Goal: Task Accomplishment & Management: Complete application form

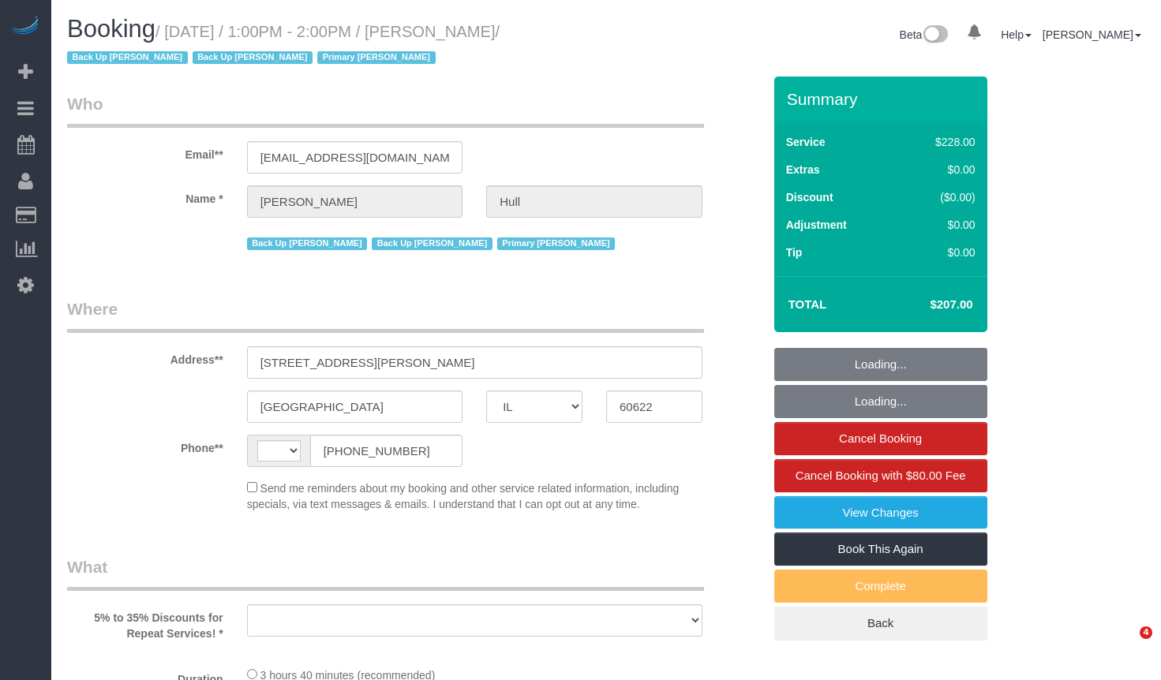
select select "IL"
select select "object:501"
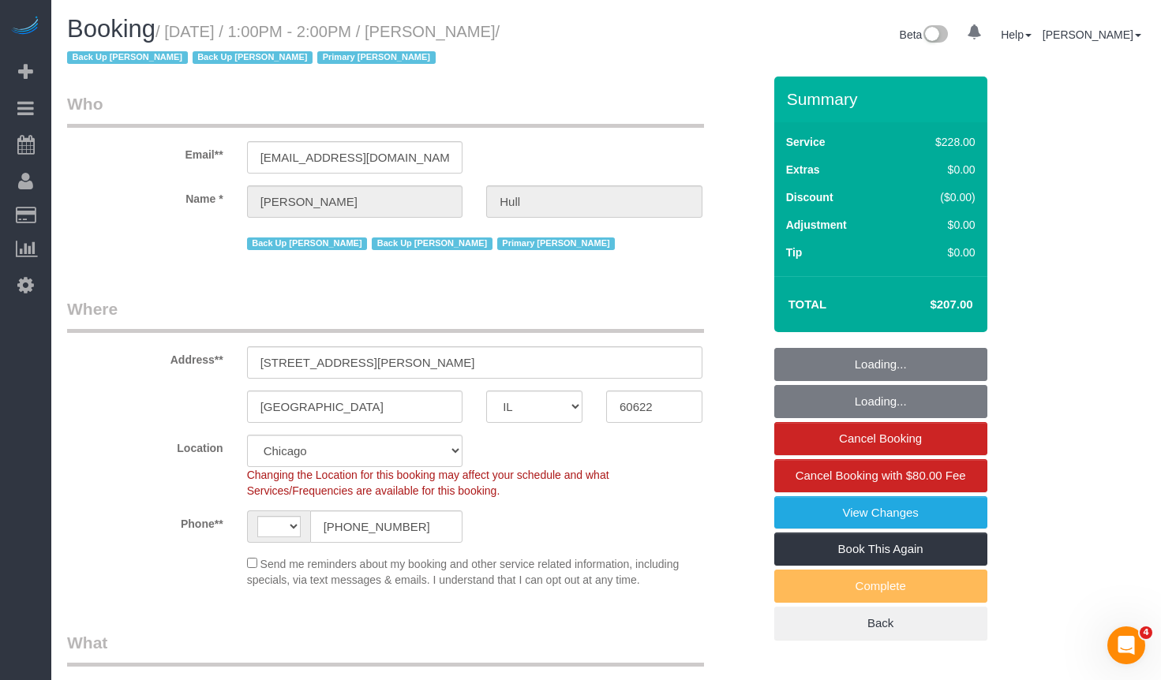
select select "string:fspay-92e5780e-7631-4b16-8b84-d904b89e6b8d"
select select "512"
select select "2"
select select "number:1"
select select "number:57"
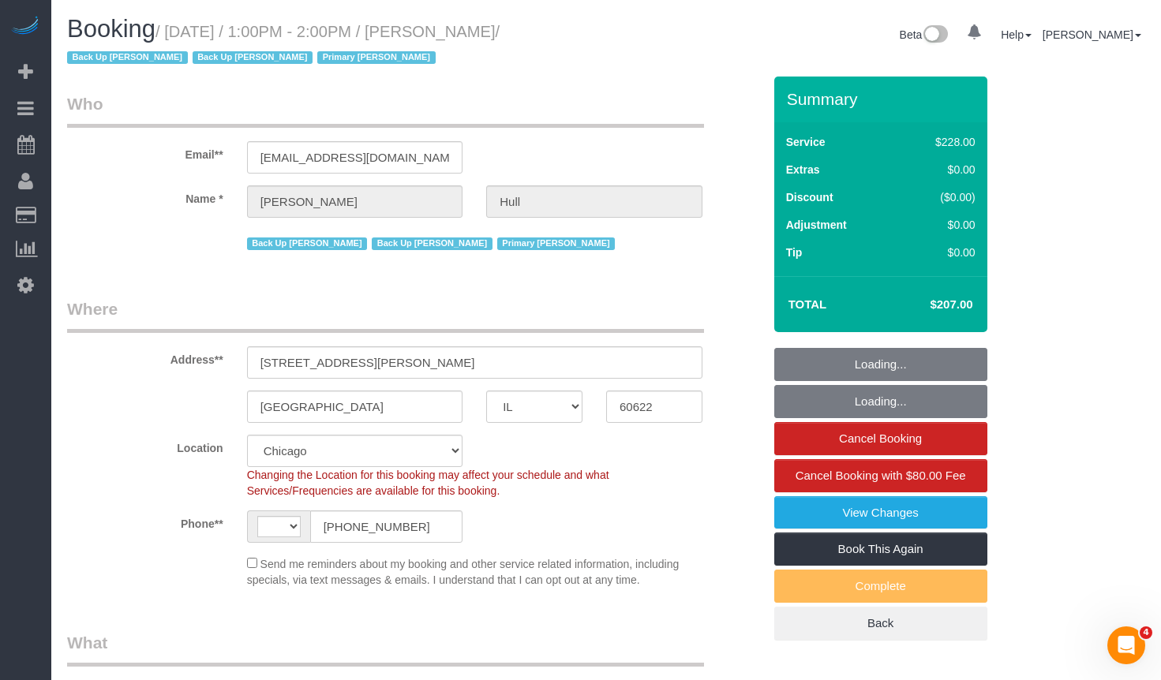
select select "number:139"
select select "number:106"
select select "string:[GEOGRAPHIC_DATA]"
select select "object:1203"
select select "2"
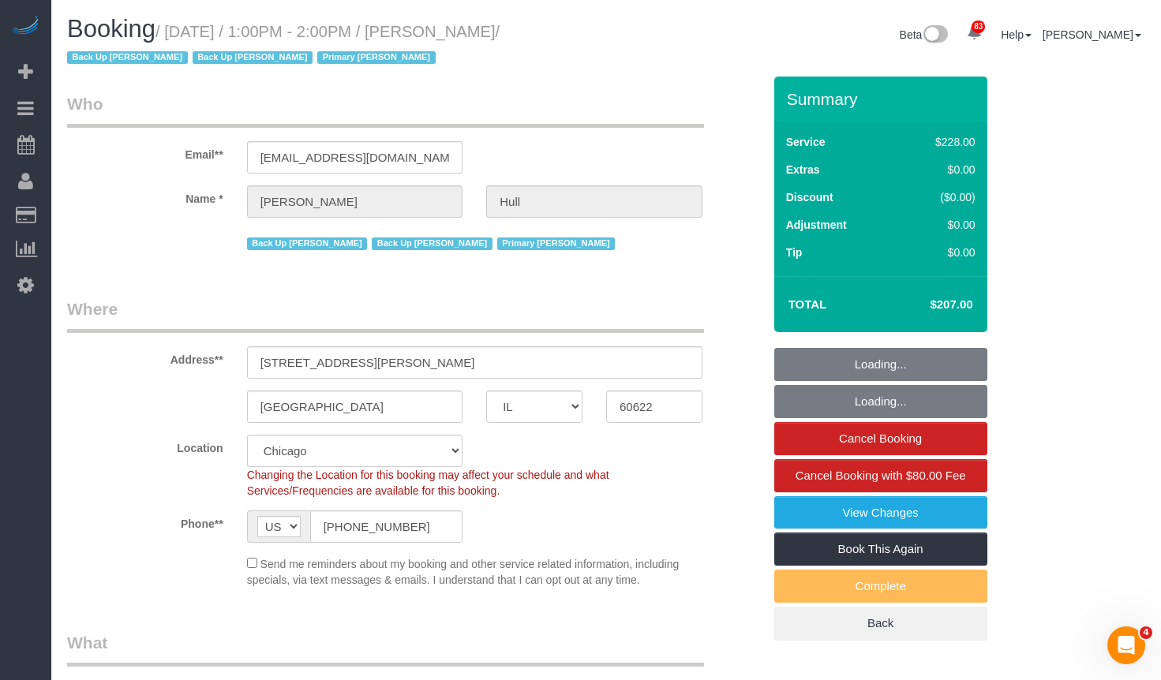
scroll to position [79, 0]
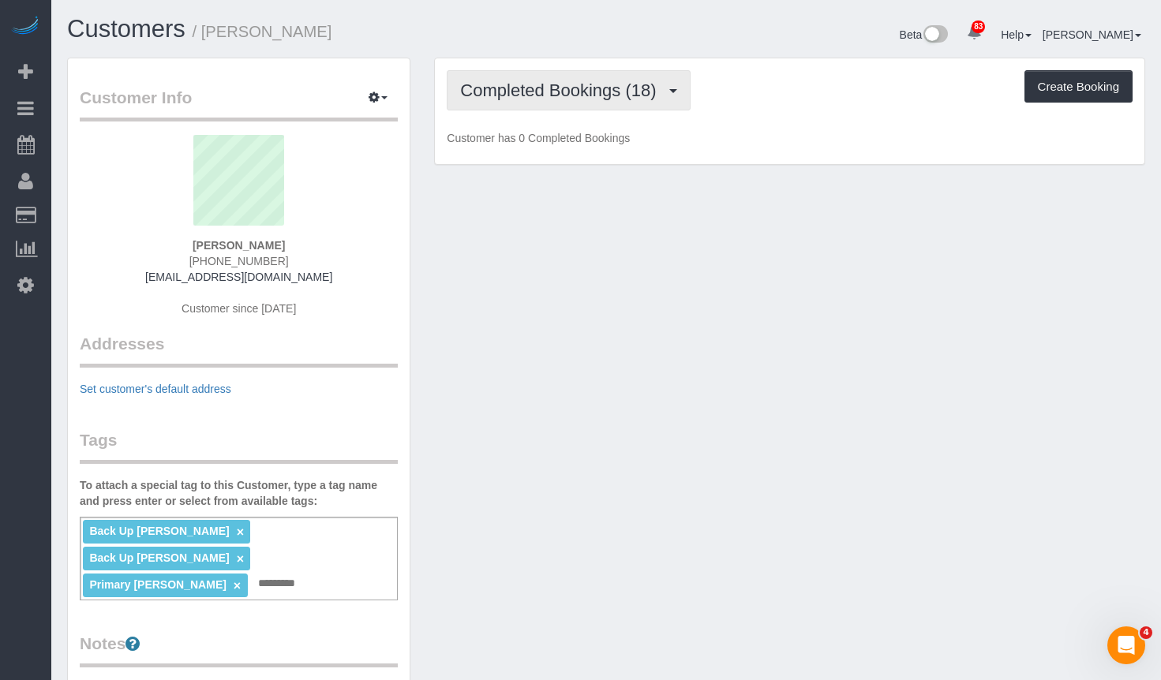
click at [587, 82] on span "Completed Bookings (18)" at bounding box center [562, 91] width 204 height 20
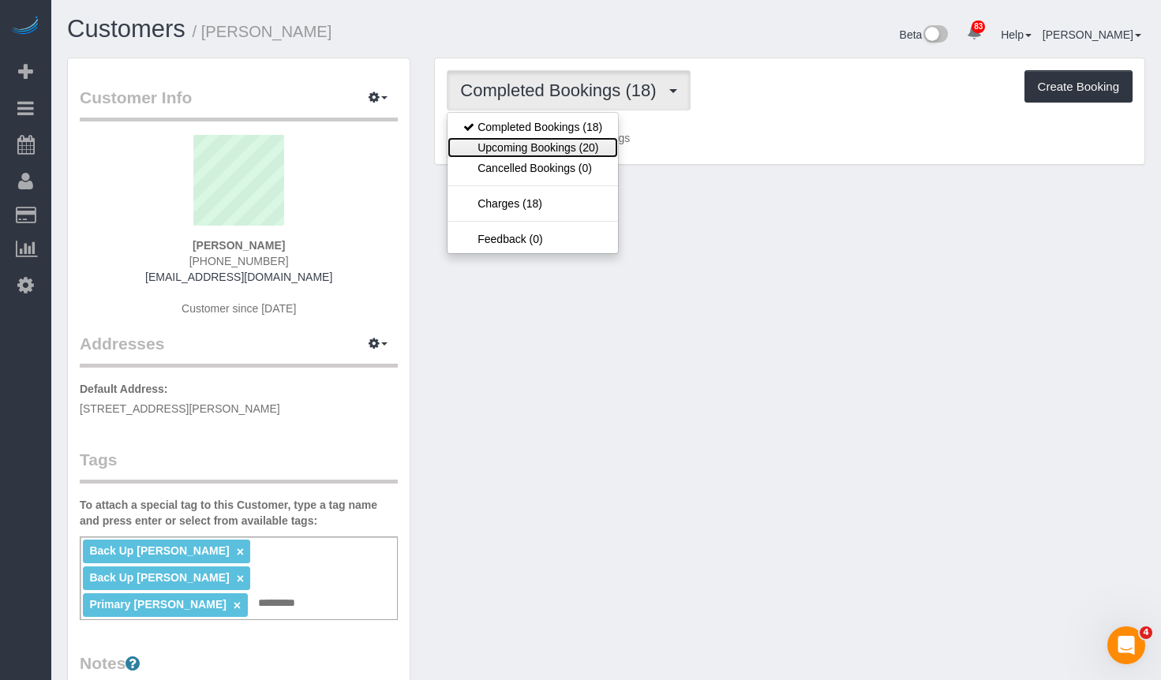
click at [557, 148] on link "Upcoming Bookings (20)" at bounding box center [533, 147] width 171 height 21
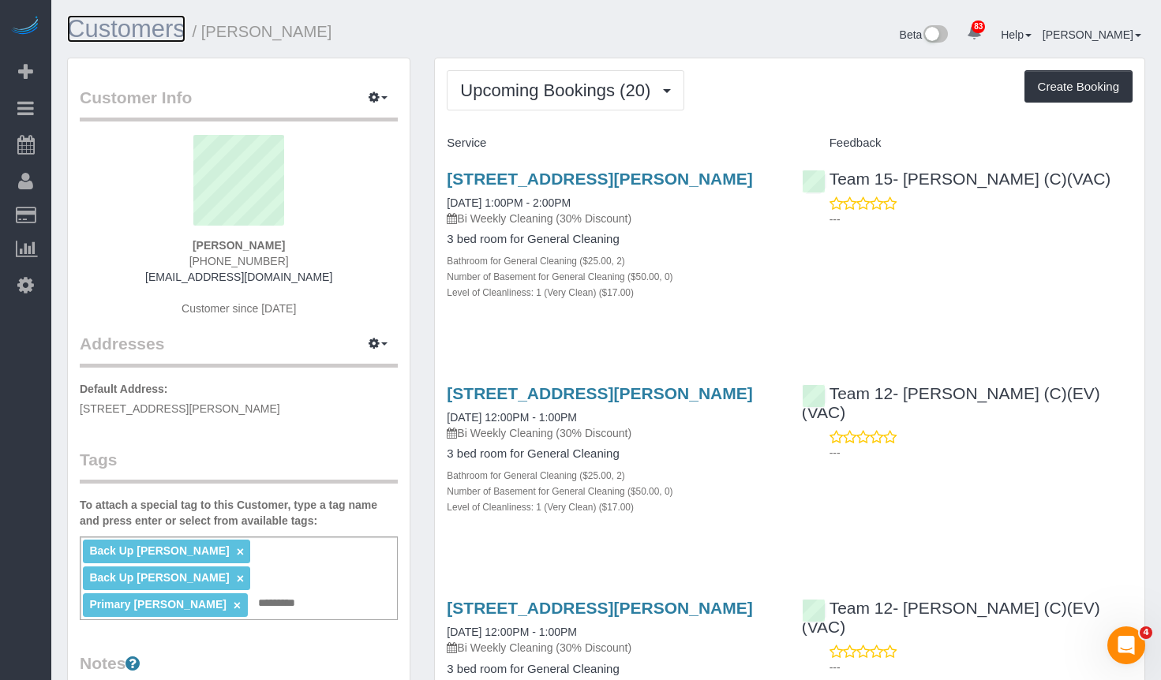
click at [111, 25] on link "Customers" at bounding box center [126, 29] width 118 height 28
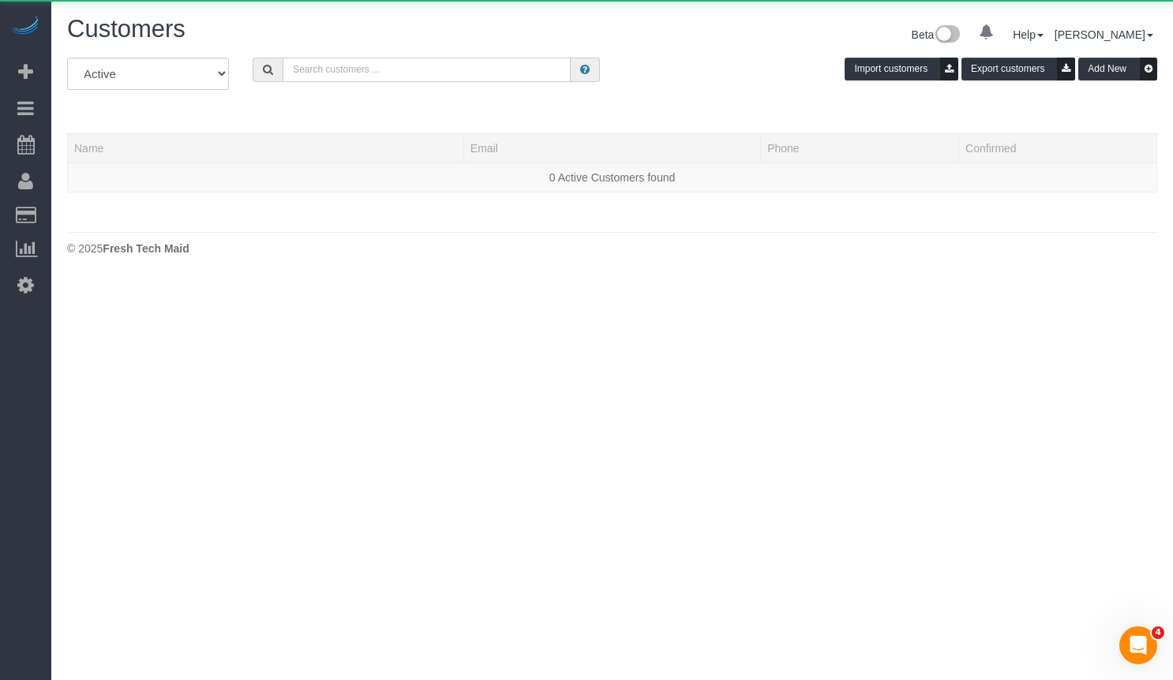
click at [342, 68] on input "text" at bounding box center [427, 70] width 288 height 24
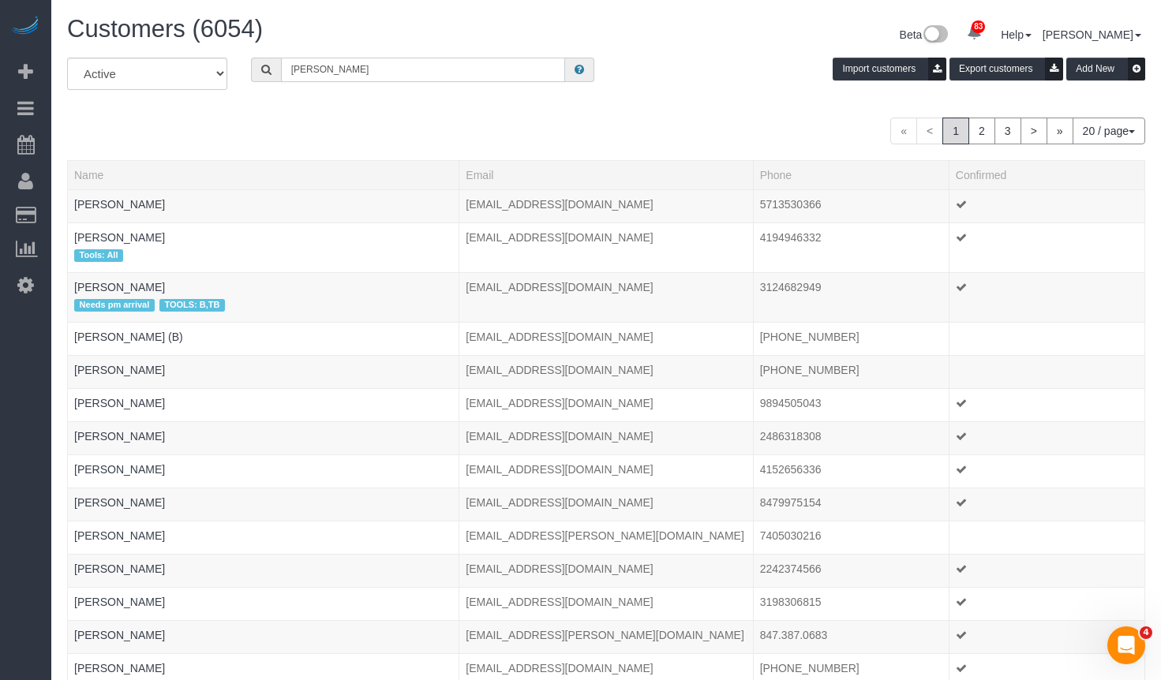
type input "Krista Gautney"
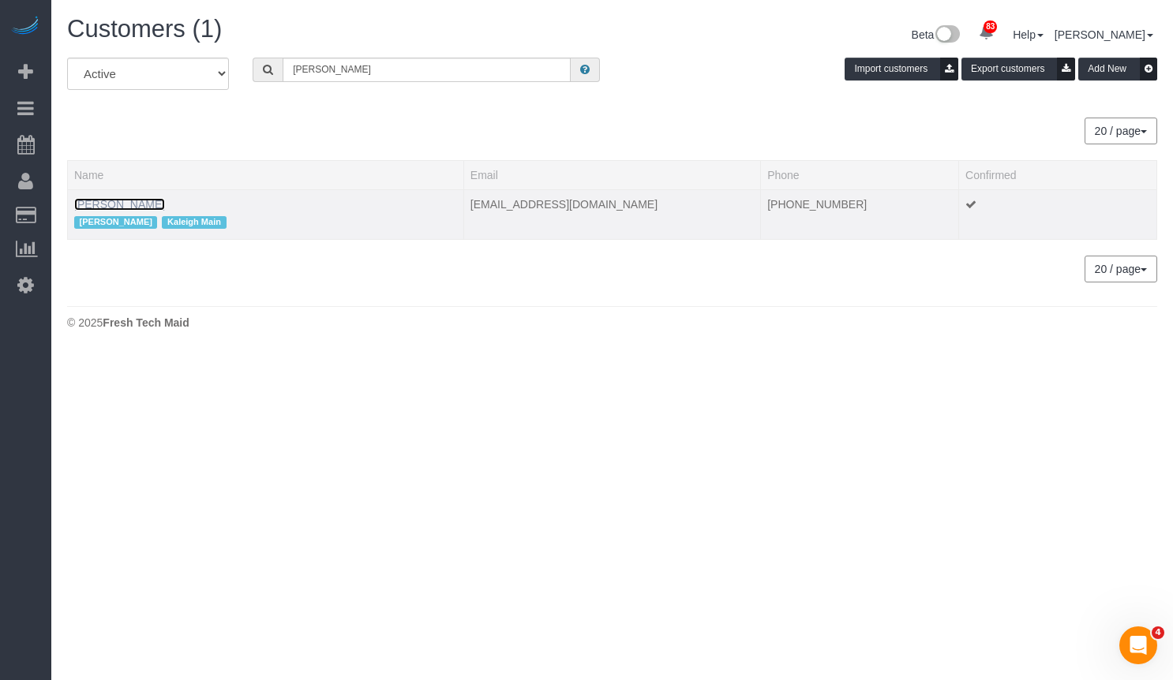
click at [118, 199] on link "Krista Gautney" at bounding box center [119, 204] width 91 height 13
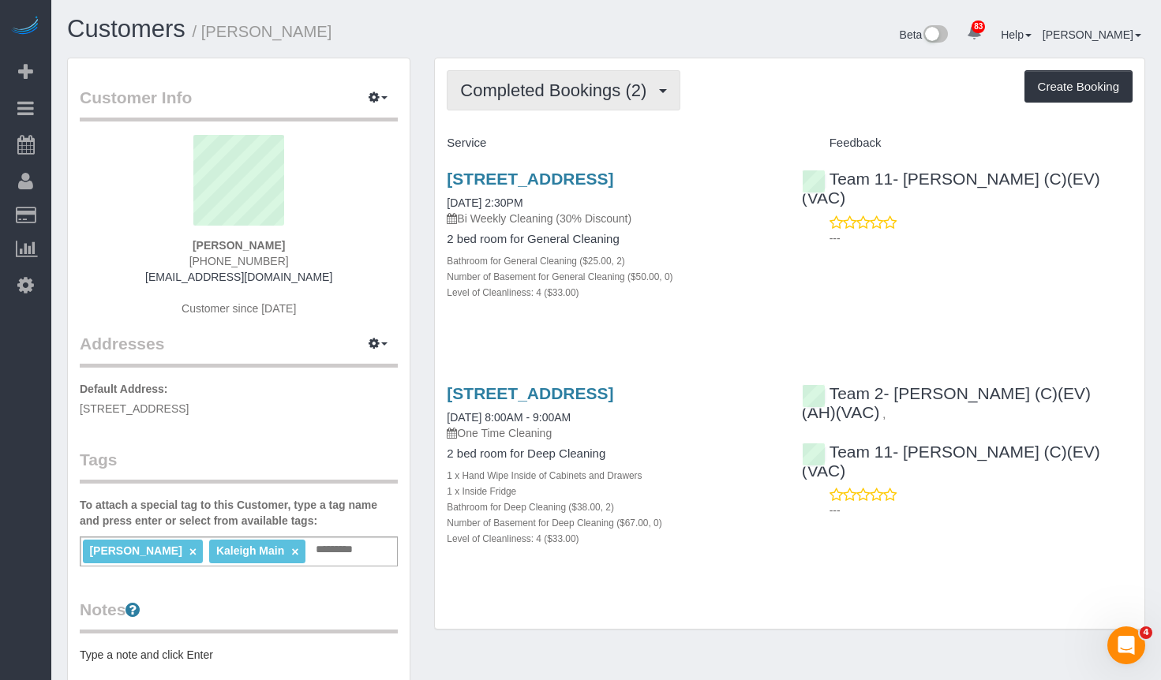
click at [516, 89] on span "Completed Bookings (2)" at bounding box center [557, 91] width 194 height 20
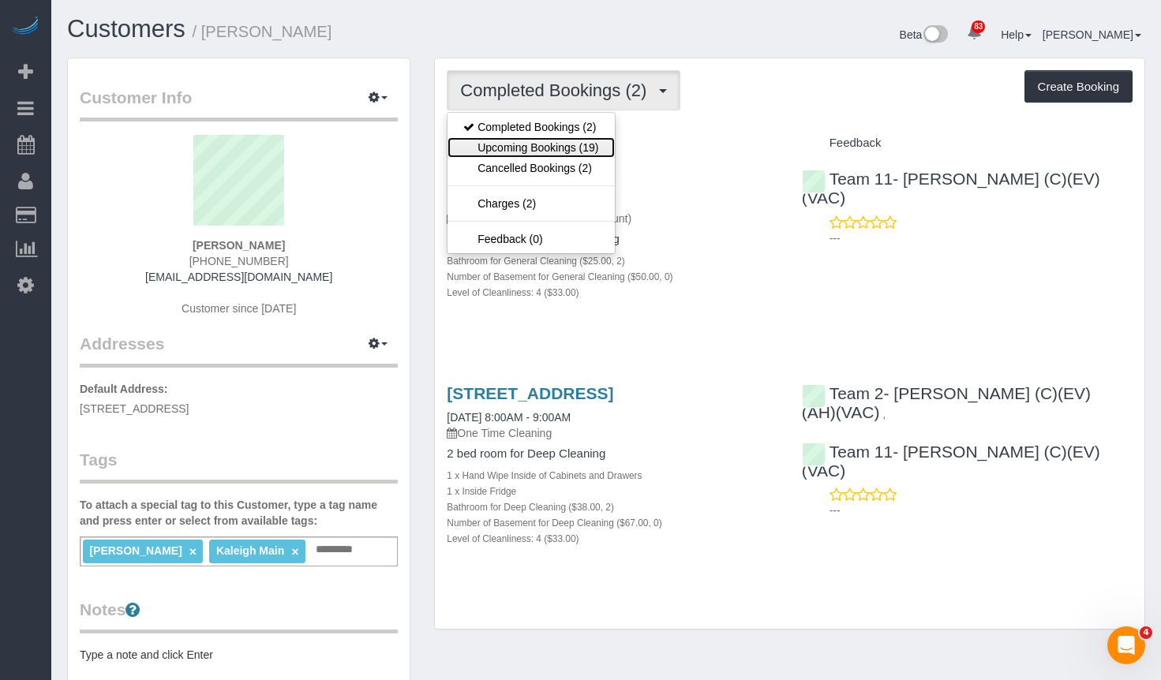
click at [525, 145] on link "Upcoming Bookings (19)" at bounding box center [531, 147] width 167 height 21
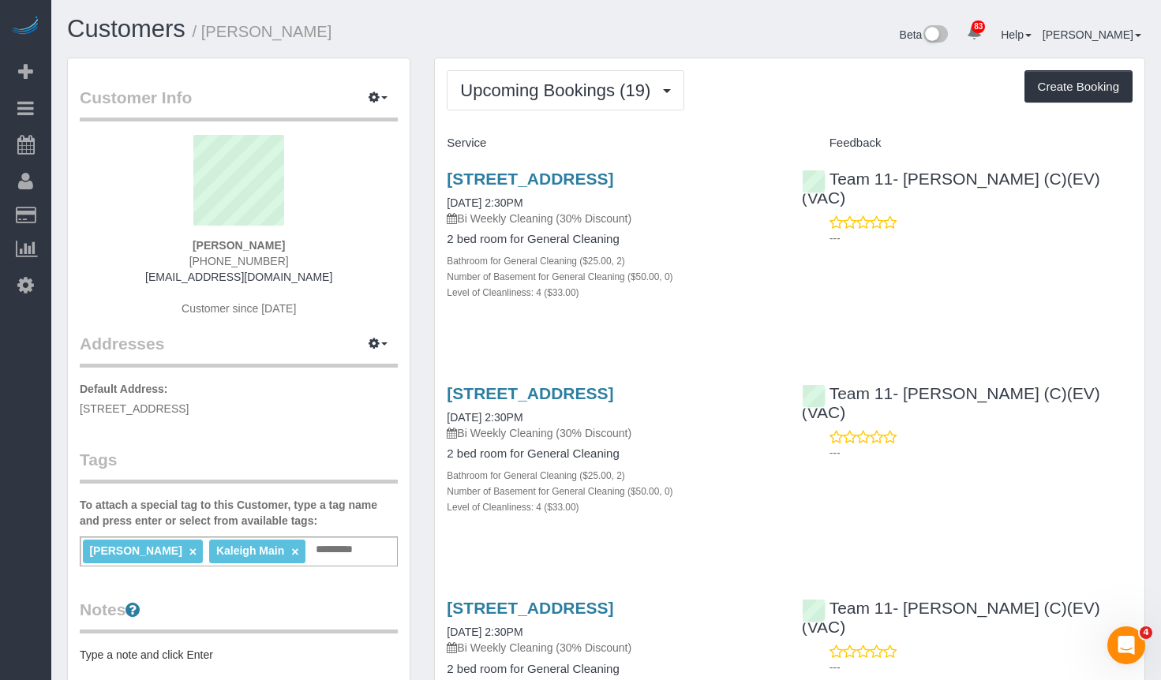
drag, startPoint x: 291, startPoint y: 264, endPoint x: 196, endPoint y: 265, distance: 95.5
click at [196, 265] on div "Krista Gautney +1 703 628 3516 send2kgautney@gmail.com Customer since 2025" at bounding box center [239, 233] width 318 height 197
copy span "+1 703 628 3516"
drag, startPoint x: 332, startPoint y: 274, endPoint x: 323, endPoint y: 265, distance: 12.3
click at [332, 274] on div "Krista Gautney +1 703 628 3516 send2kgautney@gmail.com Customer since 2025" at bounding box center [239, 233] width 318 height 197
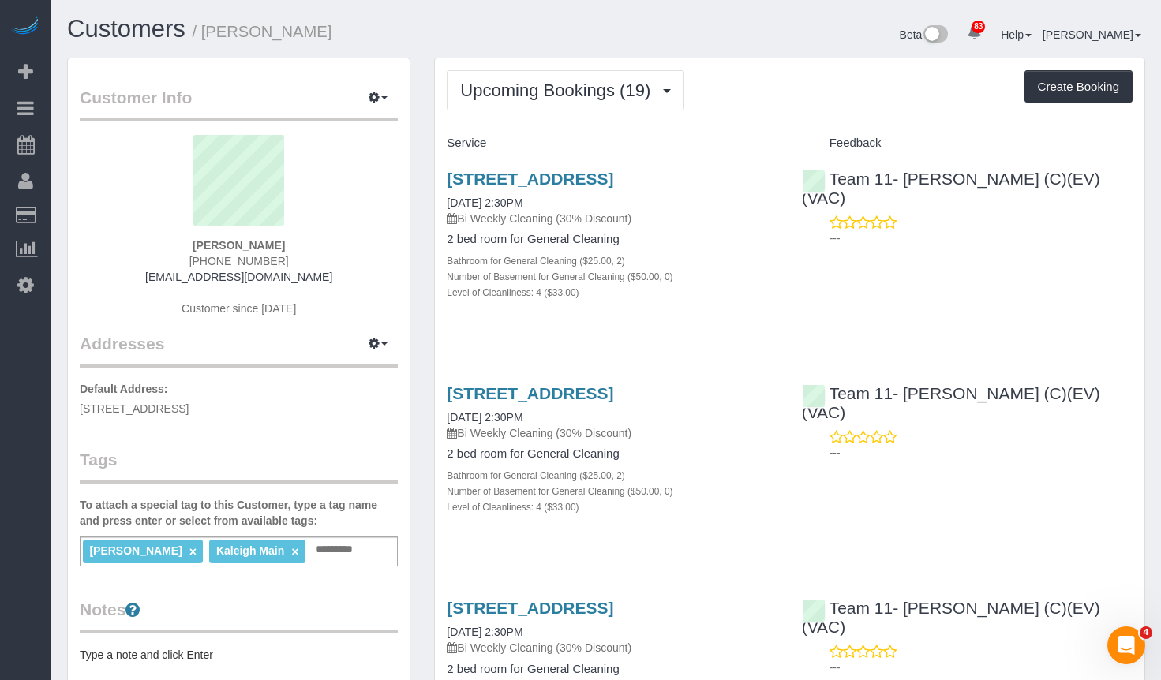
drag, startPoint x: 302, startPoint y: 257, endPoint x: 185, endPoint y: 258, distance: 117.6
click at [185, 258] on div "Krista Gautney +1 703 628 3516 send2kgautney@gmail.com Customer since 2025" at bounding box center [239, 233] width 318 height 197
copy span "+1 703 628 3516"
click at [114, 24] on link "Customers" at bounding box center [126, 29] width 118 height 28
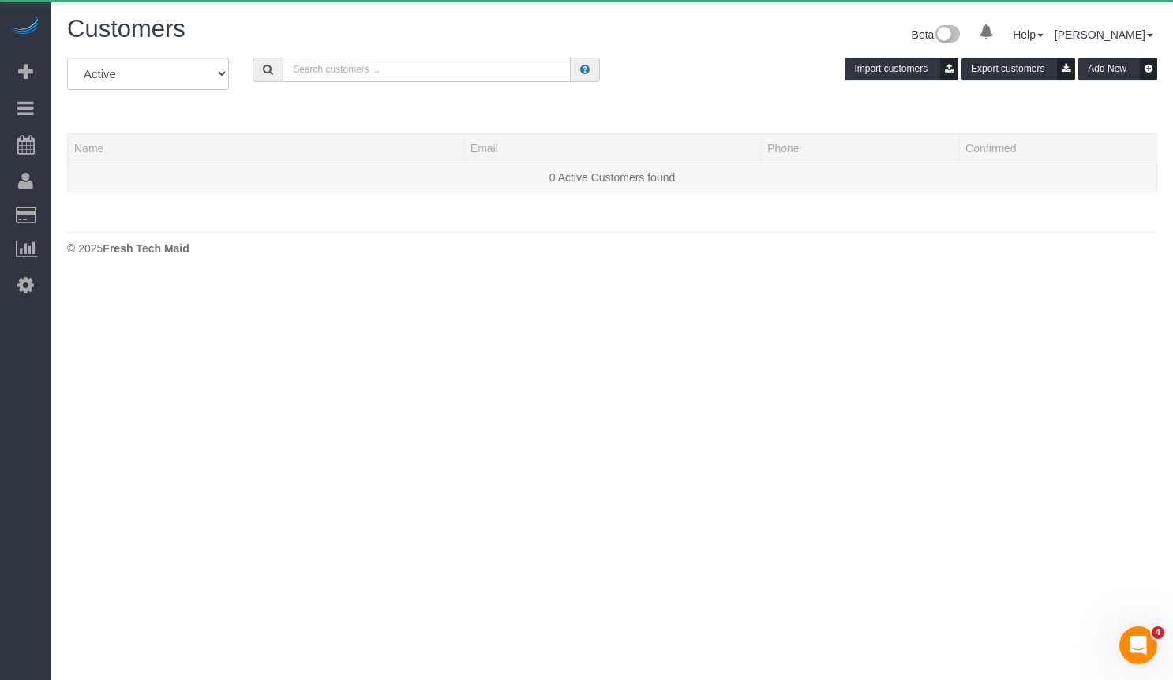
click at [385, 71] on input "text" at bounding box center [427, 70] width 288 height 24
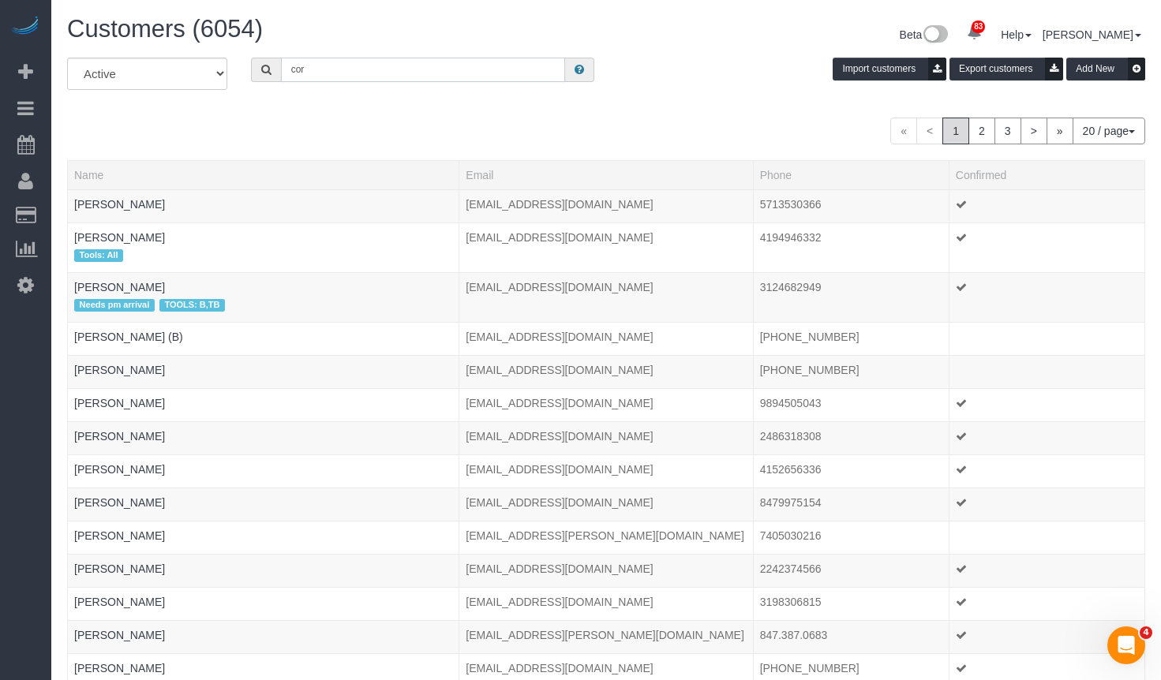
drag, startPoint x: 399, startPoint y: 67, endPoint x: 399, endPoint y: 77, distance: 9.5
drag, startPoint x: 399, startPoint y: 77, endPoint x: 348, endPoint y: 81, distance: 51.5
click at [348, 81] on input "cor" at bounding box center [423, 70] width 284 height 24
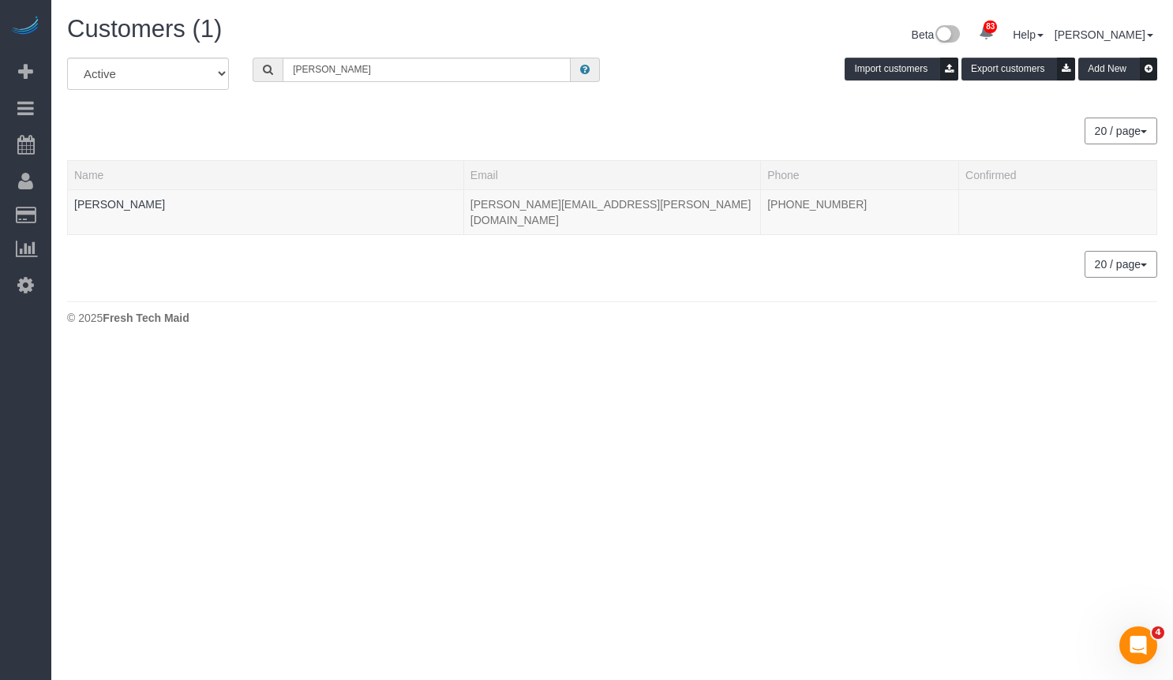
click at [391, 82] on div "All Active Archived Corine Carlson Import customers Export customers Add New" at bounding box center [612, 80] width 1114 height 44
click at [339, 11] on div "Customers (1) Beta 83 Your Notifications You have 0 alerts × You have 1 to char…" at bounding box center [612, 174] width 1122 height 349
click at [390, 58] on input "Corine Carlson" at bounding box center [427, 70] width 288 height 24
click at [370, 9] on div "Customers (1) Beta 83 Your Notifications You have 0 alerts × You have 1 to char…" at bounding box center [612, 174] width 1122 height 349
click at [358, 39] on h1 "Customers (1)" at bounding box center [334, 29] width 534 height 27
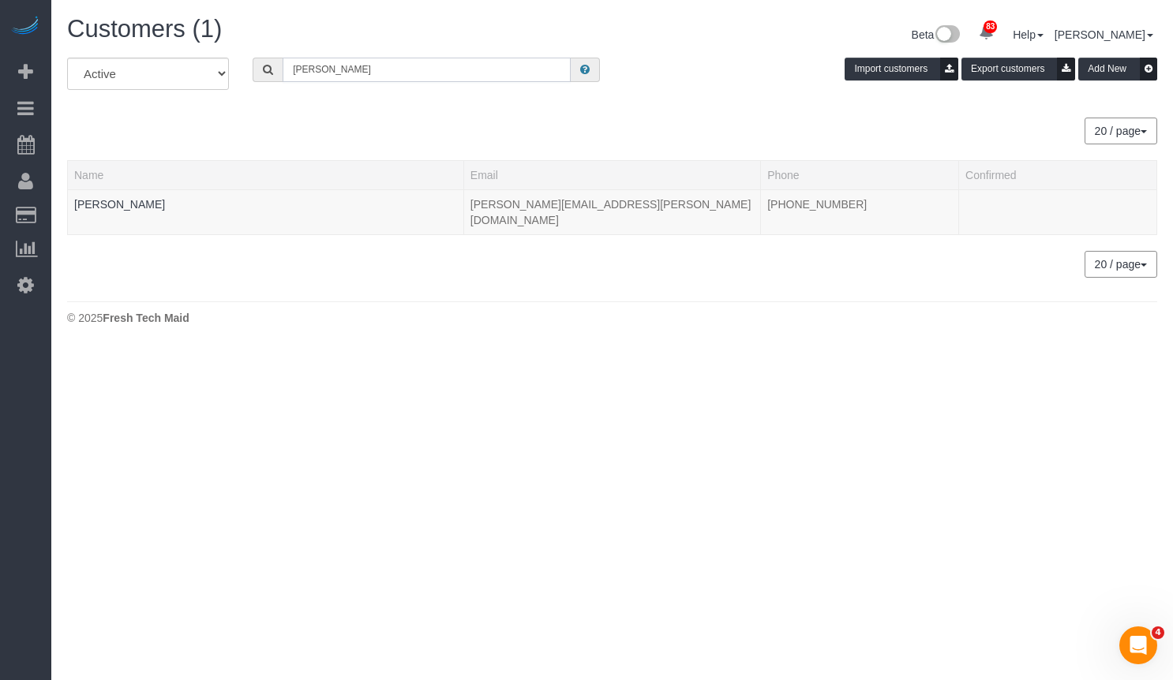
drag, startPoint x: 308, startPoint y: 66, endPoint x: 159, endPoint y: 51, distance: 150.0
click at [194, 62] on div "All Active Archived Corine Carlson Import customers Export customers Add New" at bounding box center [612, 80] width 1114 height 44
type input "Vincent Buglio"
drag, startPoint x: 608, startPoint y: 202, endPoint x: 467, endPoint y: 200, distance: 141.3
click at [467, 200] on td "[EMAIL_ADDRESS][DOMAIN_NAME]" at bounding box center [611, 205] width 297 height 33
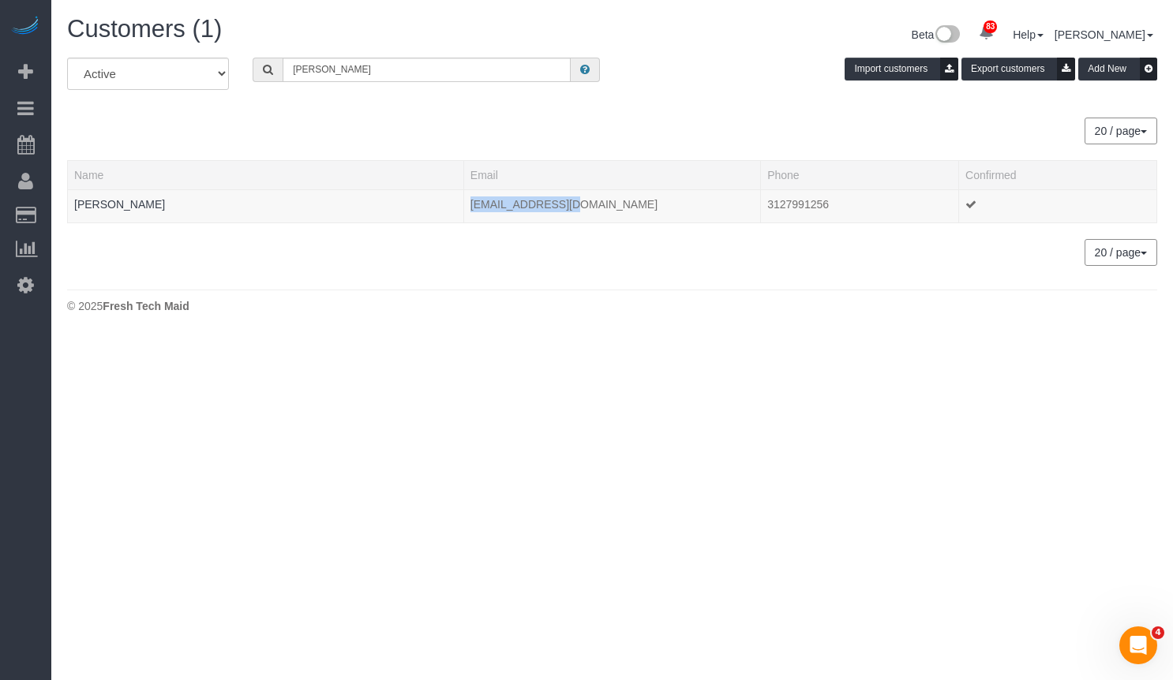
copy td "[EMAIL_ADDRESS][DOMAIN_NAME]"
click at [131, 209] on link "Vincent Buglio" at bounding box center [119, 204] width 91 height 13
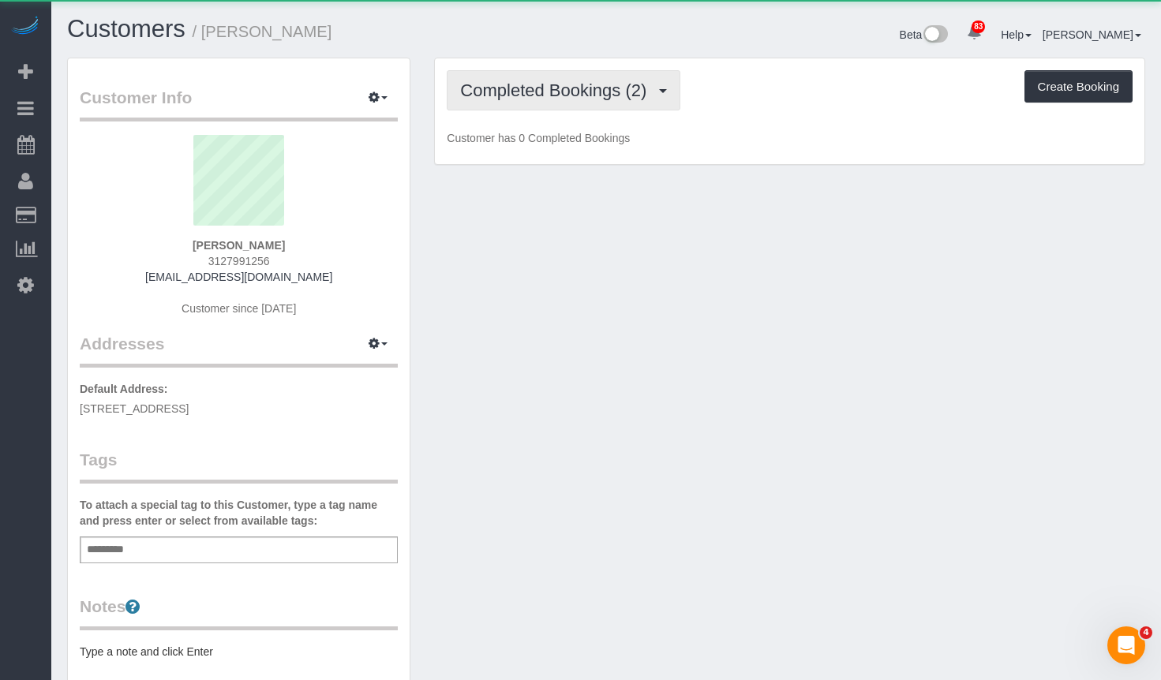
click at [545, 103] on button "Completed Bookings (2)" at bounding box center [564, 90] width 234 height 40
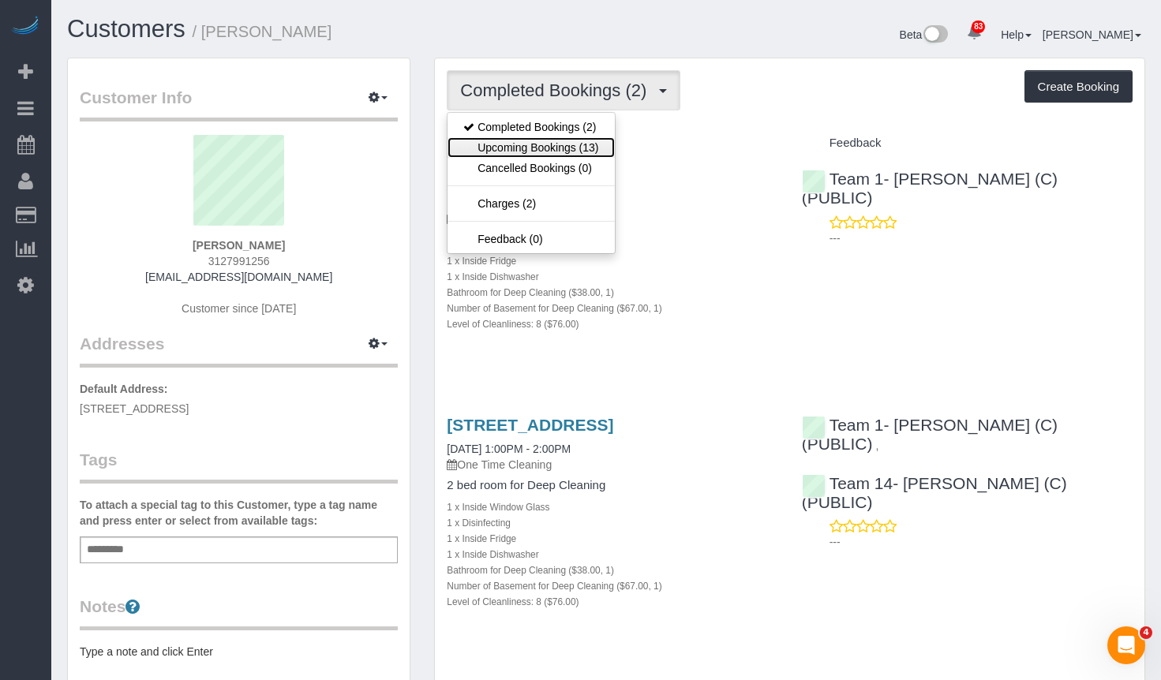
click at [558, 150] on link "Upcoming Bookings (13)" at bounding box center [531, 147] width 167 height 21
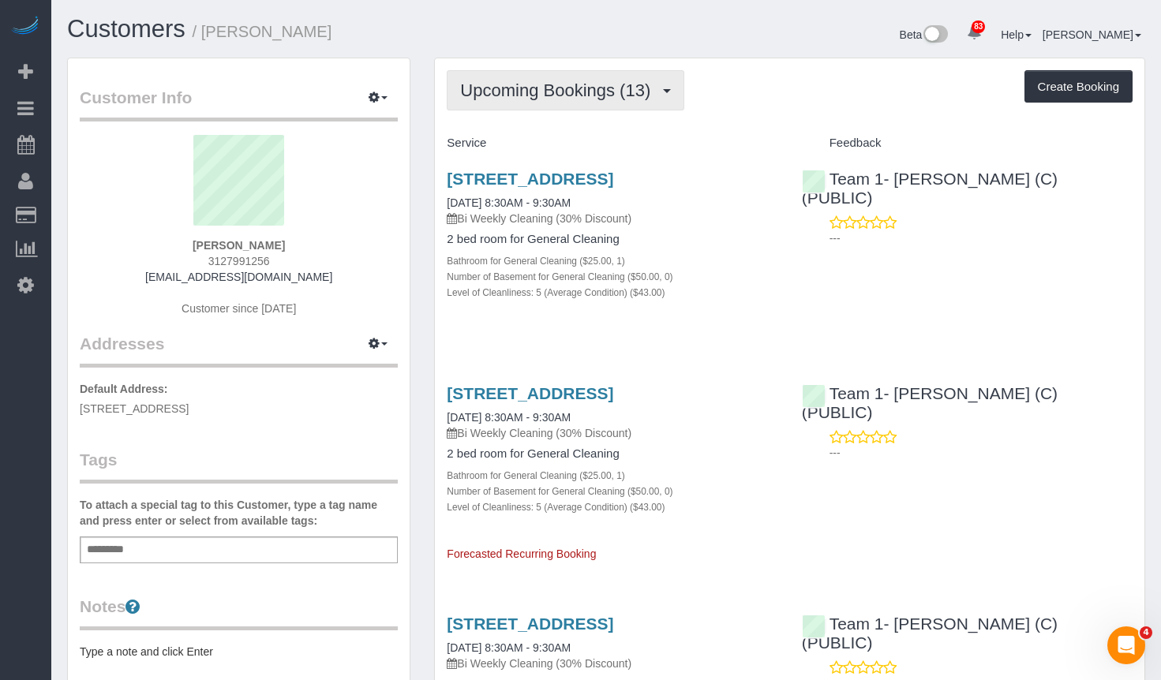
click at [585, 96] on span "Upcoming Bookings (13)" at bounding box center [559, 91] width 198 height 20
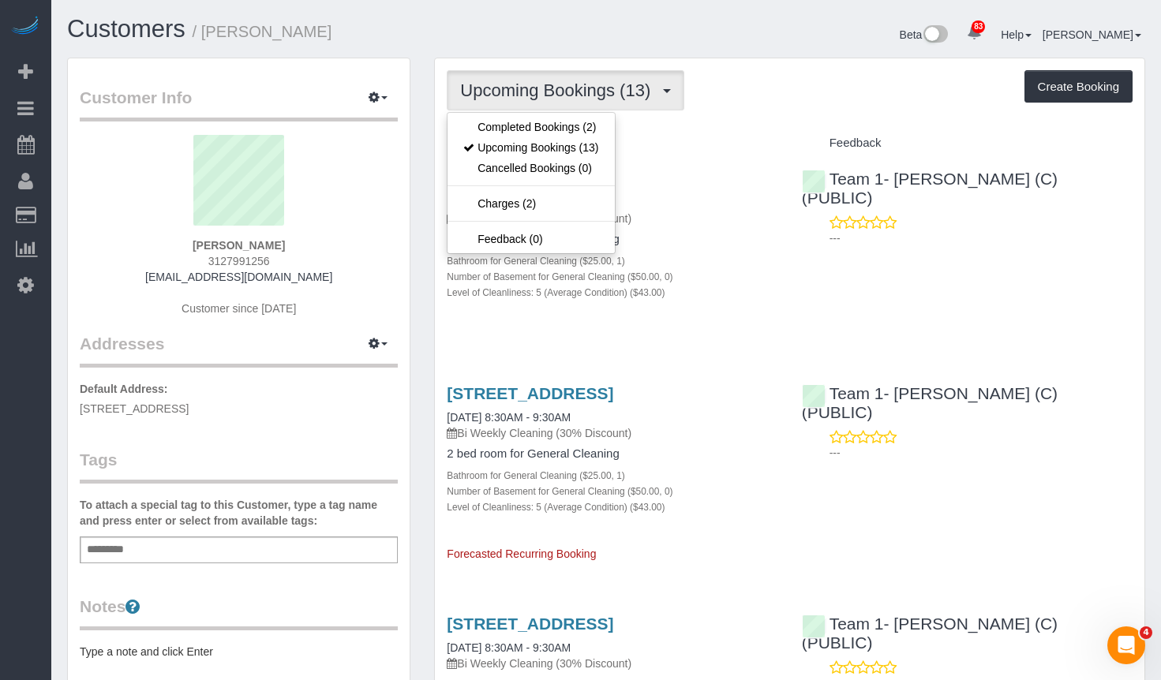
click at [822, 94] on div "Upcoming Bookings (13) Completed Bookings (2) Upcoming Bookings (13) Cancelled …" at bounding box center [790, 90] width 686 height 40
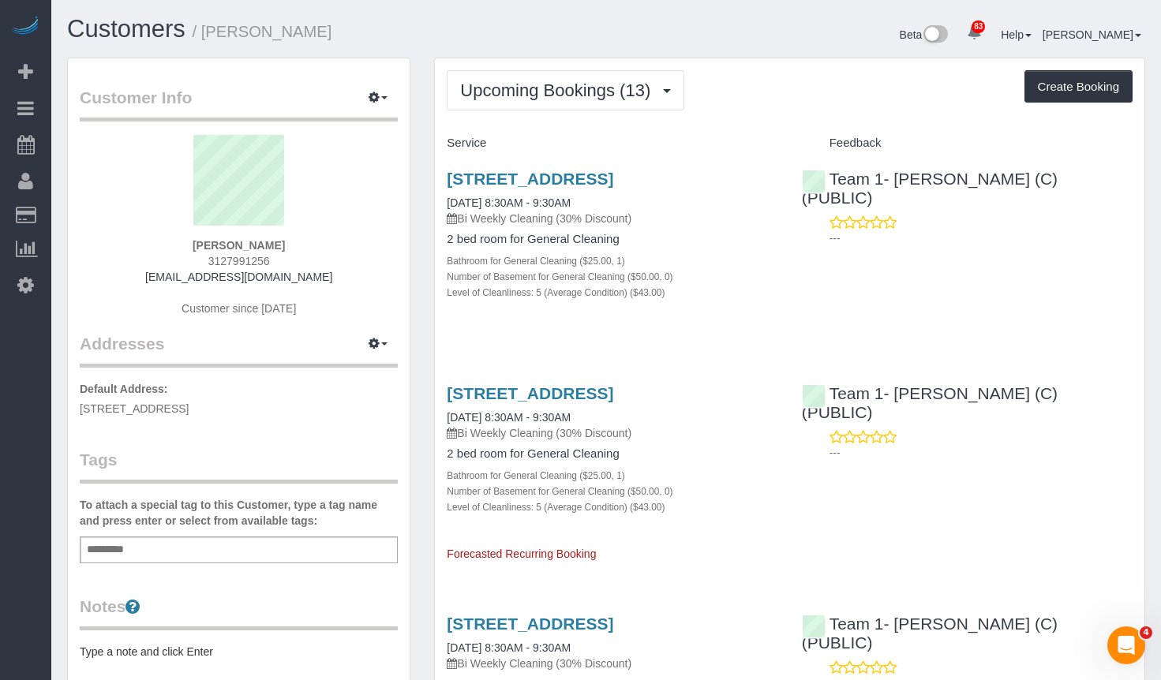
click at [596, 94] on span "Upcoming Bookings (13)" at bounding box center [559, 91] width 198 height 20
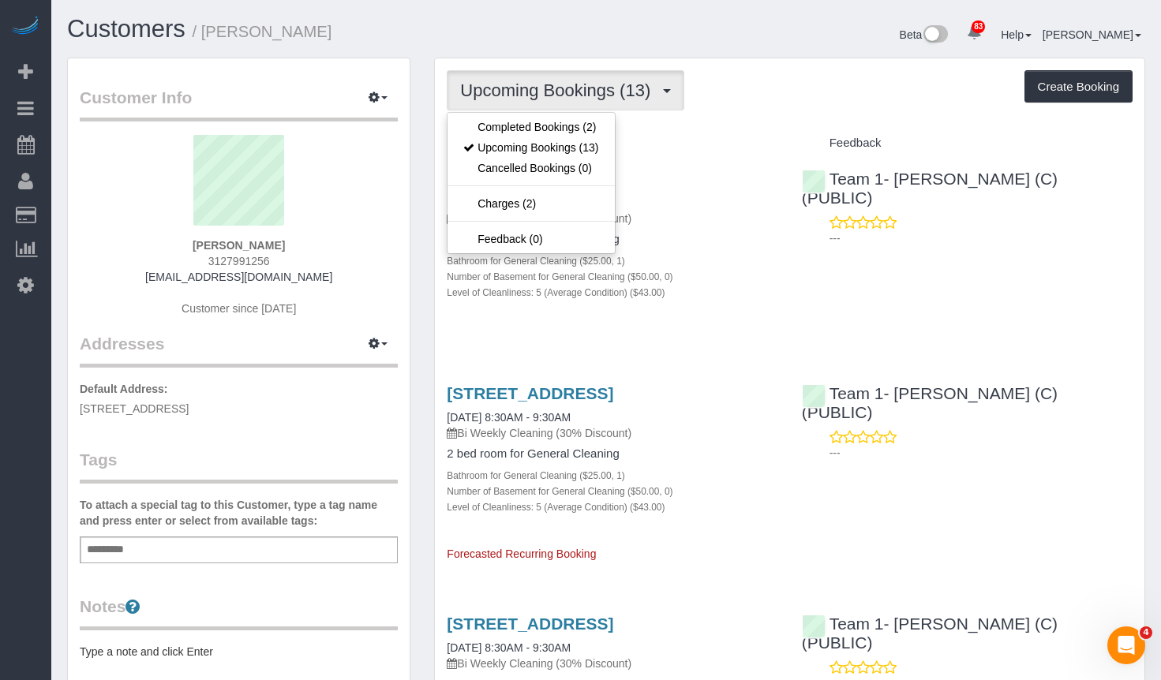
drag, startPoint x: 742, startPoint y: 49, endPoint x: 700, endPoint y: 51, distance: 41.9
click at [742, 48] on div "Beta 83 Your Notifications You have 0 alerts × You have 1 to charge for 09/15/2…" at bounding box center [881, 37] width 551 height 42
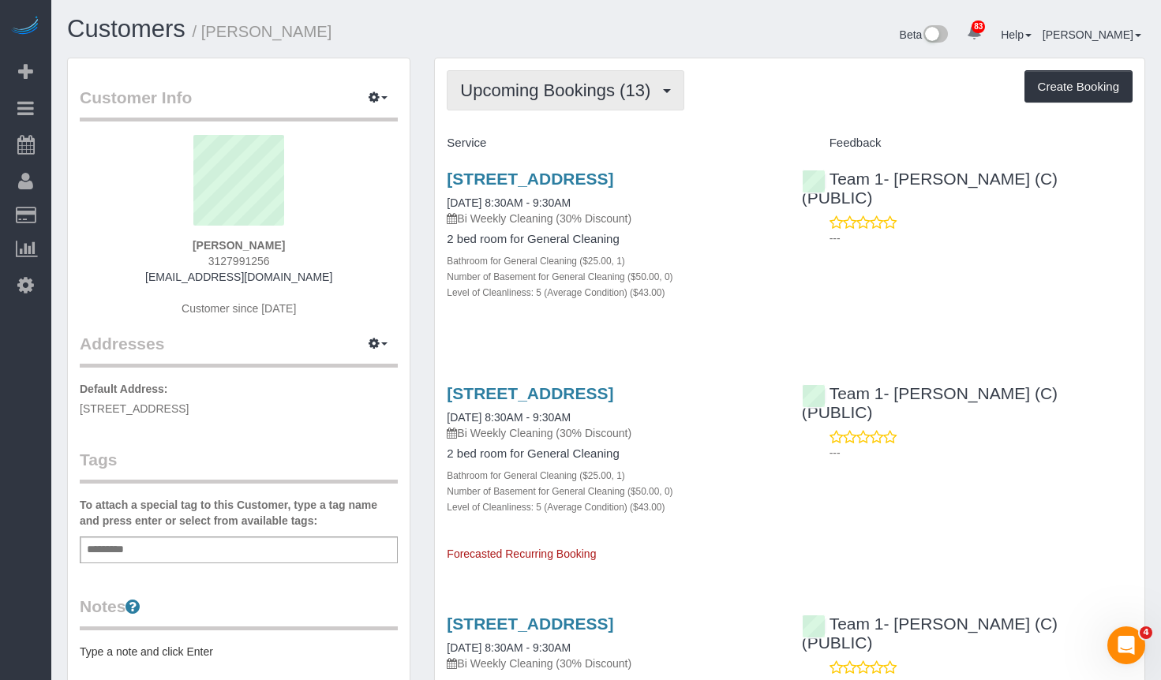
click at [630, 76] on button "Upcoming Bookings (13)" at bounding box center [566, 90] width 238 height 40
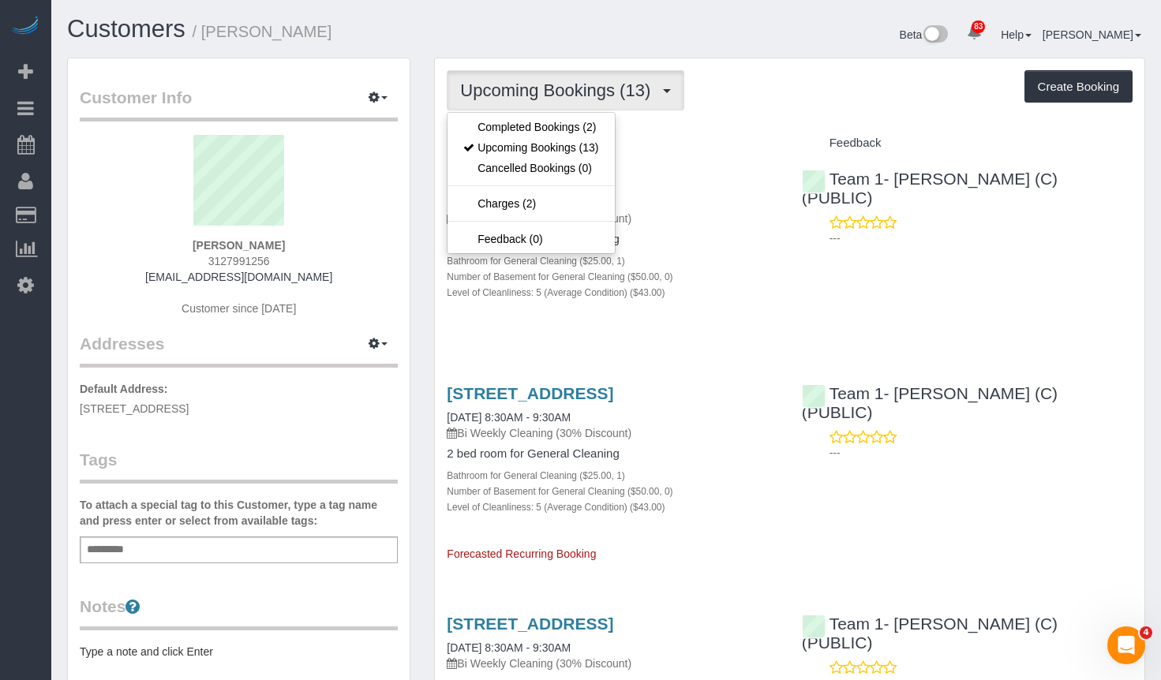
click at [682, 39] on div "Beta 83 Your Notifications You have 0 alerts × You have 1 to charge for 09/15/2…" at bounding box center [881, 37] width 551 height 42
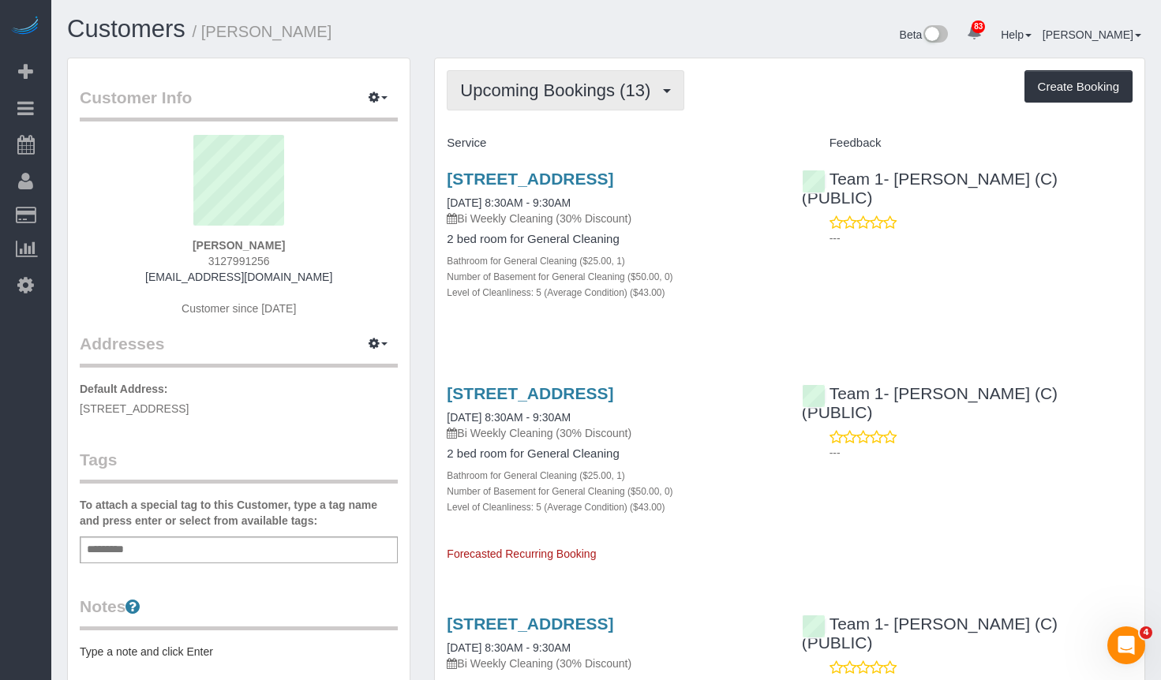
click at [632, 88] on span "Upcoming Bookings (13)" at bounding box center [559, 91] width 198 height 20
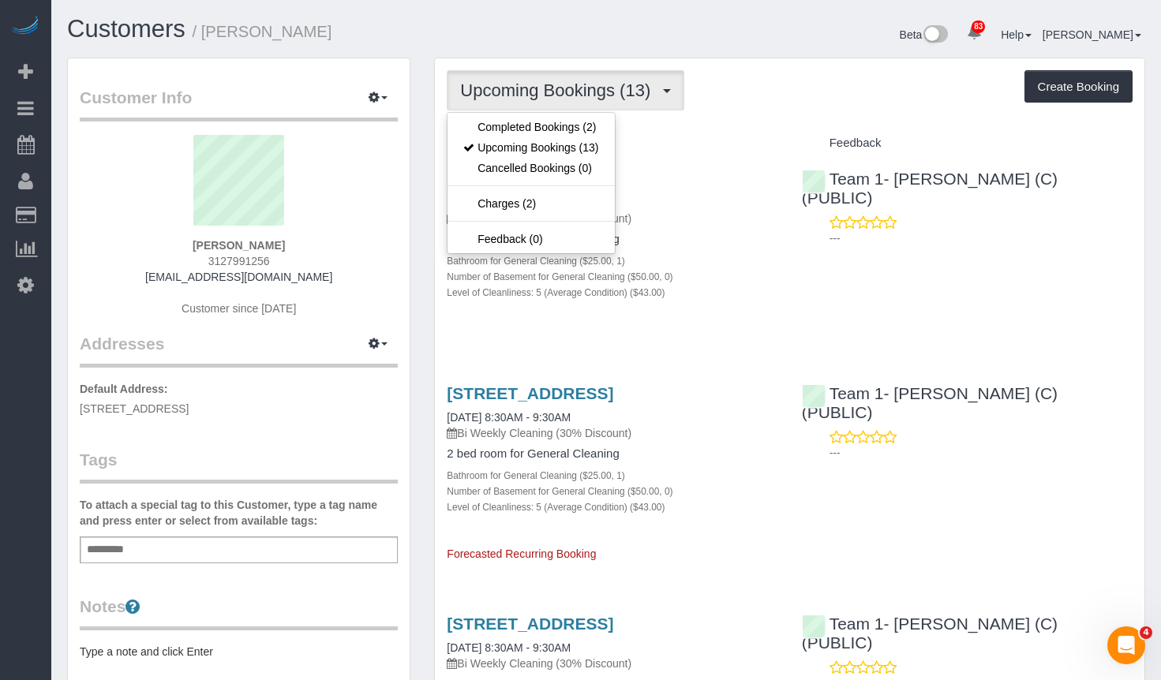
click at [775, 81] on div "Upcoming Bookings (13) Completed Bookings (2) Upcoming Bookings (13) Cancelled …" at bounding box center [790, 90] width 686 height 40
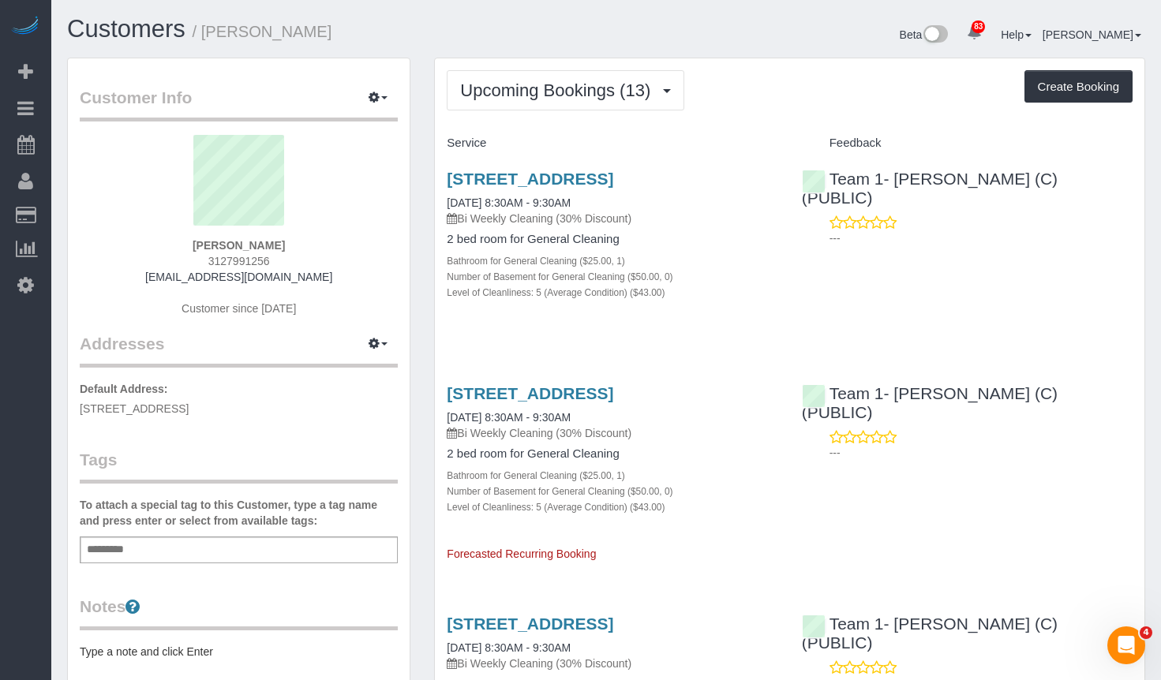
copy small "/ Vincent Buglio"
copy small "Vincent Buglio"
drag, startPoint x: 303, startPoint y: 39, endPoint x: 205, endPoint y: 39, distance: 97.9
click at [205, 39] on h1 "Customers / Vincent Buglio" at bounding box center [330, 29] width 527 height 27
click at [630, 83] on span "Upcoming Bookings (13)" at bounding box center [559, 91] width 198 height 20
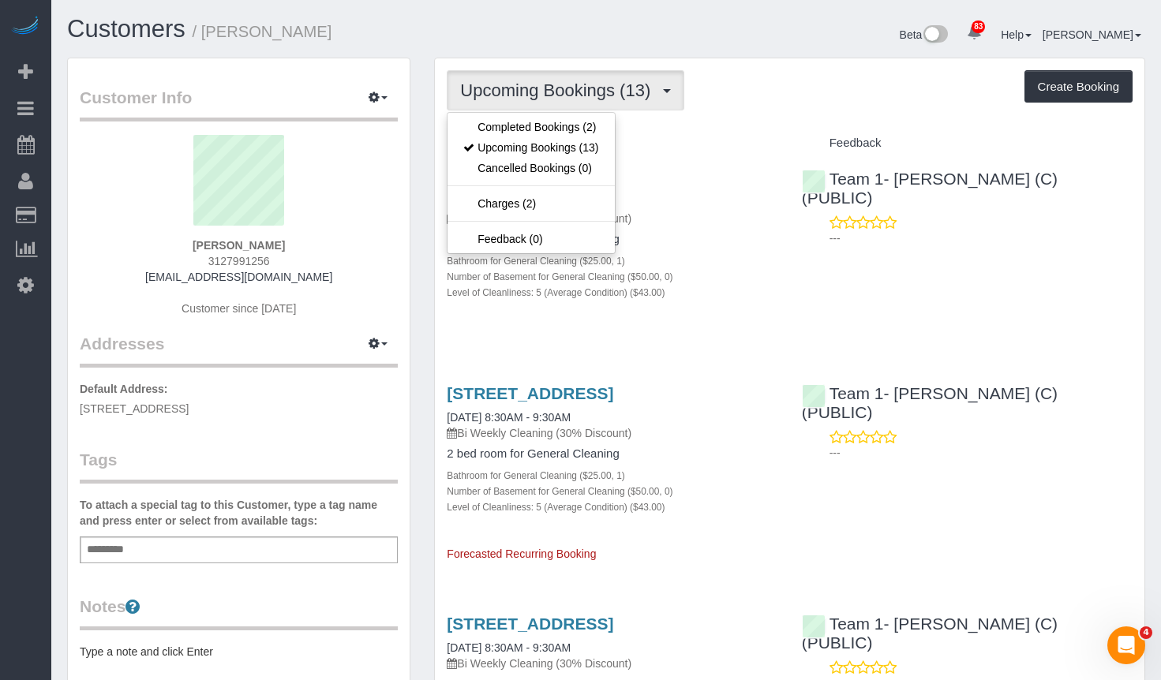
drag, startPoint x: 733, startPoint y: 111, endPoint x: 746, endPoint y: 103, distance: 15.3
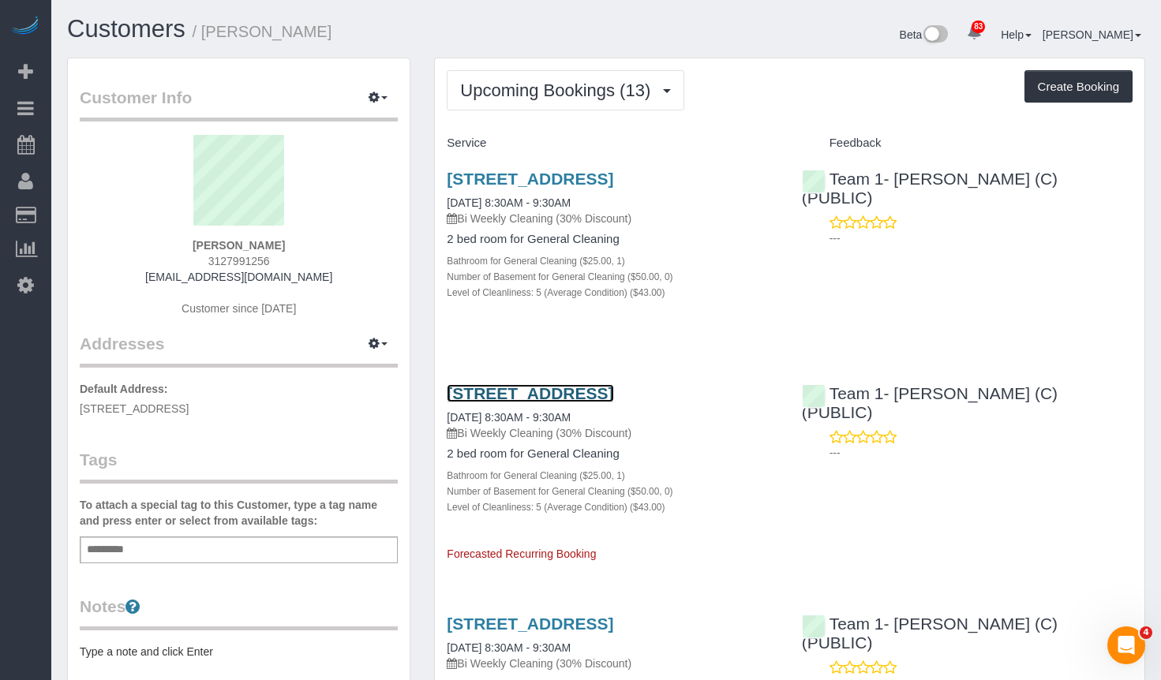
click at [608, 403] on link "2549 N Marshfield, Apt 1f, Chicago, IL 60614" at bounding box center [530, 393] width 167 height 18
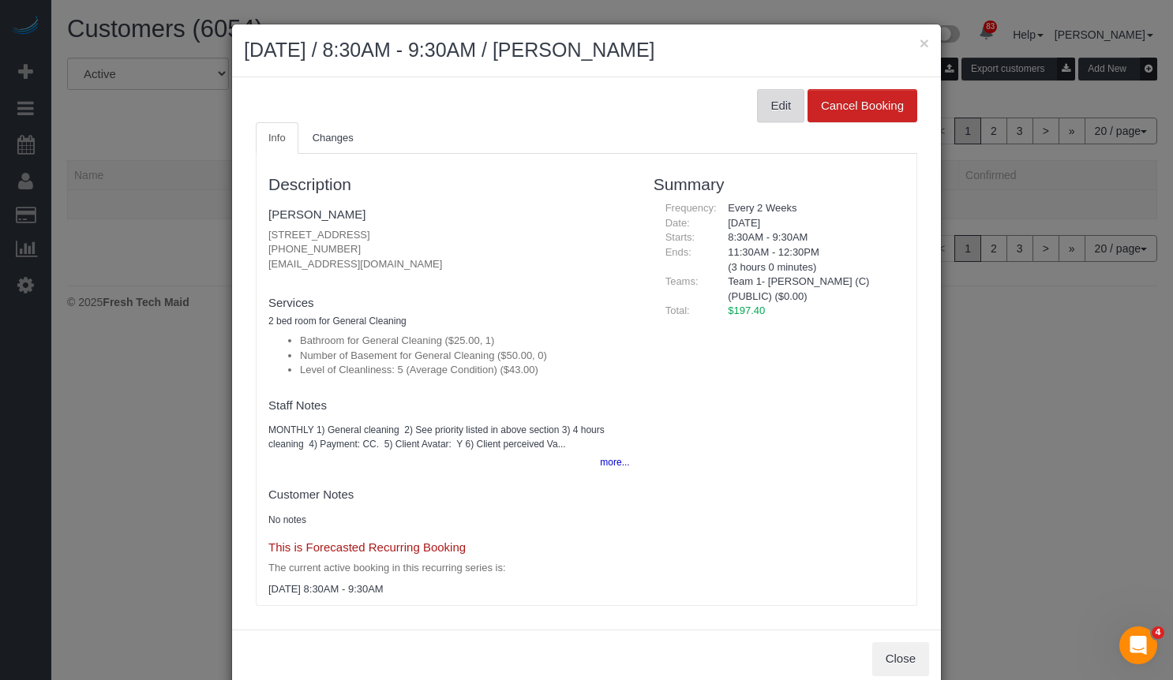
click at [775, 110] on button "Edit" at bounding box center [780, 105] width 47 height 33
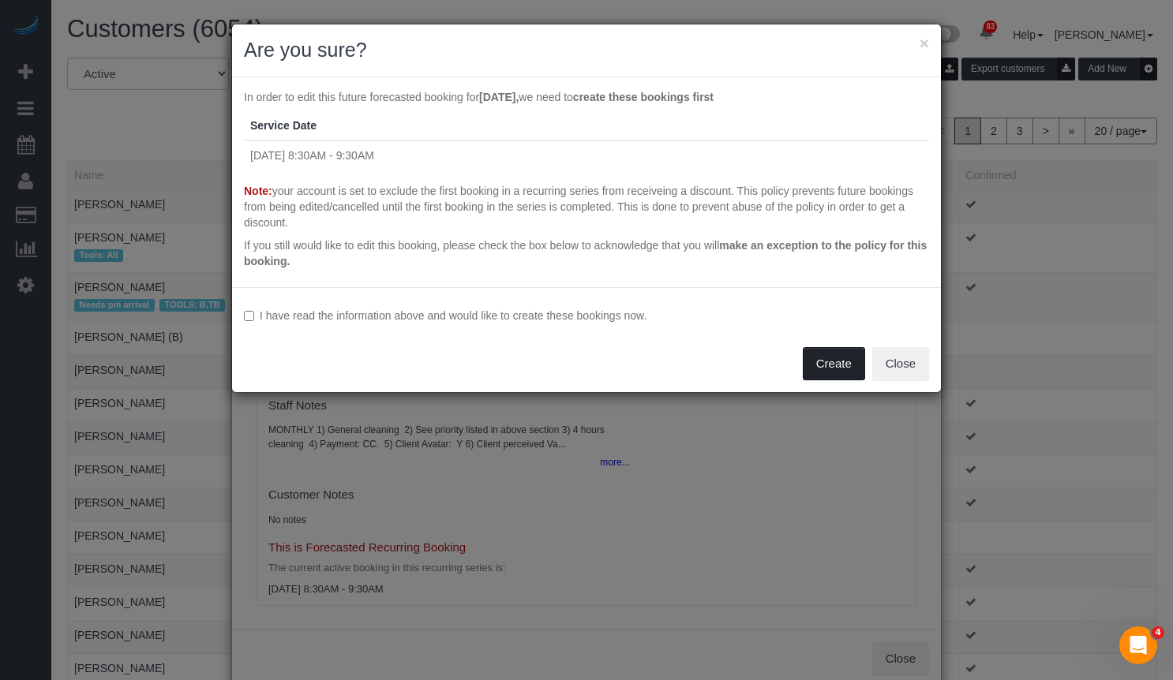
click at [819, 354] on button "Create" at bounding box center [834, 363] width 62 height 33
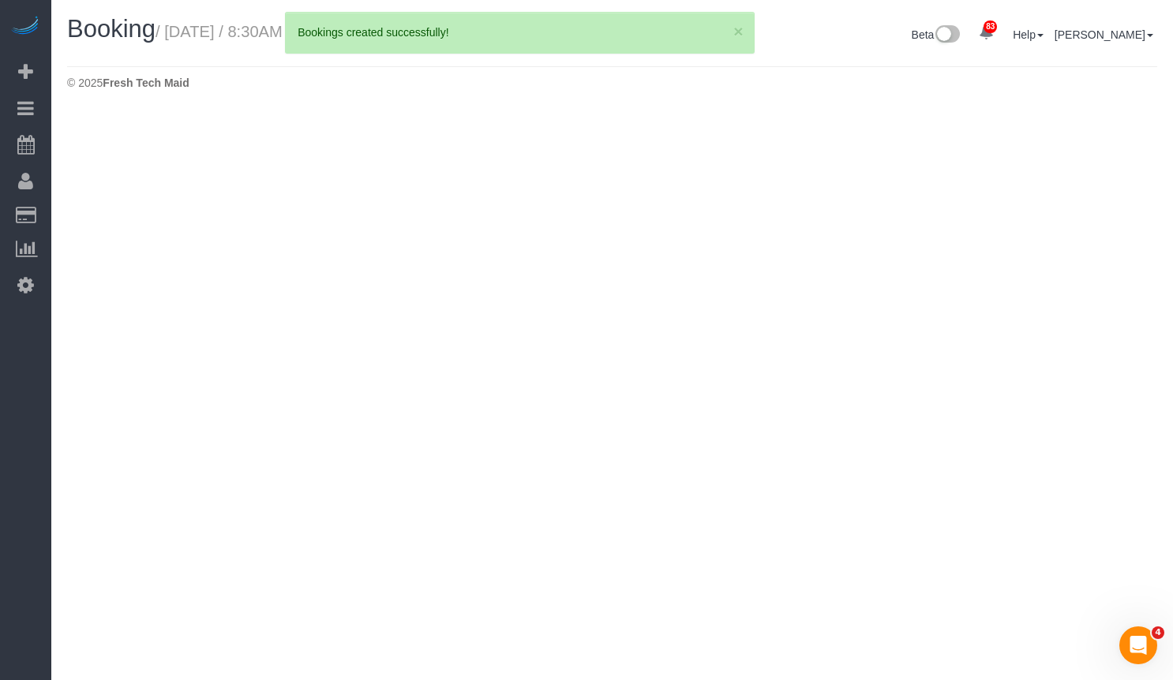
select select "IL"
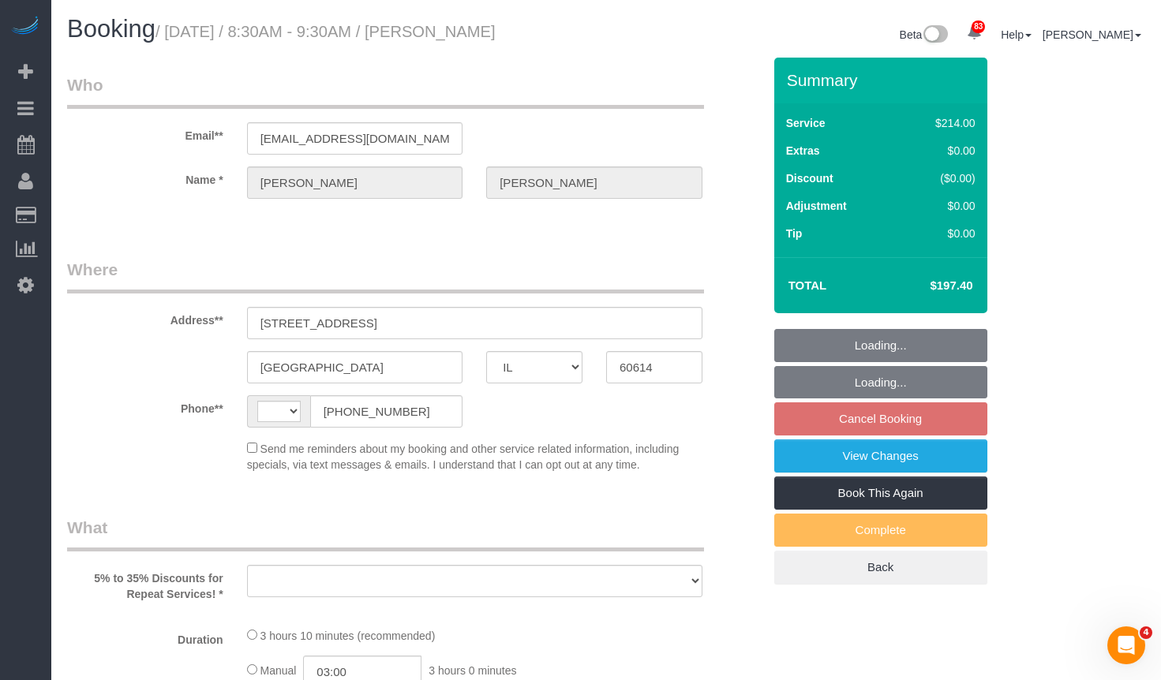
select select "object:9523"
select select "string:US"
select select "string:fspay-5f182d03-466f-42fe-b688-c65ec231ece2"
select select "512"
select select "5"
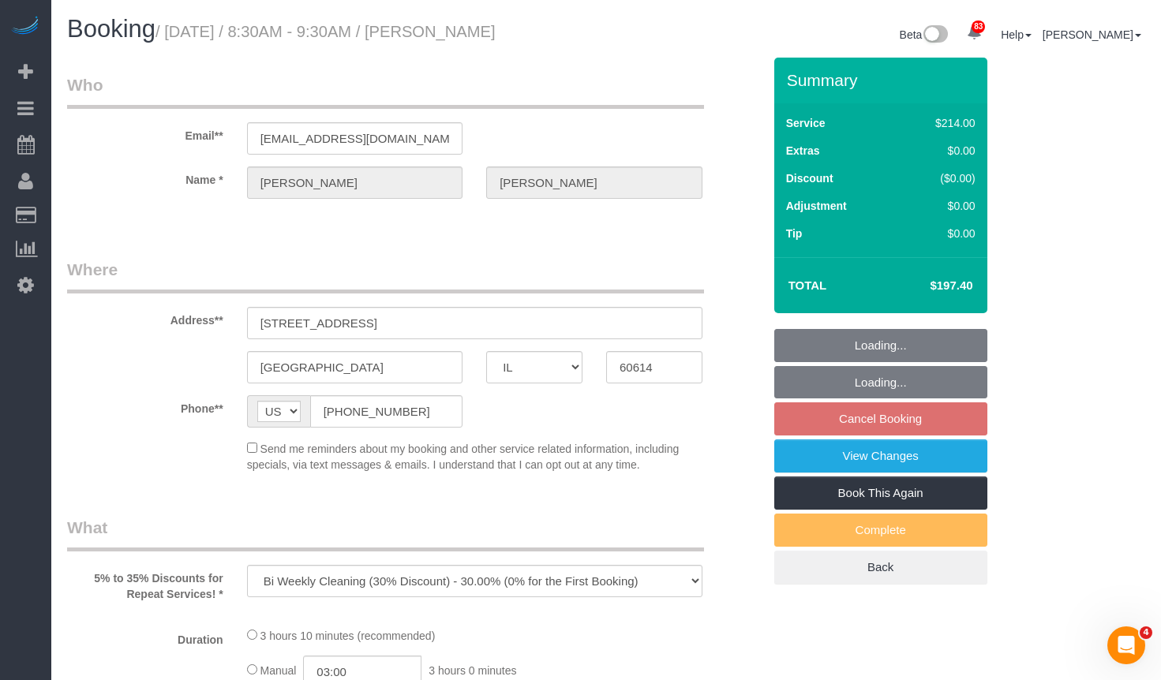
select select "number:1"
select select "number:68"
select select "number:139"
select select "number:106"
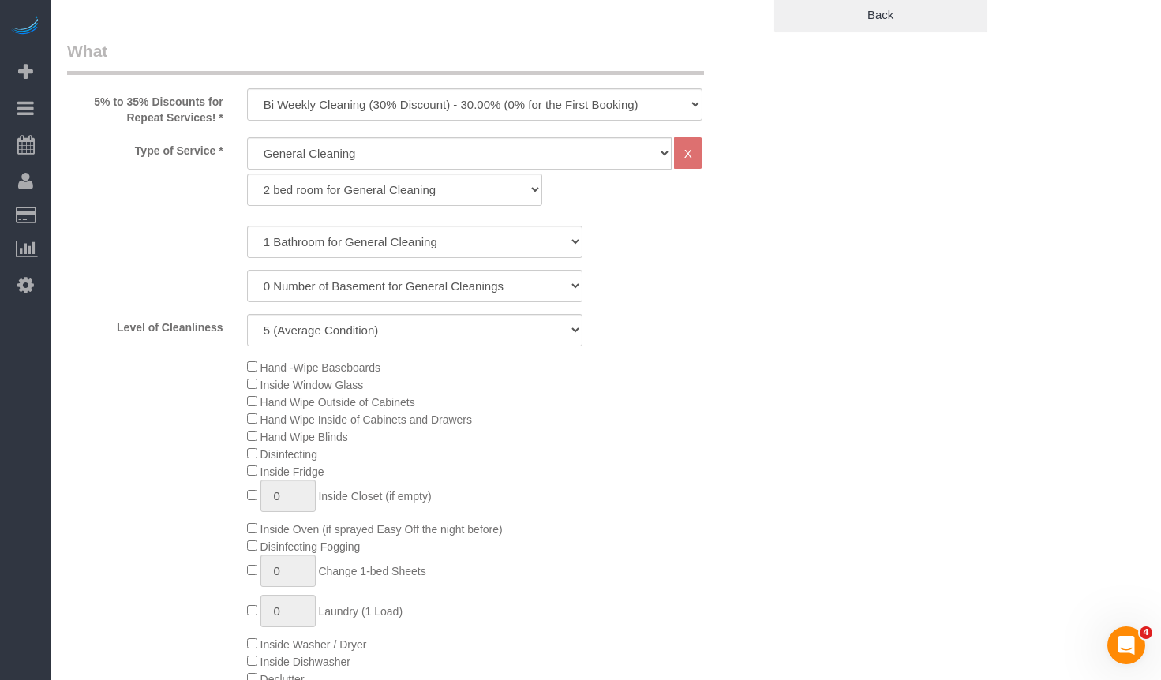
select select "object:10253"
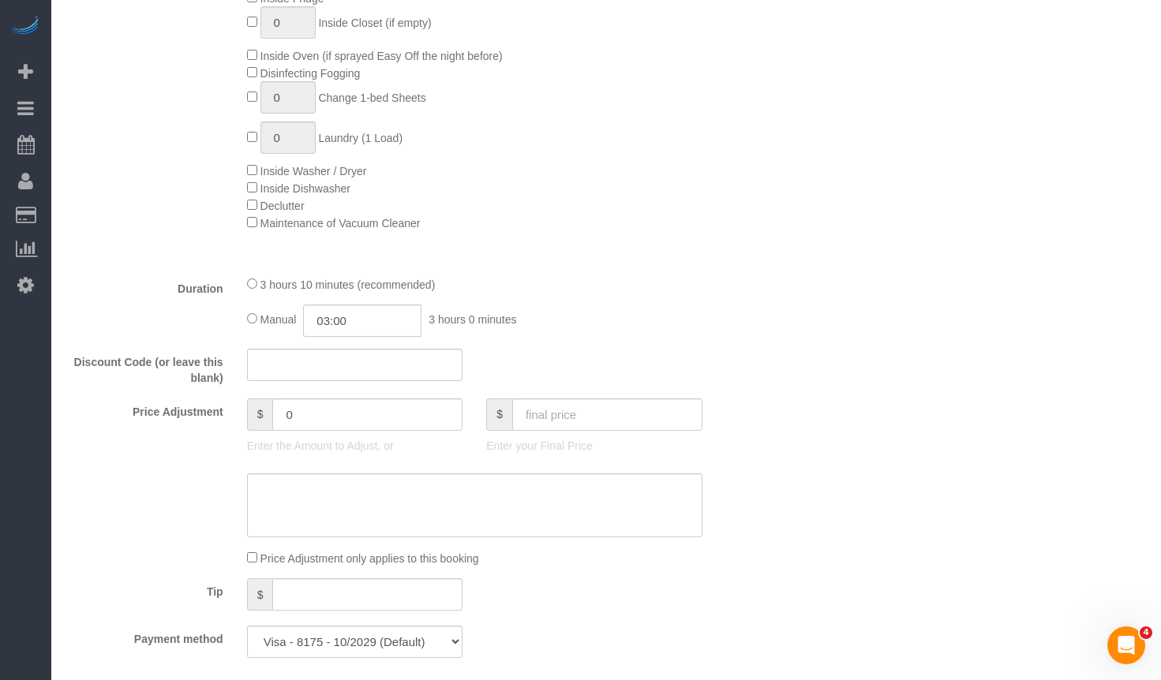
select select "5"
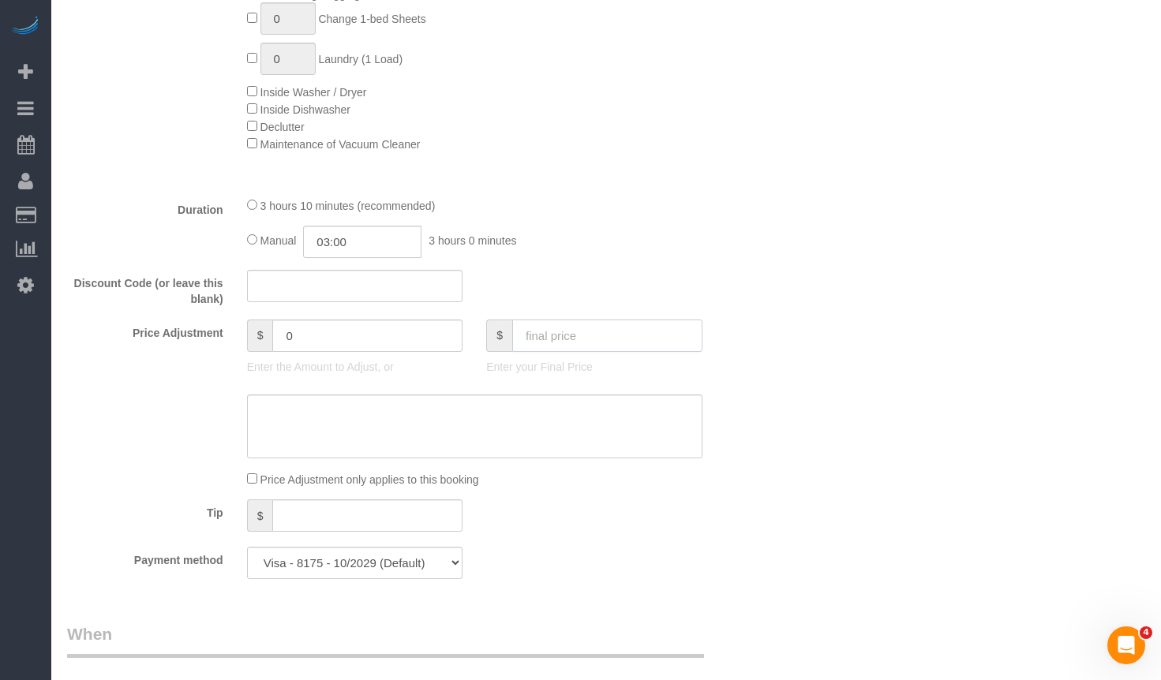
click at [621, 328] on input "text" at bounding box center [607, 336] width 190 height 32
paste input "text"
click at [637, 340] on input "text" at bounding box center [607, 336] width 190 height 32
paste input "237"
type input "237"
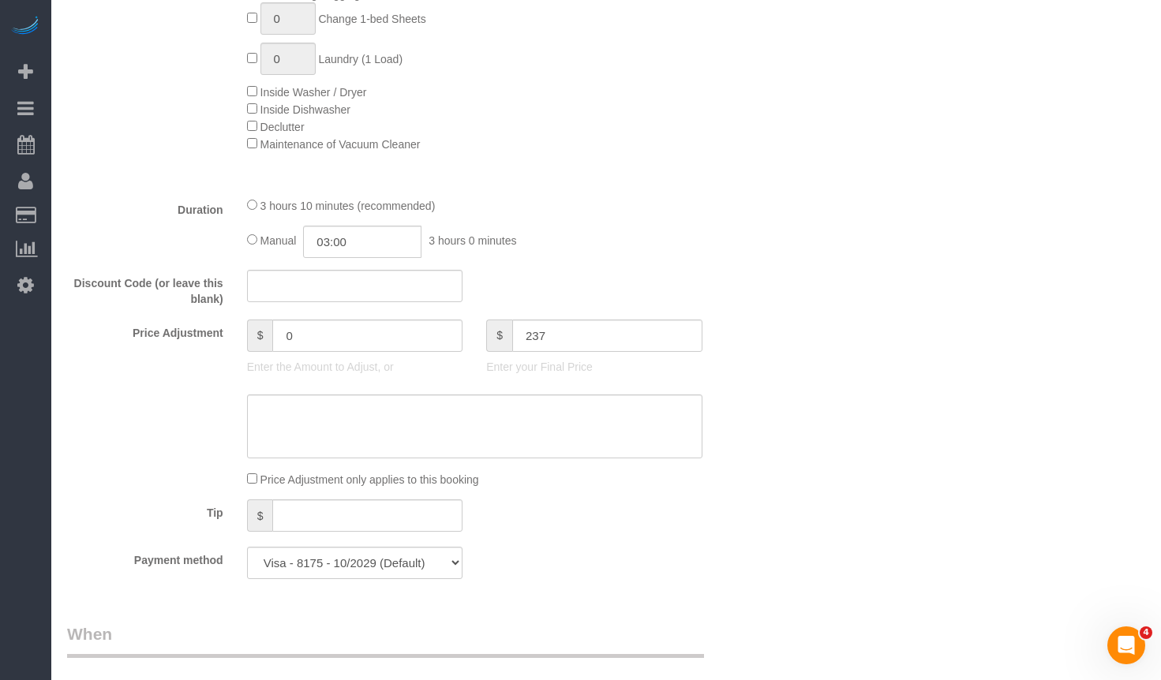
click at [842, 267] on div "Who Email** vbuglio@gmail.com Name * Vincent Buglio Where Address** 2549 N Mars…" at bounding box center [606, 665] width 1078 height 3425
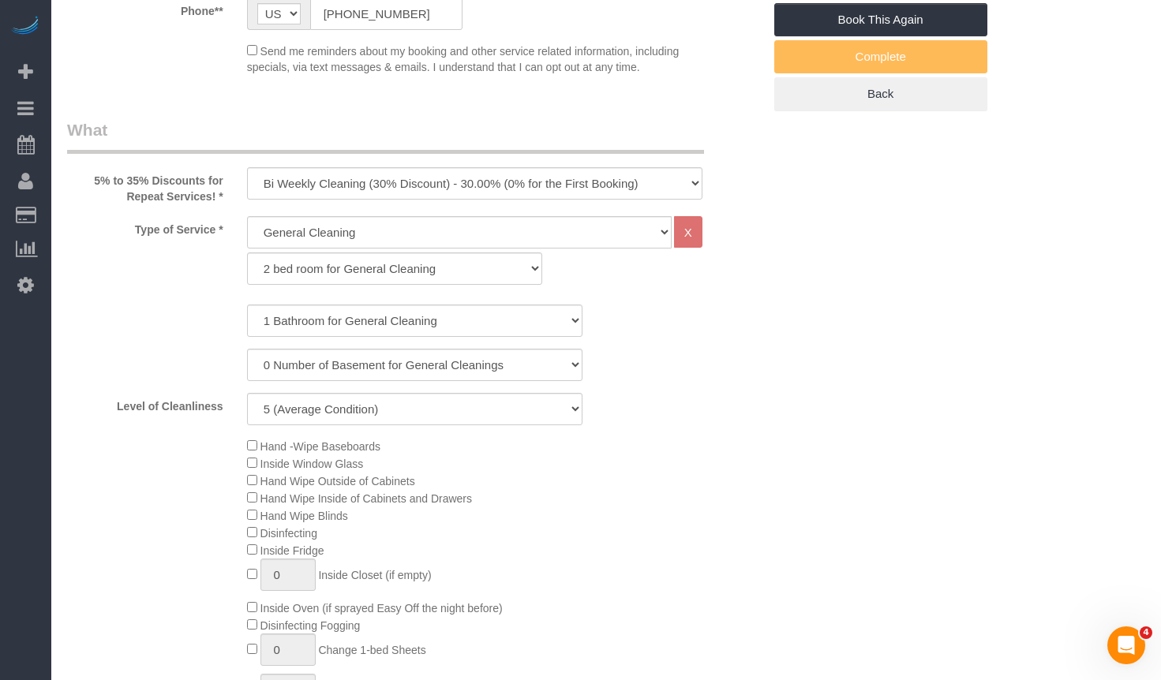
scroll to position [0, 0]
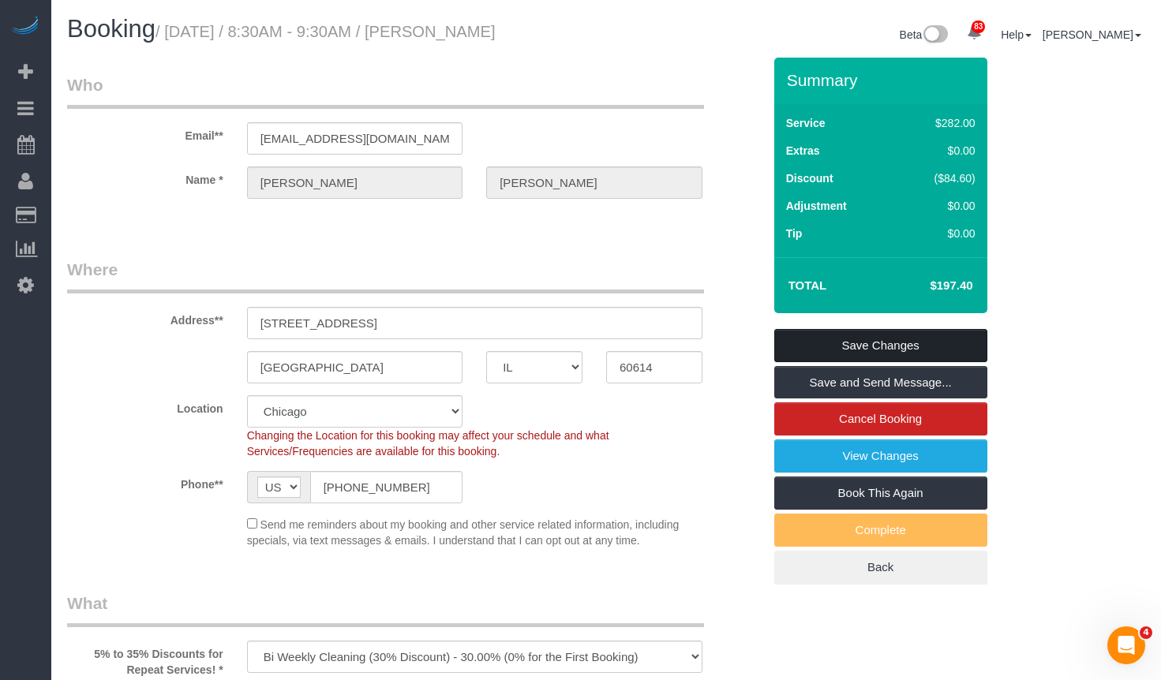
type input "39.6"
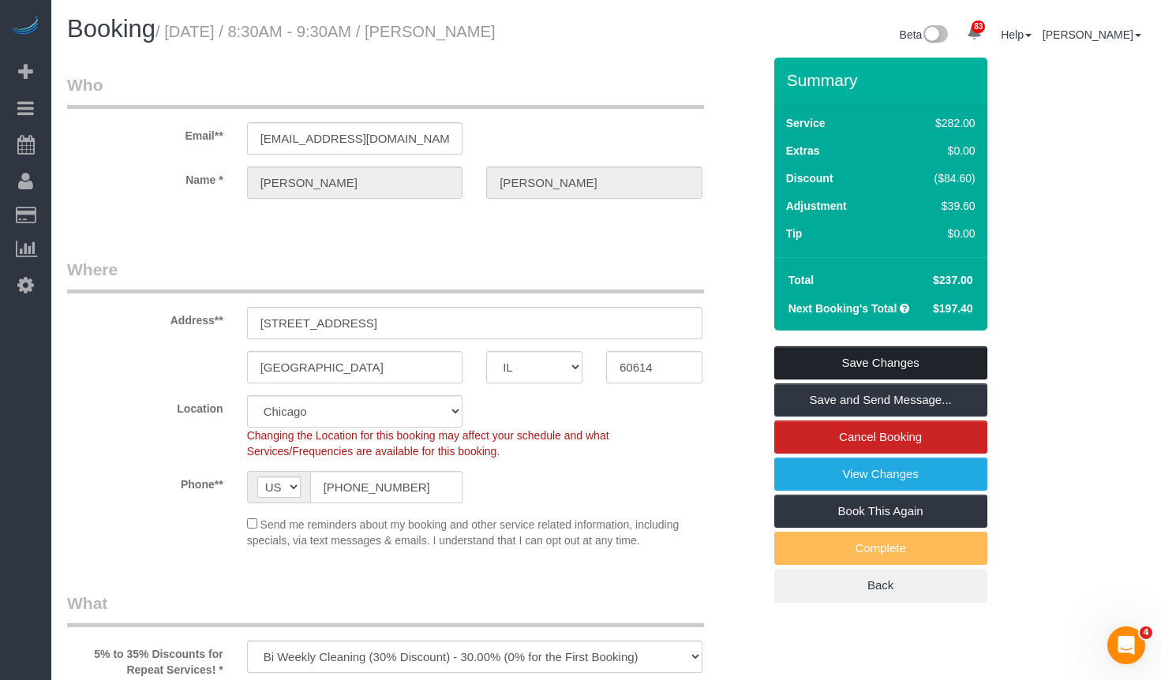
click at [917, 349] on link "Save Changes" at bounding box center [880, 363] width 213 height 33
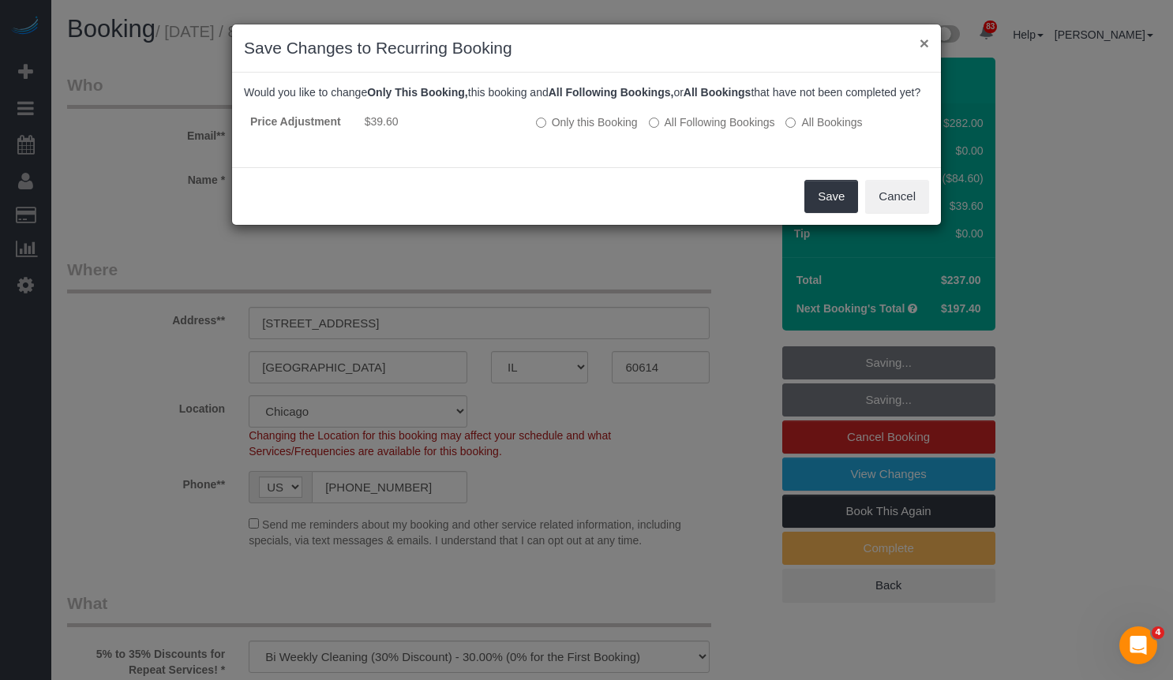
click at [922, 47] on button "×" at bounding box center [924, 43] width 9 height 17
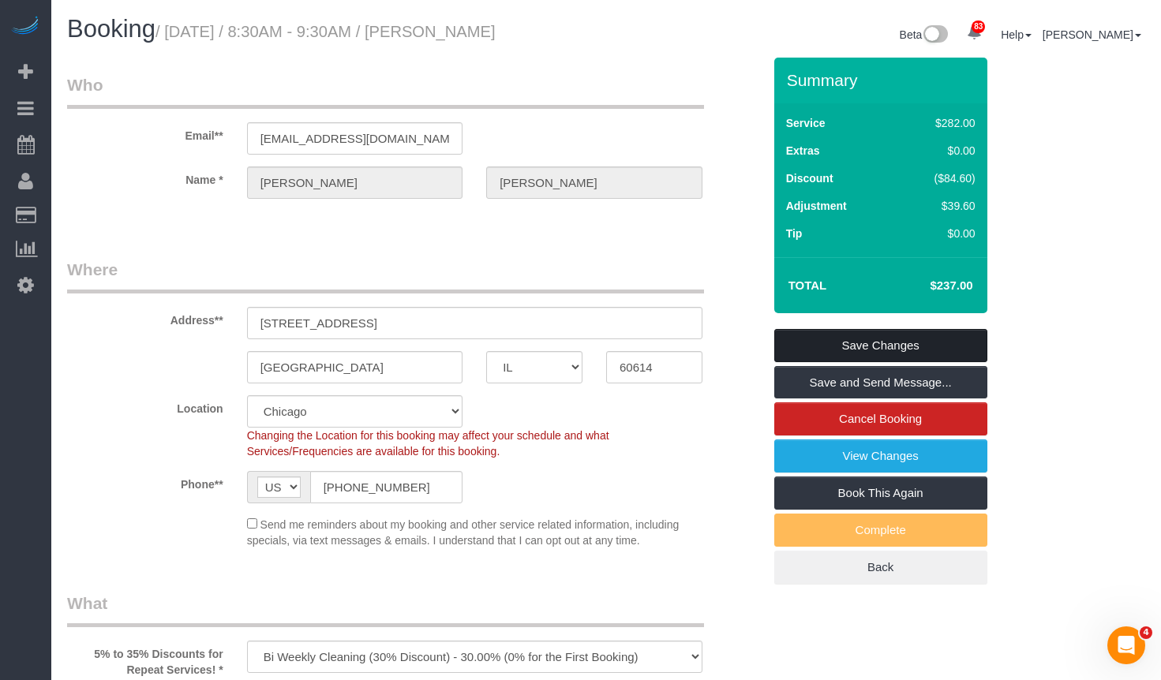
click at [958, 357] on link "Save Changes" at bounding box center [880, 345] width 213 height 33
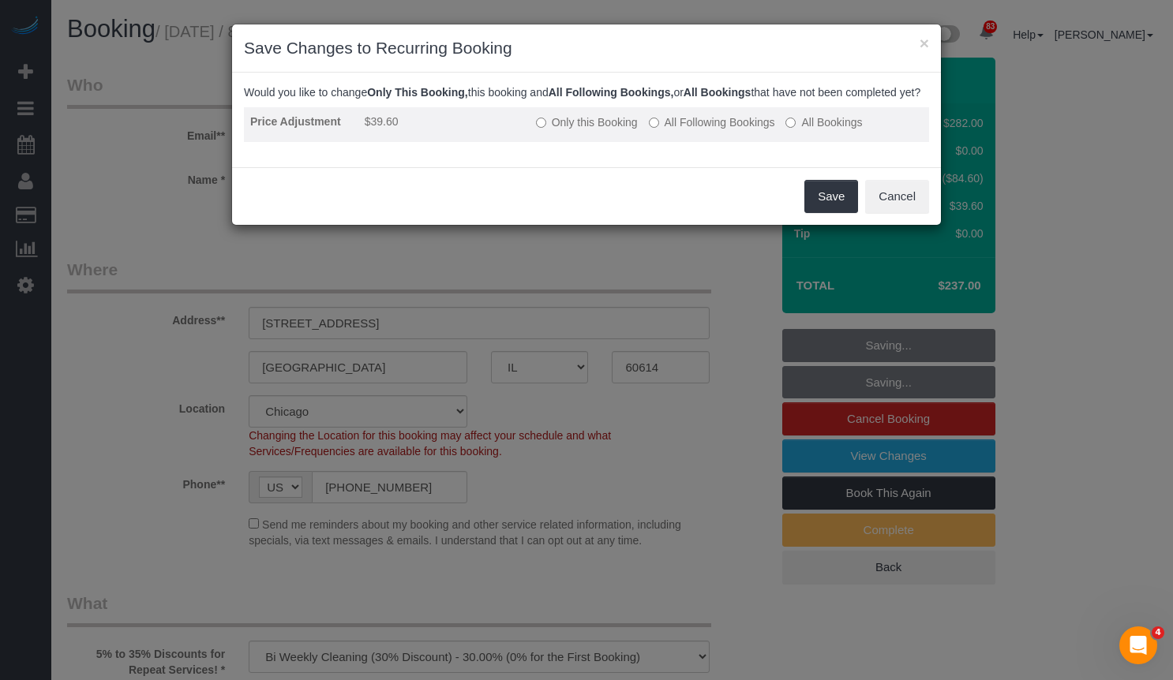
click at [732, 130] on label "All Following Bookings" at bounding box center [712, 122] width 126 height 16
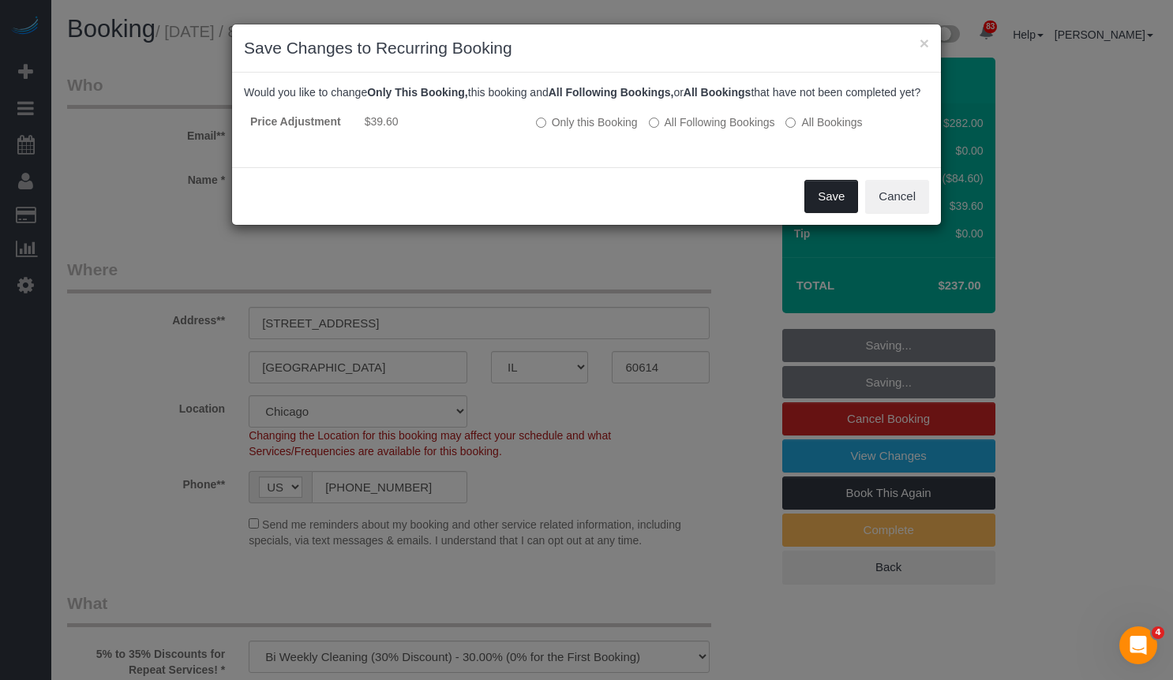
click at [829, 211] on button "Save" at bounding box center [831, 196] width 54 height 33
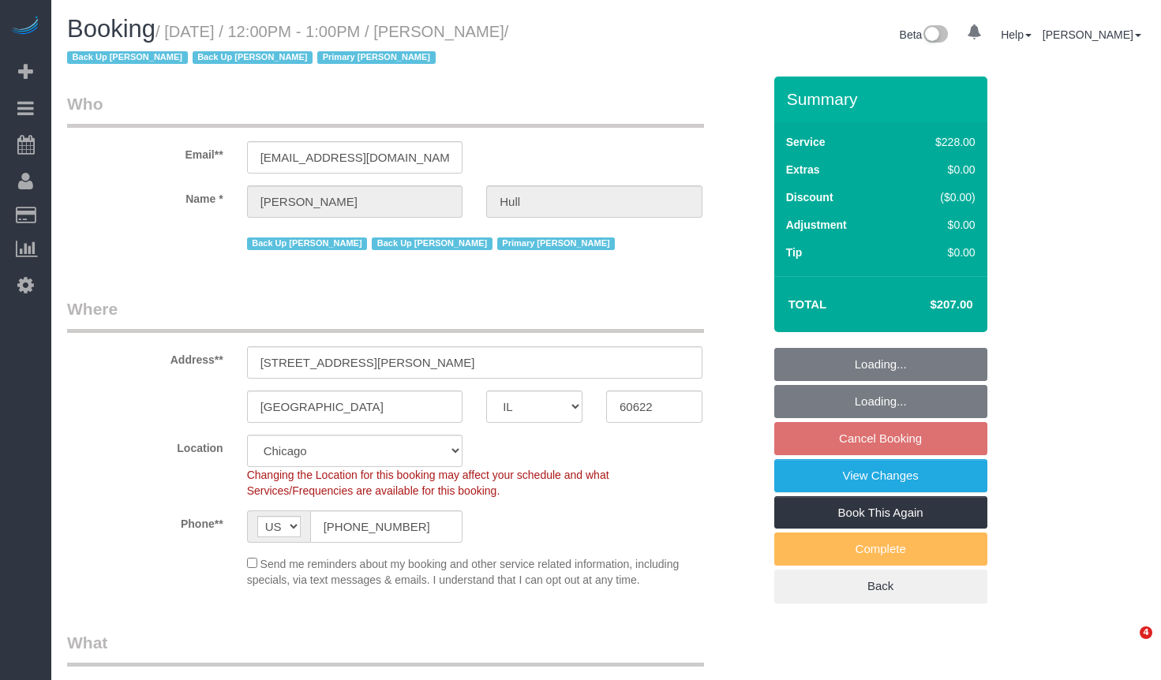
select select "IL"
select select "number:1"
select select "number:57"
select select "number:139"
select select "number:106"
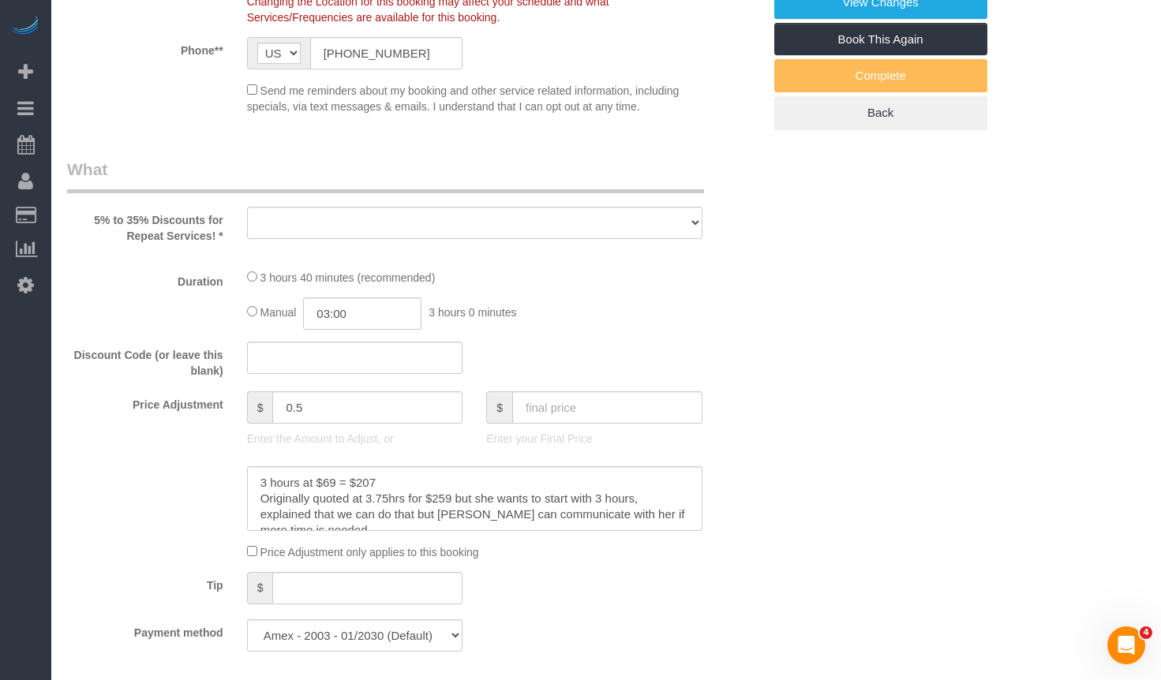
select select "object:1190"
select select "512"
select select "2"
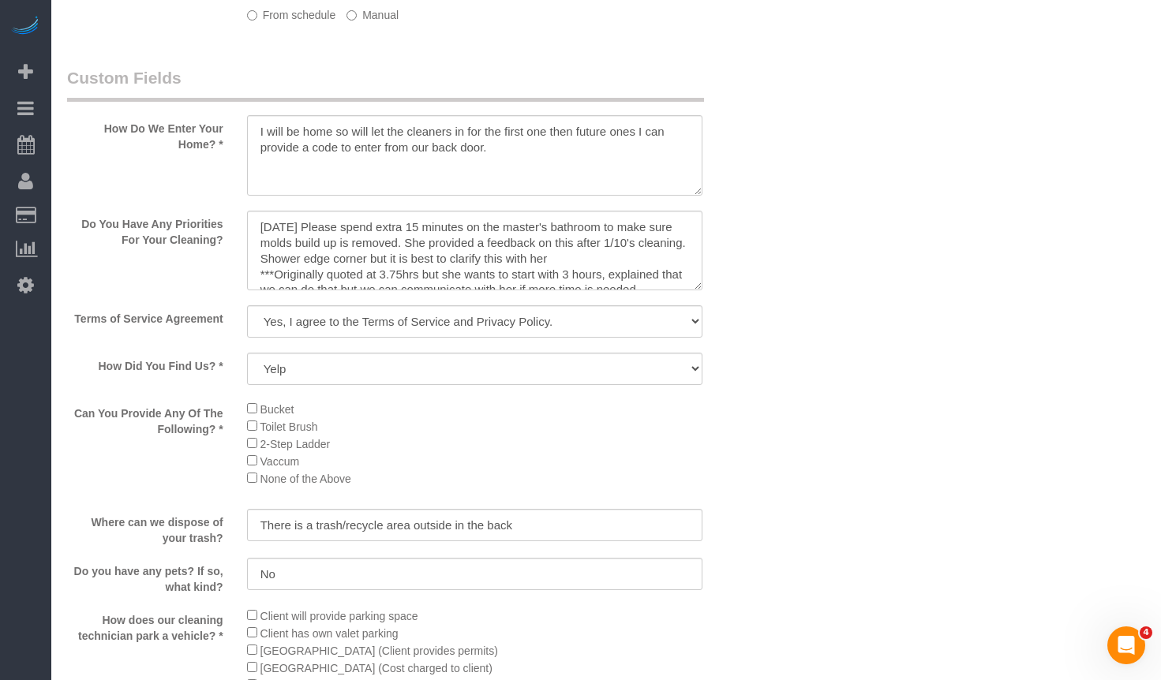
select select "object:1195"
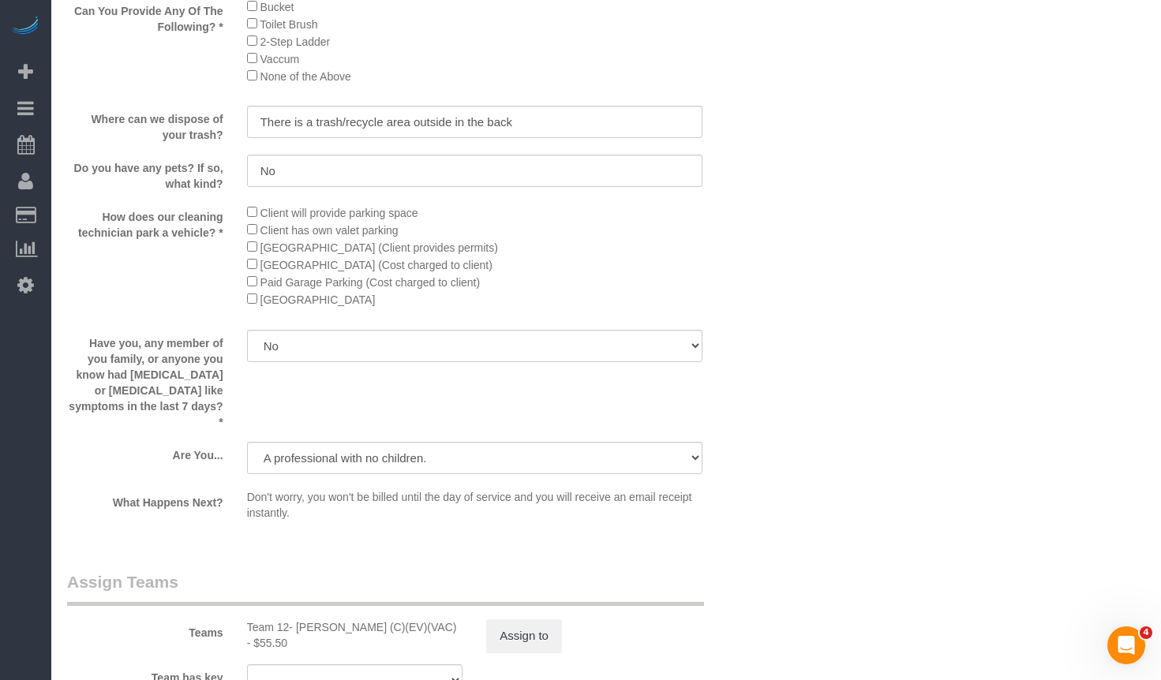
scroll to position [2869, 0]
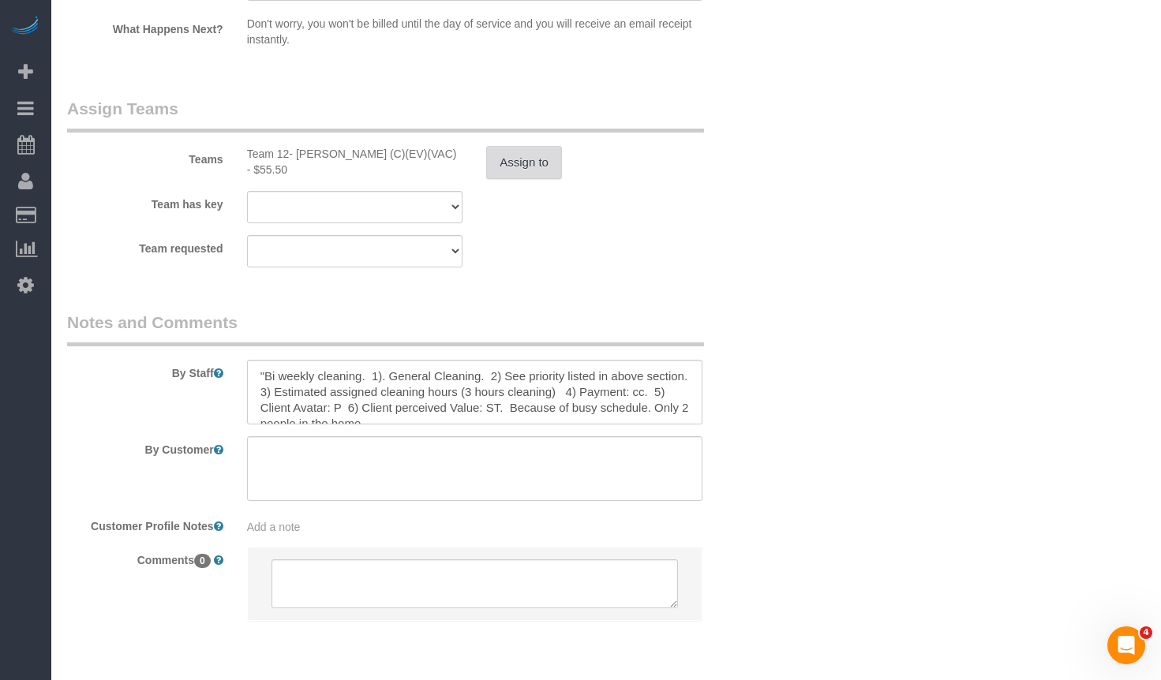
click at [507, 152] on button "Assign to" at bounding box center [524, 162] width 76 height 33
select select "2"
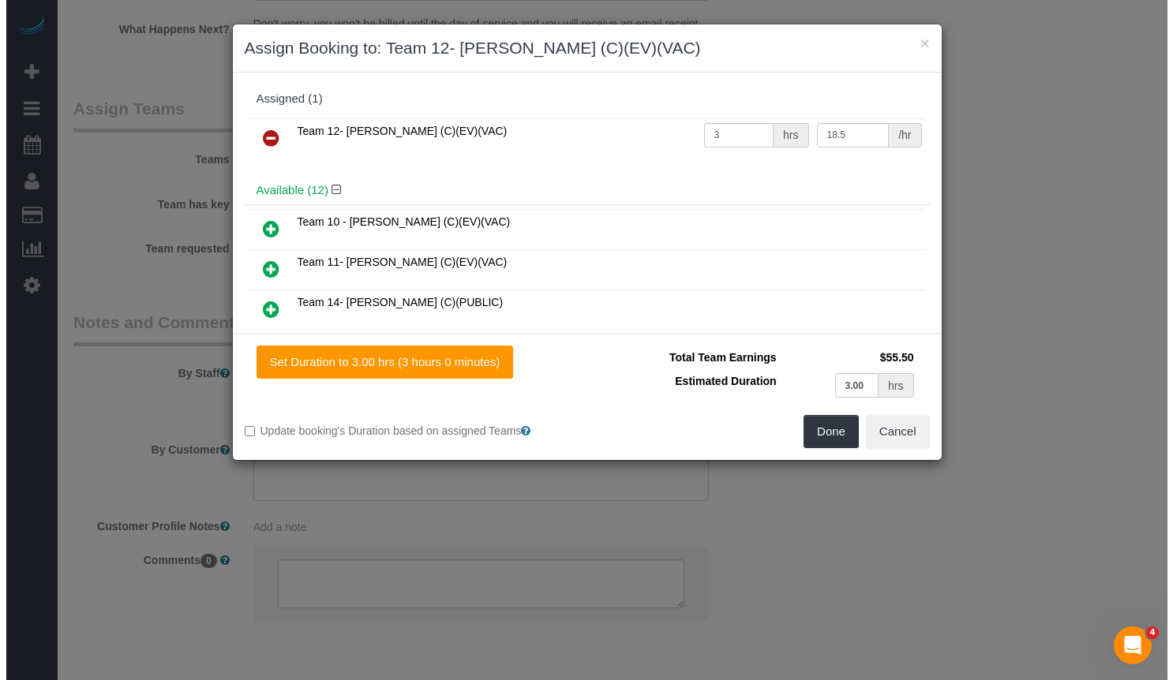
scroll to position [2868, 0]
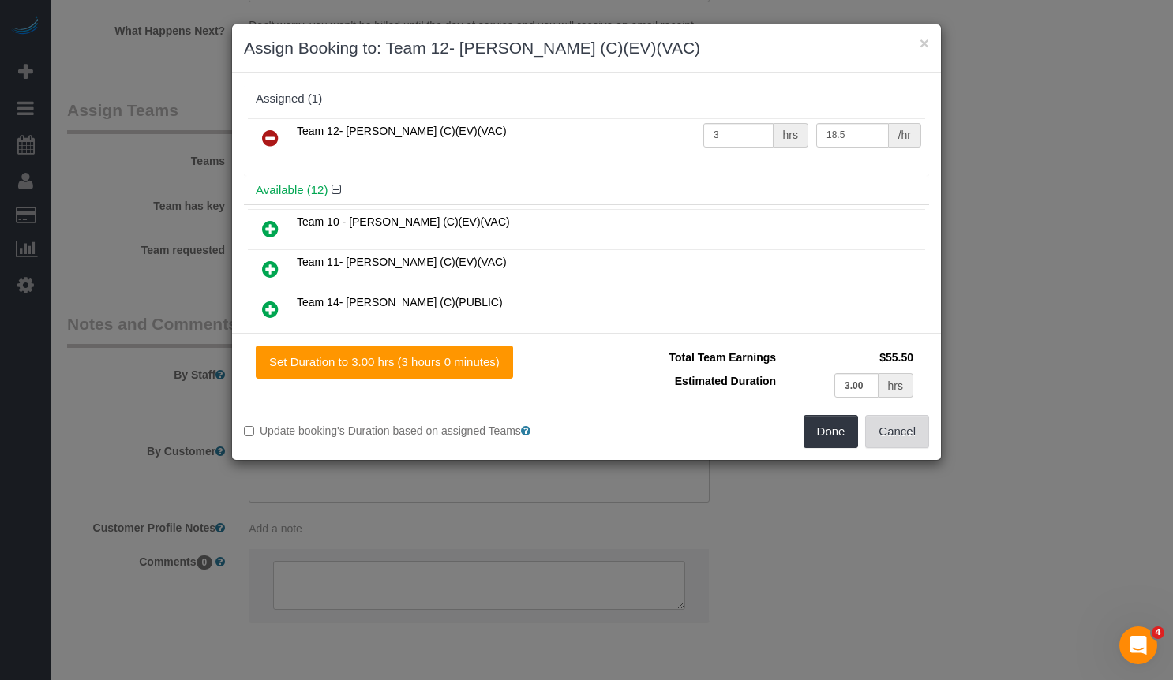
click at [902, 425] on button "Cancel" at bounding box center [897, 431] width 64 height 33
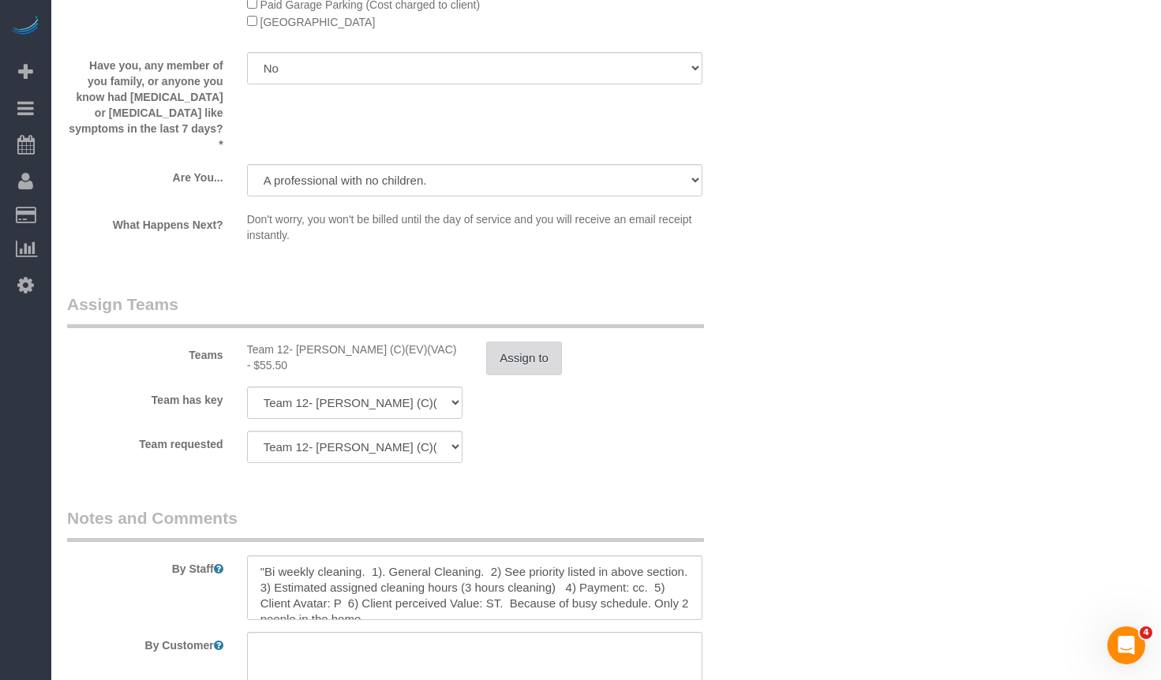
scroll to position [2910, 0]
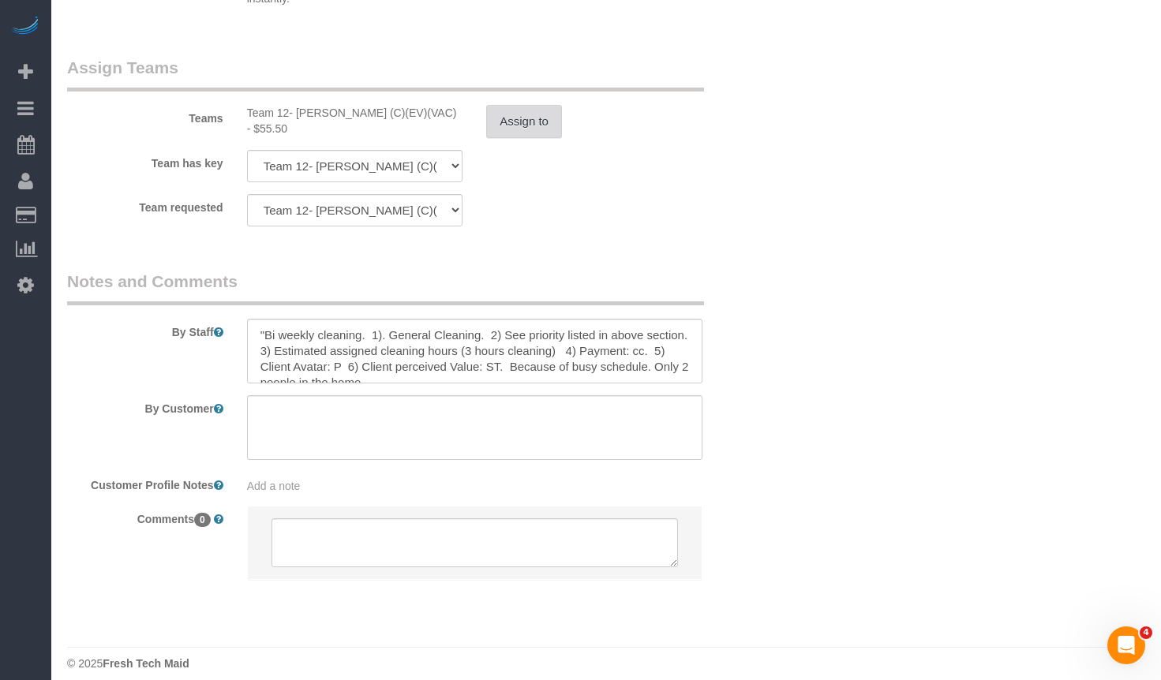
click at [508, 121] on button "Assign to" at bounding box center [524, 121] width 76 height 33
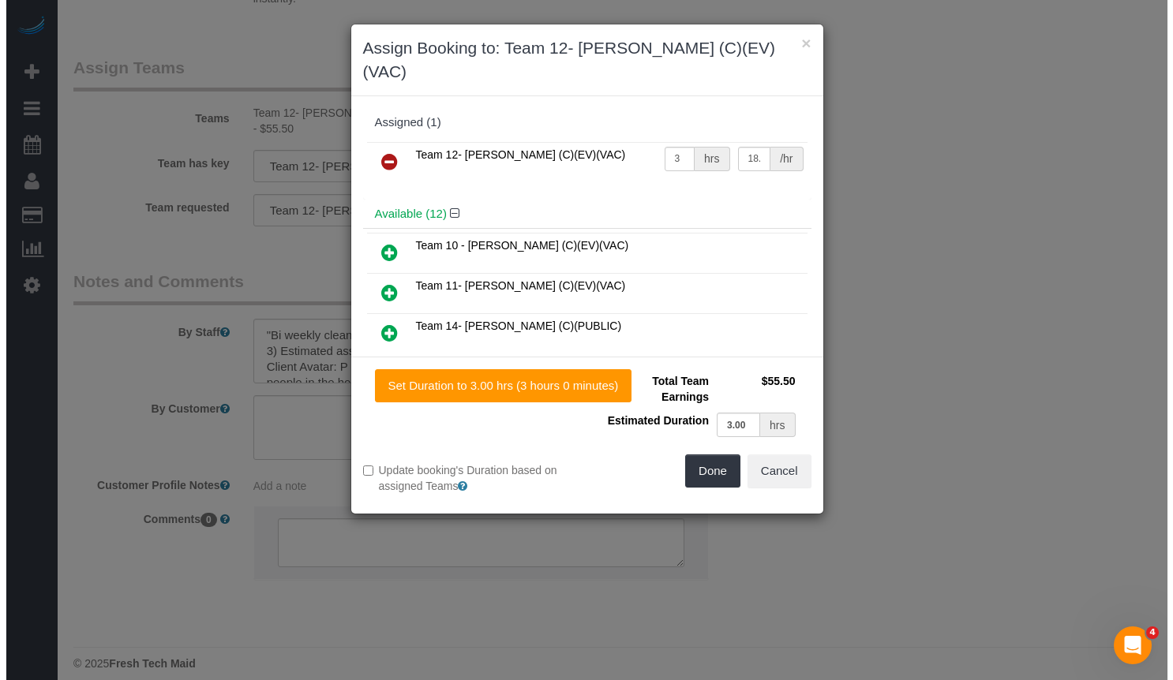
scroll to position [2909, 0]
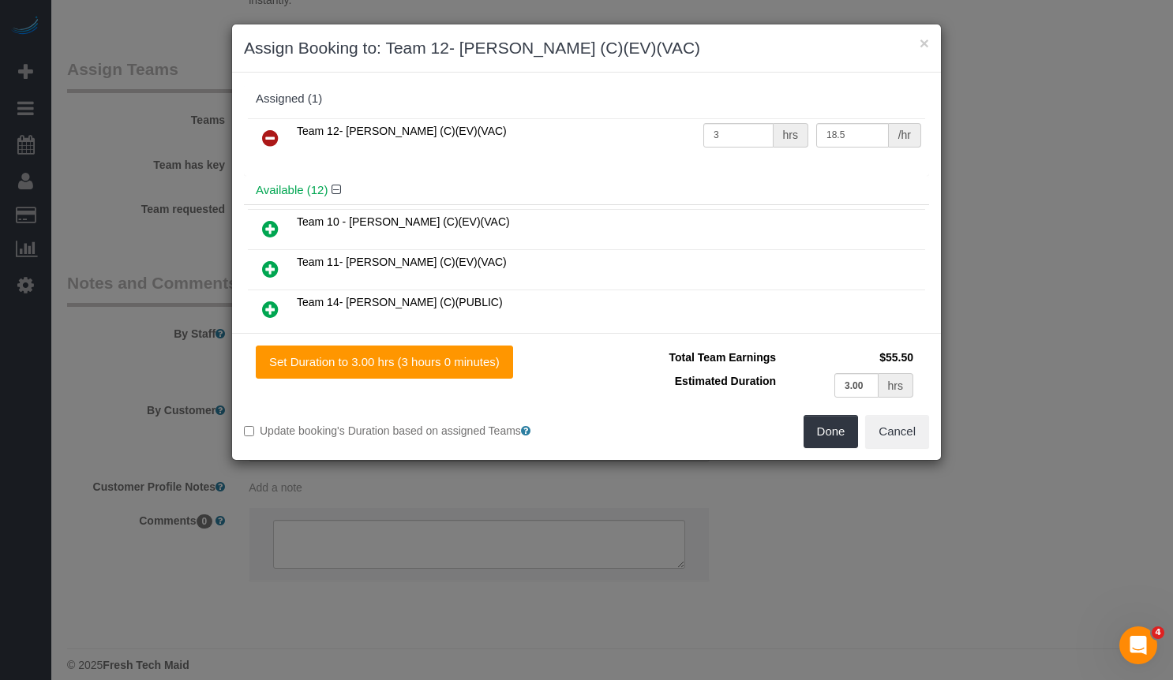
click at [270, 138] on icon at bounding box center [270, 138] width 17 height 19
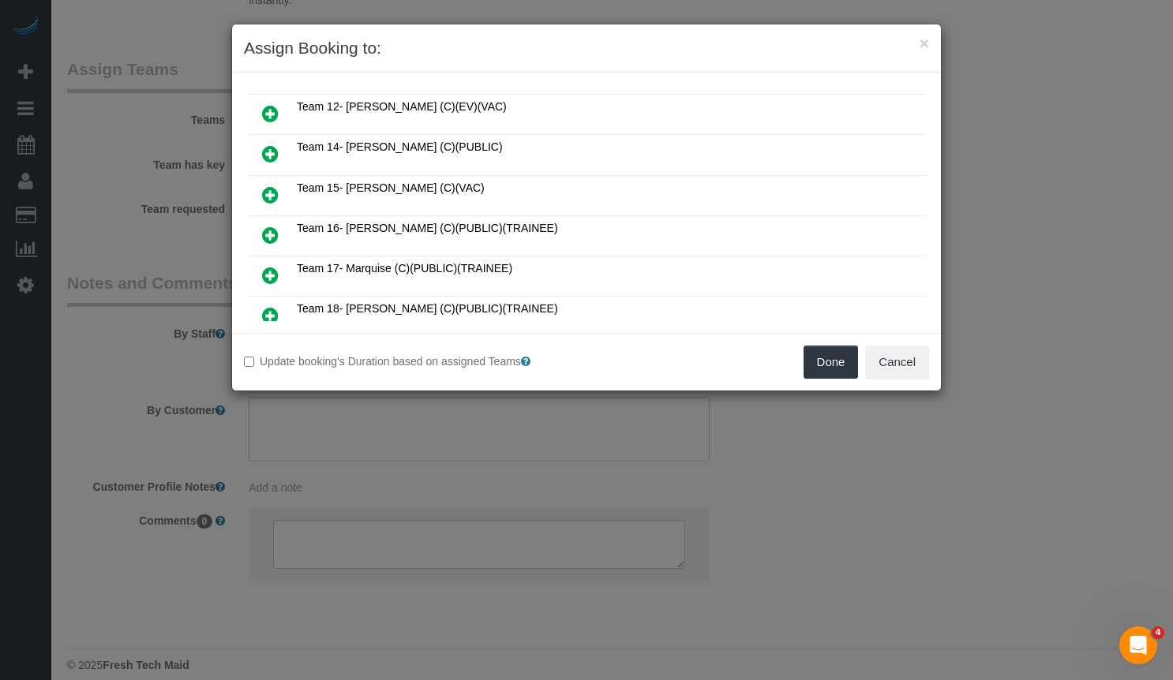
scroll to position [237, 0]
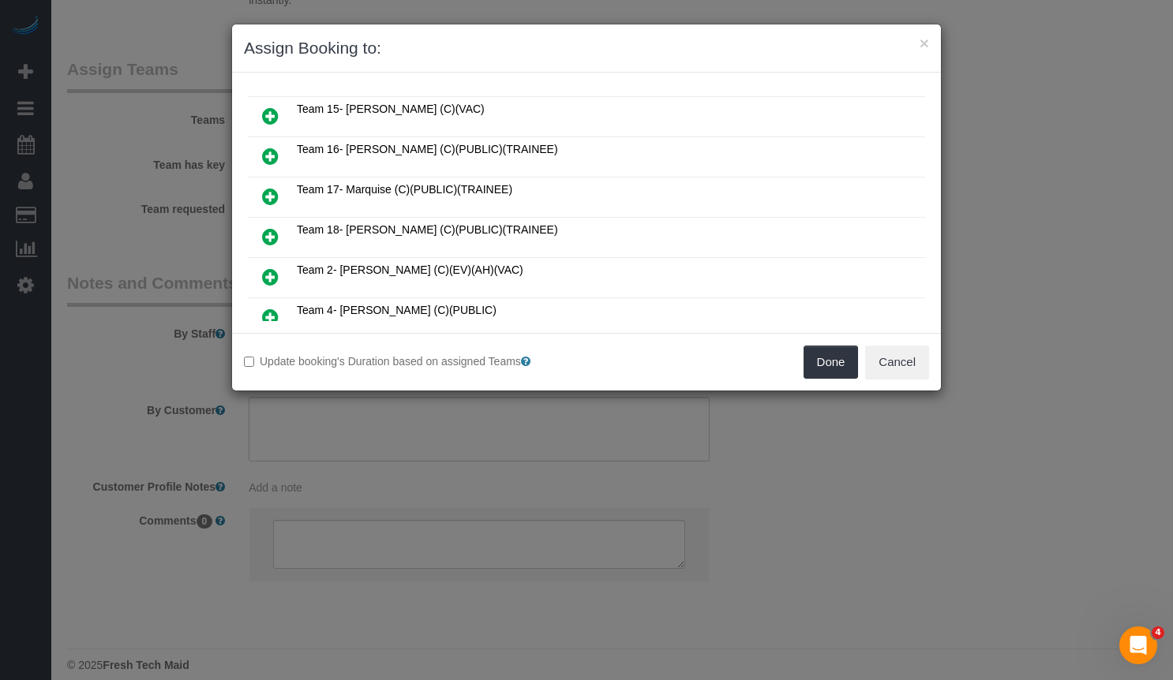
click at [266, 108] on icon at bounding box center [270, 116] width 17 height 19
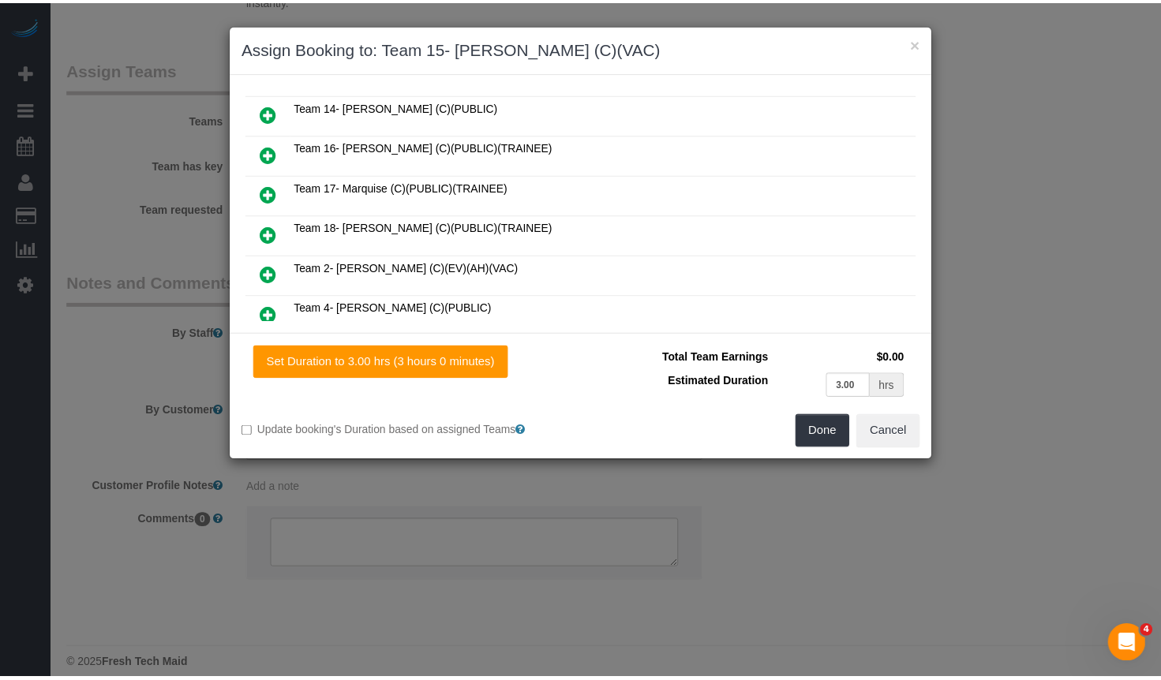
scroll to position [275, 0]
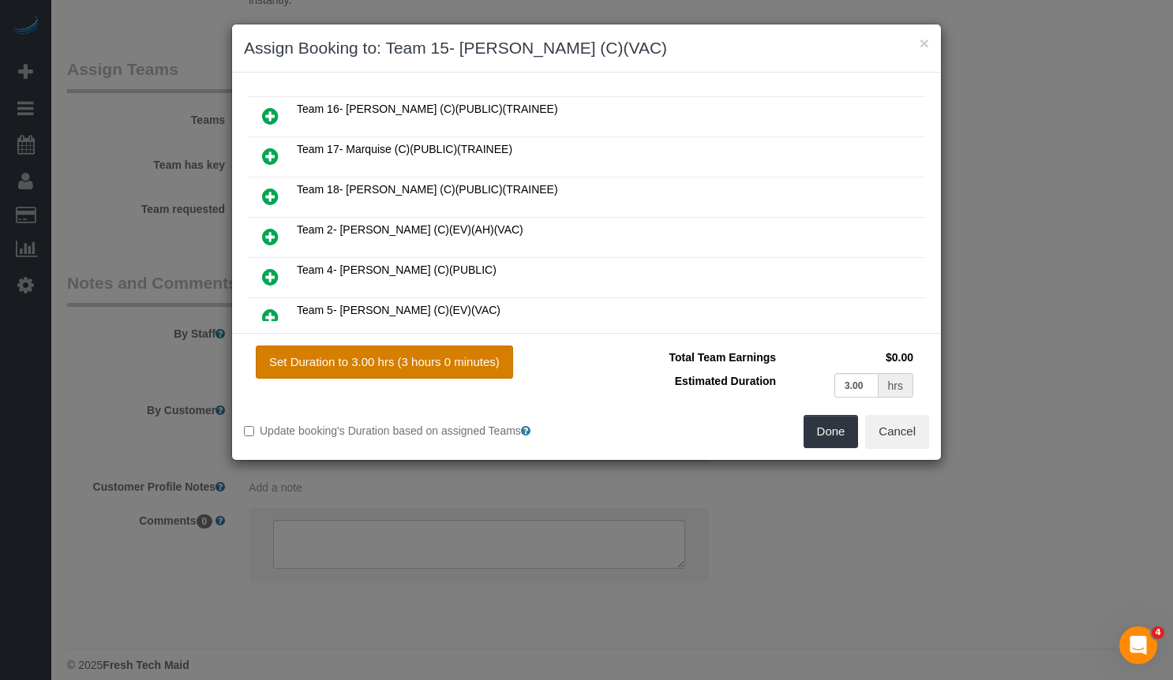
drag, startPoint x: 406, startPoint y: 355, endPoint x: 415, endPoint y: 354, distance: 9.5
click at [406, 355] on button "Set Duration to 3.00 hrs (3 hours 0 minutes)" at bounding box center [384, 362] width 257 height 33
type input "3.00"
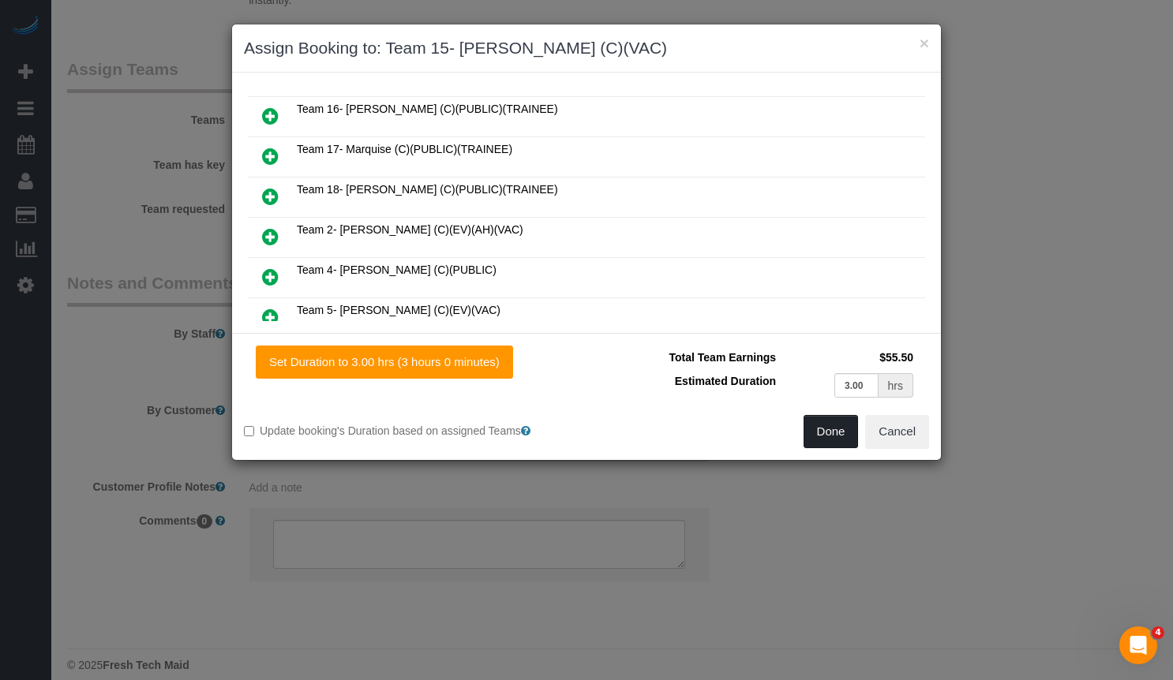
click at [829, 426] on button "Done" at bounding box center [831, 431] width 55 height 33
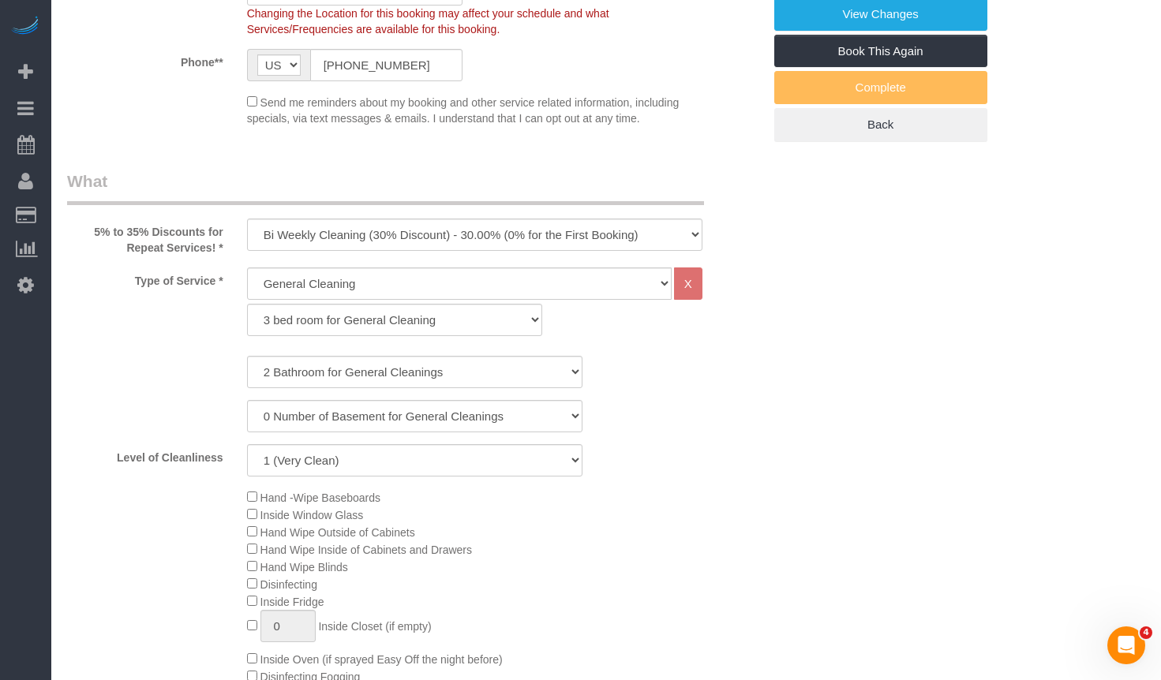
scroll to position [0, 0]
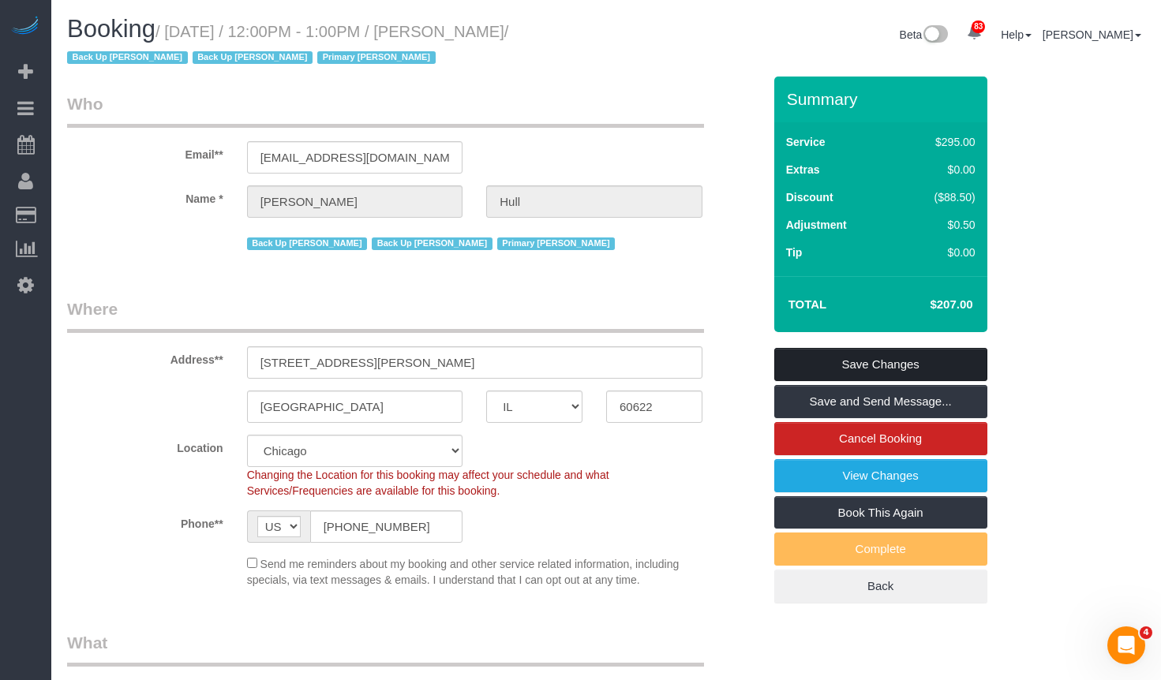
click at [876, 369] on link "Save Changes" at bounding box center [880, 364] width 213 height 33
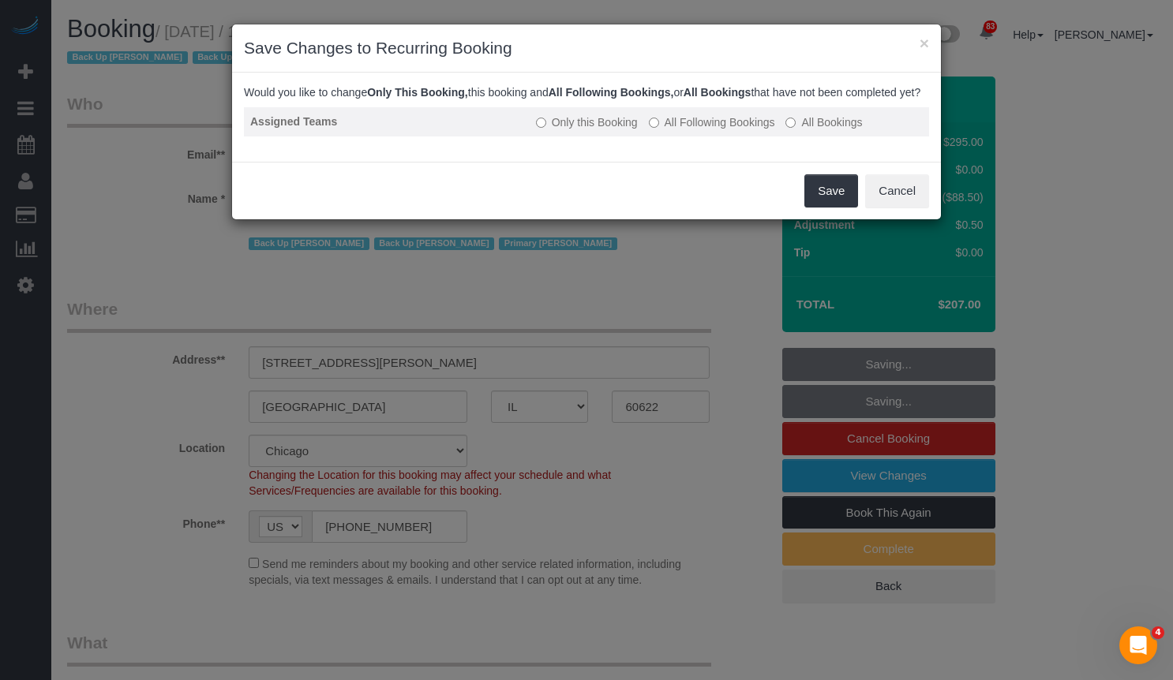
drag, startPoint x: 664, startPoint y: 139, endPoint x: 693, endPoint y: 147, distance: 30.3
click at [664, 130] on label "All Following Bookings" at bounding box center [712, 122] width 126 height 16
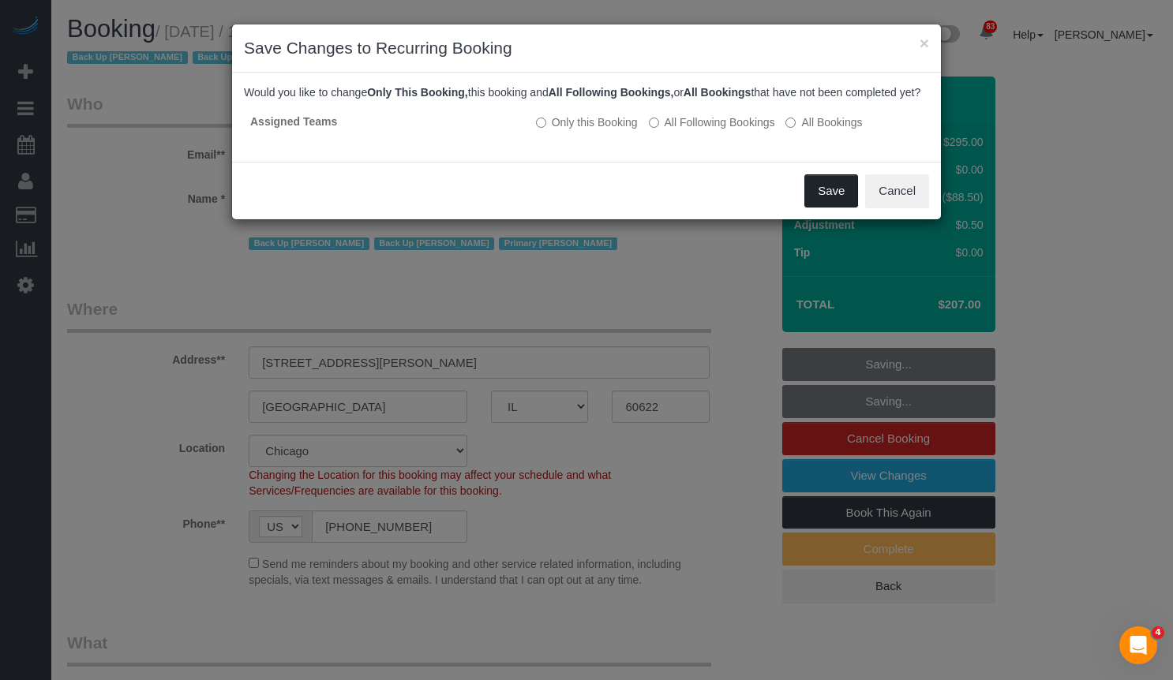
click at [843, 208] on button "Save" at bounding box center [831, 190] width 54 height 33
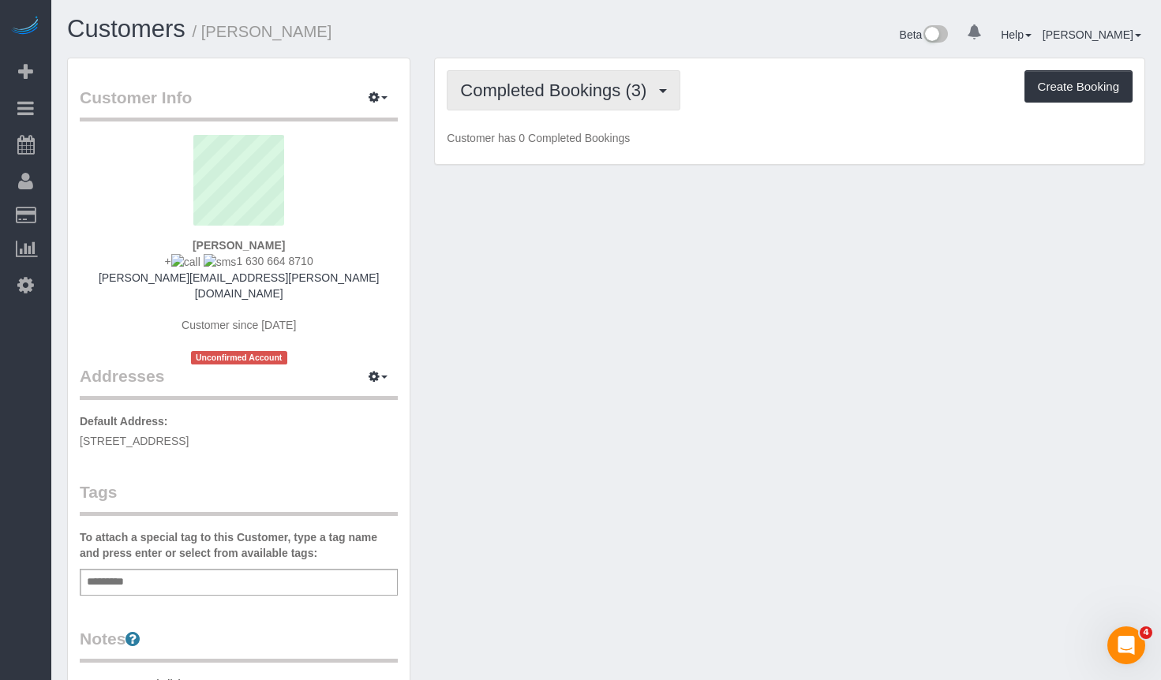
click at [549, 80] on button "Completed Bookings (3)" at bounding box center [564, 90] width 234 height 40
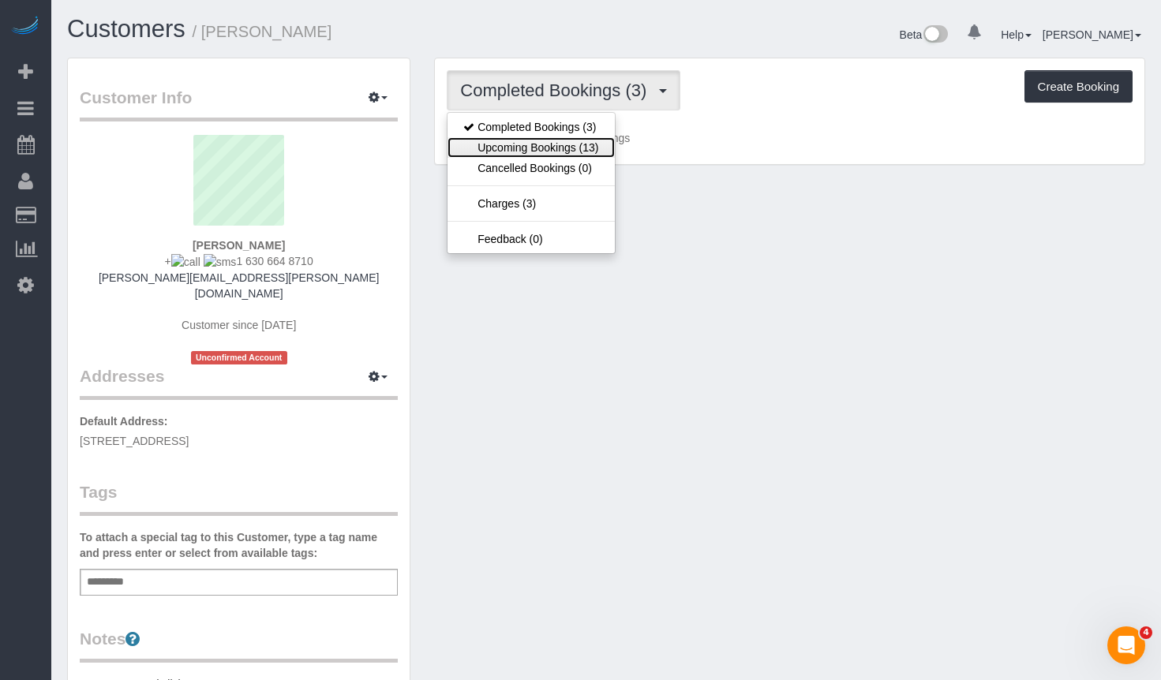
click at [580, 144] on link "Upcoming Bookings (13)" at bounding box center [531, 147] width 167 height 21
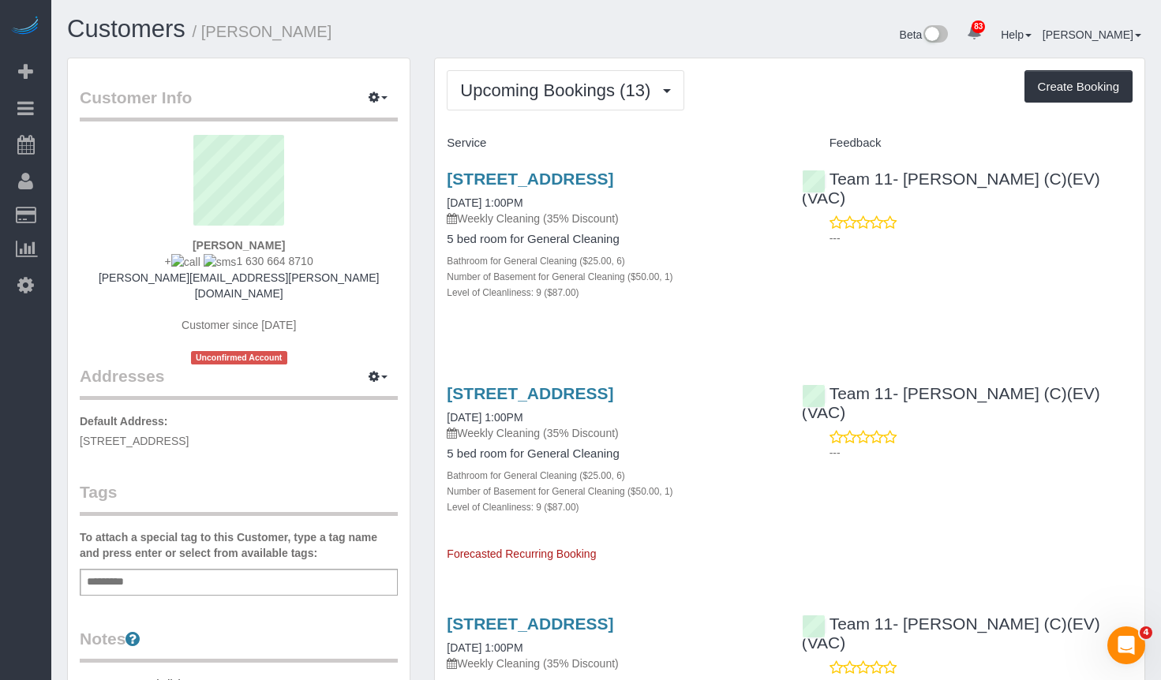
drag, startPoint x: 704, startPoint y: 176, endPoint x: 744, endPoint y: 66, distance: 117.6
click at [787, 98] on div "Upcoming Bookings (13) Completed Bookings (3) Upcoming Bookings (13) Cancelled …" at bounding box center [790, 90] width 686 height 40
click at [613, 171] on link "2480 N Lakeview Ave, Chicago, IL 60614" at bounding box center [530, 179] width 167 height 18
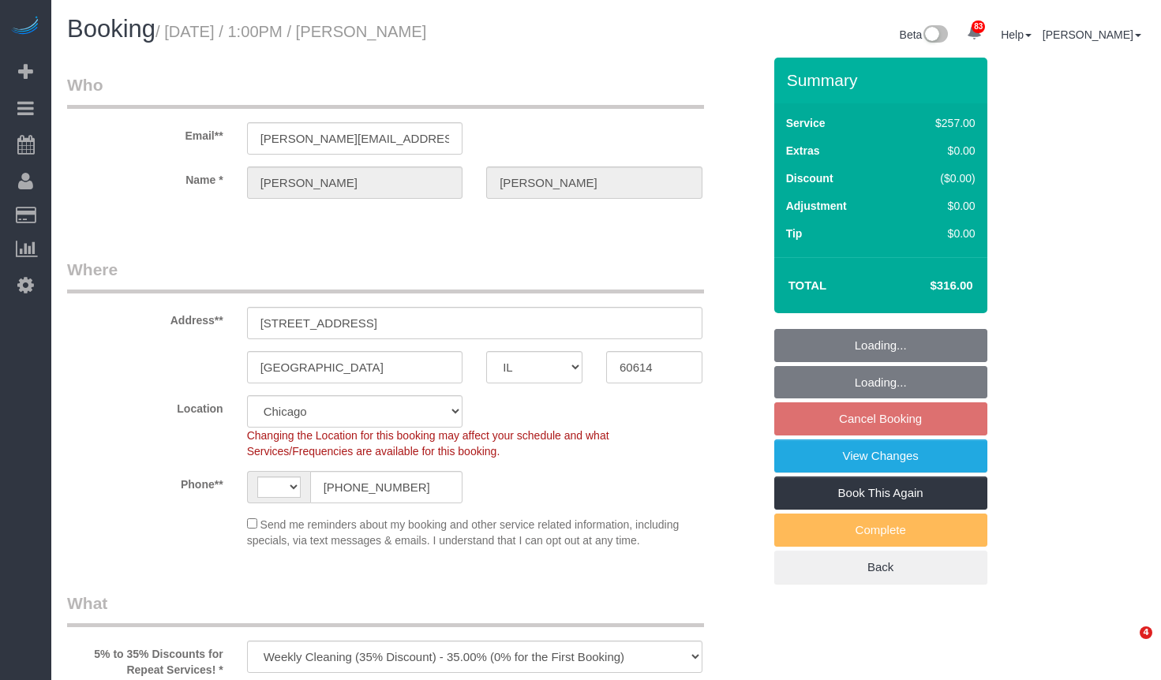
select select "IL"
select select "string:[GEOGRAPHIC_DATA]"
select select "512"
select select "6"
select select "1"
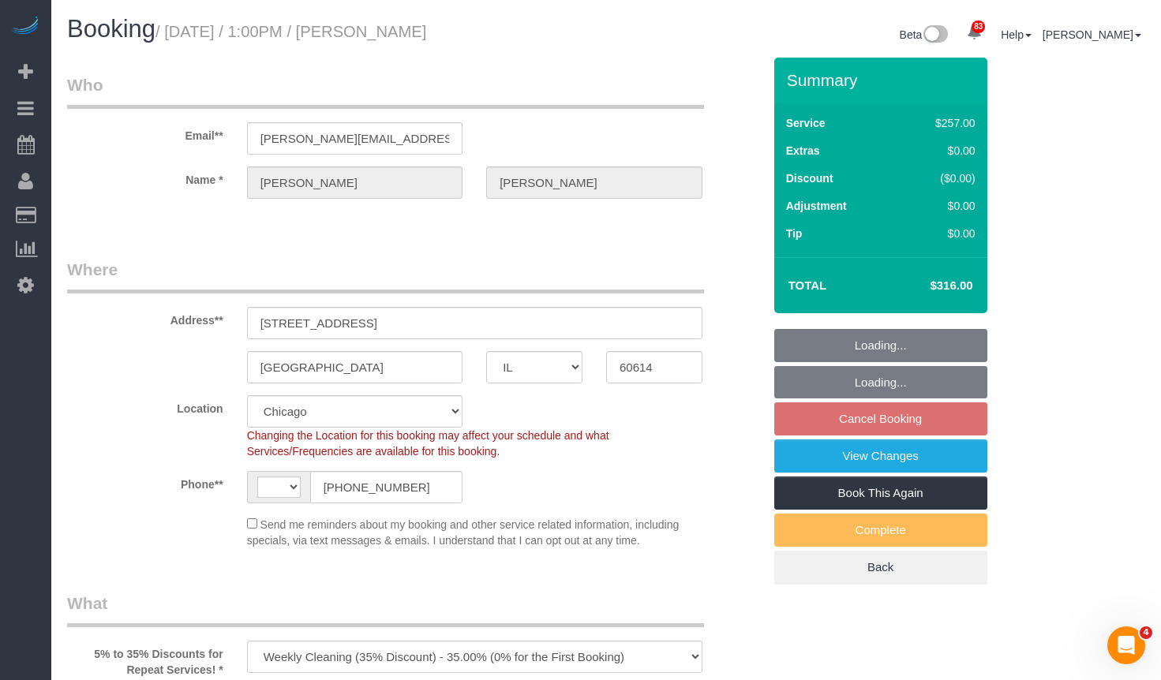
select select "9"
select select "number:1"
select select "number:58"
select select "number:139"
select select "number:104"
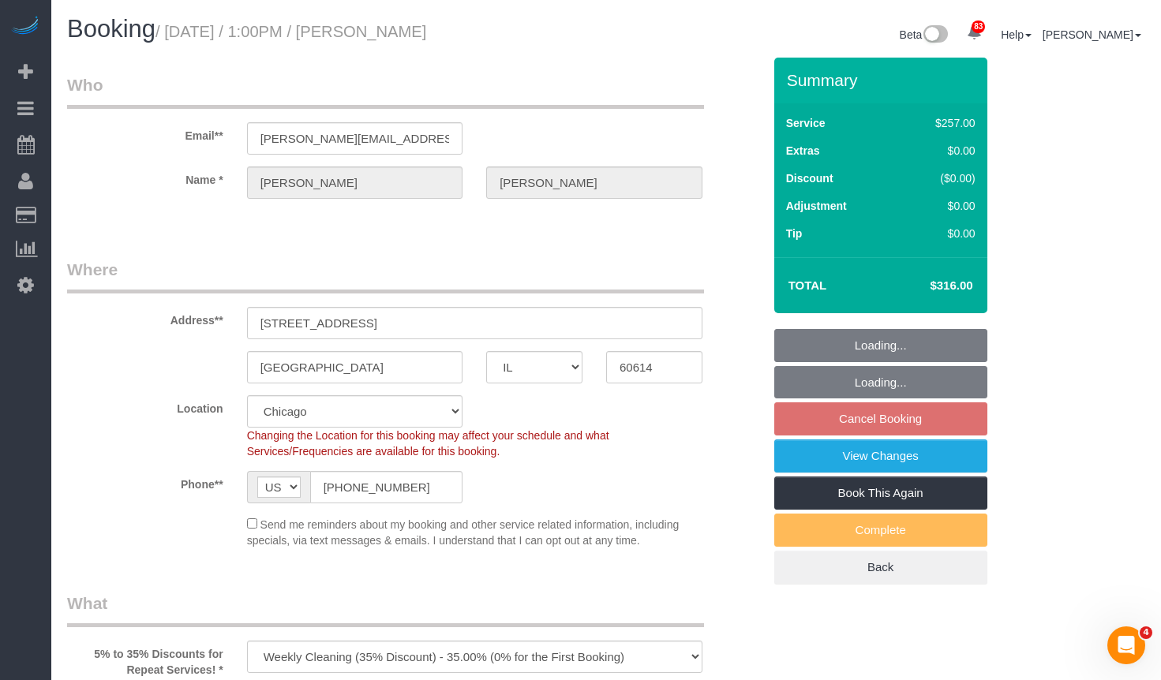
select select "object:1178"
select select "6"
select select "1"
select select "9"
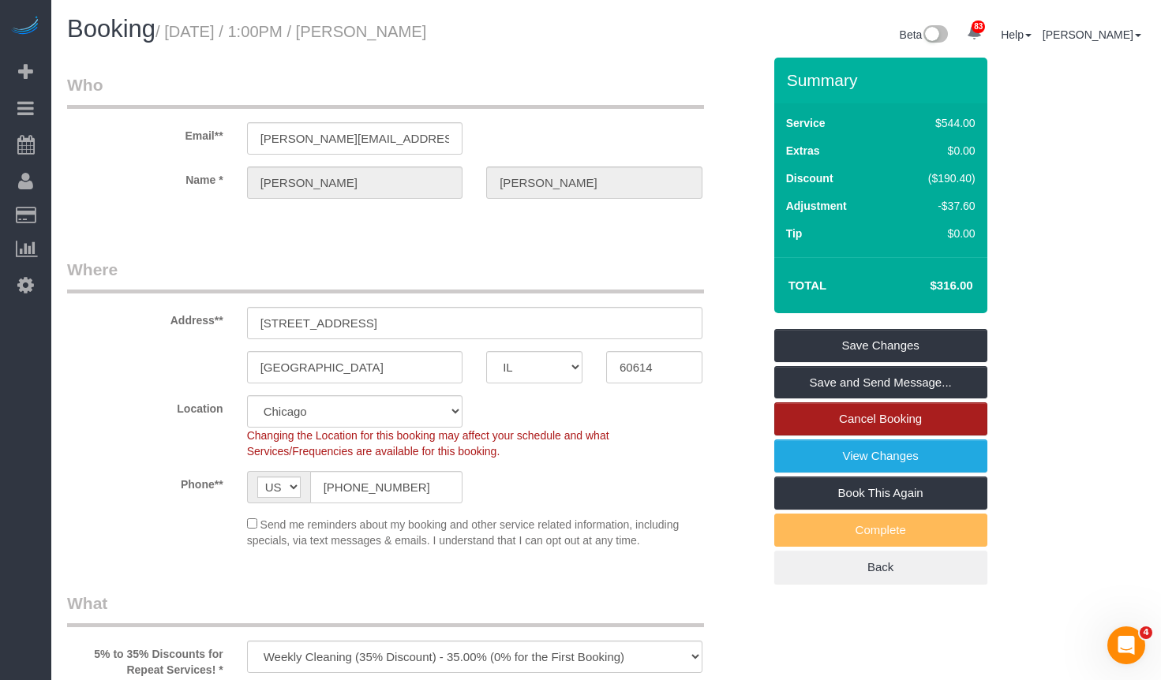
click at [892, 414] on link "Cancel Booking" at bounding box center [880, 419] width 213 height 33
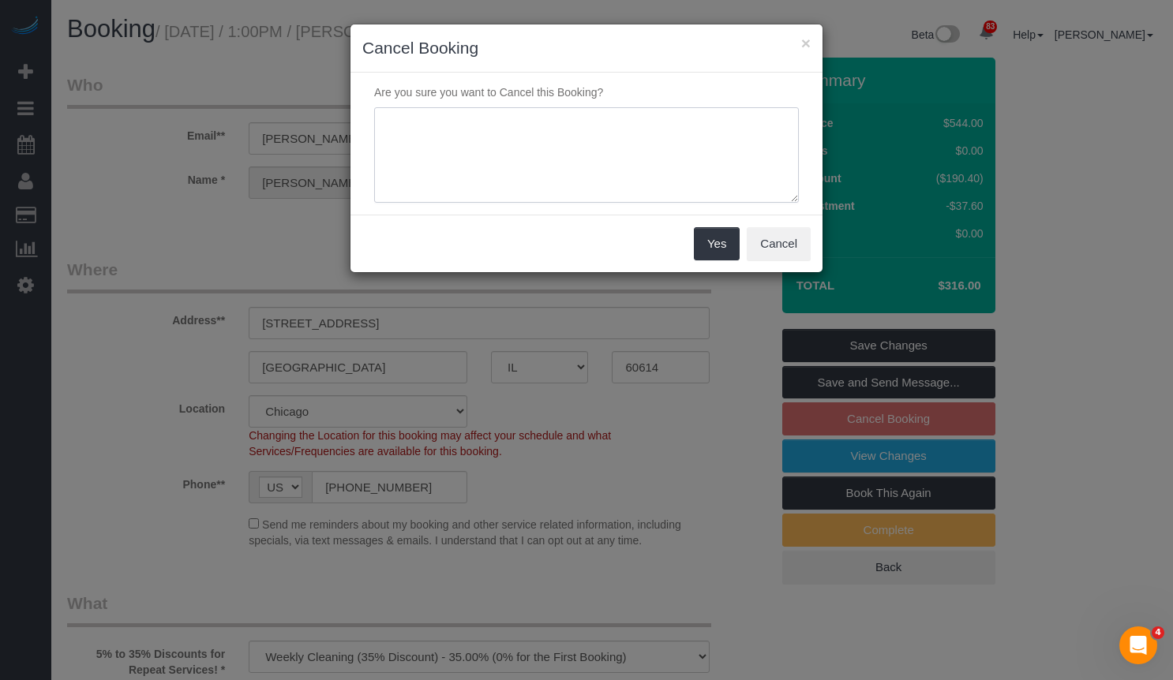
click at [635, 158] on textarea at bounding box center [586, 155] width 425 height 96
click at [695, 128] on textarea at bounding box center [586, 155] width 425 height 96
type textarea "Mis tagged WO should've been OTC for the first 2 visits instead of BI-WEEKLY"
click at [701, 236] on button "Yes" at bounding box center [717, 243] width 46 height 33
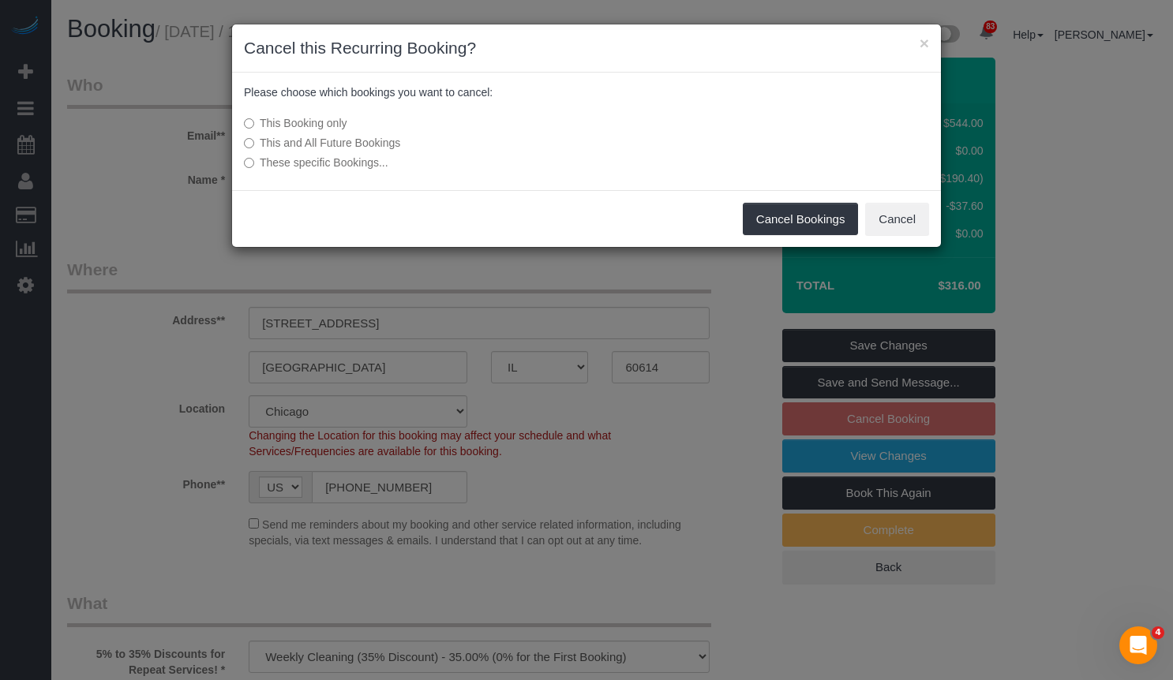
click at [374, 144] on label "This and All Future Bookings" at bounding box center [468, 143] width 449 height 16
click at [815, 219] on button "Cancel Bookings" at bounding box center [801, 219] width 116 height 33
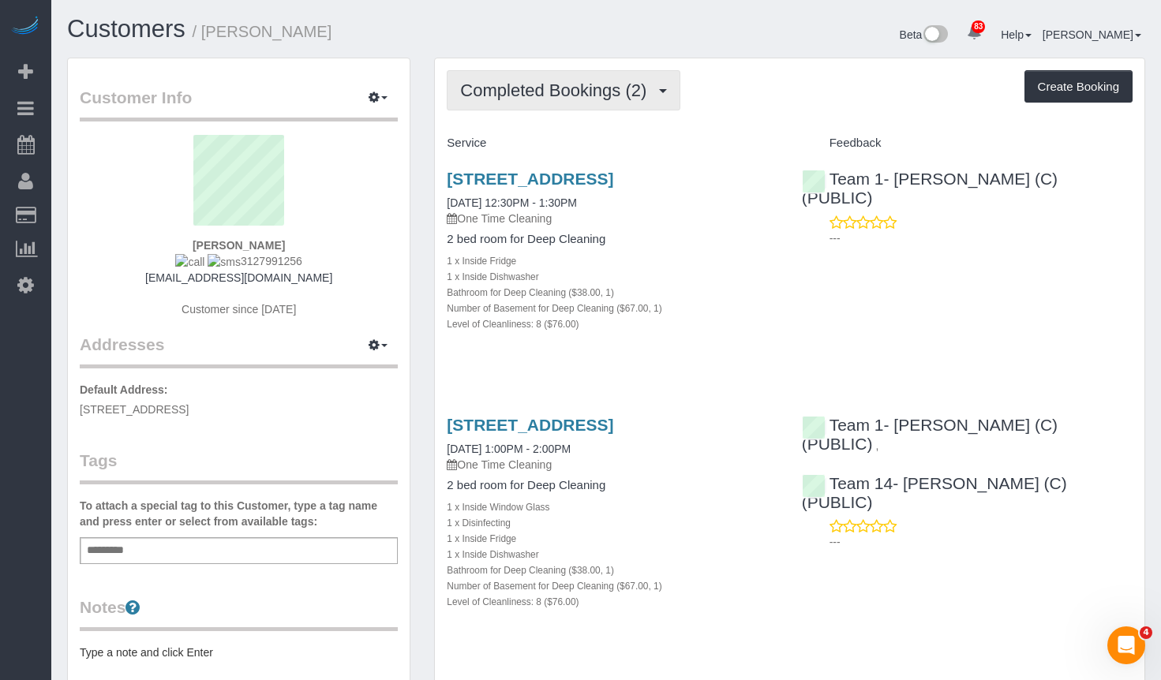
click at [614, 91] on span "Completed Bookings (2)" at bounding box center [557, 91] width 194 height 20
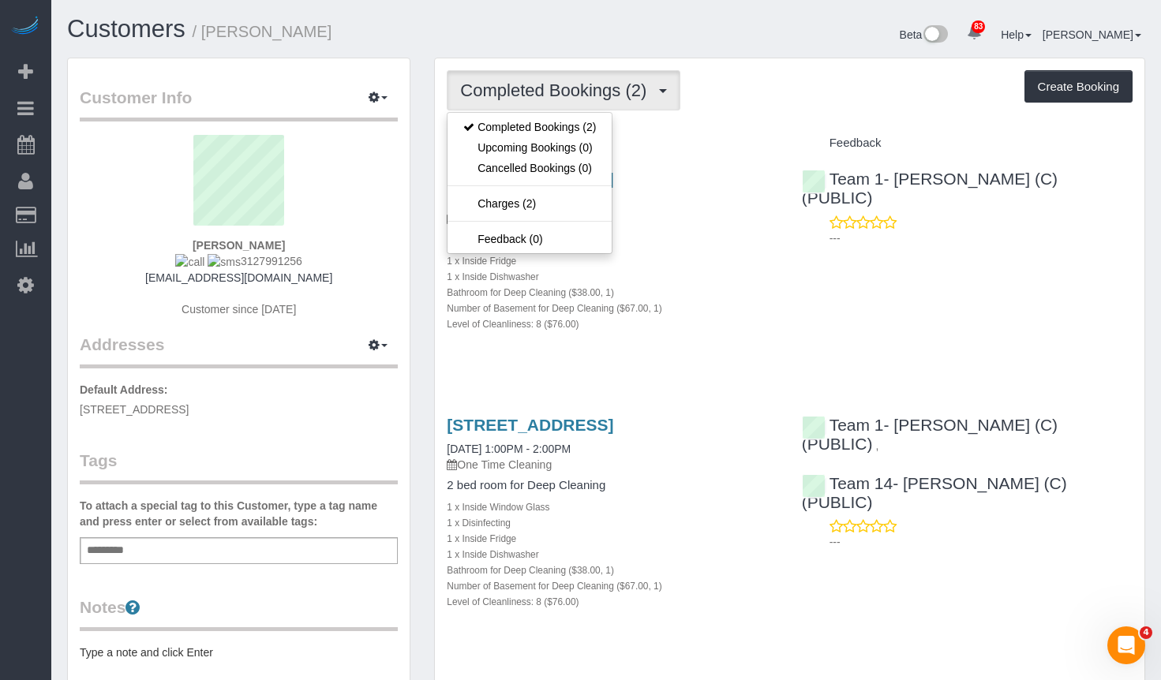
click at [707, 64] on div "Completed Bookings (2) Completed Bookings (2) Upcoming Bookings (0) Cancelled B…" at bounding box center [790, 375] width 710 height 635
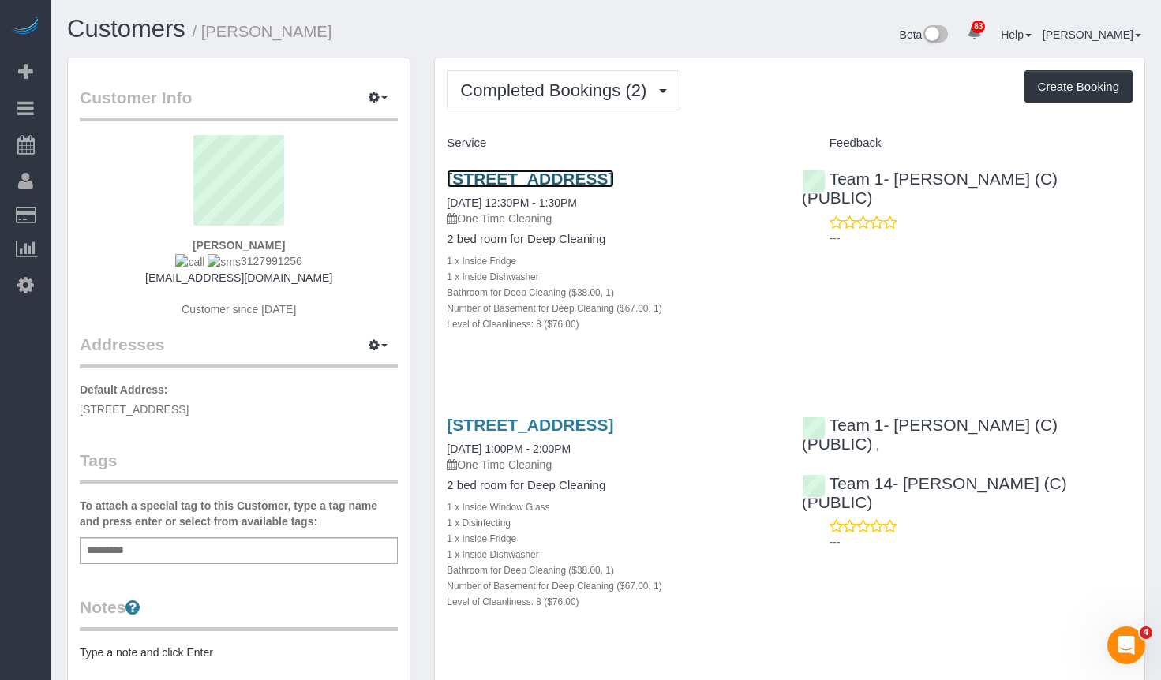
drag, startPoint x: 668, startPoint y: 179, endPoint x: 699, endPoint y: 185, distance: 32.1
click at [613, 185] on link "[STREET_ADDRESS]" at bounding box center [530, 179] width 167 height 18
click at [1089, 80] on button "Create Booking" at bounding box center [1079, 86] width 108 height 33
select select "IL"
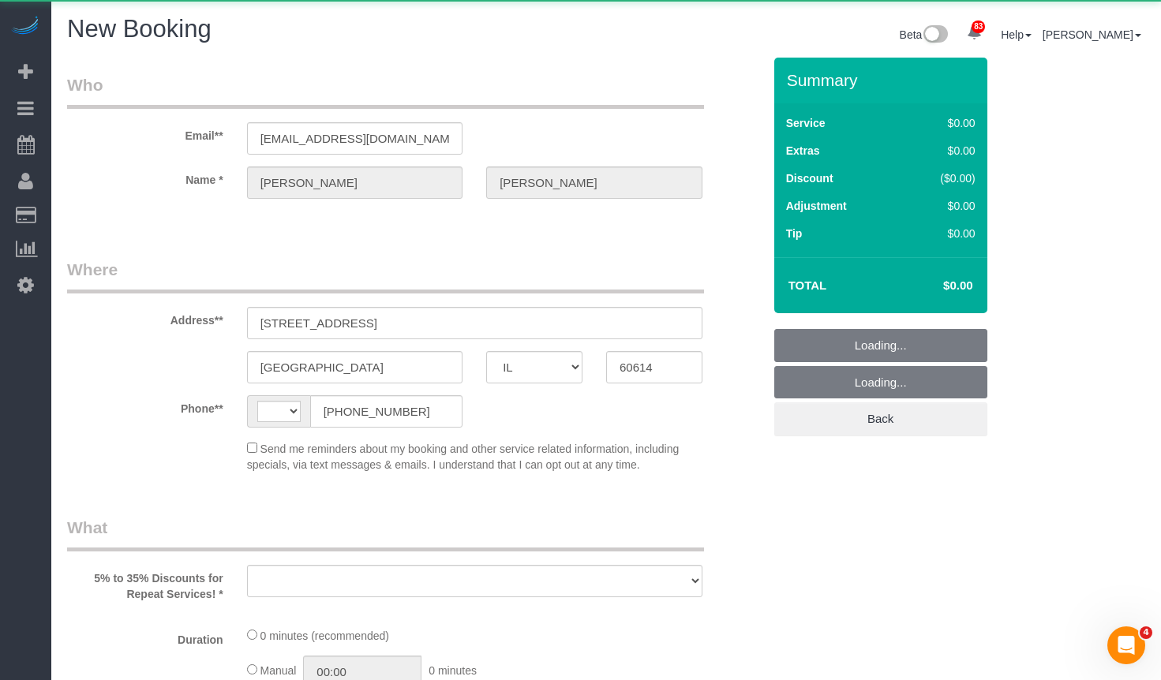
select select "object:769"
select select "string:fspay-5f182d03-466f-42fe-b688-c65ec231ece2"
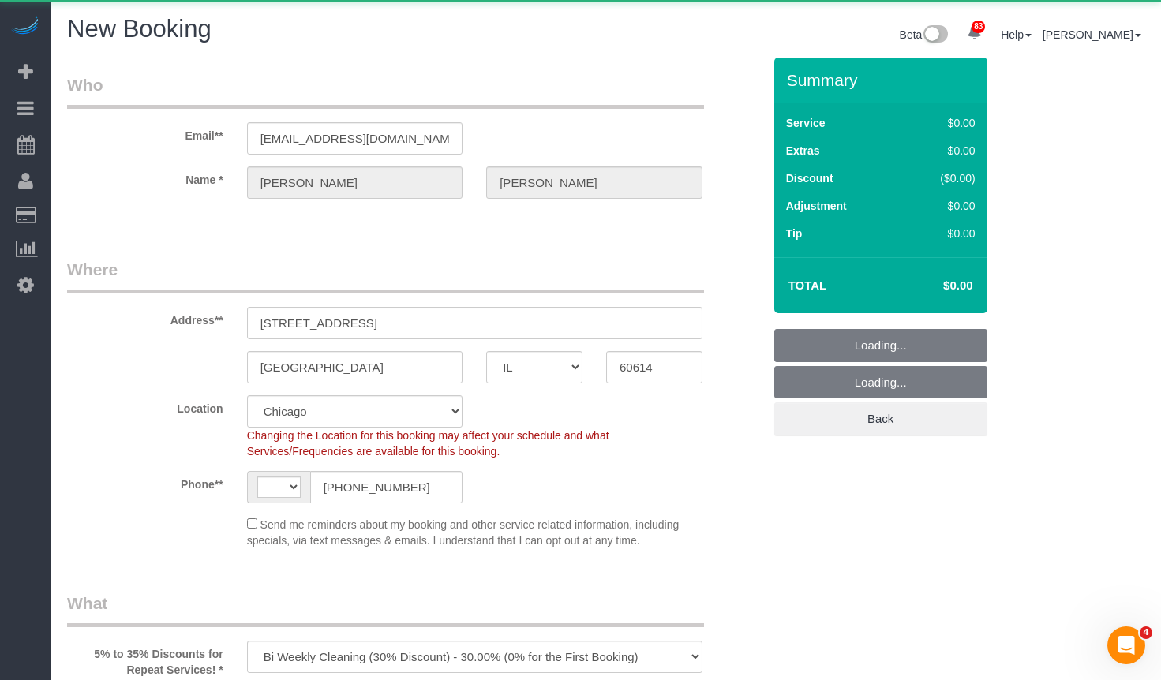
select select "string:US"
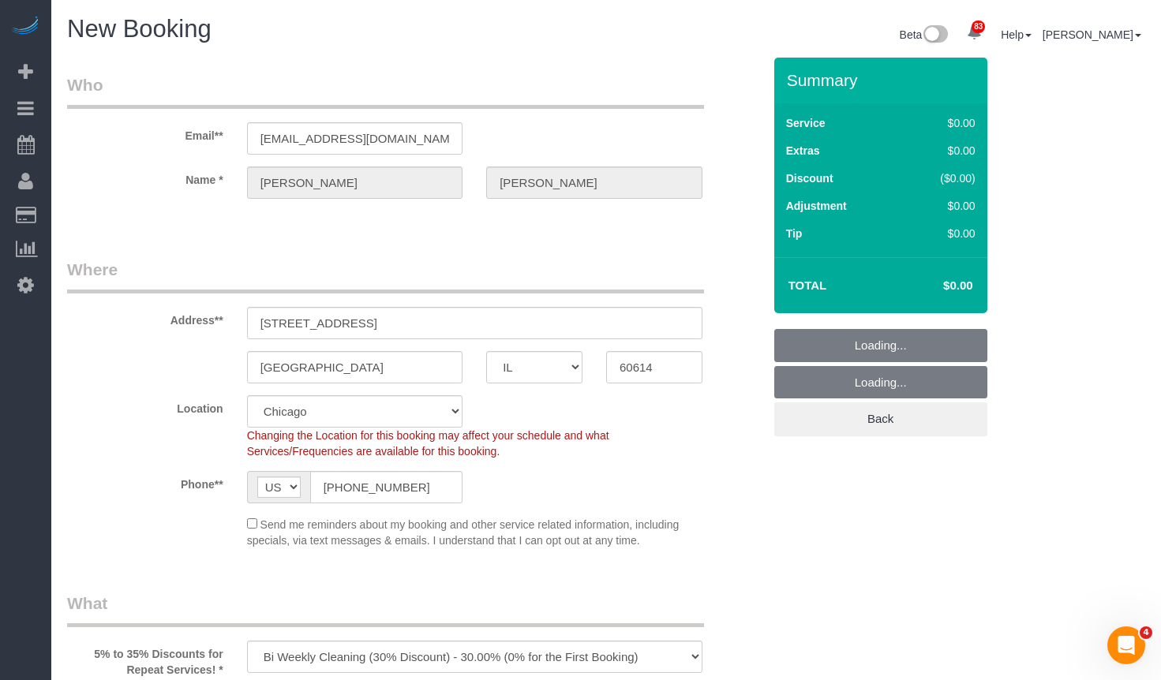
select select "object:1247"
select select "512"
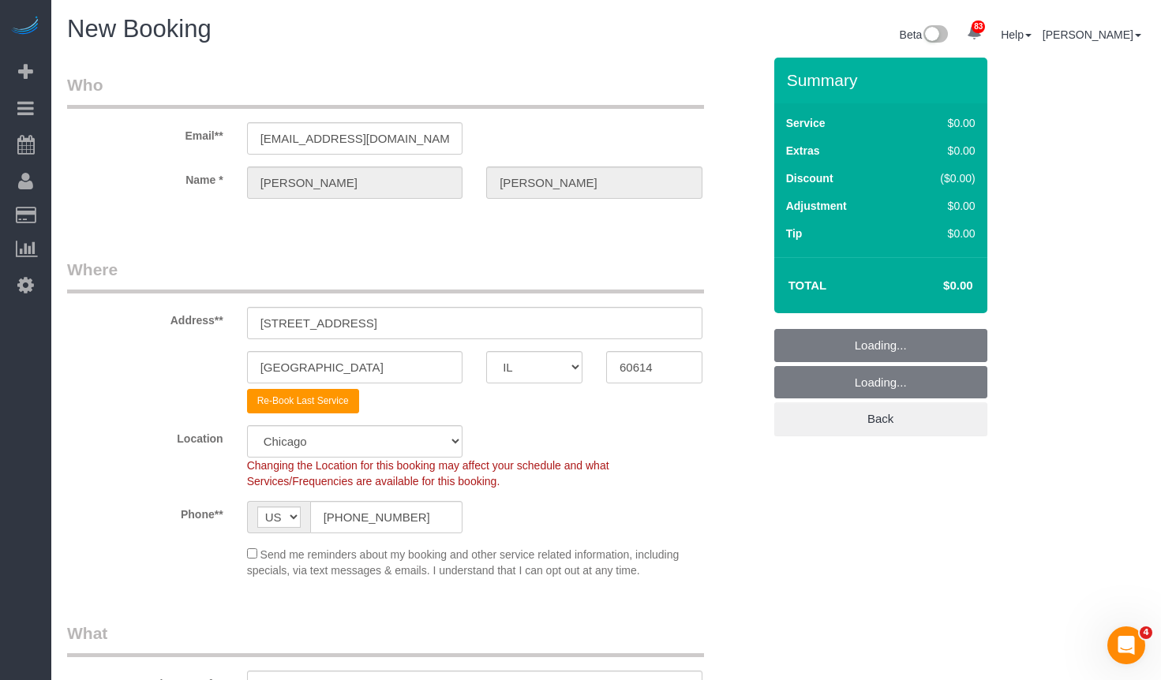
select select "object:1564"
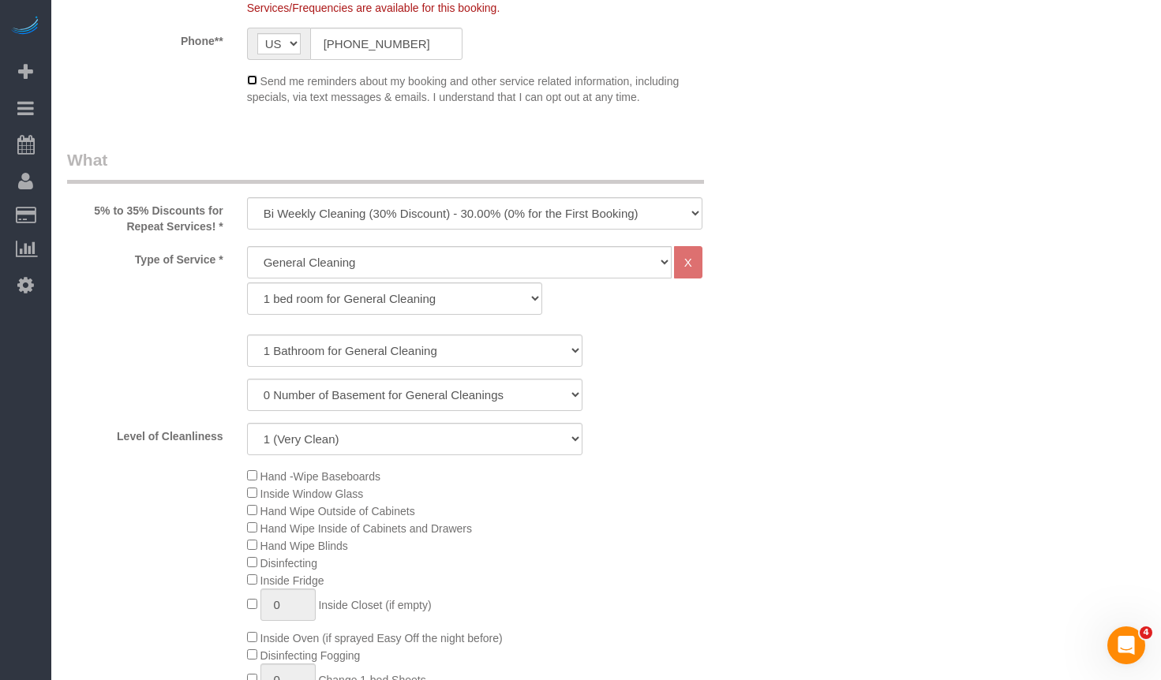
scroll to position [631, 0]
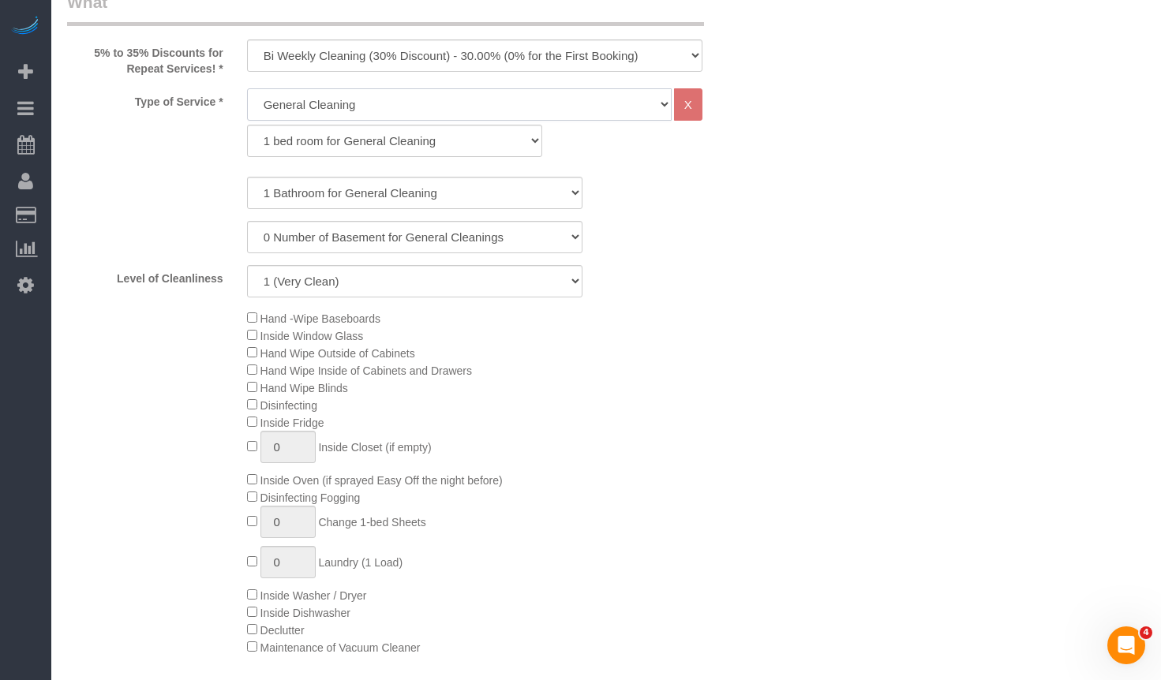
click at [330, 114] on select "General Cleaning Deep Cleaning Move-in / Move-out Cleaning COUNTS Cleaning" at bounding box center [459, 104] width 425 height 32
drag, startPoint x: 437, startPoint y: 137, endPoint x: 429, endPoint y: 142, distance: 9.6
click at [437, 137] on select "1 bed room for General Cleaning 2 bed room for General Cleaning 3 bed room for …" at bounding box center [395, 141] width 296 height 32
select select "287"
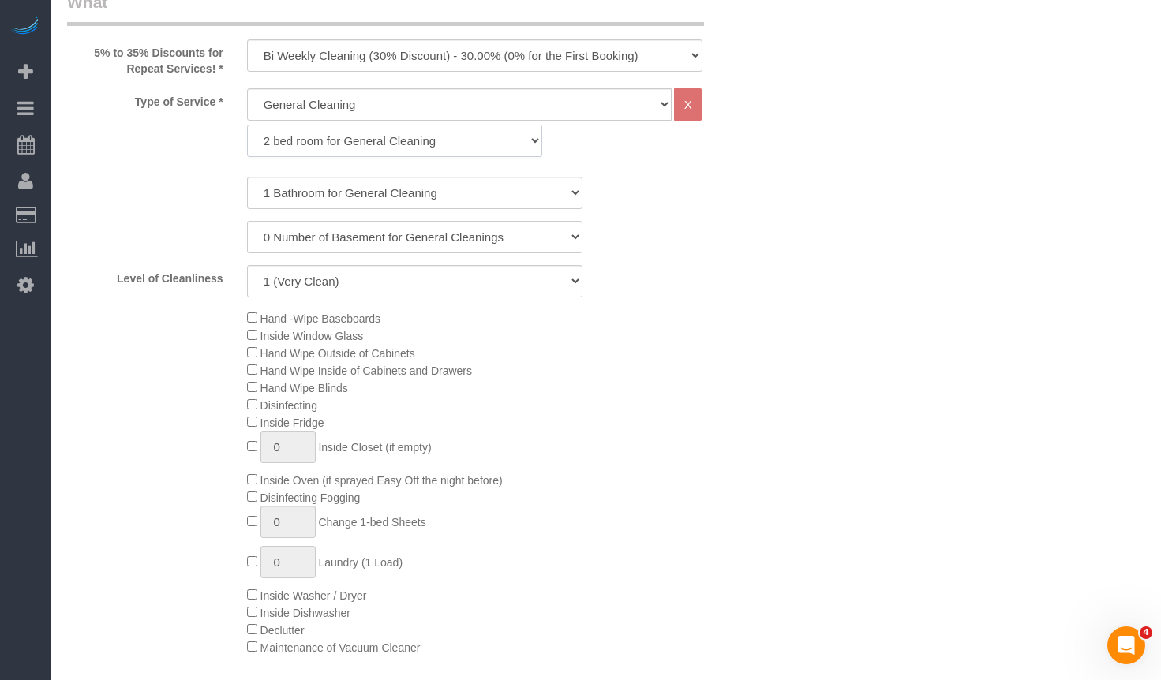
click at [247, 125] on select "1 bed room for General Cleaning 2 bed room for General Cleaning 3 bed room for …" at bounding box center [395, 141] width 296 height 32
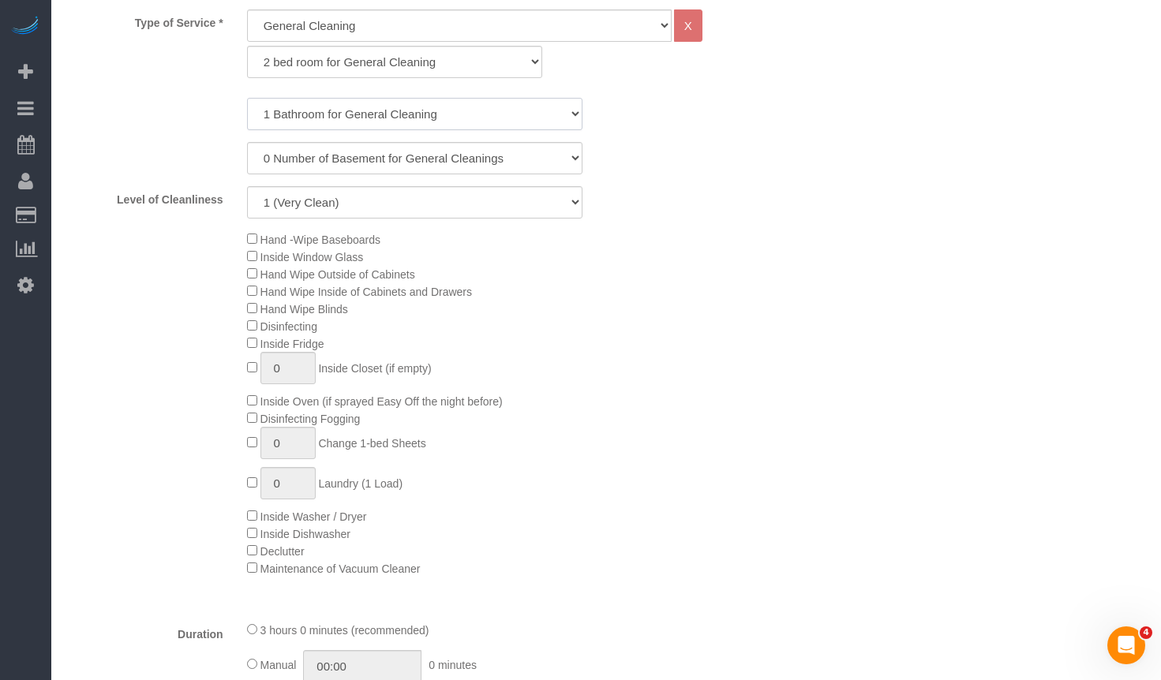
click at [324, 113] on select "1 Bathroom for General Cleaning 2 Bathroom for General Cleanings 3 Bathroom for…" at bounding box center [414, 114] width 335 height 32
click at [725, 144] on div "0 Number of Basement for General Cleanings 1 Number of Basement for General Cle…" at bounding box center [414, 158] width 719 height 32
click at [399, 209] on select "1 (Very Clean) 2 3 4 5 (Average Condition) 6 7 8 9 10 (Extremely Dirty)" at bounding box center [414, 202] width 335 height 32
select select "5"
click at [247, 186] on select "1 (Very Clean) 2 3 4 5 (Average Condition) 6 7 8 9 10 (Extremely Dirty)" at bounding box center [414, 202] width 335 height 32
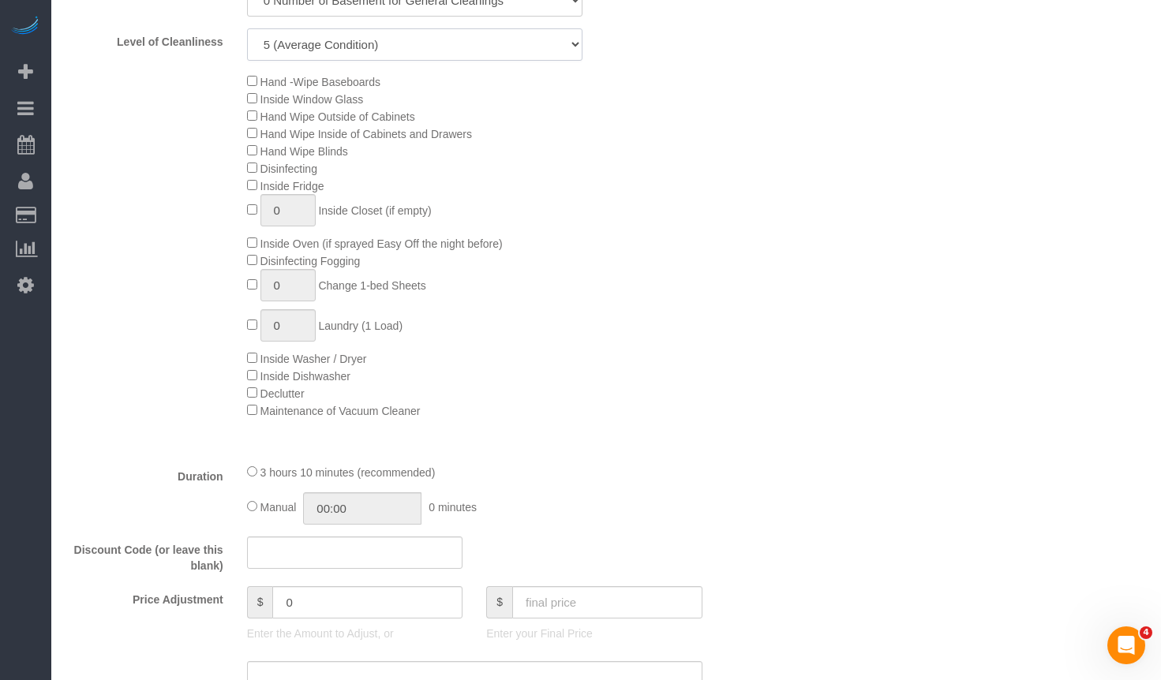
scroll to position [1026, 0]
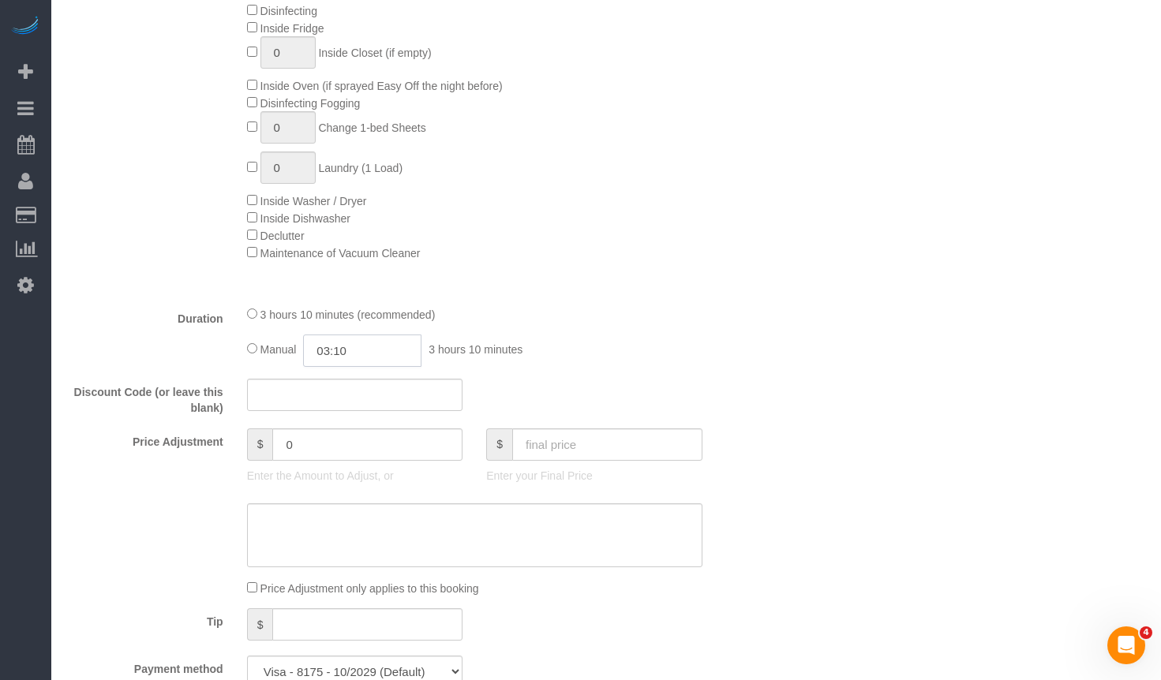
click at [403, 357] on input "03:10" at bounding box center [362, 351] width 118 height 32
type input "03:00"
click at [712, 362] on div "3 hours 10 minutes (recommended) Manual 03:00 3 hours 0 minutes" at bounding box center [474, 336] width 479 height 62
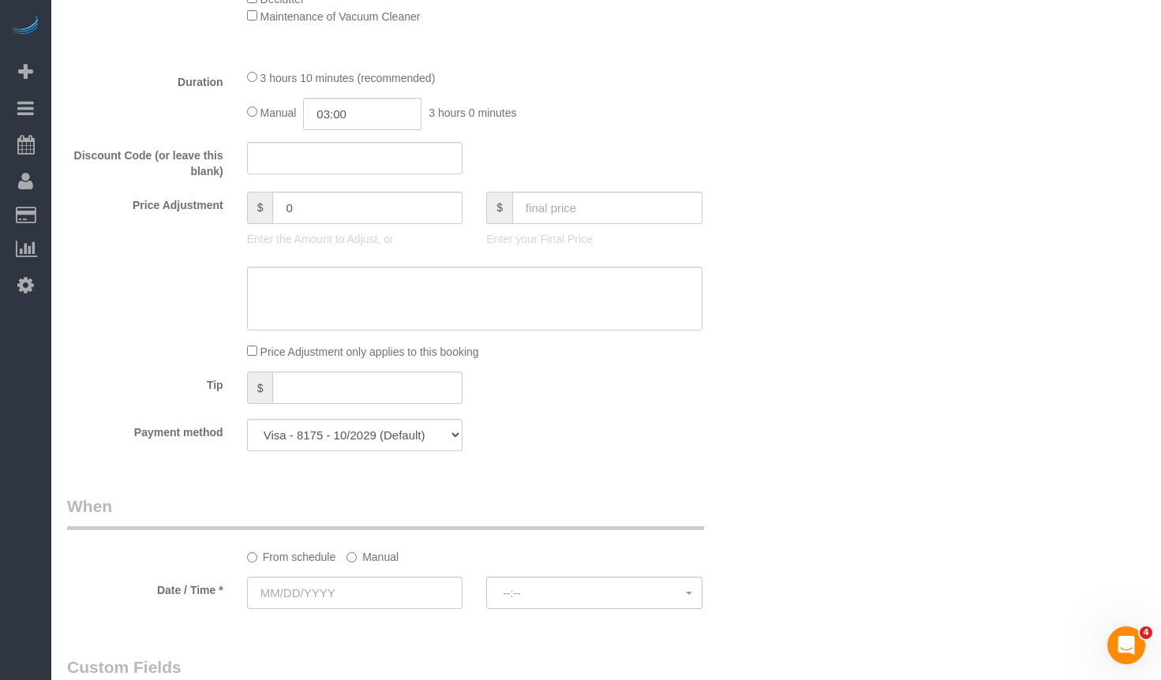
scroll to position [1421, 0]
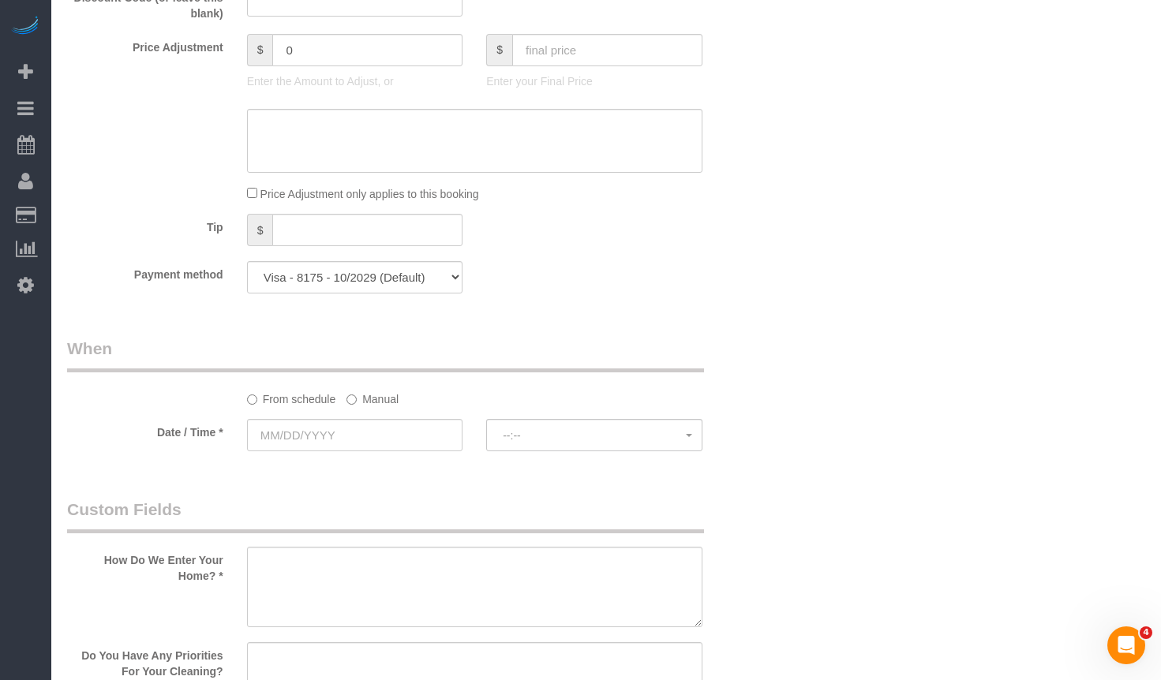
click at [395, 397] on label "Manual" at bounding box center [373, 396] width 52 height 21
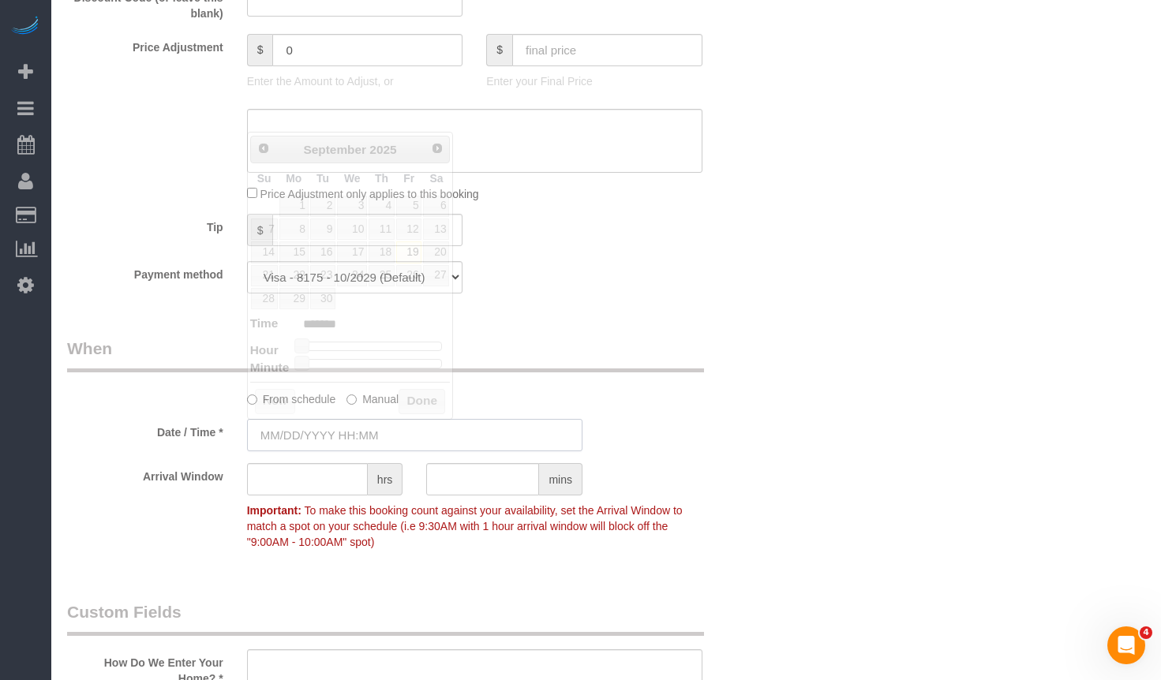
click at [320, 428] on input "text" at bounding box center [414, 435] width 335 height 32
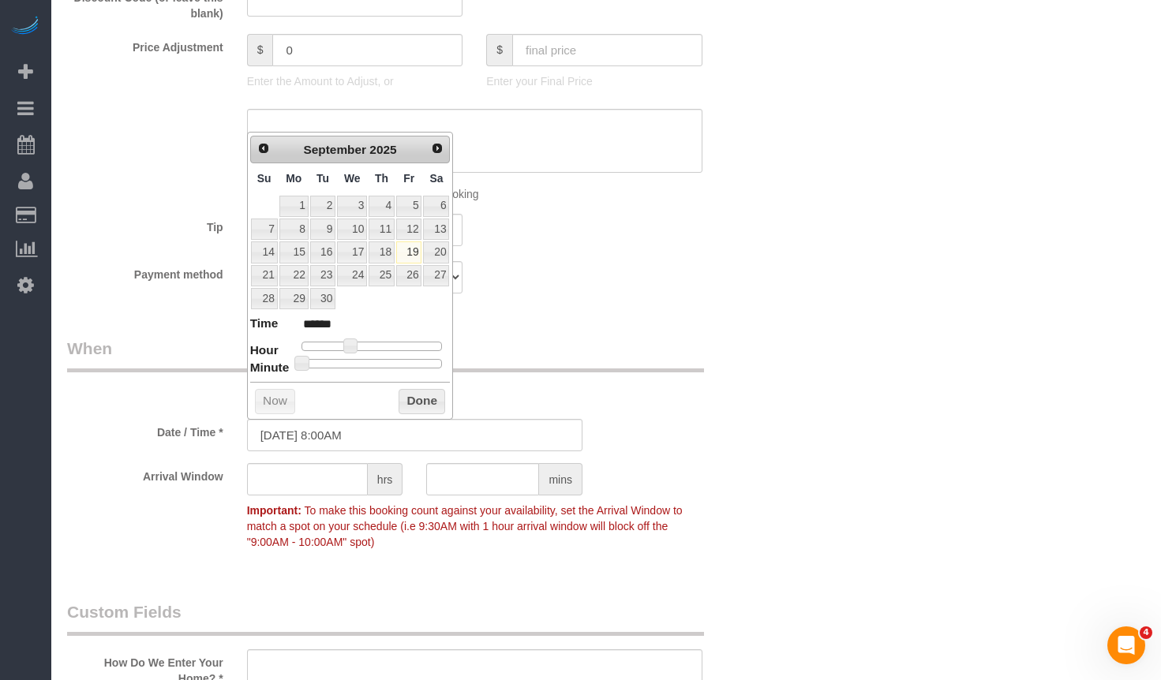
click at [433, 156] on link "Next" at bounding box center [437, 149] width 22 height 22
click at [391, 233] on link "9" at bounding box center [382, 229] width 26 height 21
type input "10/09/2025 8:00AM"
click at [433, 402] on button "Done" at bounding box center [422, 401] width 47 height 25
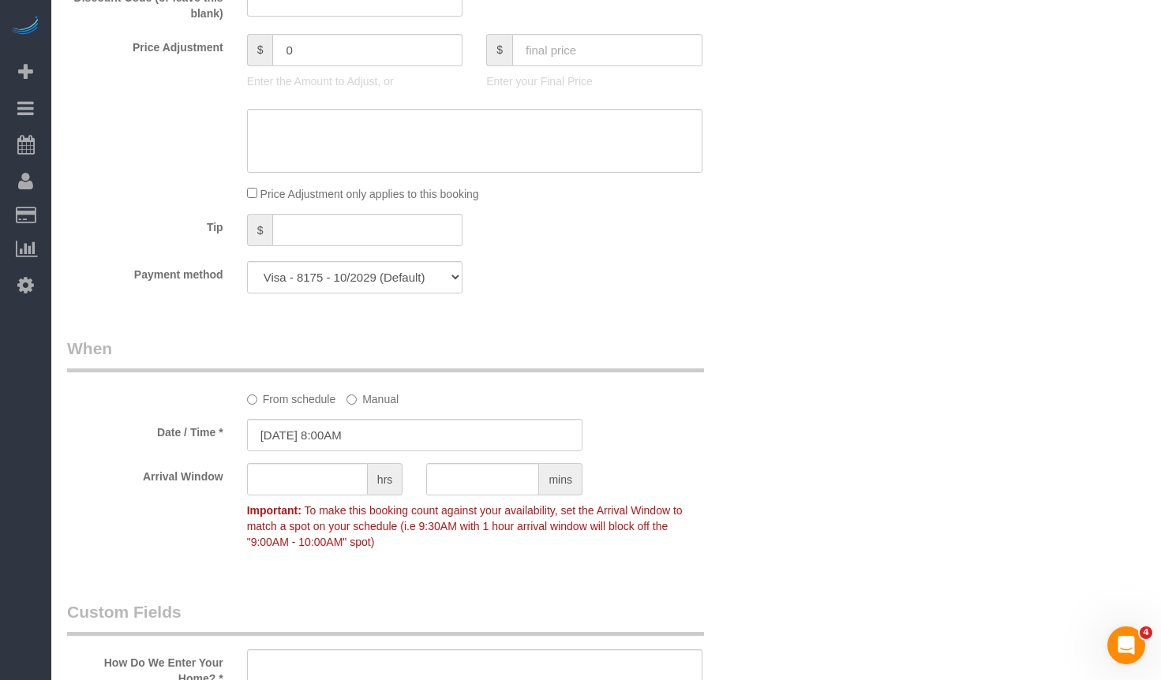
scroll to position [1658, 0]
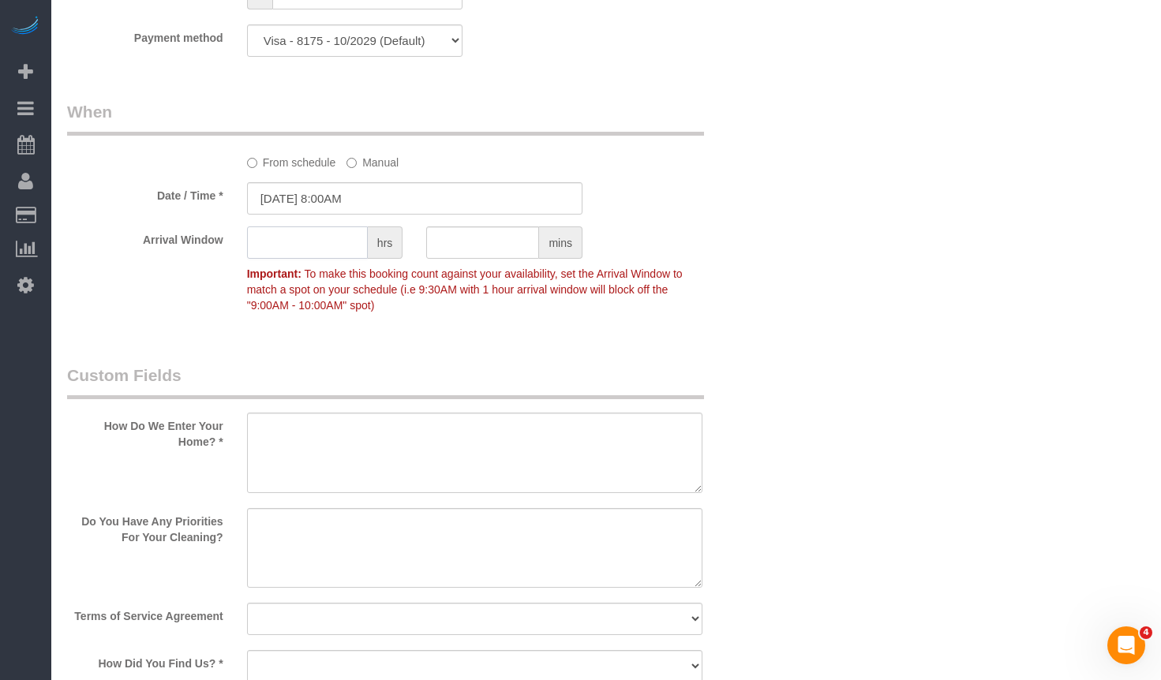
click at [343, 241] on input "text" at bounding box center [307, 243] width 121 height 32
type input "1"
click at [834, 275] on div "Who Email** [EMAIL_ADDRESS][DOMAIN_NAME] Name * [PERSON_NAME][GEOGRAPHIC_DATA] …" at bounding box center [606, 76] width 1078 height 3353
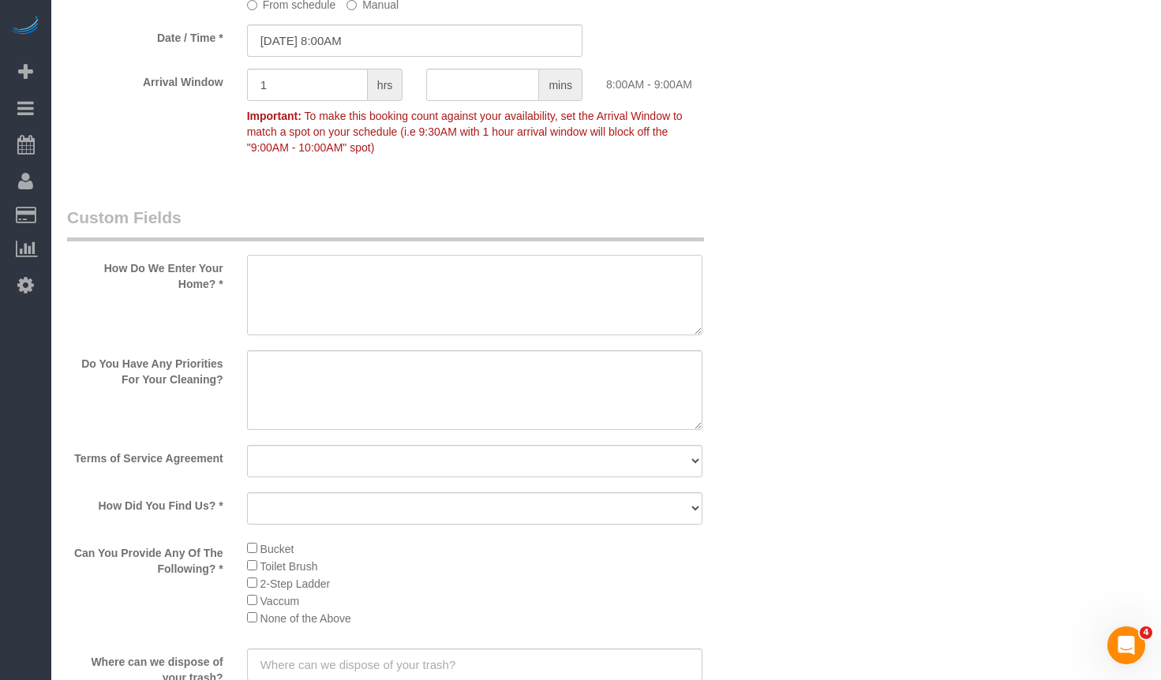
click at [506, 276] on textarea at bounding box center [474, 295] width 455 height 81
click at [568, 271] on textarea at bounding box center [474, 295] width 455 height 81
paste textarea "I'll be there, call me."
type textarea "I'll be there, call me."
click at [362, 395] on textarea at bounding box center [474, 390] width 455 height 81
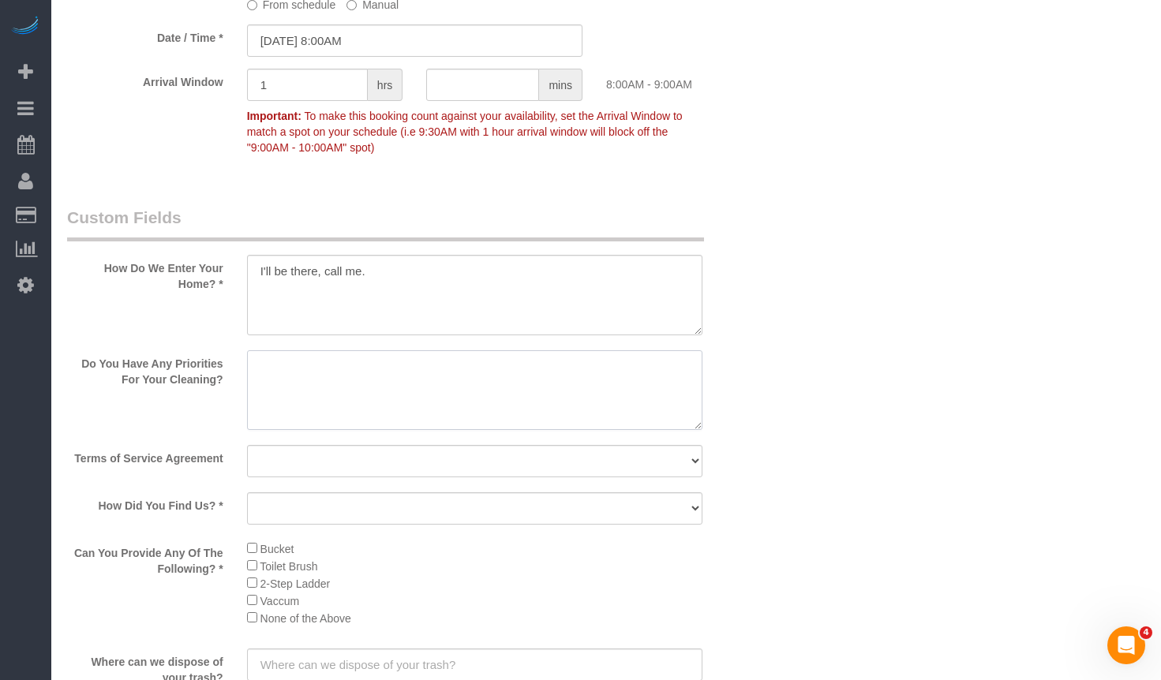
click at [316, 385] on textarea at bounding box center [474, 390] width 455 height 81
click at [525, 405] on textarea at bounding box center [474, 390] width 455 height 81
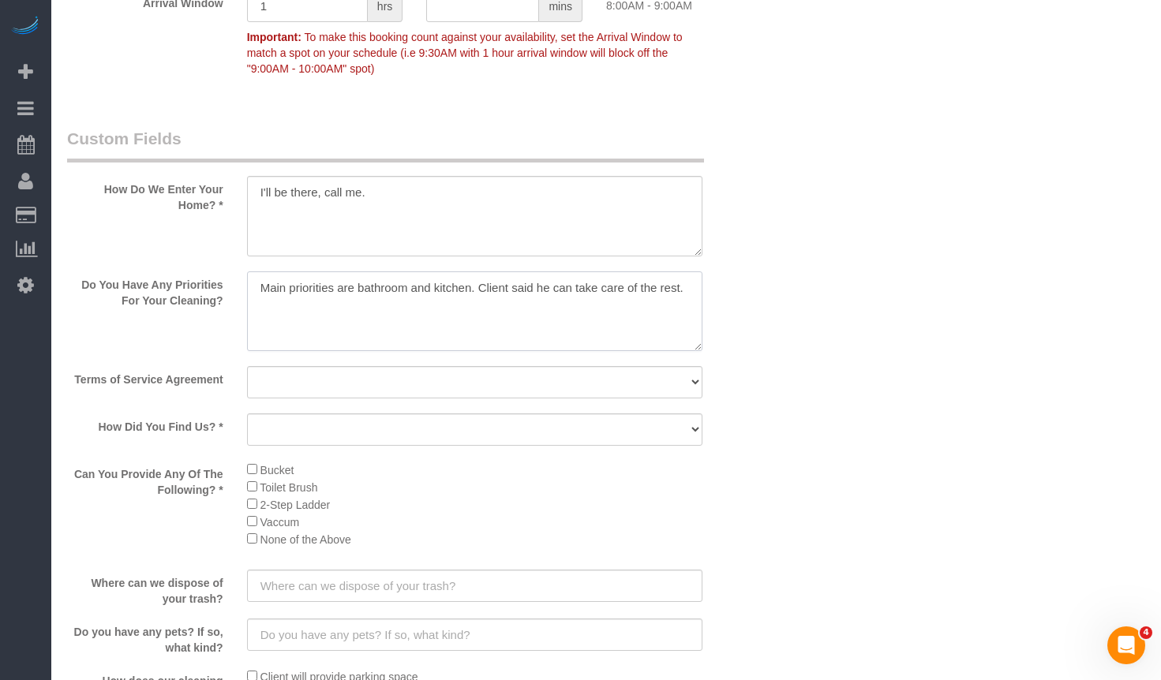
type textarea "Main priorities are bathroom and kitchen. Client said he can take care of the r…"
click at [418, 378] on select "Yes, I agree to the Terms of Service and Privacy Policy. No. I disagree with th…" at bounding box center [474, 382] width 455 height 32
select select "number:1"
click at [247, 366] on select "Yes, I agree to the Terms of Service and Privacy Policy. No. I disagree with th…" at bounding box center [474, 382] width 455 height 32
click at [414, 425] on select "Yelp Google Facebook Pinterest Alternative Social Media SMS Message Email Best …" at bounding box center [474, 430] width 455 height 32
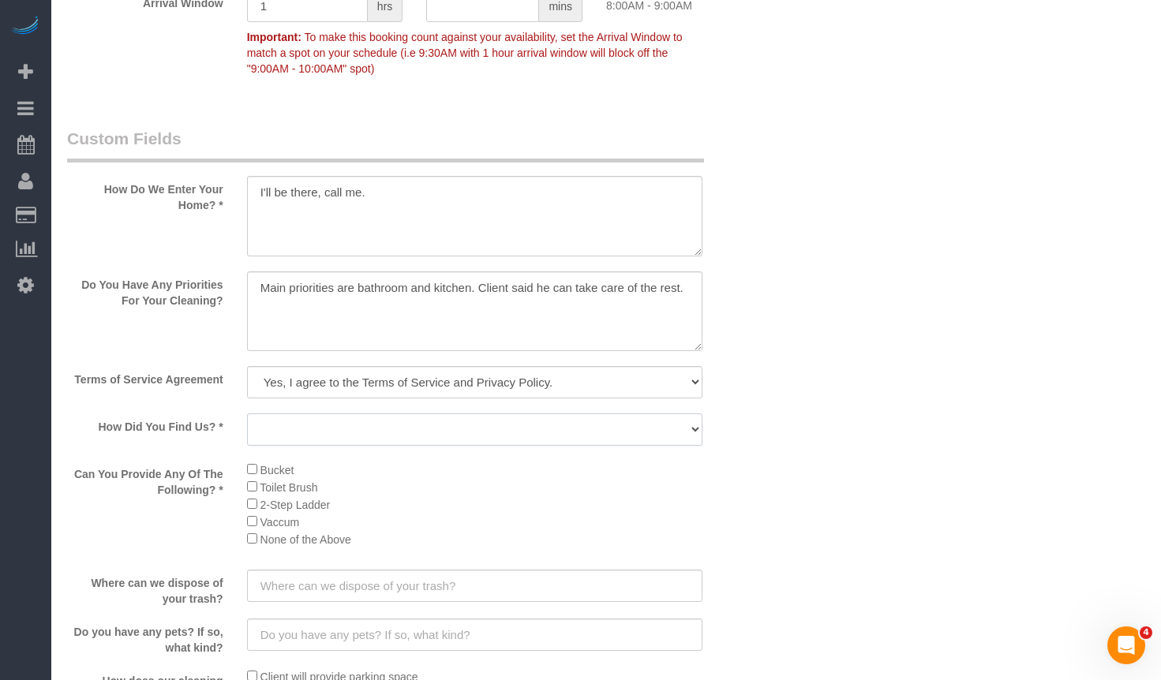
select select "number:68"
click at [247, 415] on select "Yelp Google Facebook Pinterest Alternative Social Media SMS Message Email Best …" at bounding box center [474, 430] width 455 height 32
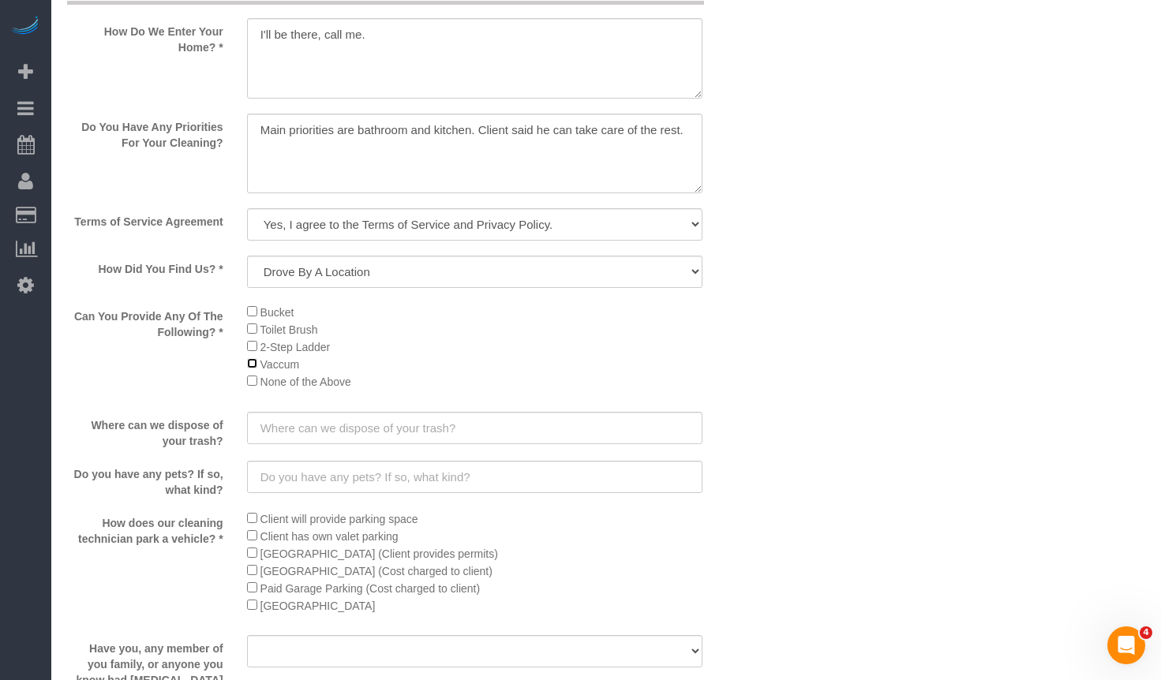
scroll to position [2131, 0]
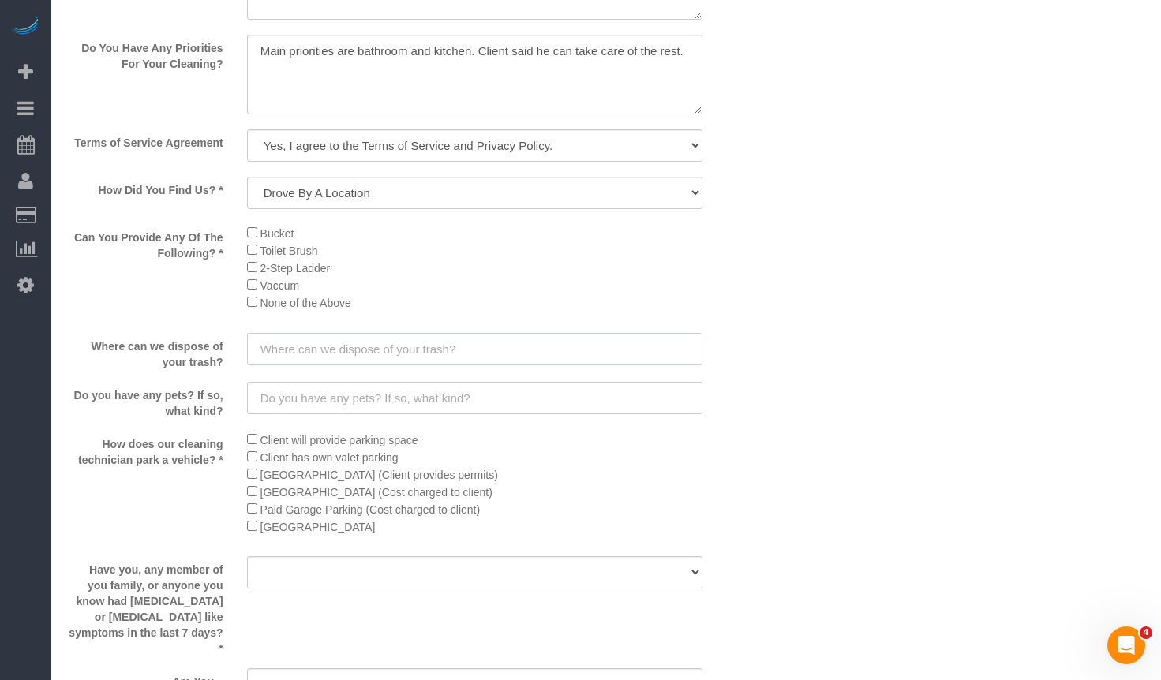
drag, startPoint x: 378, startPoint y: 354, endPoint x: 410, endPoint y: 353, distance: 32.4
click at [383, 354] on input "text" at bounding box center [474, 349] width 455 height 32
paste input "Alley"
type input "Alley"
drag, startPoint x: 455, startPoint y: 397, endPoint x: 439, endPoint y: 401, distance: 16.3
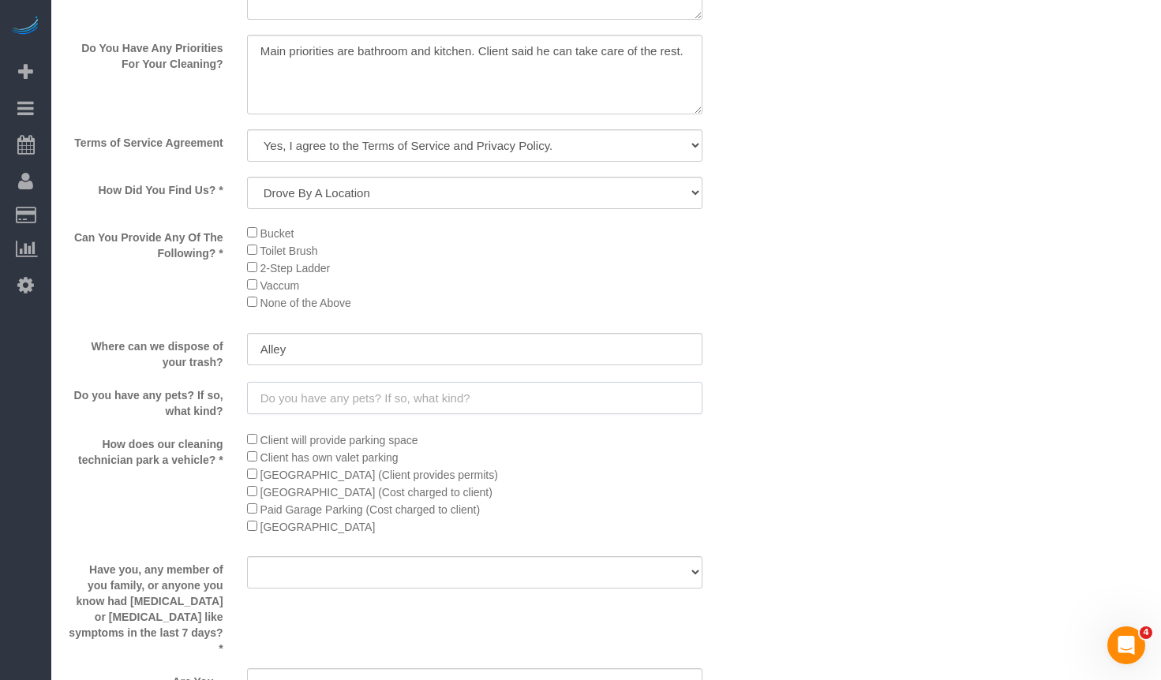
click at [444, 400] on input "text" at bounding box center [474, 398] width 455 height 32
paste input "yes, one small dog and one small cat"
drag, startPoint x: 270, startPoint y: 399, endPoint x: 270, endPoint y: 424, distance: 24.5
click at [270, 399] on input "yes, one small dog and one small cat" at bounding box center [474, 398] width 455 height 32
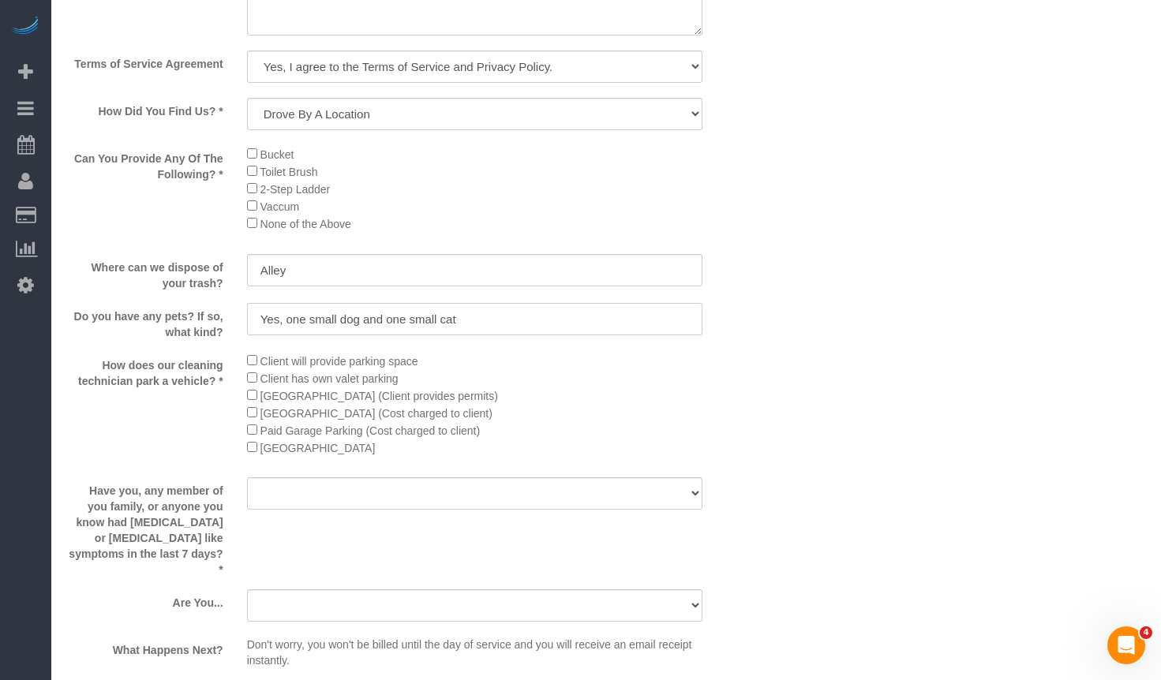
type input "Yes, one small dog and one small cat"
click at [377, 499] on select "Yes No" at bounding box center [474, 494] width 455 height 32
click at [247, 479] on select "Yes No" at bounding box center [474, 494] width 455 height 32
click at [322, 496] on select "Yes No" at bounding box center [474, 494] width 455 height 32
select select "number:139"
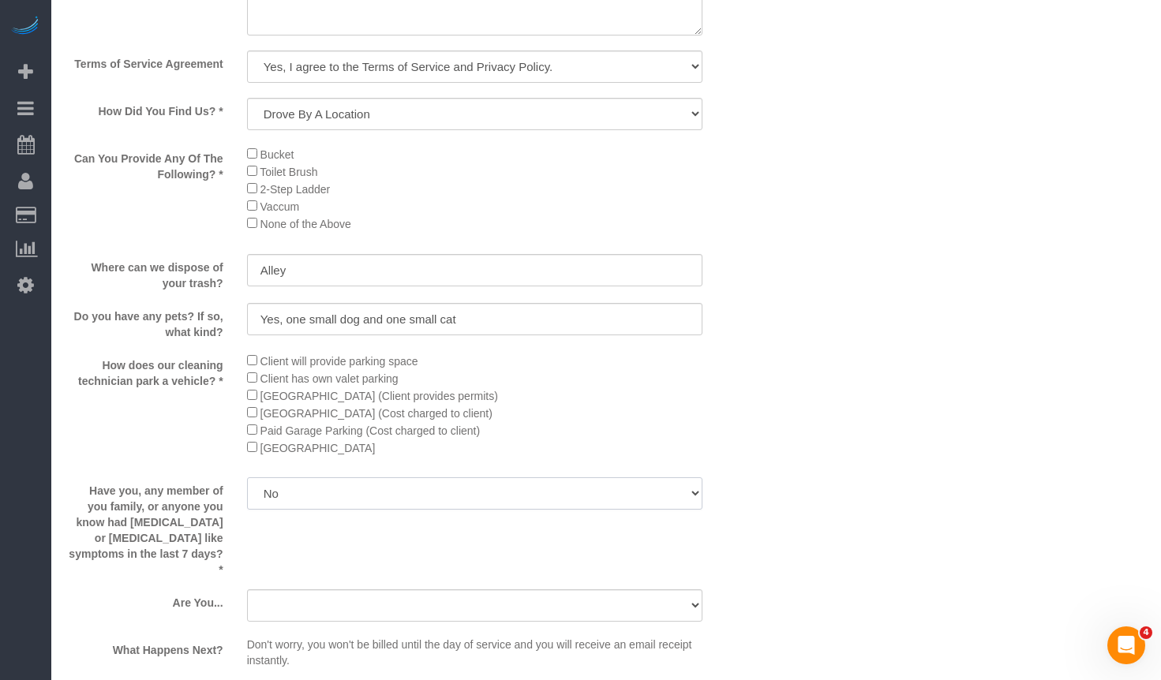
click at [247, 479] on select "Yes No" at bounding box center [474, 494] width 455 height 32
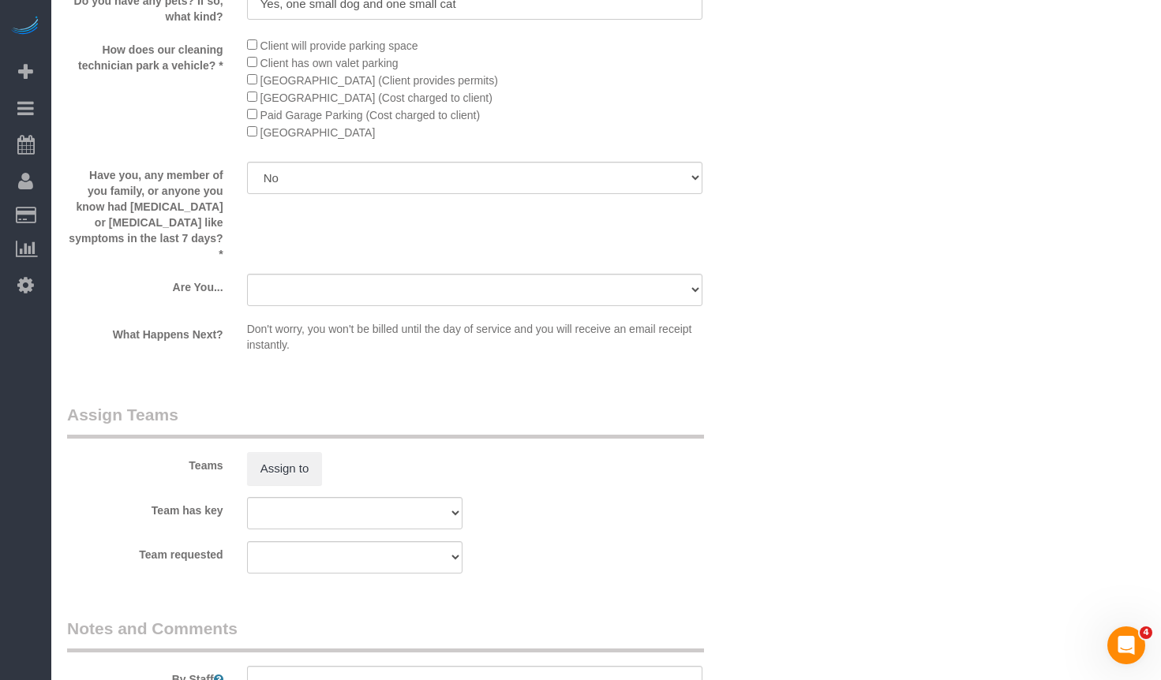
drag, startPoint x: 298, startPoint y: 279, endPoint x: 289, endPoint y: 279, distance: 9.5
click at [298, 279] on select "A parent with kids living at home. A parent with kids out of home. A person loo…" at bounding box center [474, 290] width 455 height 32
select select "number:106"
click at [247, 274] on select "A parent with kids living at home. A parent with kids out of home. A person loo…" at bounding box center [474, 290] width 455 height 32
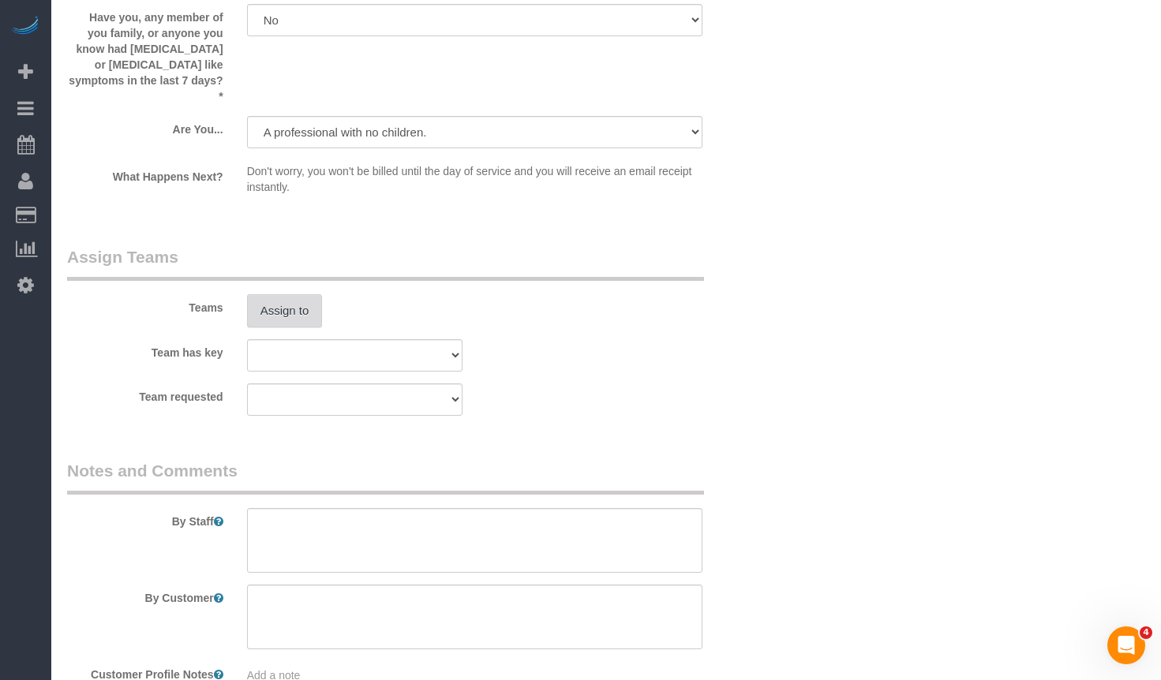
click at [266, 297] on button "Assign to" at bounding box center [285, 310] width 76 height 33
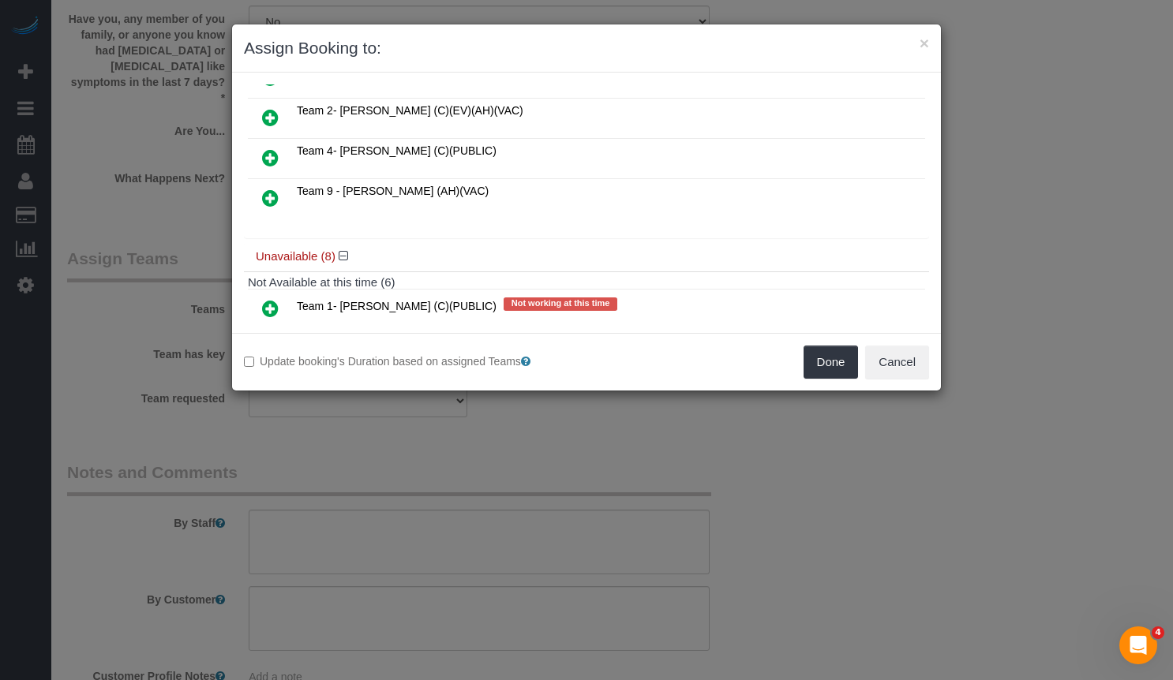
scroll to position [395, 0]
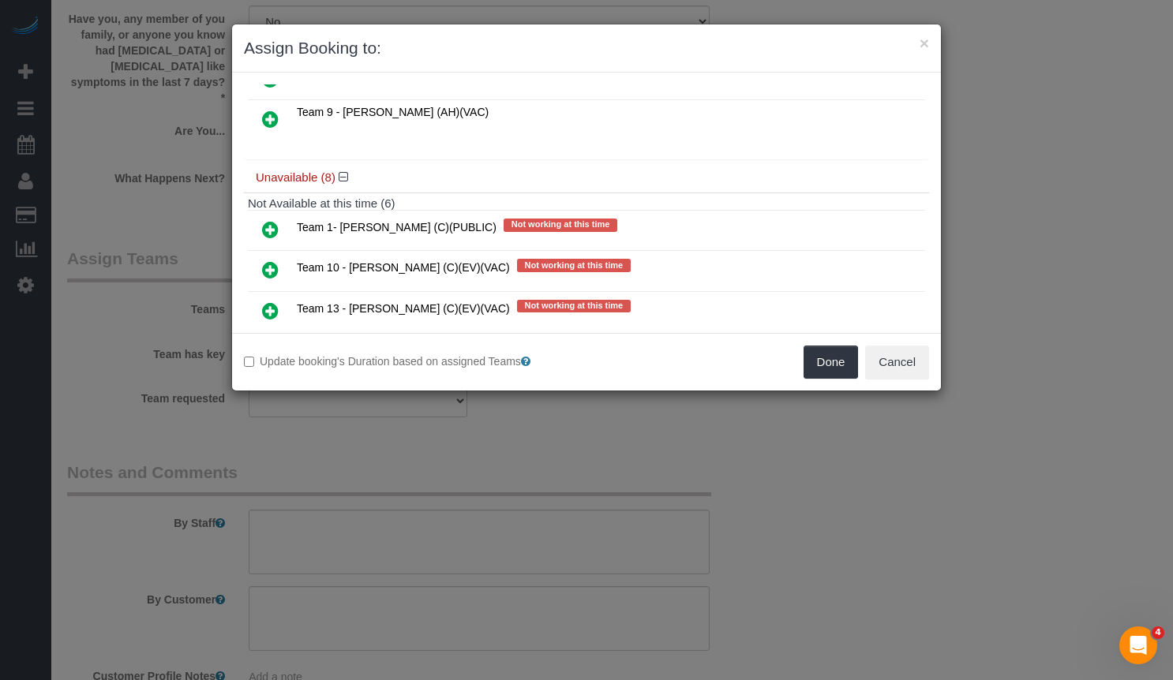
click at [268, 221] on icon at bounding box center [270, 229] width 17 height 19
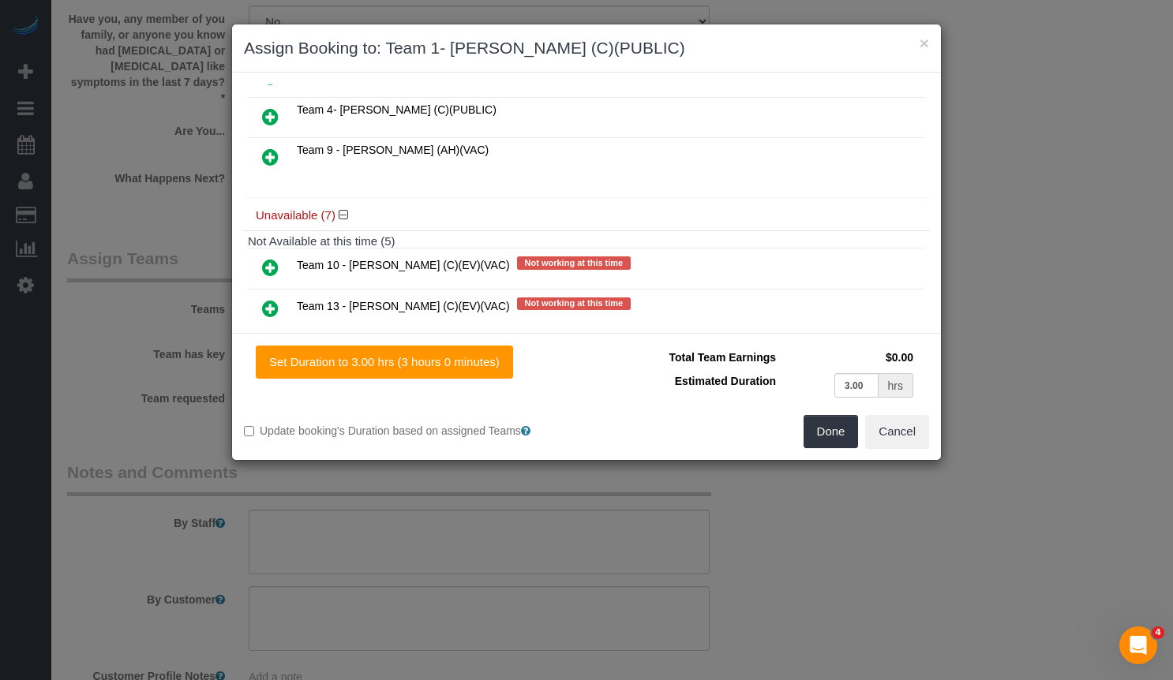
scroll to position [432, 0]
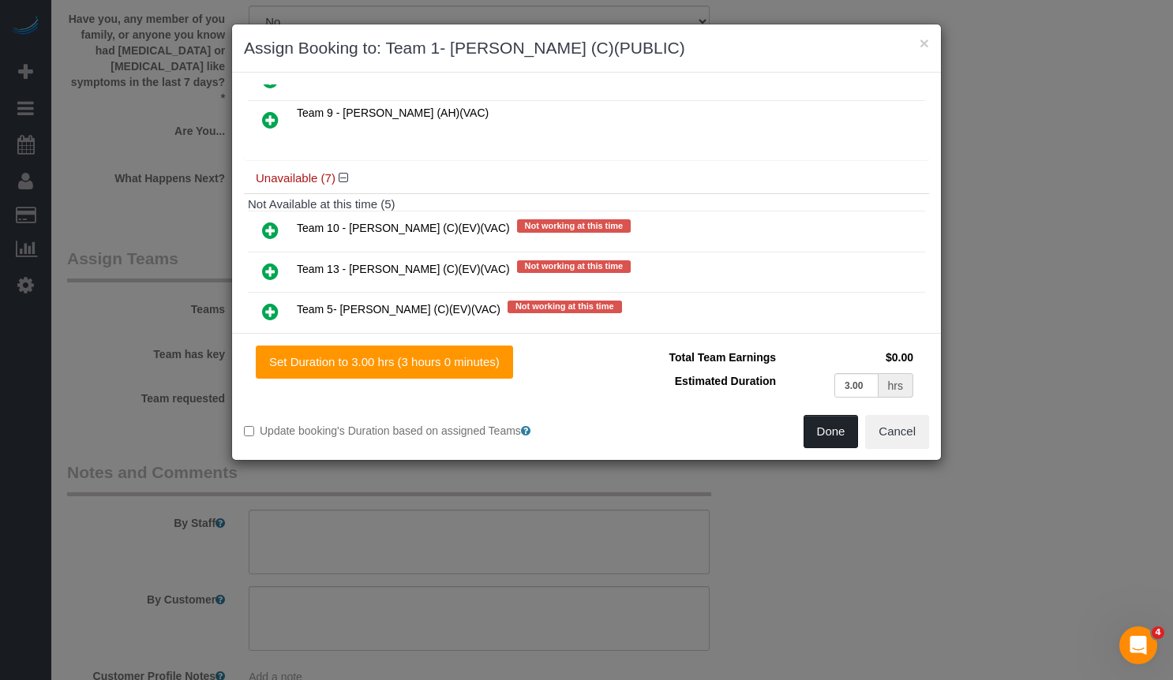
click at [823, 436] on button "Done" at bounding box center [831, 431] width 55 height 33
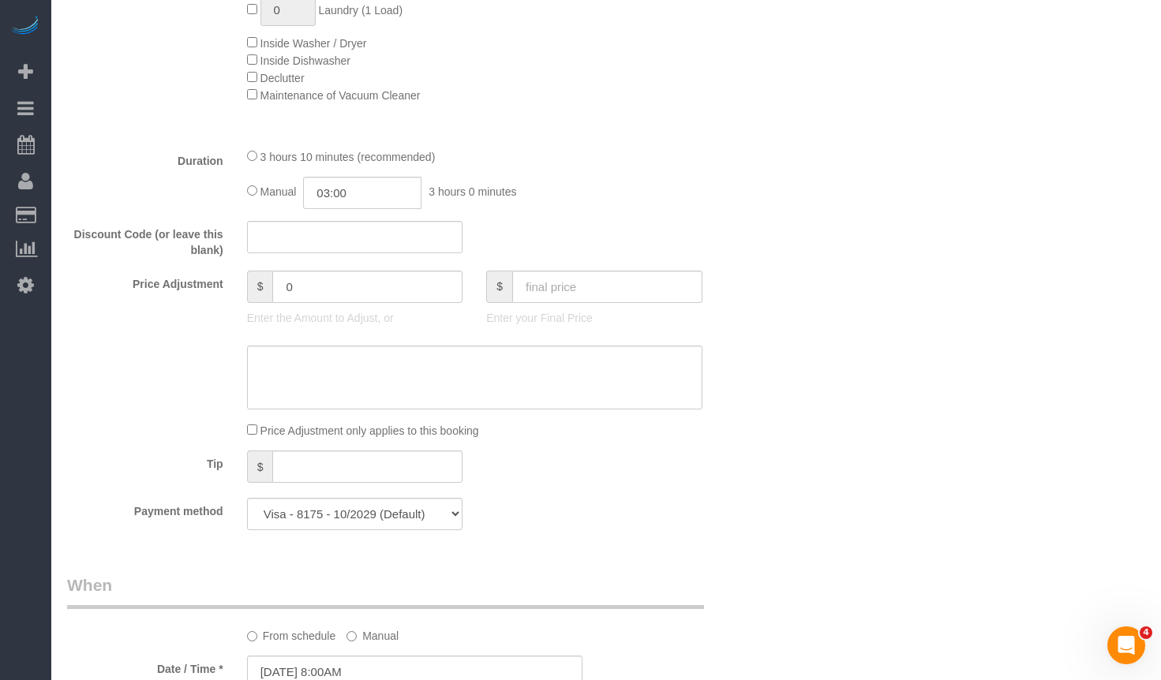
scroll to position [1342, 0]
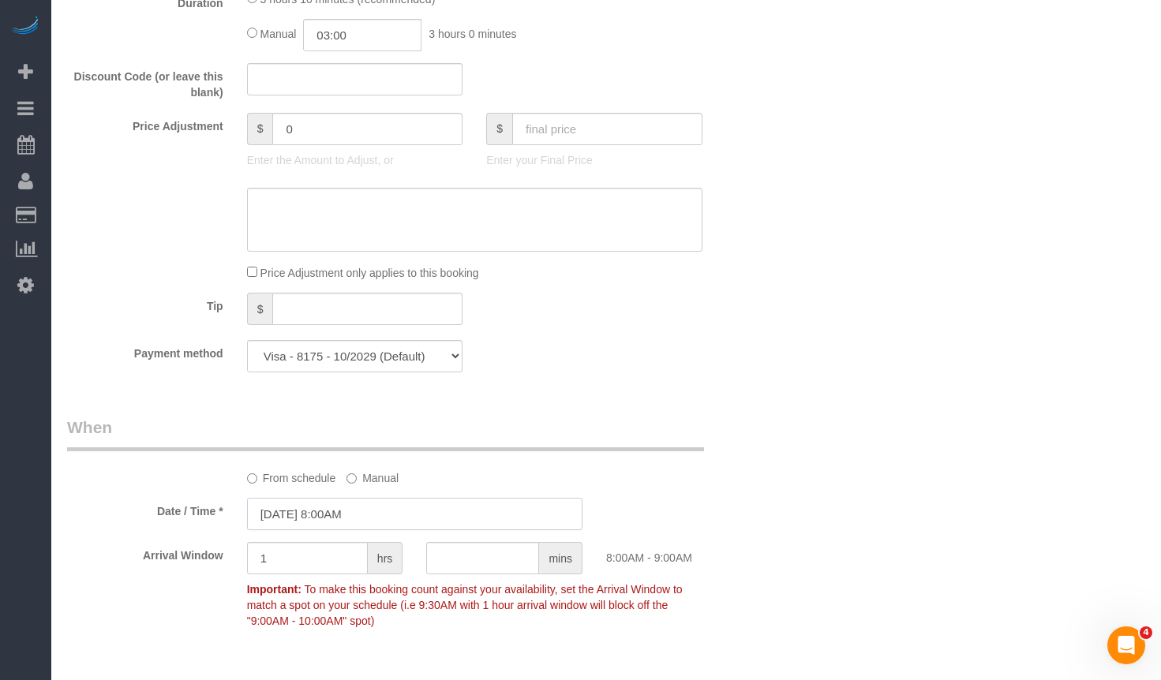
click at [418, 518] on input "10/09/2025 8:00AM" at bounding box center [414, 514] width 335 height 32
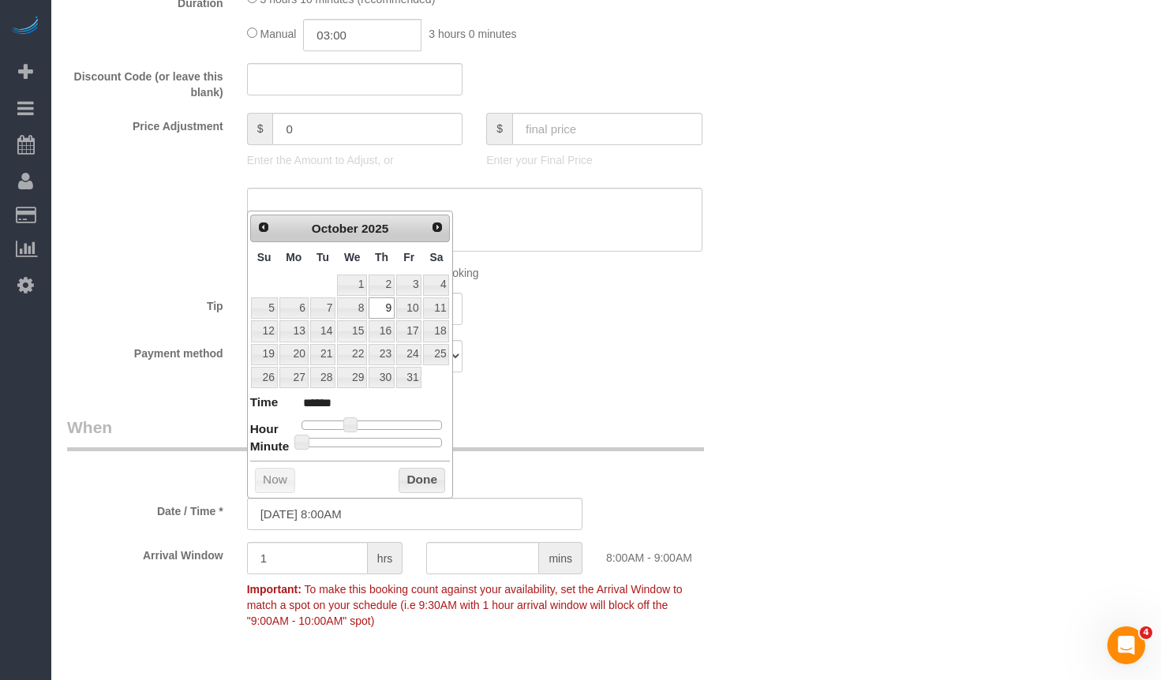
click at [825, 384] on div "Who Email** [EMAIL_ADDRESS][DOMAIN_NAME] Name * [PERSON_NAME][GEOGRAPHIC_DATA] …" at bounding box center [606, 392] width 1078 height 3353
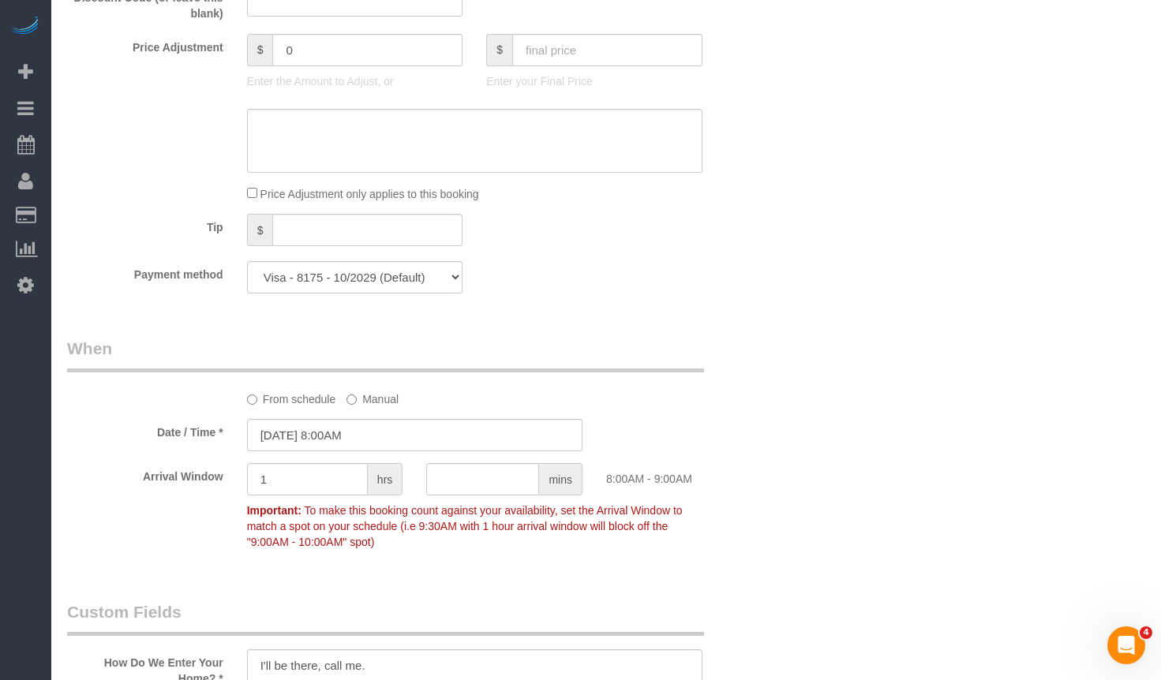
scroll to position [1263, 0]
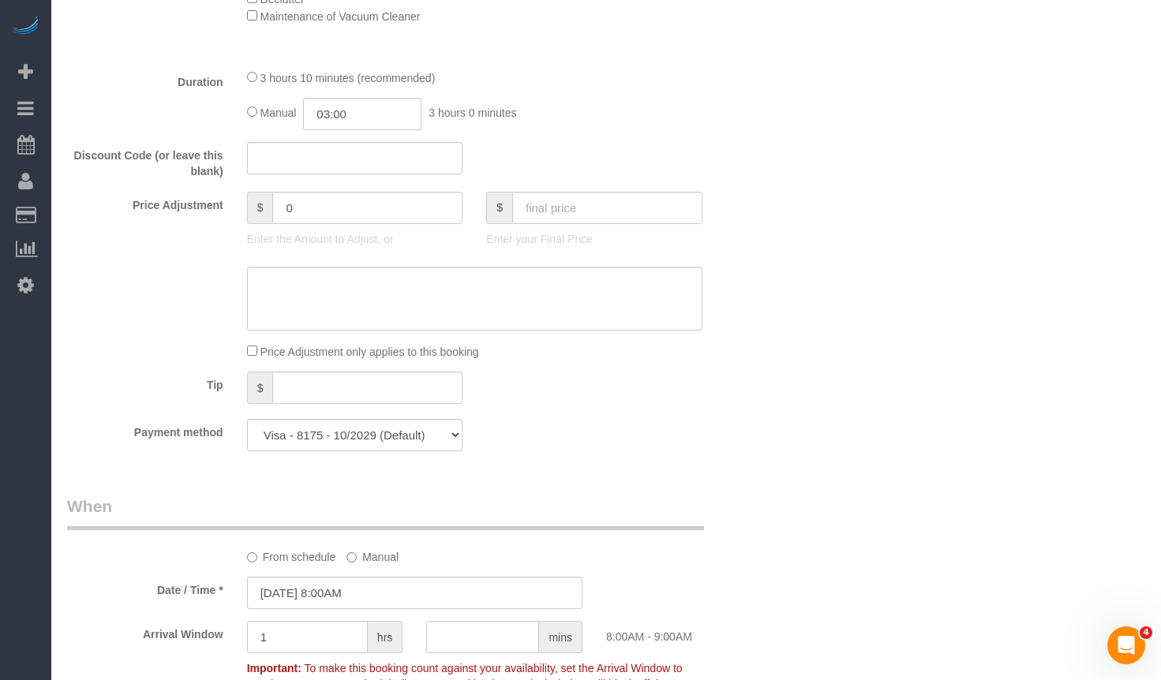
click at [873, 331] on div "Who Email** vbuglio@gmail.com Name * Vincent Buglio Where Address** 2549 N Mars…" at bounding box center [606, 471] width 1078 height 3353
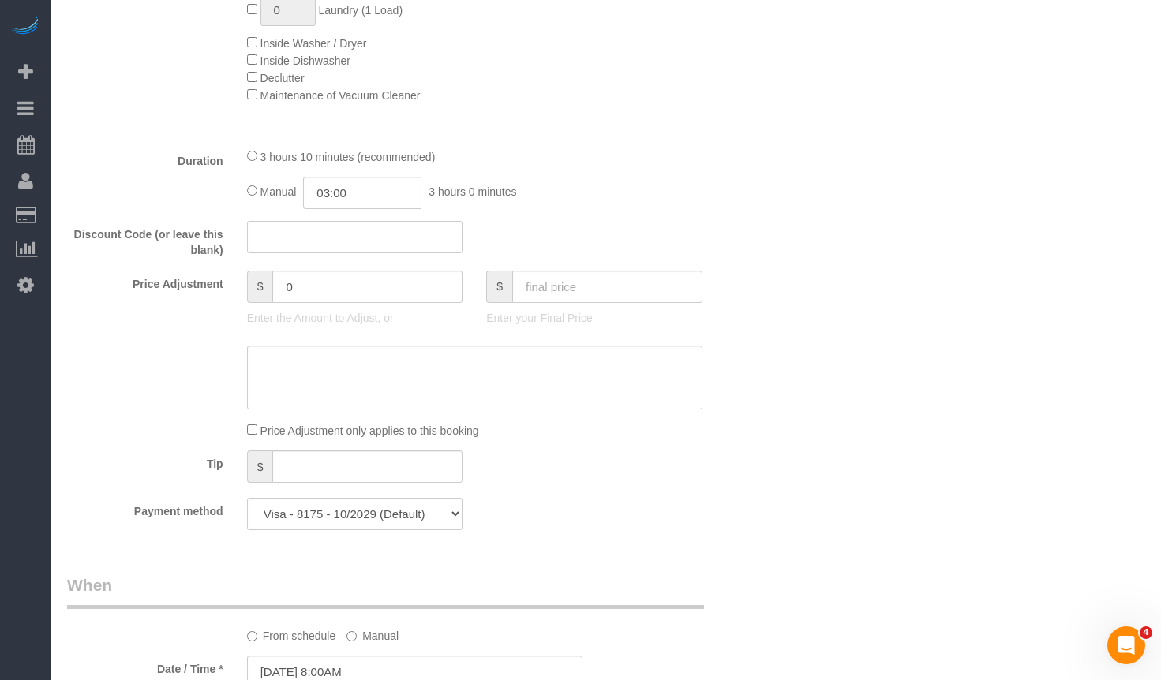
scroll to position [1500, 0]
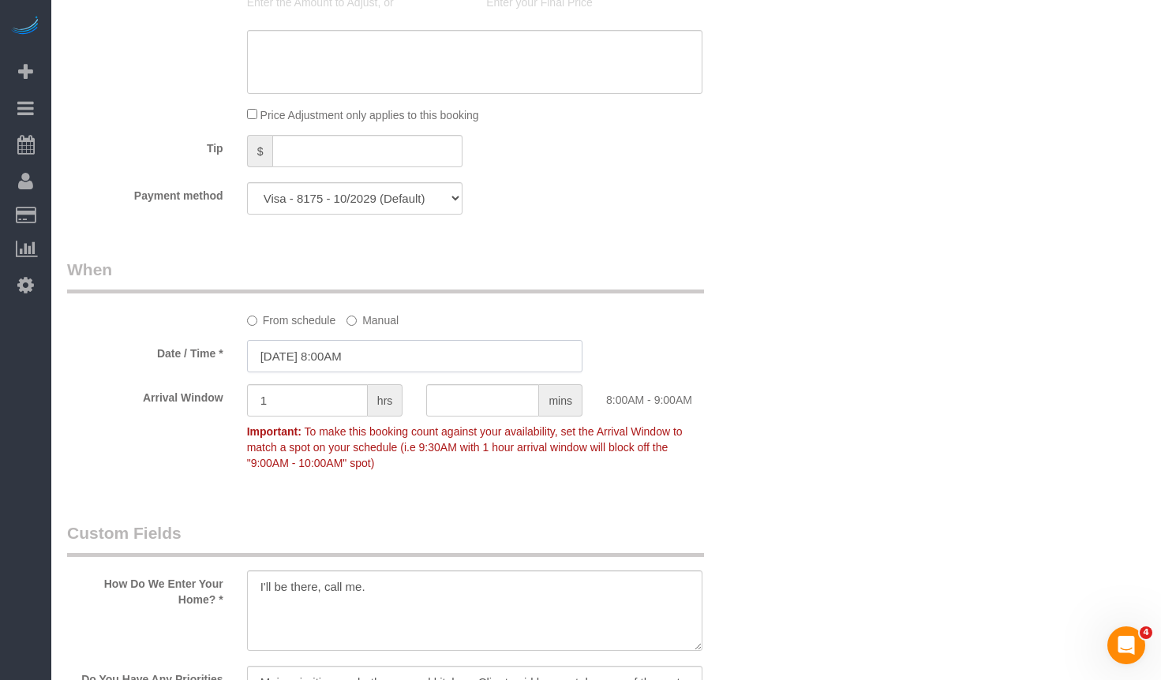
click at [396, 360] on input "10/09/2025 8:00AM" at bounding box center [414, 356] width 335 height 32
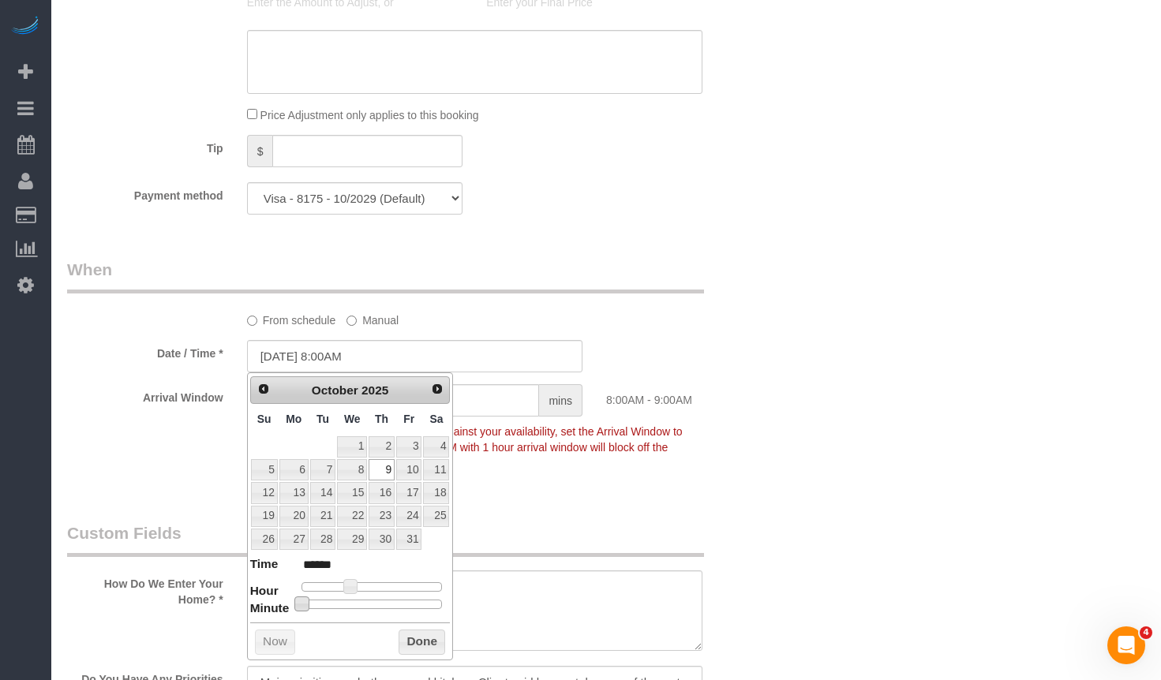
type input "10/09/2025 8:05AM"
type input "******"
type input "10/09/2025 8:10AM"
type input "******"
type input "10/09/2025 8:15AM"
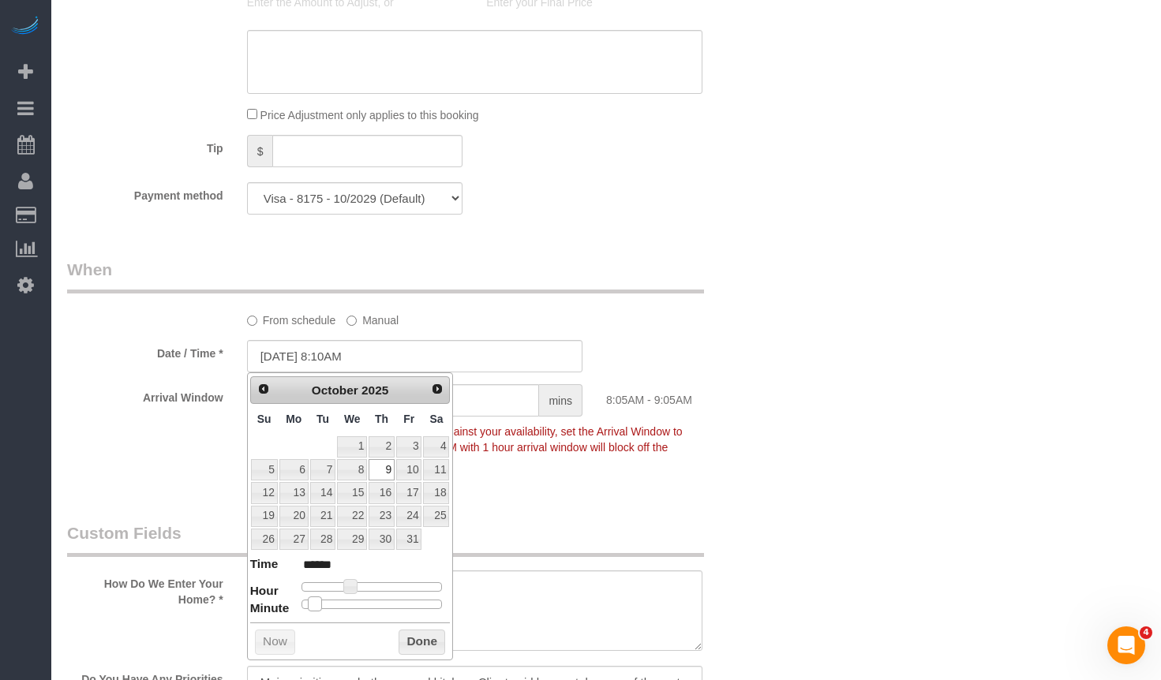
type input "******"
type input "10/09/2025 8:20AM"
type input "******"
type input "10/09/2025 8:25AM"
type input "******"
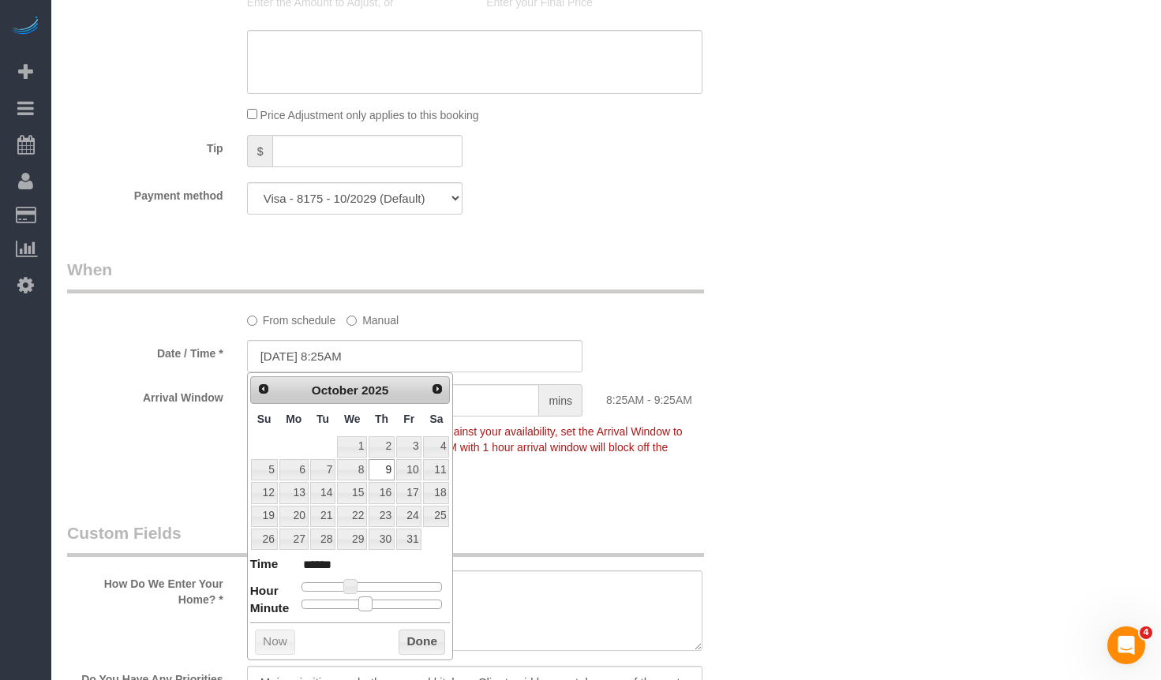
type input "10/09/2025 8:30AM"
type input "******"
drag, startPoint x: 305, startPoint y: 607, endPoint x: 385, endPoint y: 614, distance: 80.0
click at [385, 614] on div "Prev Next October 2025 Su Mo Tu We Th Fr Sa 1 2 3 4 5 6 7 8 9 10 11 12 13 14 15…" at bounding box center [350, 516] width 207 height 287
click at [414, 650] on button "Done" at bounding box center [422, 642] width 47 height 25
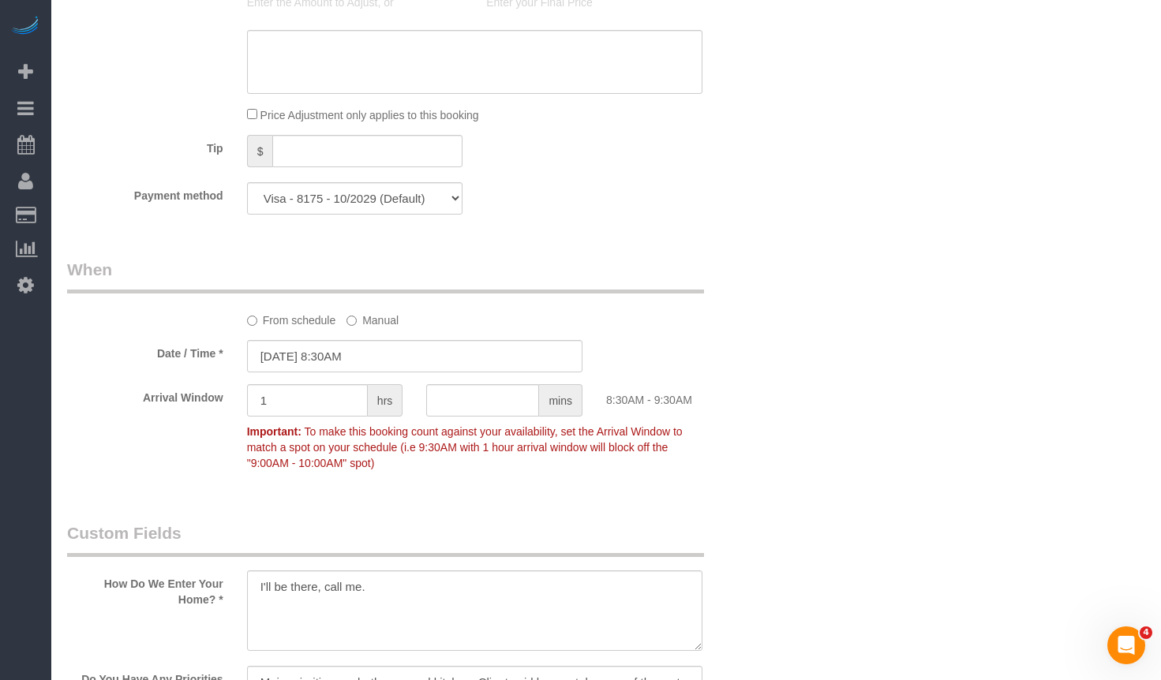
click at [890, 481] on div "Who Email** vbuglio@gmail.com Name * Vincent Buglio Where Address** 2549 N Mars…" at bounding box center [606, 234] width 1078 height 3353
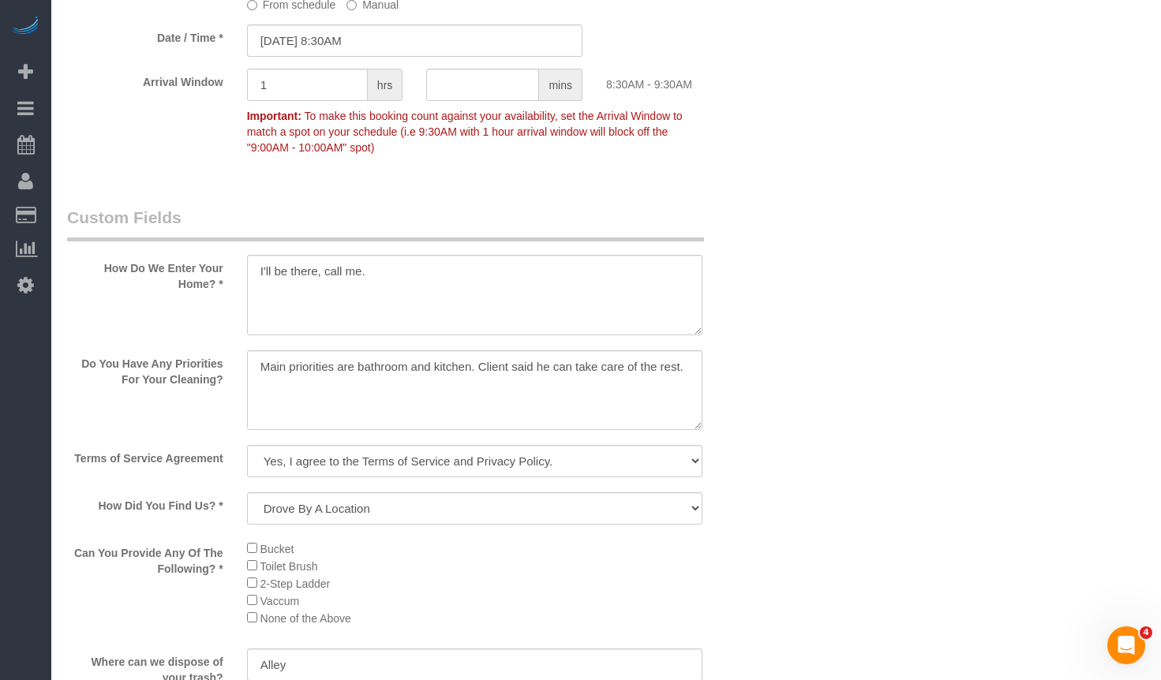
scroll to position [1894, 0]
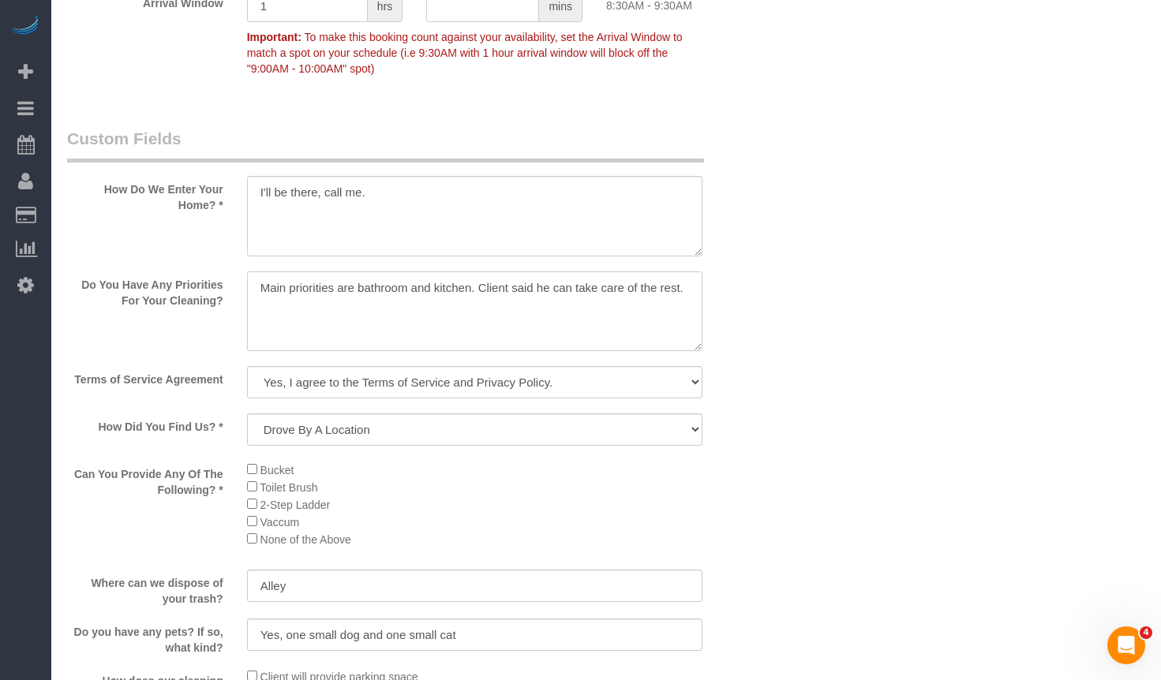
click at [690, 290] on textarea at bounding box center [474, 312] width 455 height 81
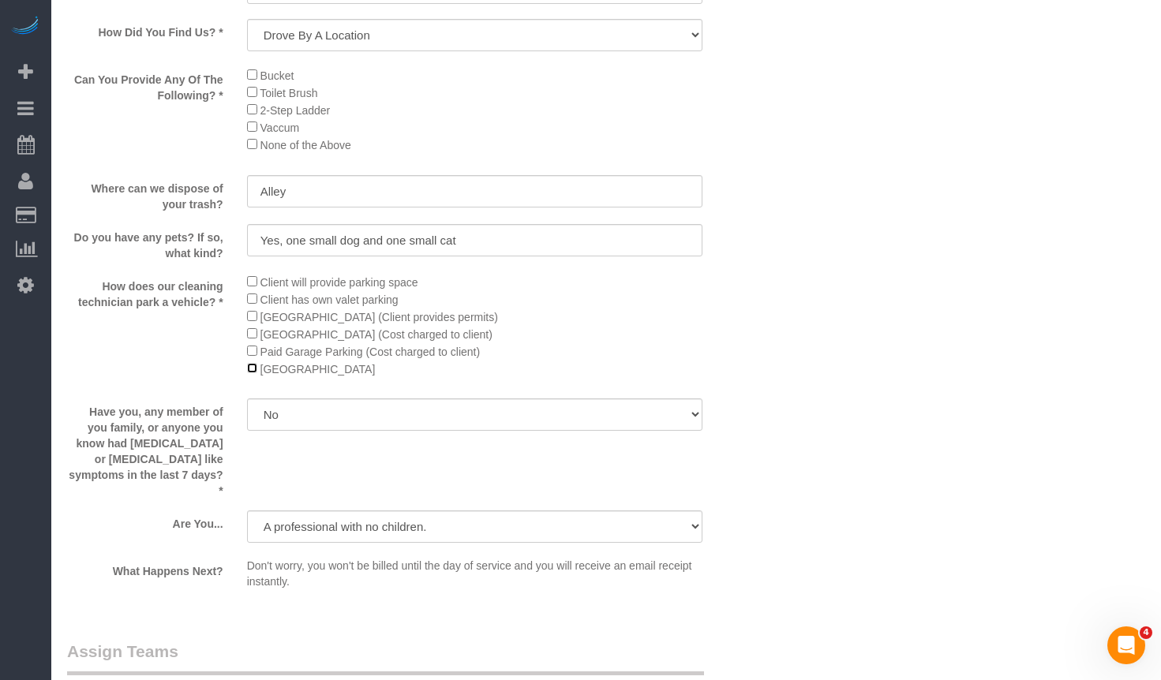
scroll to position [2605, 0]
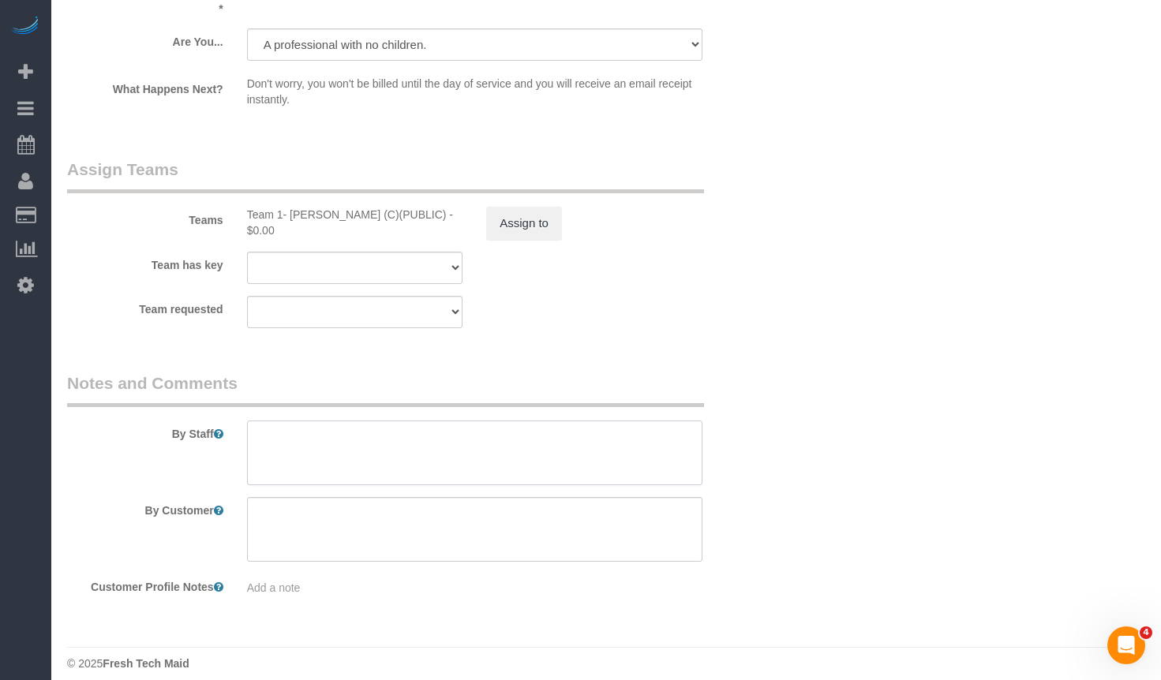
click at [411, 450] on textarea at bounding box center [474, 453] width 455 height 65
click at [423, 421] on textarea at bounding box center [474, 453] width 455 height 65
paste textarea "Initial Cleaning. 1) Deep cleaning 2) See priority listed in above section 3) 4…"
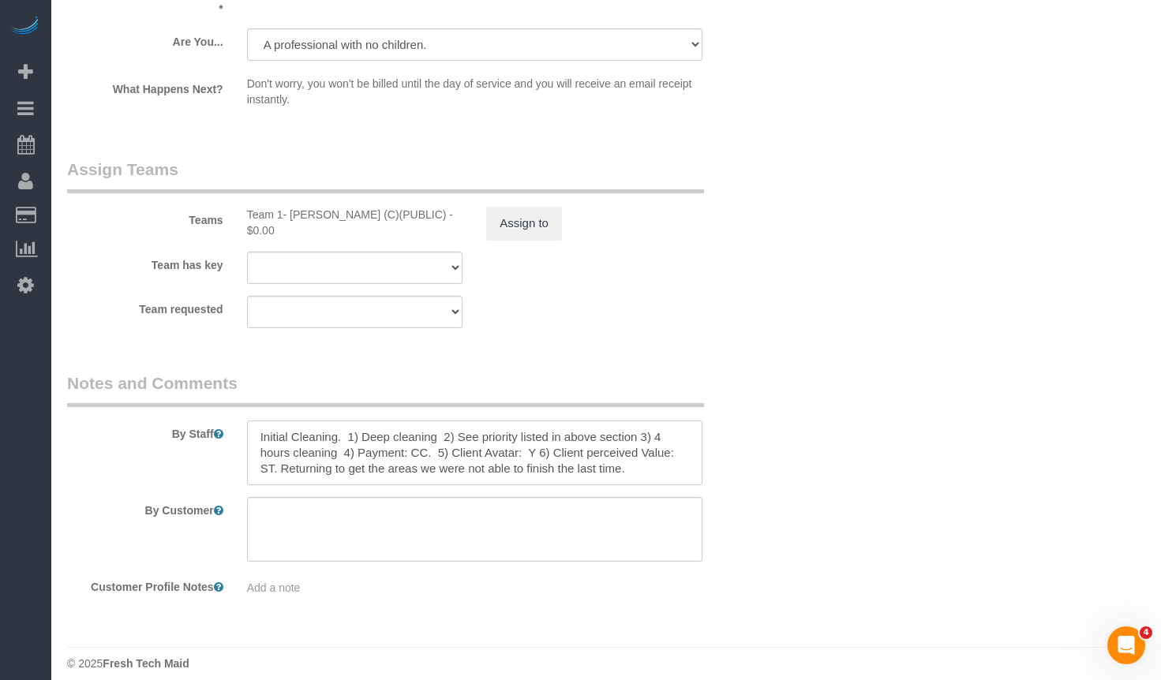
click at [305, 440] on textarea at bounding box center [474, 453] width 455 height 65
drag, startPoint x: 336, startPoint y: 425, endPoint x: 198, endPoint y: 418, distance: 138.4
click at [198, 418] on div "By Staff" at bounding box center [414, 429] width 719 height 114
click at [332, 433] on textarea at bounding box center [474, 453] width 455 height 65
click at [328, 424] on textarea at bounding box center [474, 453] width 455 height 65
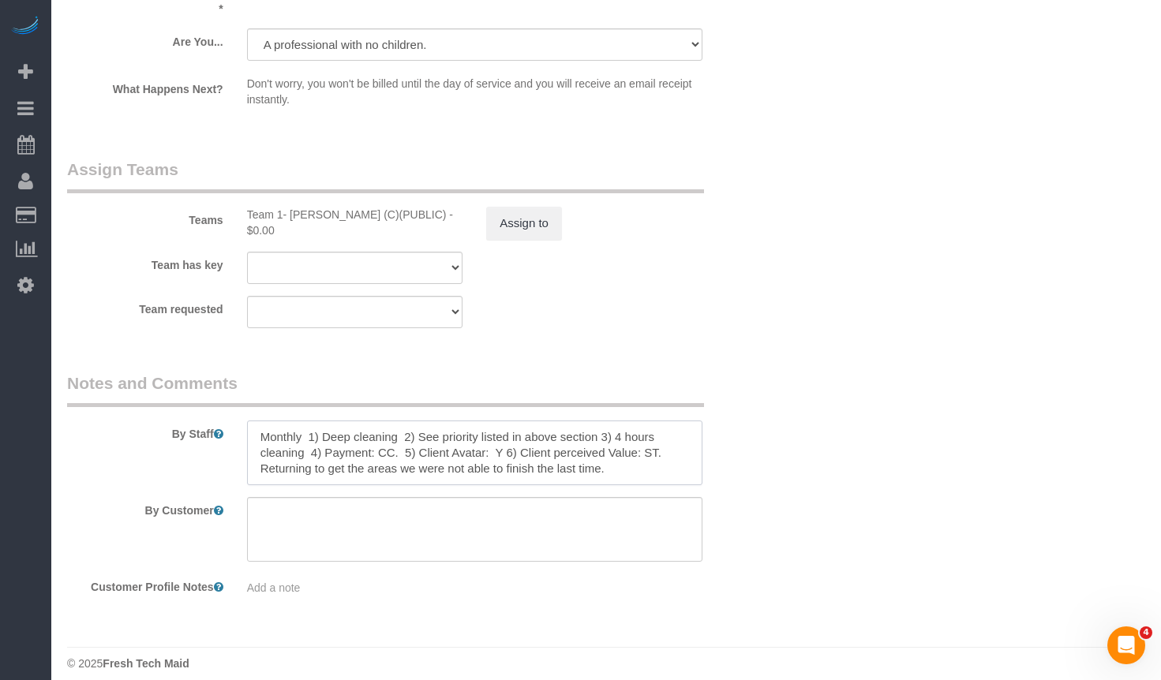
click at [328, 424] on textarea at bounding box center [474, 453] width 455 height 65
click at [556, 390] on legend "Notes and Comments" at bounding box center [385, 390] width 637 height 36
click at [657, 426] on textarea at bounding box center [474, 453] width 455 height 65
click at [488, 442] on textarea at bounding box center [474, 453] width 455 height 65
click at [643, 457] on textarea at bounding box center [474, 453] width 455 height 65
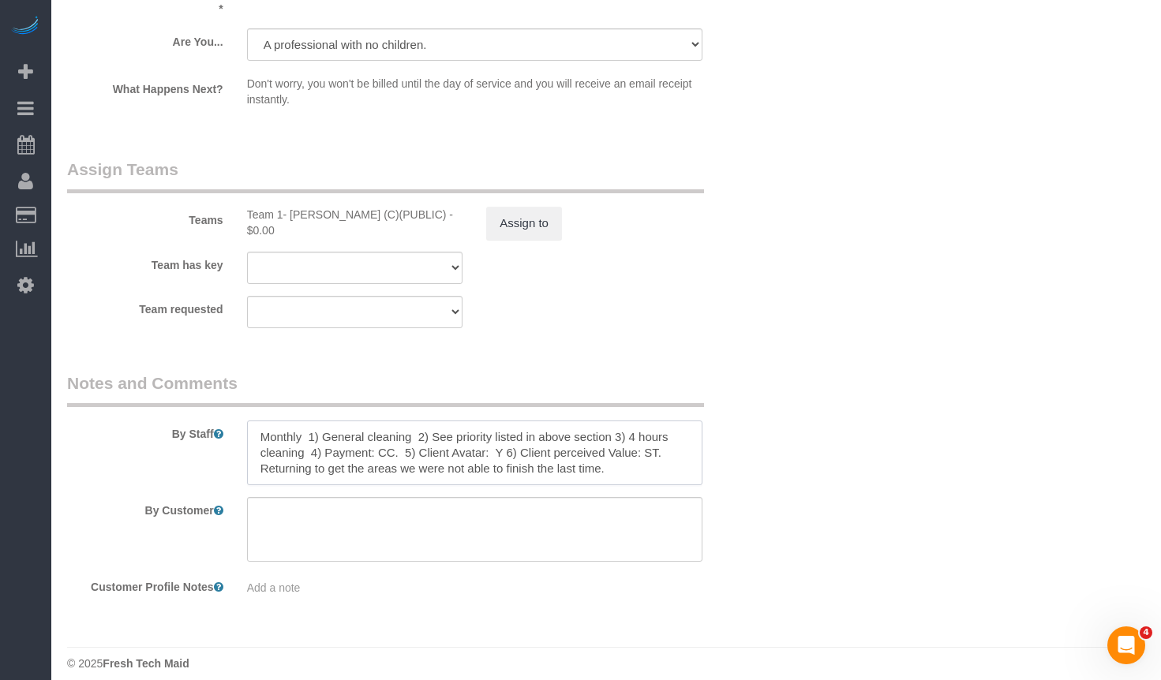
drag, startPoint x: 643, startPoint y: 457, endPoint x: 248, endPoint y: 470, distance: 395.7
click at [248, 470] on textarea at bounding box center [474, 453] width 455 height 65
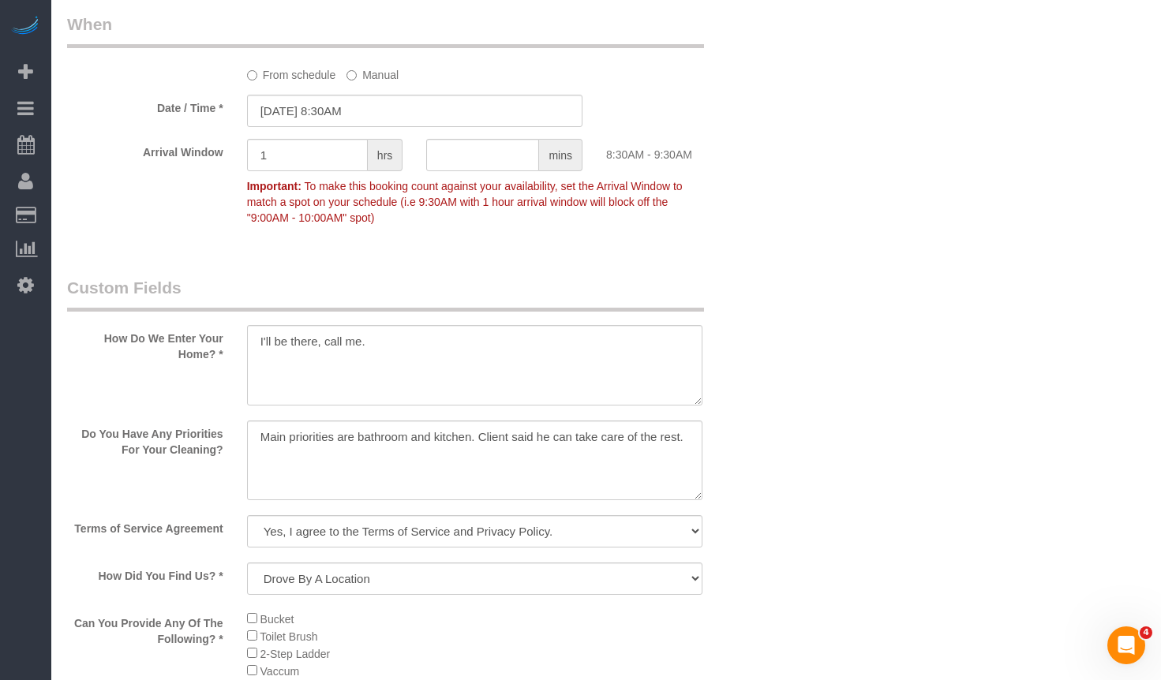
scroll to position [1903, 0]
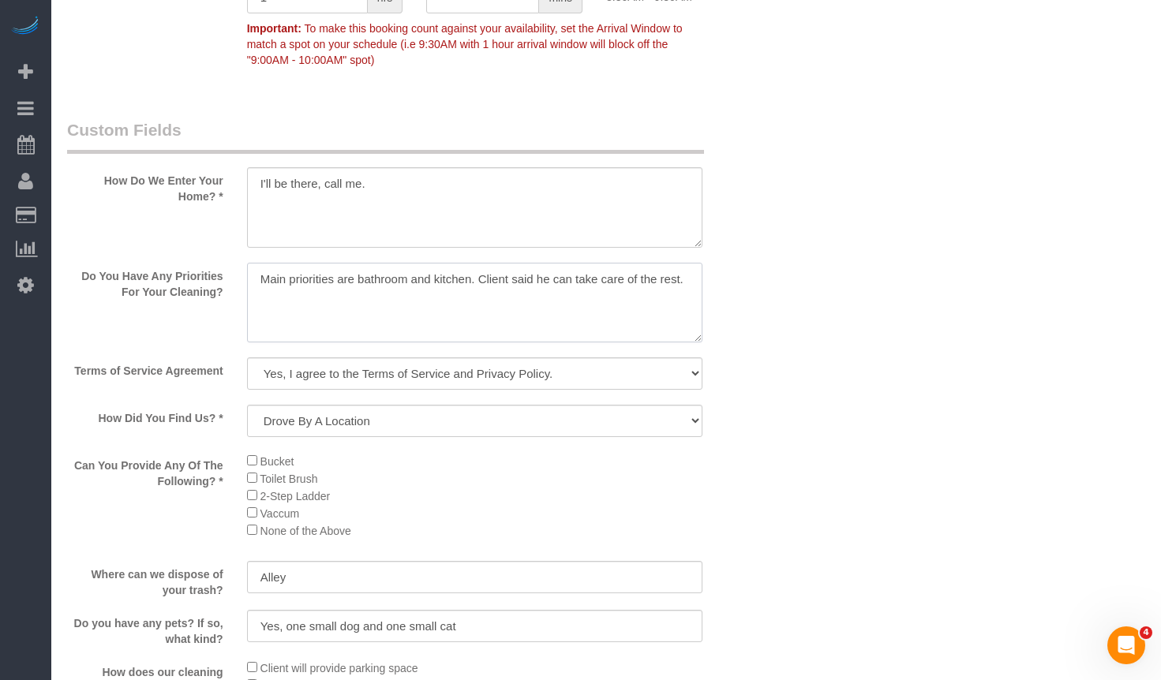
drag, startPoint x: 467, startPoint y: 282, endPoint x: 178, endPoint y: 275, distance: 288.2
click at [178, 275] on div "Do You Have Any Priorities For Your Cleaning?" at bounding box center [414, 305] width 719 height 84
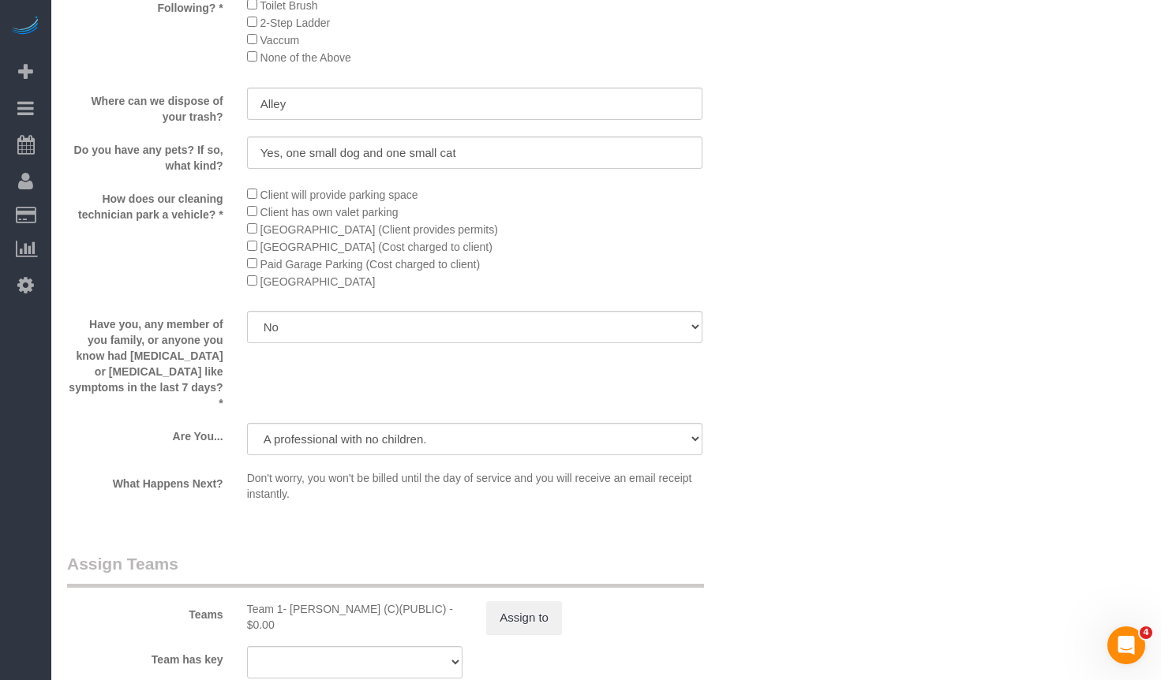
scroll to position [2771, 0]
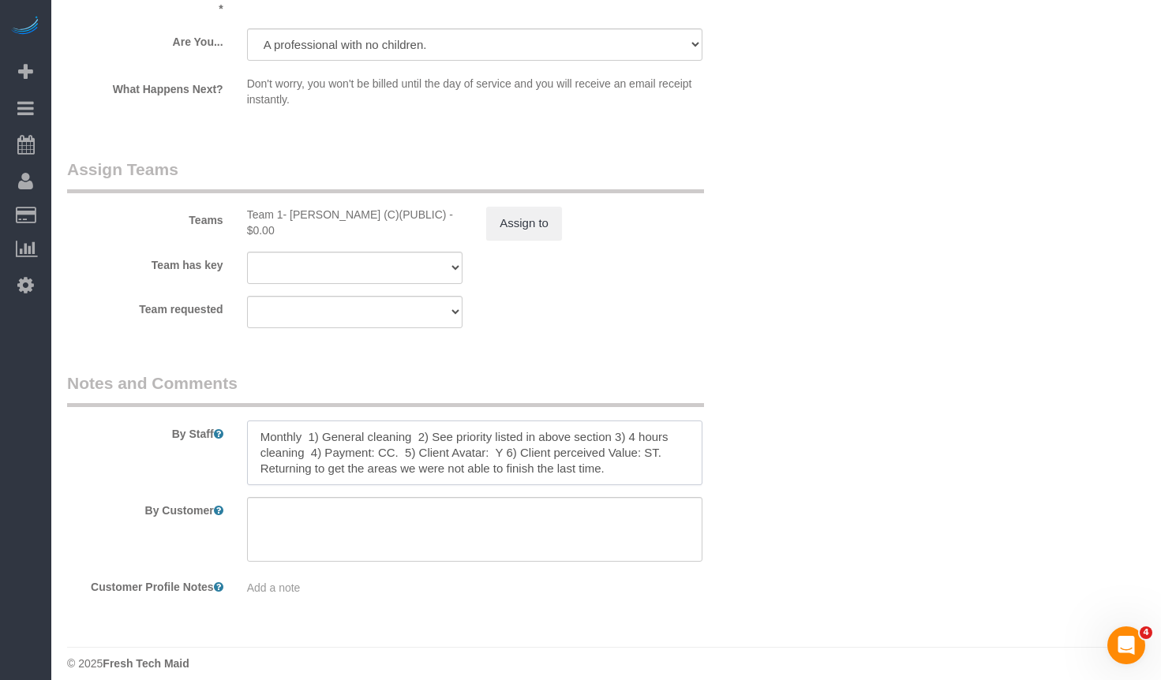
drag, startPoint x: 560, startPoint y: 454, endPoint x: 206, endPoint y: 459, distance: 354.5
click at [206, 459] on div "By Staff" at bounding box center [414, 429] width 719 height 114
paste textarea "Main priorities are bathroom and kitchen"
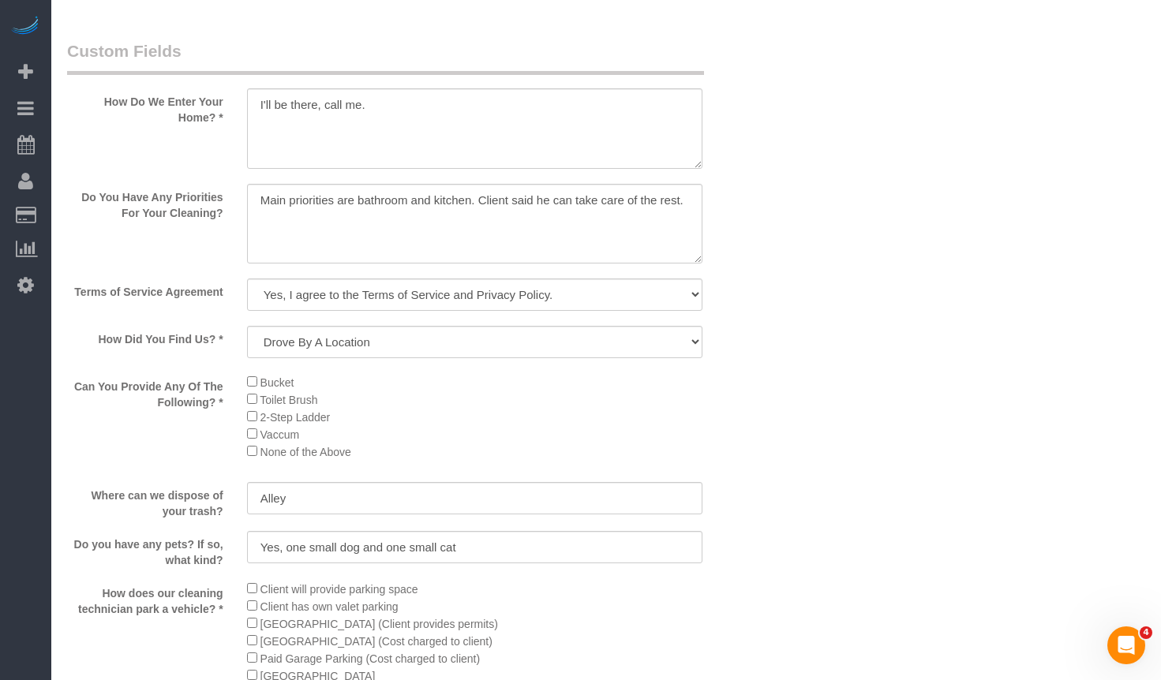
scroll to position [1903, 0]
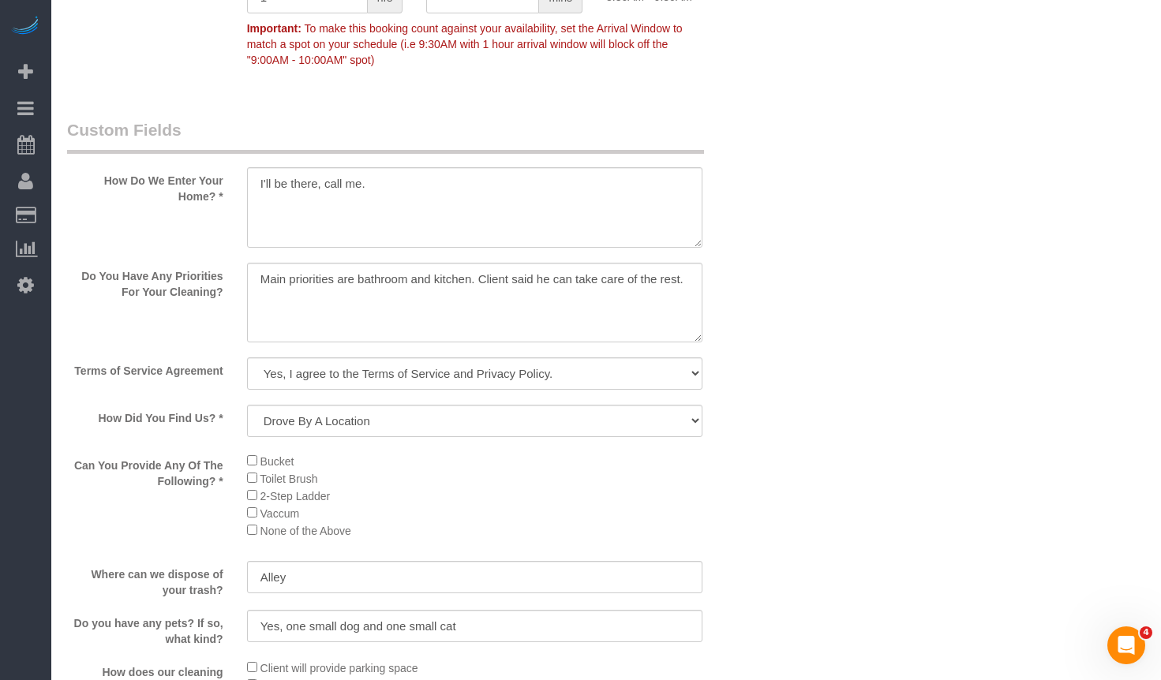
type textarea "Monthly 1) General cleaning 2) See priority listed in above section 3) 4 hours …"
click at [572, 301] on textarea at bounding box center [474, 303] width 455 height 81
drag, startPoint x: 463, startPoint y: 280, endPoint x: 748, endPoint y: 309, distance: 287.2
click at [748, 309] on div "Do You Have Any Priorities For Your Cleaning?" at bounding box center [414, 305] width 719 height 84
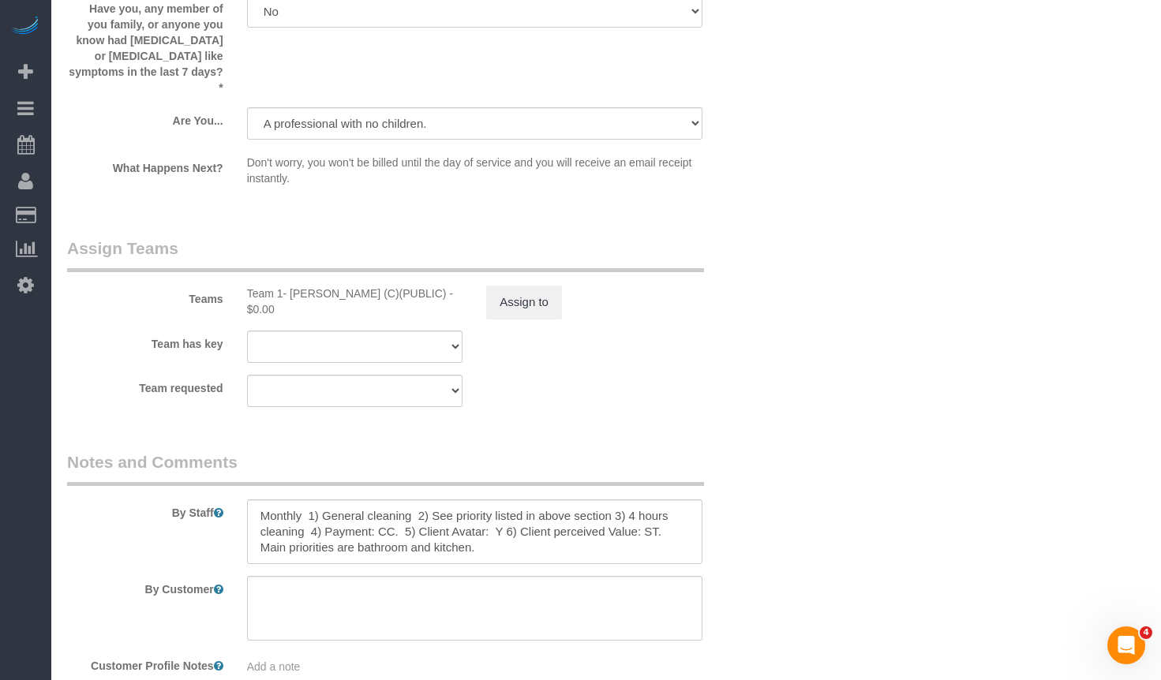
scroll to position [2771, 0]
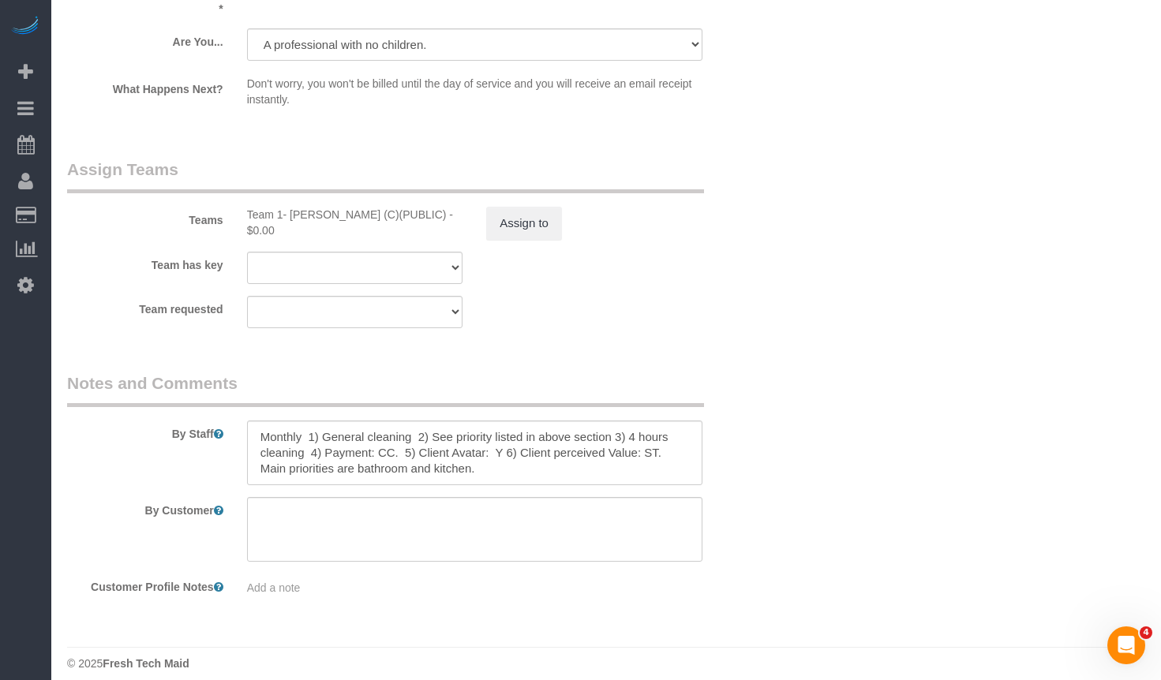
type textarea "Main priorities are bathroom and kitchen."
click at [520, 455] on textarea at bounding box center [474, 453] width 455 height 65
drag, startPoint x: 653, startPoint y: 443, endPoint x: 684, endPoint y: 481, distance: 48.8
click at [684, 480] on sui-booking-comments "By Staff By Customer Customer Profile Notes Add a note" at bounding box center [414, 484] width 695 height 224
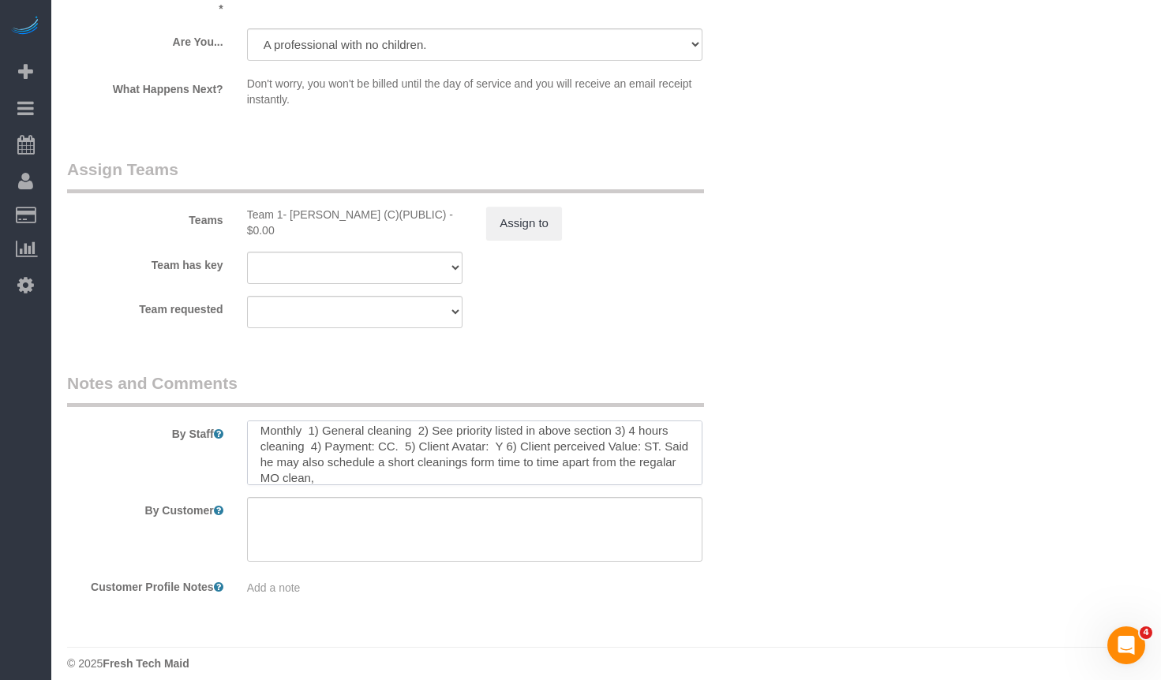
drag, startPoint x: 654, startPoint y: 457, endPoint x: 648, endPoint y: 444, distance: 14.1
drag, startPoint x: 308, startPoint y: 414, endPoint x: 199, endPoint y: 407, distance: 109.2
click at [200, 407] on div "By Staff" at bounding box center [414, 429] width 719 height 114
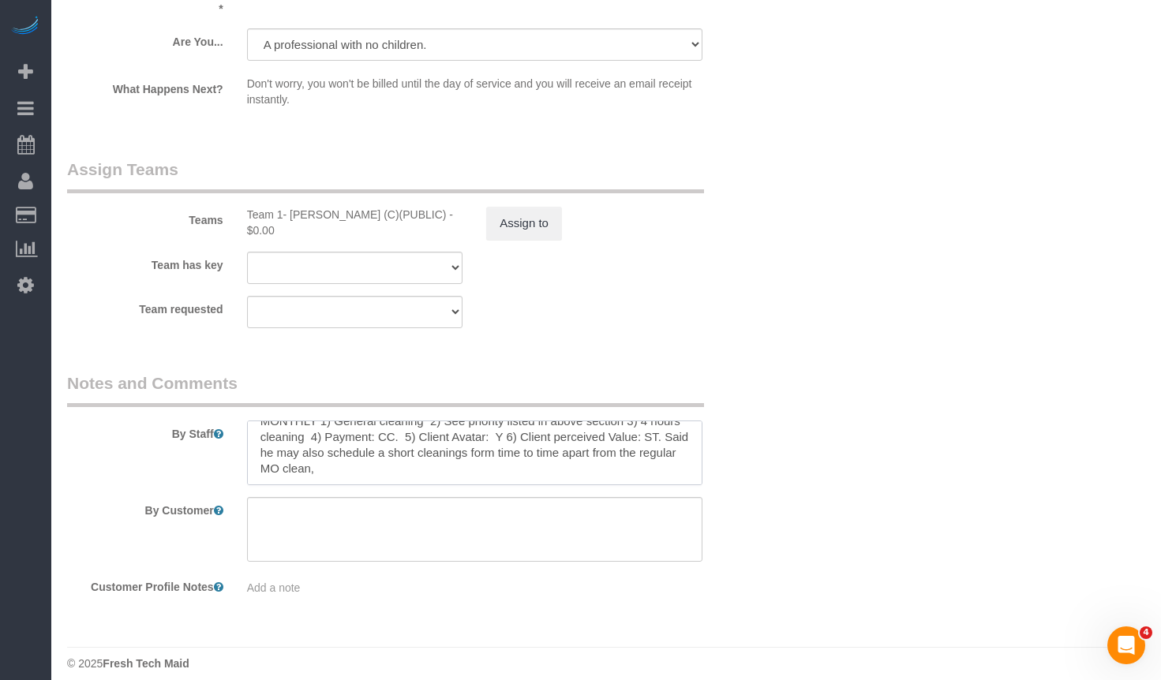
click at [348, 448] on textarea at bounding box center [474, 453] width 455 height 65
drag, startPoint x: 478, startPoint y: 455, endPoint x: 841, endPoint y: 381, distance: 371.4
click at [493, 455] on textarea at bounding box center [474, 453] width 455 height 65
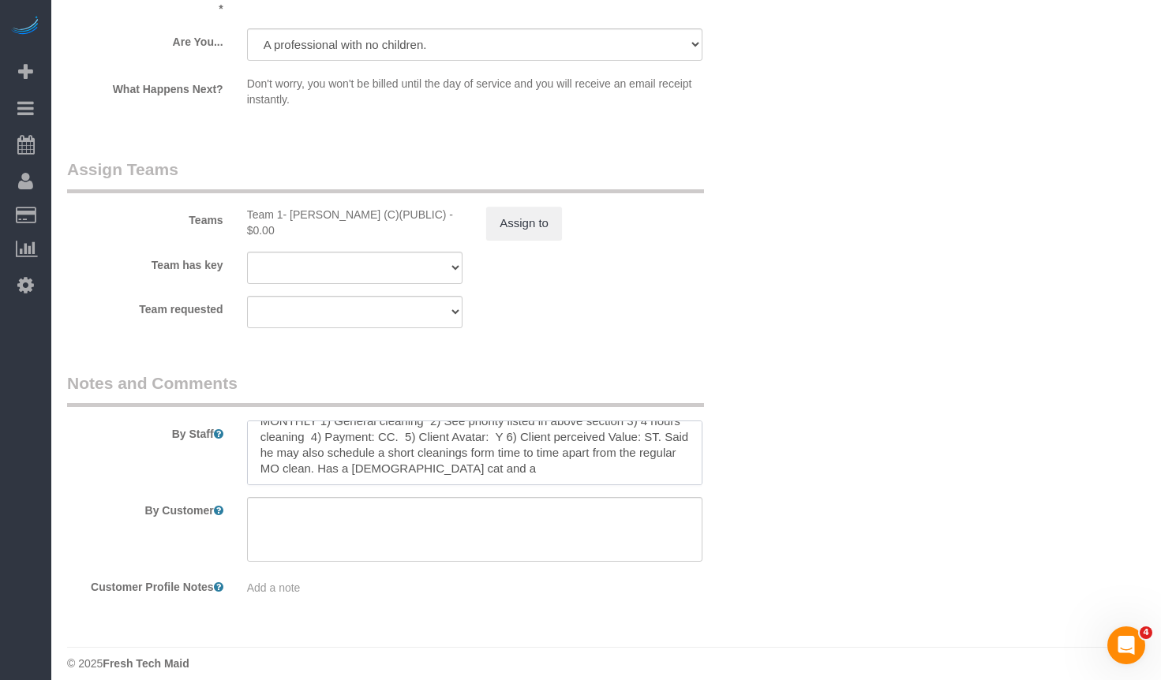
click at [481, 462] on textarea at bounding box center [474, 453] width 455 height 65
paste textarea "chihuahua"
click at [547, 464] on textarea at bounding box center [474, 453] width 455 height 65
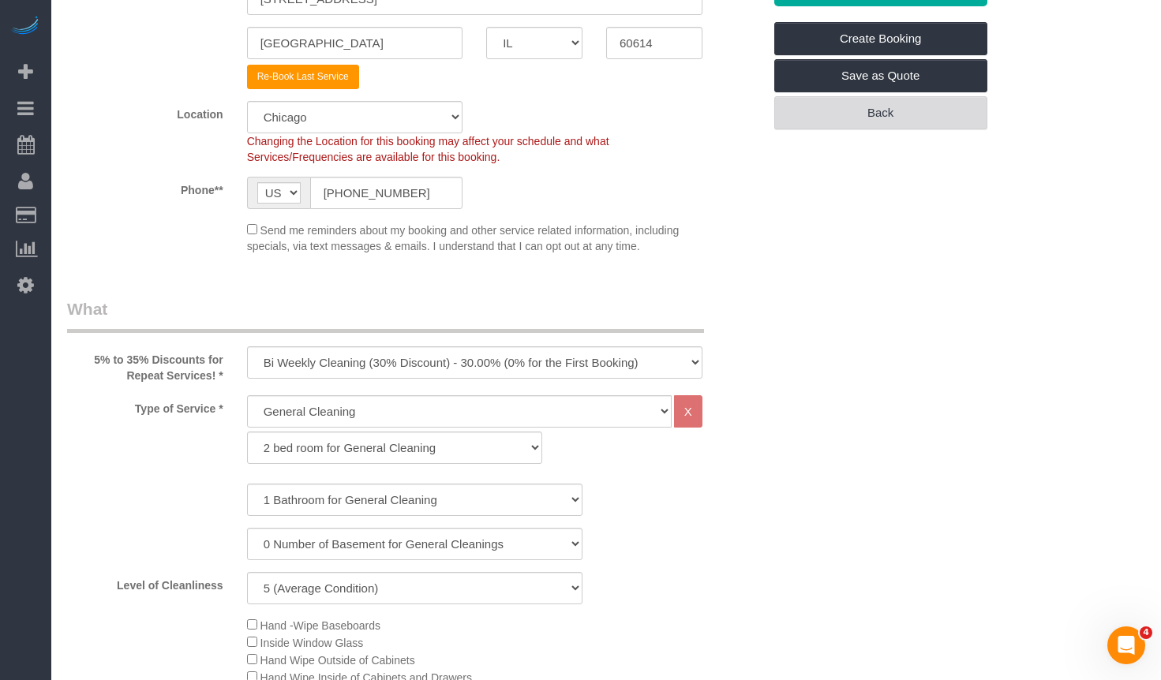
scroll to position [0, 0]
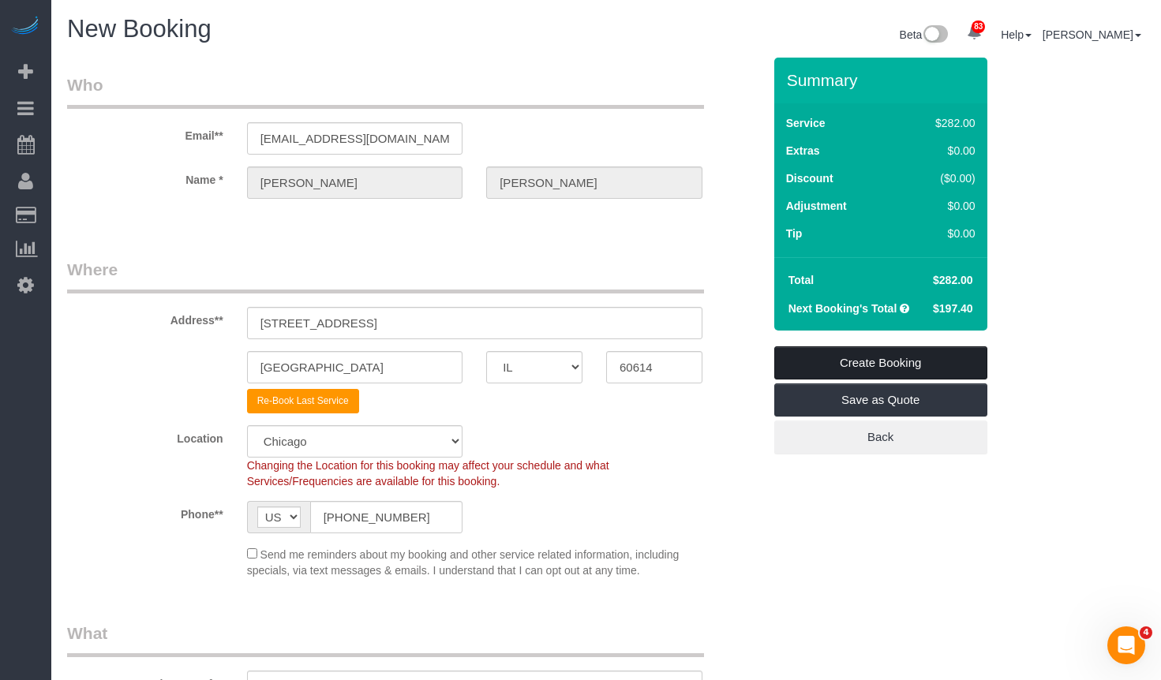
type textarea "MONTHLY 1) General cleaning 2) See priority listed in above section 3) 4 hours …"
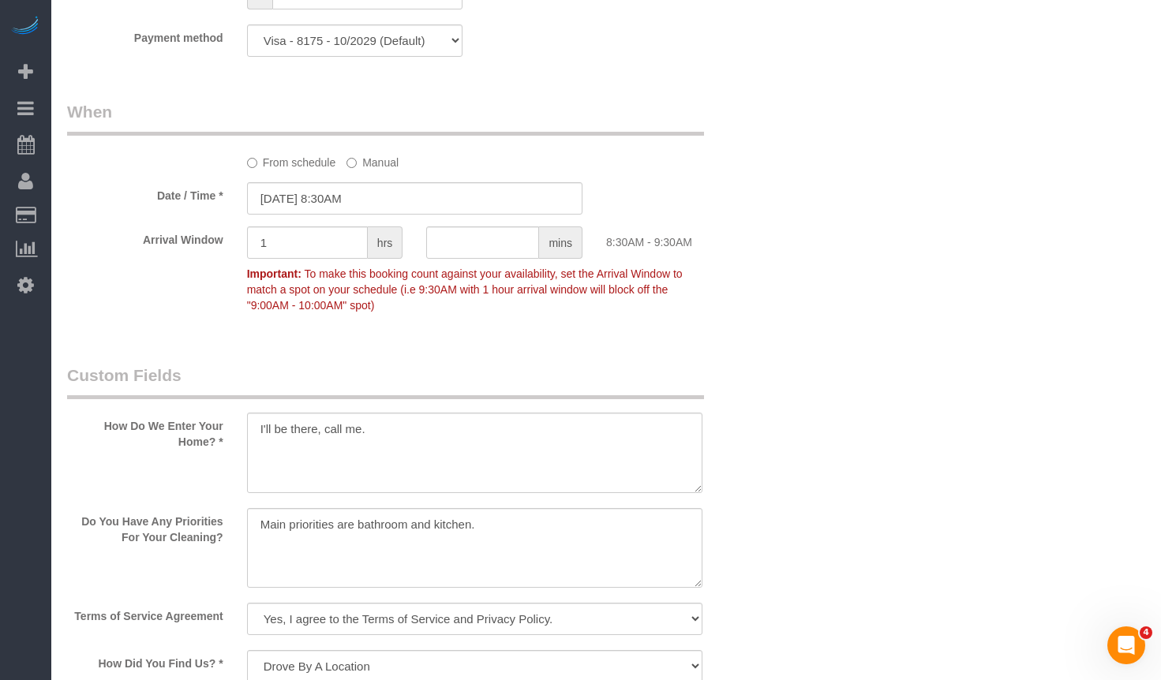
scroll to position [1816, 0]
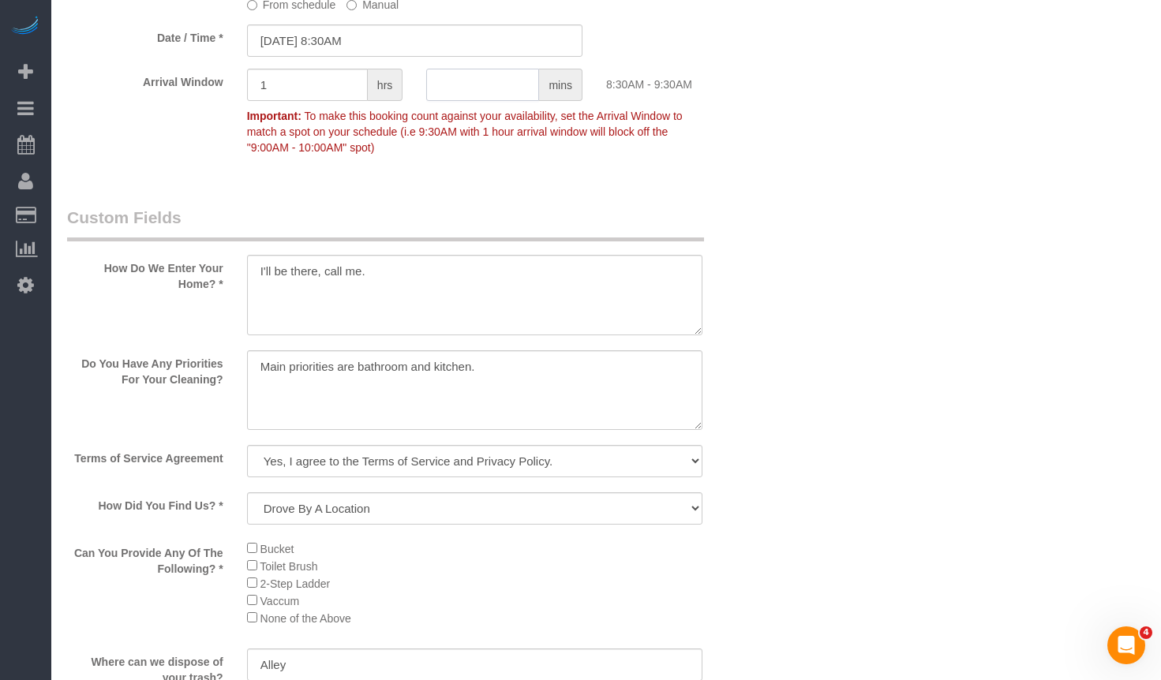
click at [452, 76] on input "text" at bounding box center [482, 85] width 113 height 32
paste input "59"
type input "59"
type textarea "MONTHLY 1) General cleaning 2) See priority listed in above section 3) 4 hours …"
drag, startPoint x: 515, startPoint y: 78, endPoint x: 384, endPoint y: 78, distance: 131.0
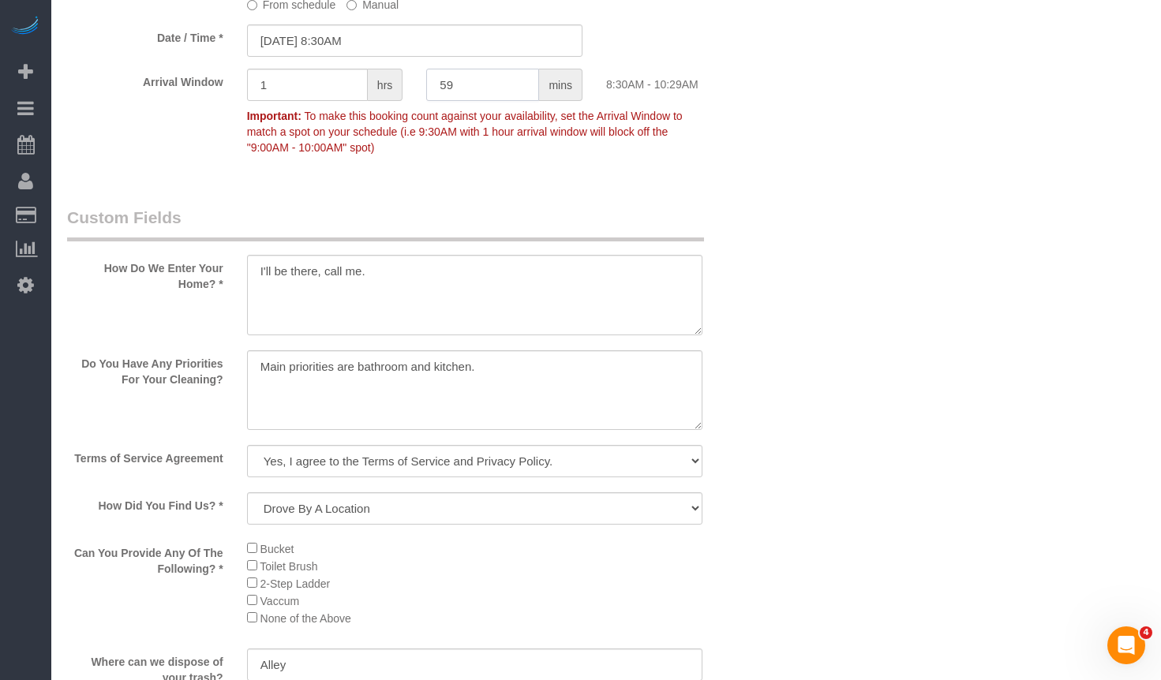
click at [407, 78] on div "Arrival Window 1 hrs 59 mins 8:30AM - 10:29AM Important: To make this booking c…" at bounding box center [414, 116] width 719 height 94
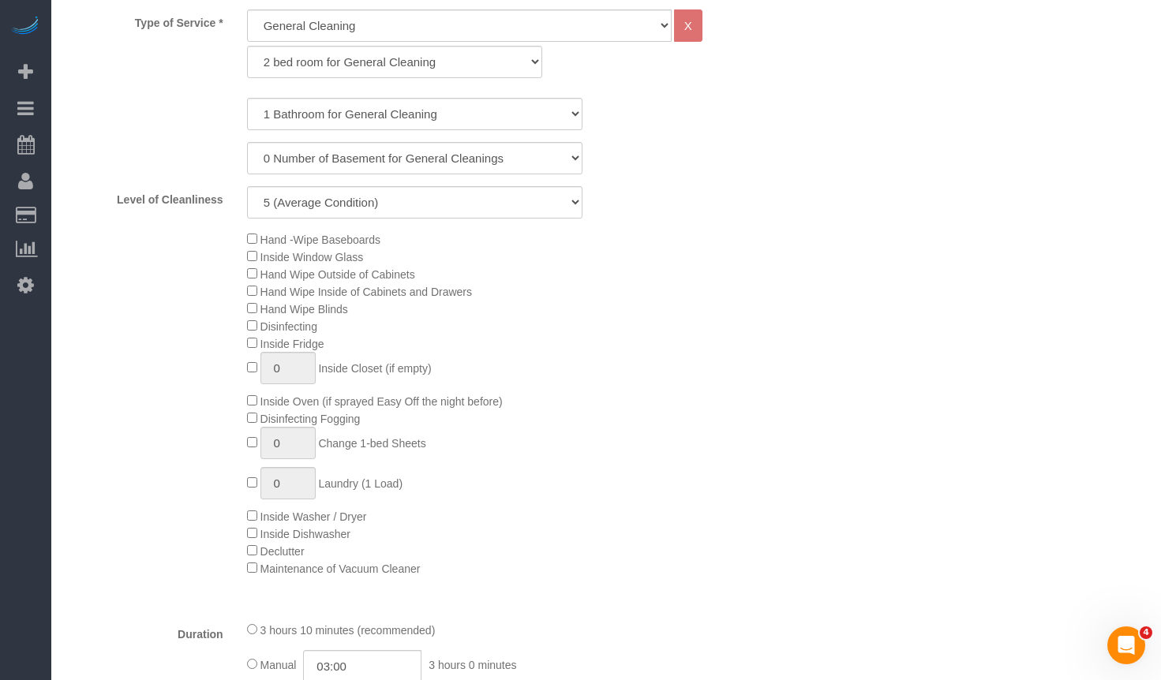
scroll to position [1026, 0]
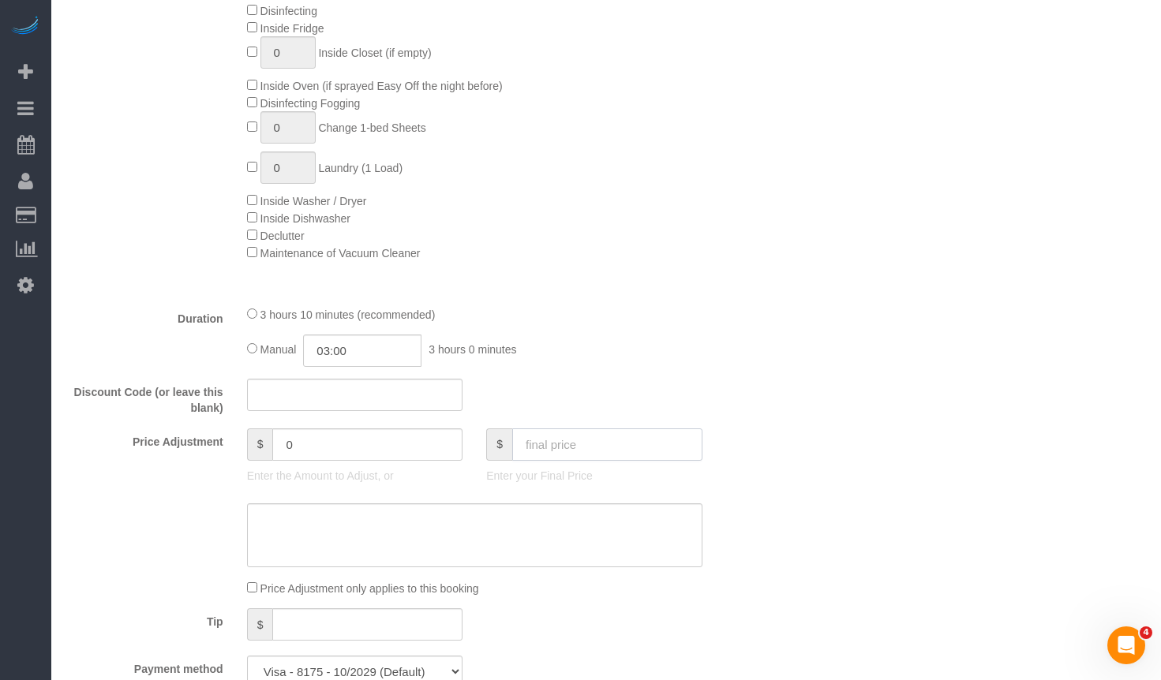
click at [584, 452] on input "text" at bounding box center [607, 445] width 190 height 32
paste input "237"
type input "237"
click at [768, 311] on div "Duration 3 hours 10 minutes (recommended) Manual 03:00 3 hours 0 minutes" at bounding box center [414, 336] width 719 height 62
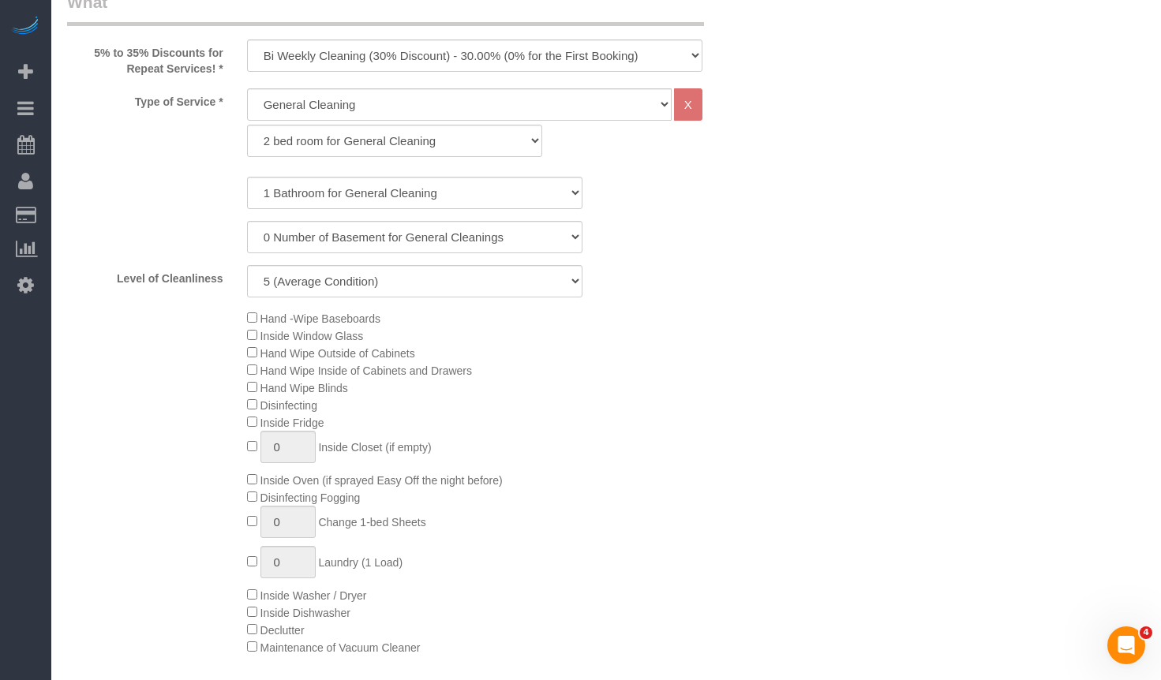
scroll to position [553, 0]
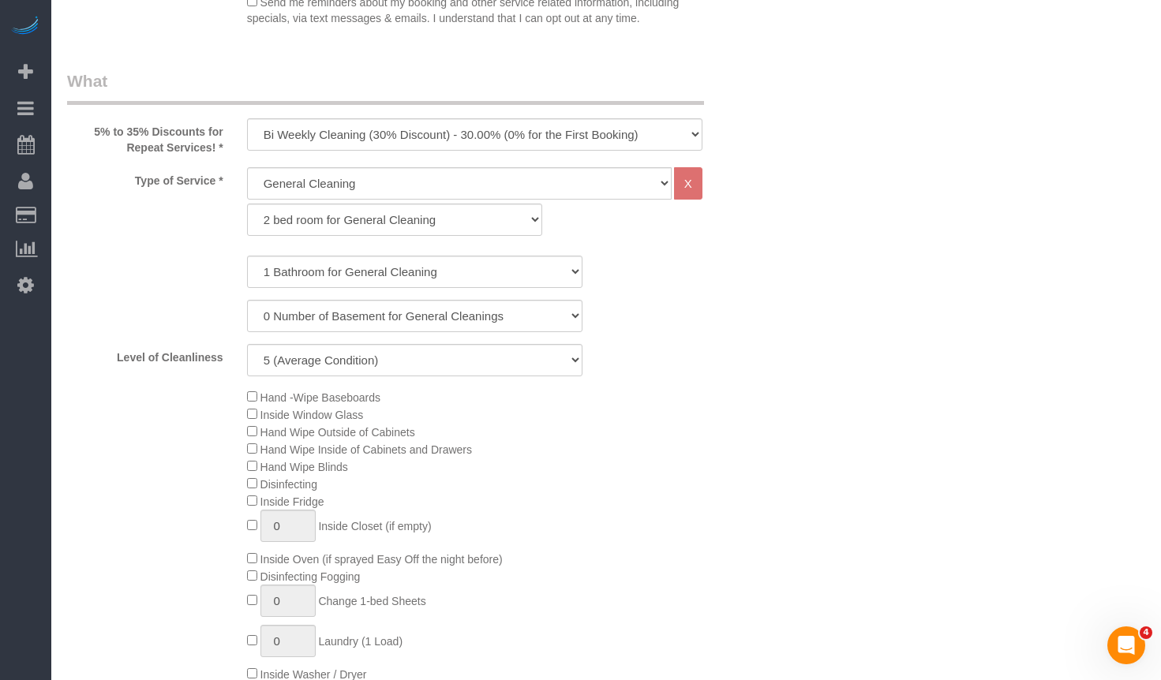
type input "-45"
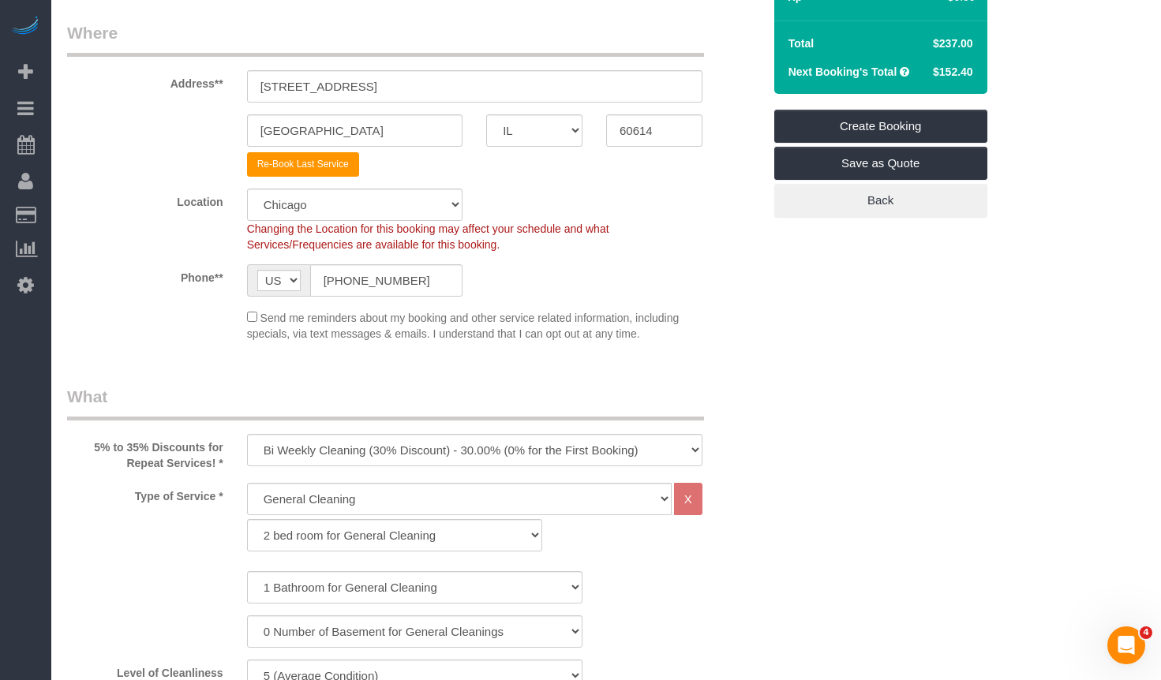
scroll to position [0, 0]
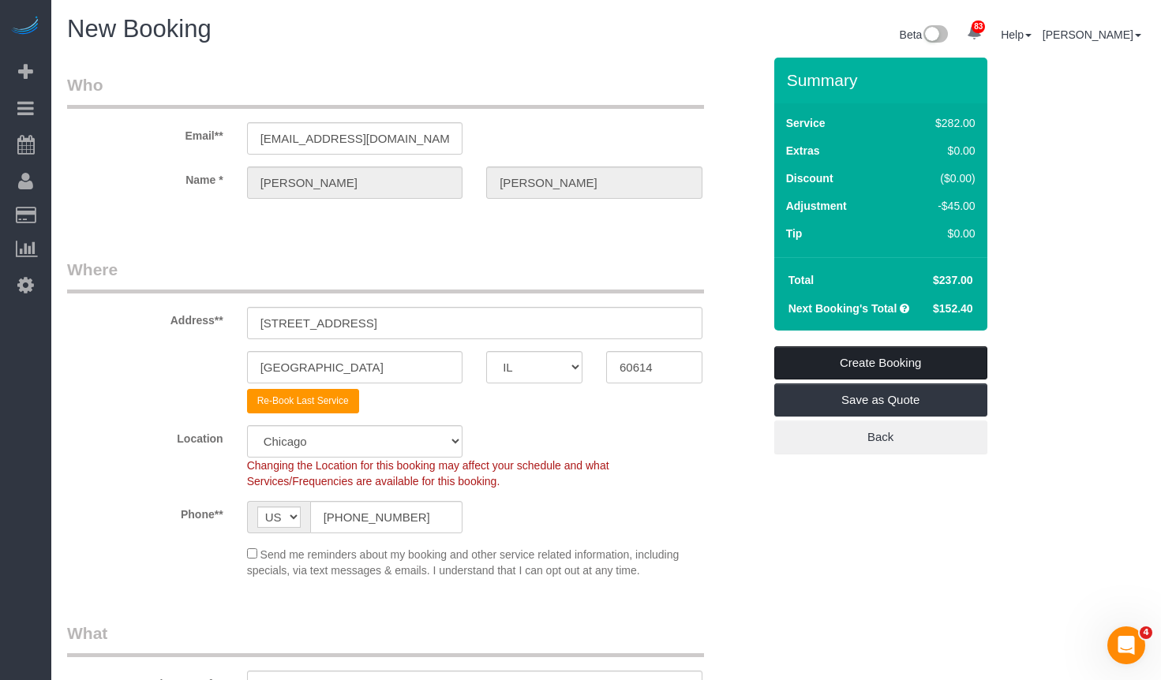
click at [910, 367] on link "Create Booking" at bounding box center [880, 363] width 213 height 33
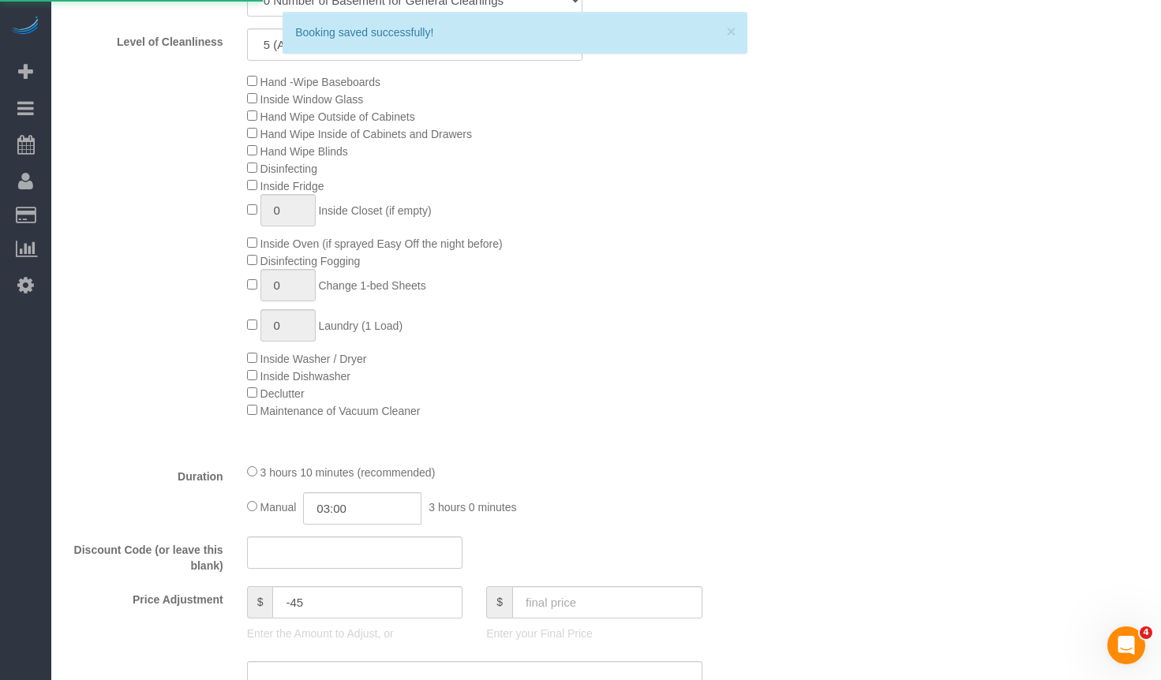
scroll to position [1026, 0]
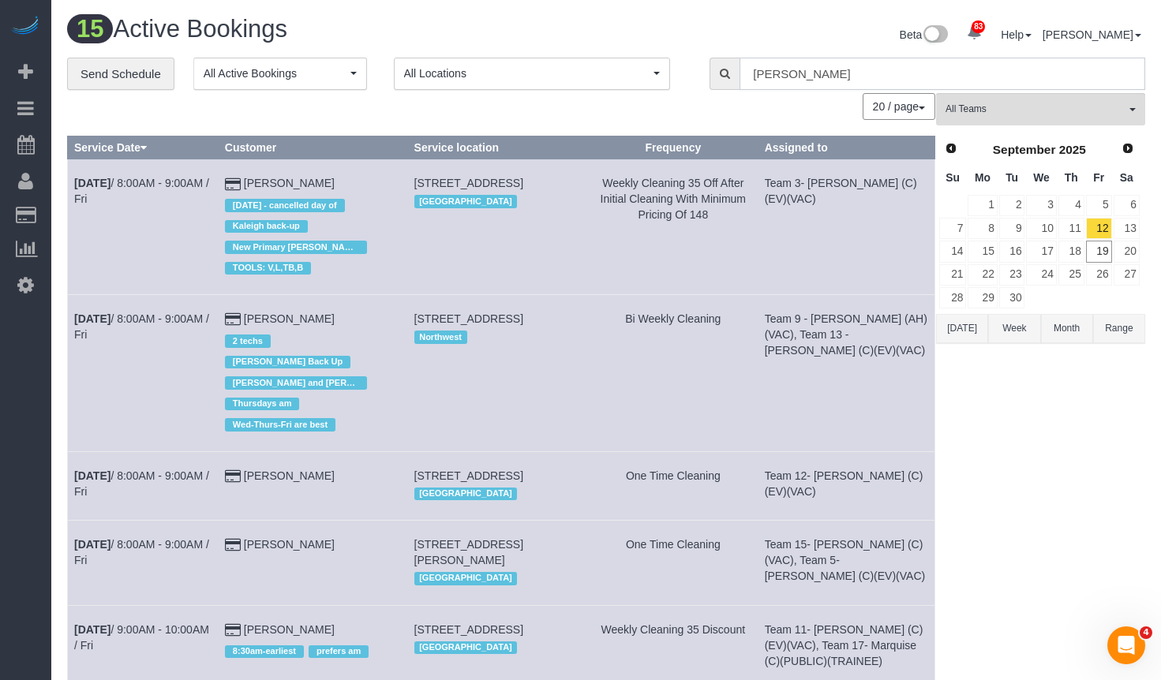
drag, startPoint x: 856, startPoint y: 72, endPoint x: 653, endPoint y: 58, distance: 204.1
click at [691, 58] on div "**********" at bounding box center [606, 74] width 1102 height 33
paste input "237"
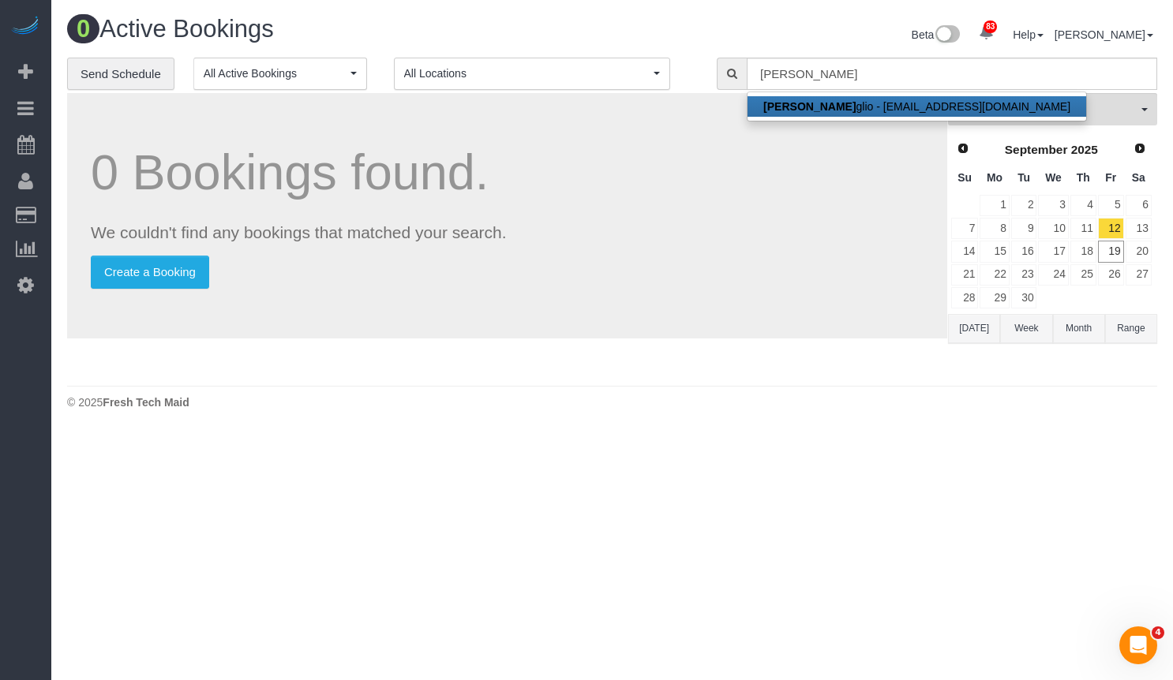
click at [846, 111] on link "Vincent Bu glio - vbuglio@gmail.com" at bounding box center [917, 106] width 339 height 21
type input "[EMAIL_ADDRESS][DOMAIN_NAME]"
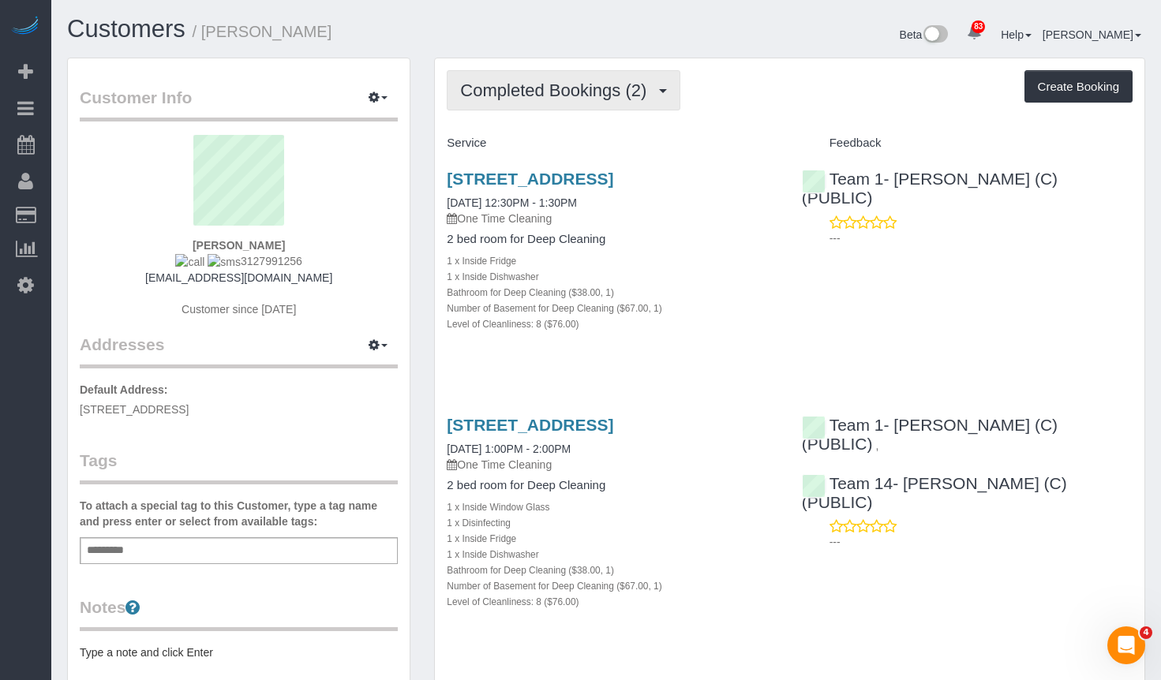
click at [580, 97] on span "Completed Bookings (2)" at bounding box center [557, 91] width 194 height 20
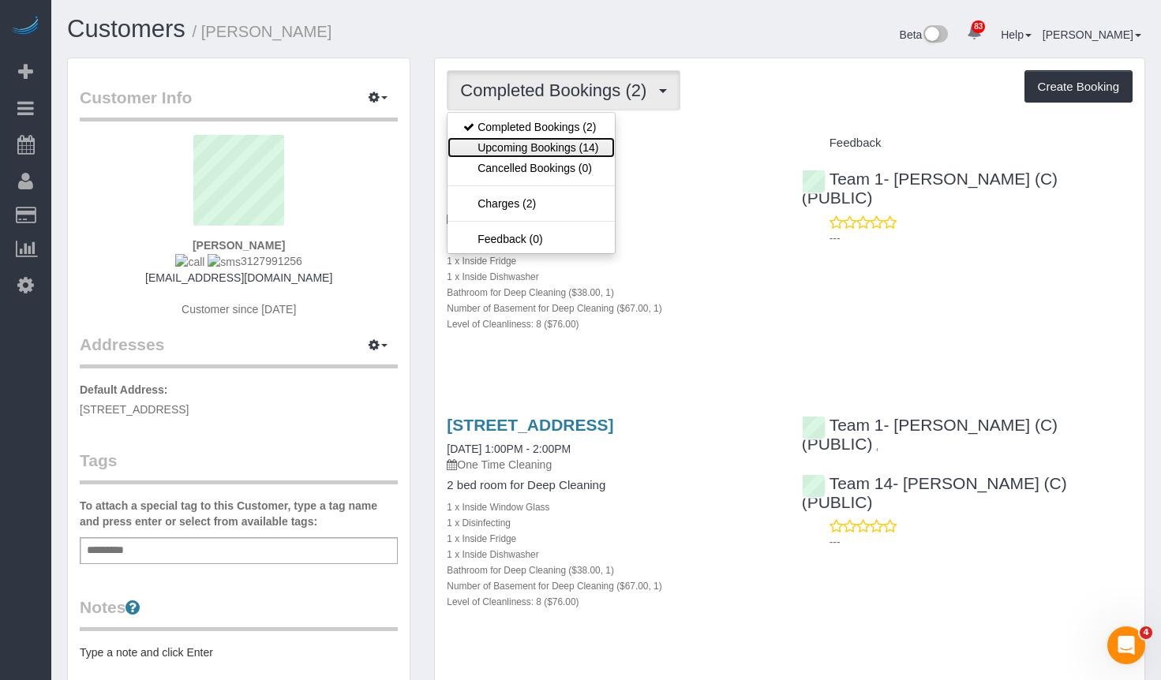
click at [575, 150] on link "Upcoming Bookings (14)" at bounding box center [531, 147] width 167 height 21
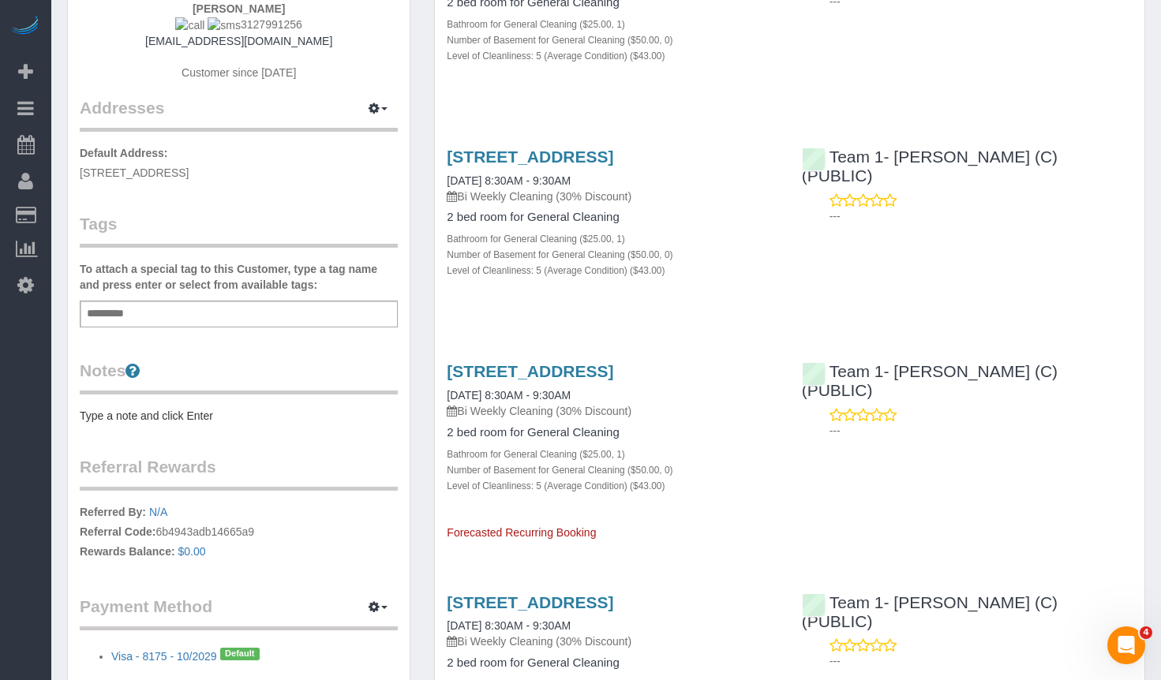
scroll to position [316, 0]
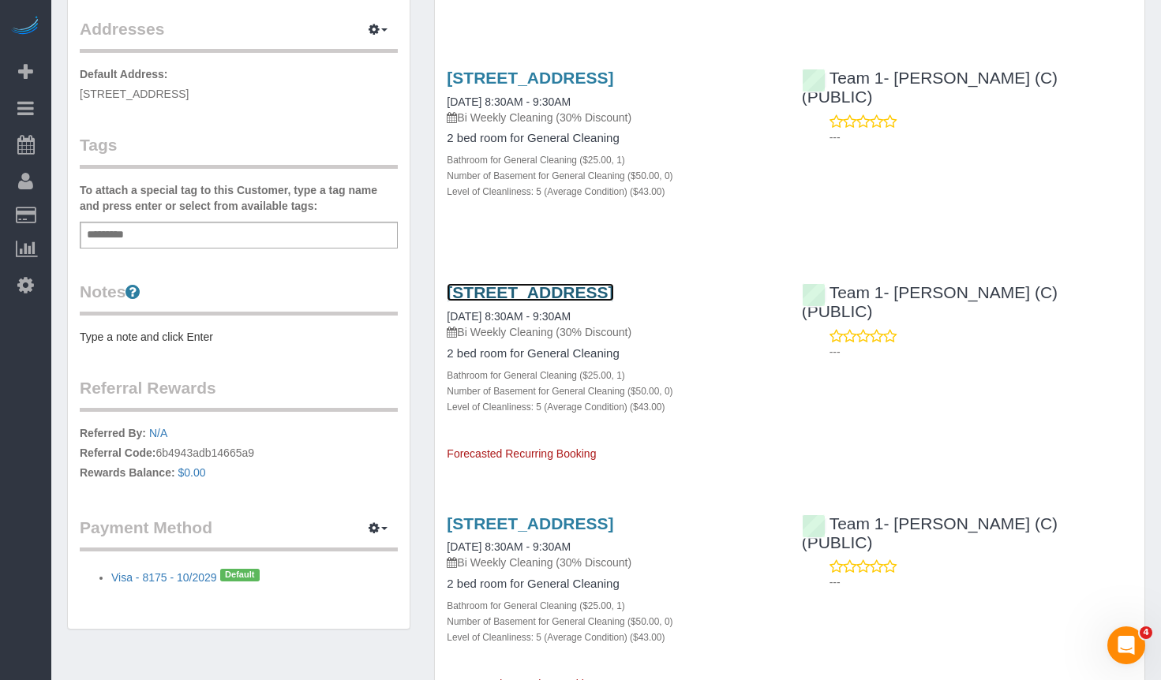
click at [613, 302] on link "[STREET_ADDRESS]" at bounding box center [530, 292] width 167 height 18
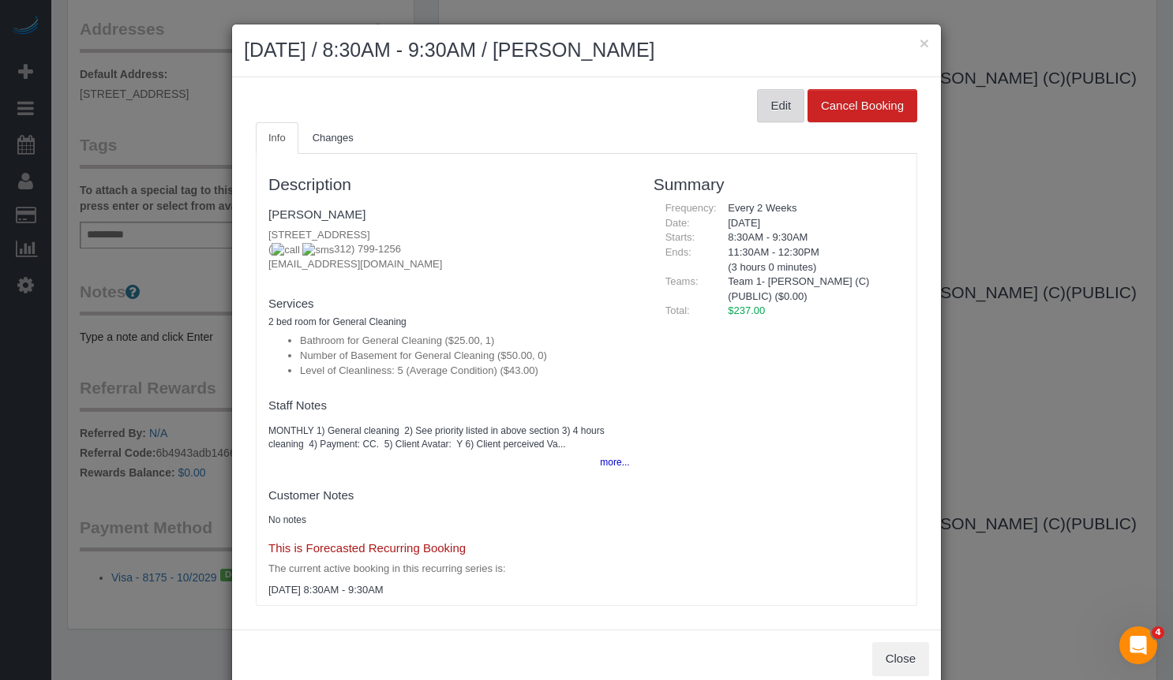
click at [775, 109] on button "Edit" at bounding box center [780, 105] width 47 height 33
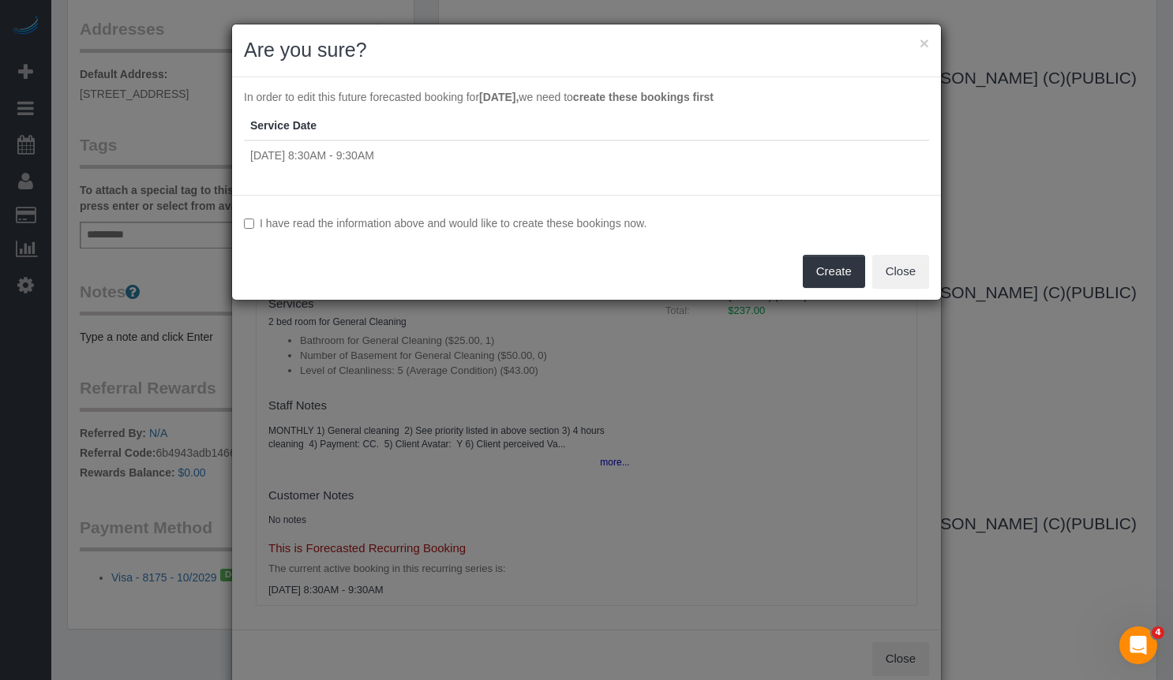
click at [318, 152] on td "Thu 11/06/2025 8:30AM - 9:30AM" at bounding box center [586, 155] width 685 height 29
click at [613, 167] on td "Thu 11/06/2025 8:30AM - 9:30AM" at bounding box center [586, 155] width 685 height 29
click at [824, 268] on button "Create" at bounding box center [834, 271] width 62 height 33
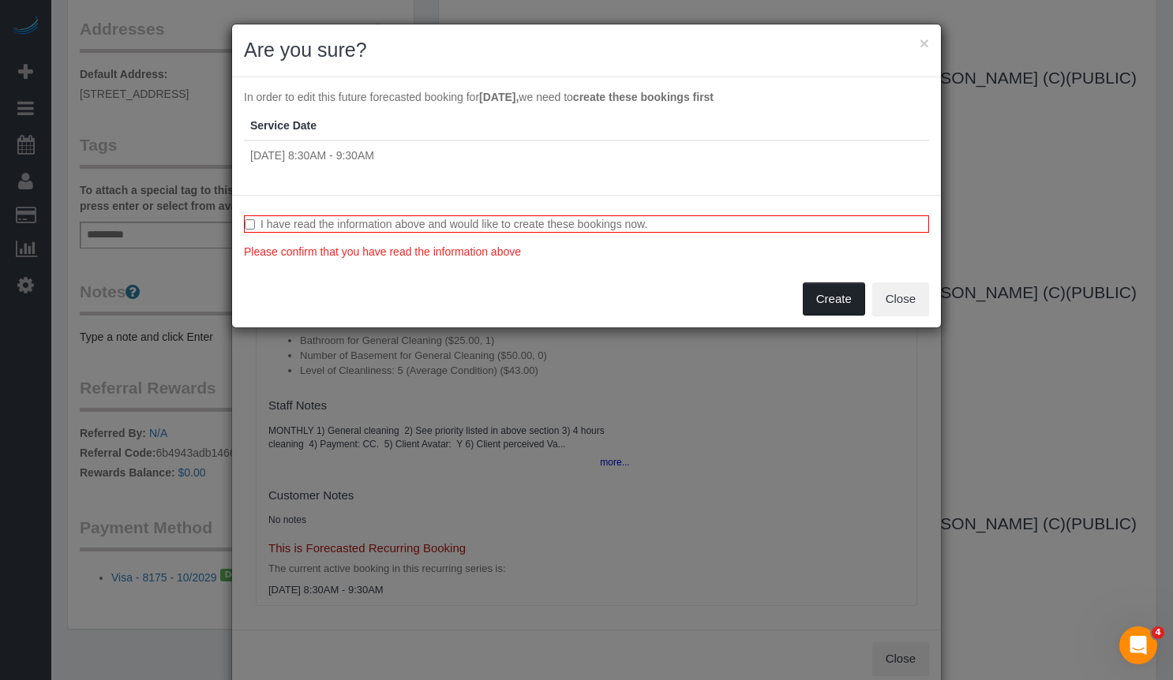
click at [835, 304] on button "Create" at bounding box center [834, 299] width 62 height 33
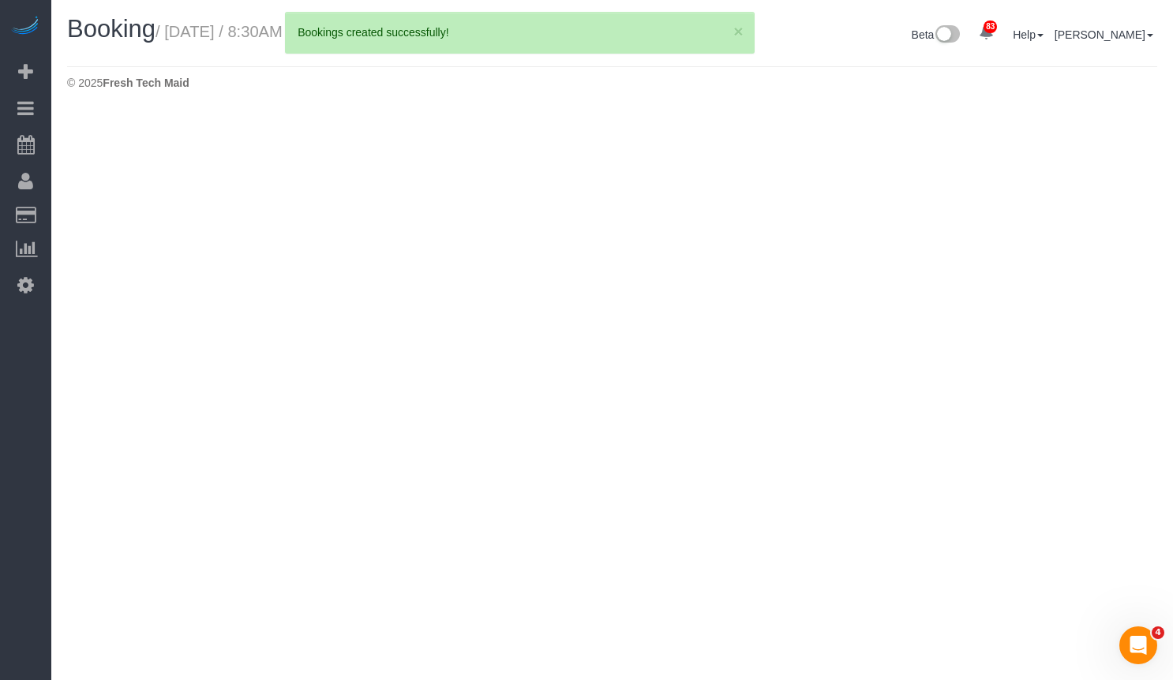
select select "IL"
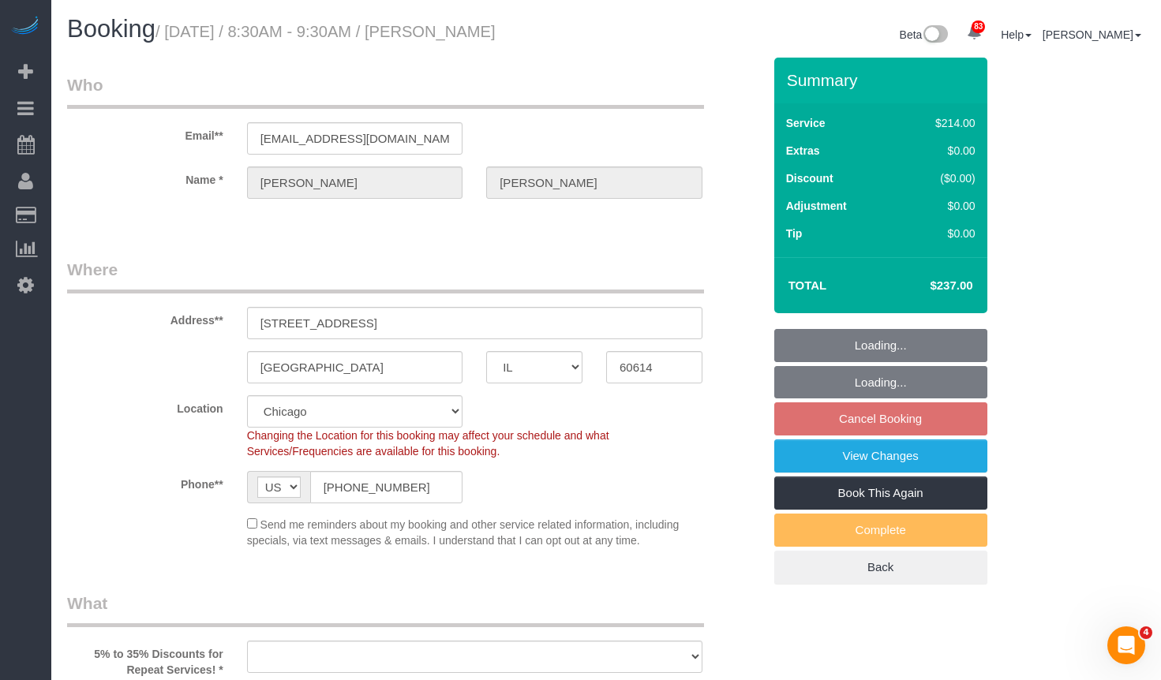
select select "512"
select select "5"
select select "object:5043"
select select "string:fspay-5f182d03-466f-42fe-b688-c65ec231ece2"
select select "number:1"
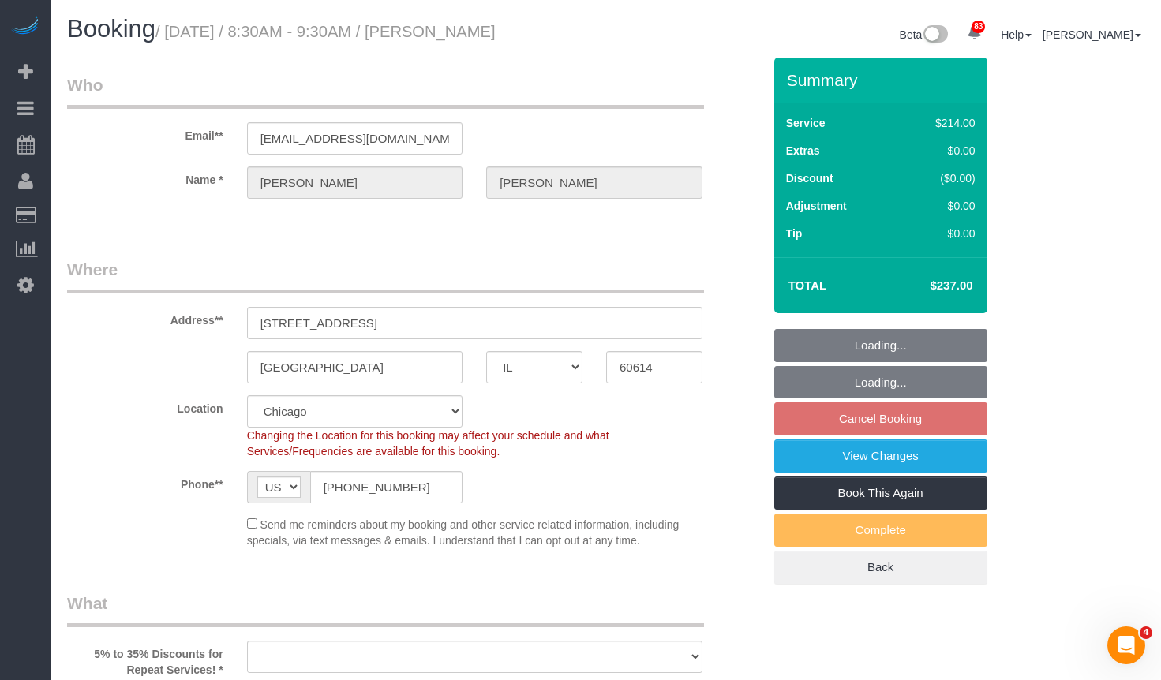
select select "number:68"
select select "number:139"
select select "number:106"
select select "object:5436"
select select "5"
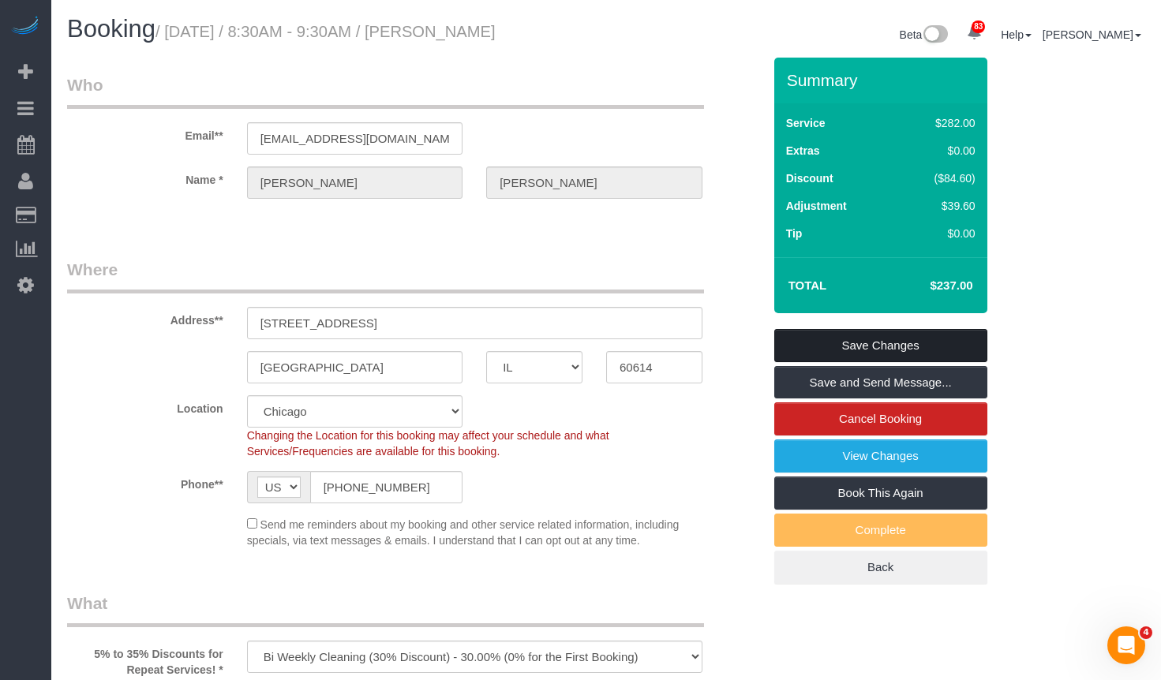
click at [920, 335] on link "Save Changes" at bounding box center [880, 345] width 213 height 33
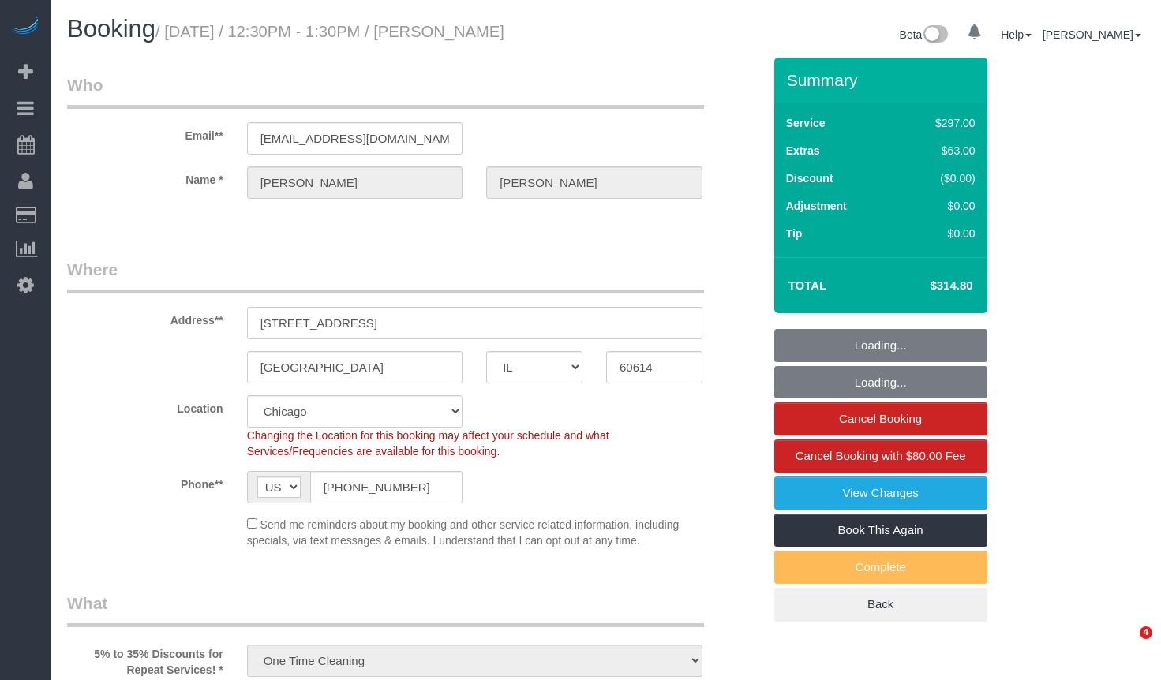
select select "IL"
select select "513"
select select "1"
select select "8"
select select "number:1"
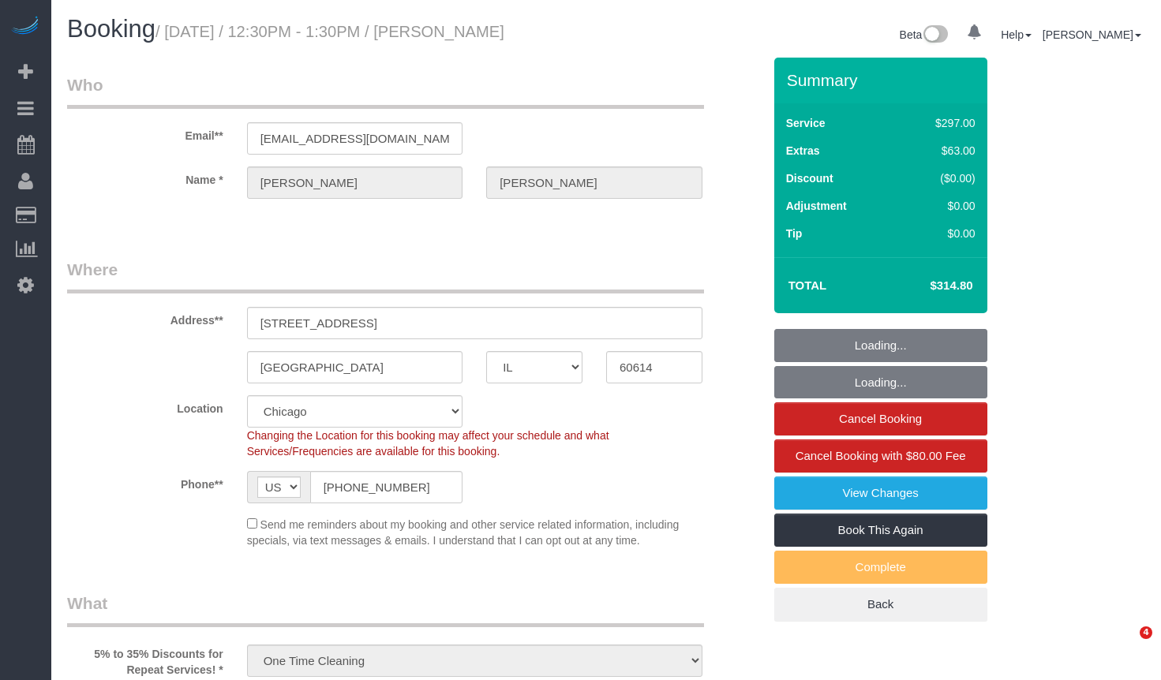
select select "number:68"
select select "number:139"
select select "number:106"
select select "object:1187"
select select "string:fspay-5f182d03-466f-42fe-b688-c65ec231ece2"
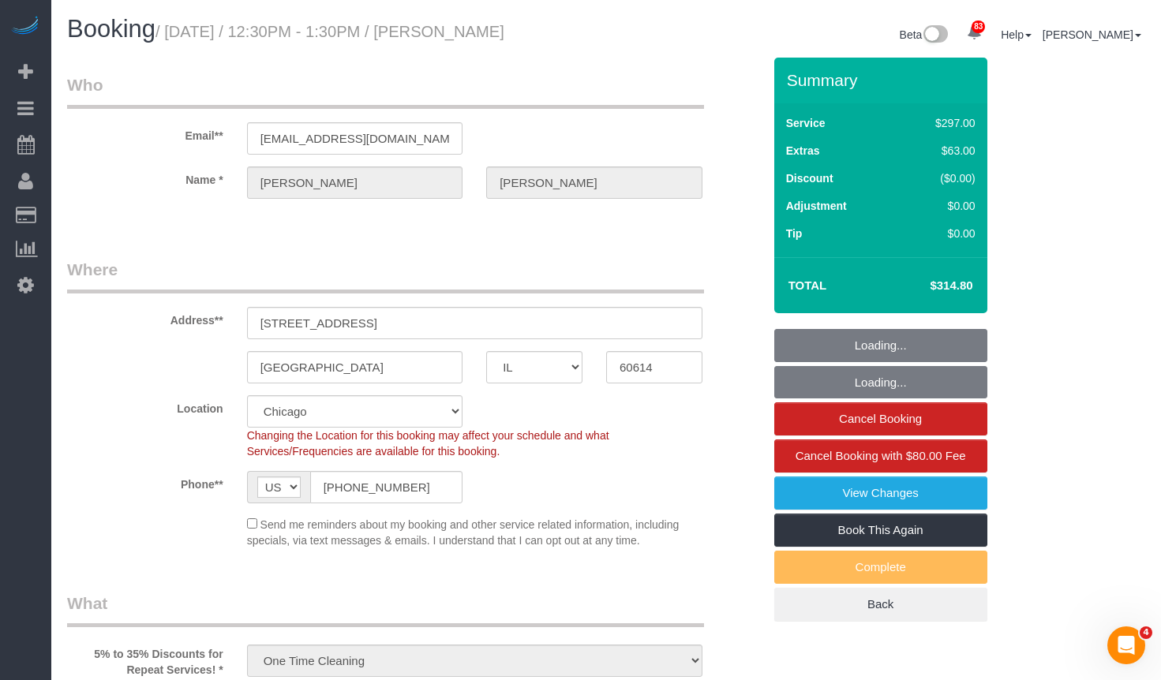
select select "1"
select select "8"
select select "spot1"
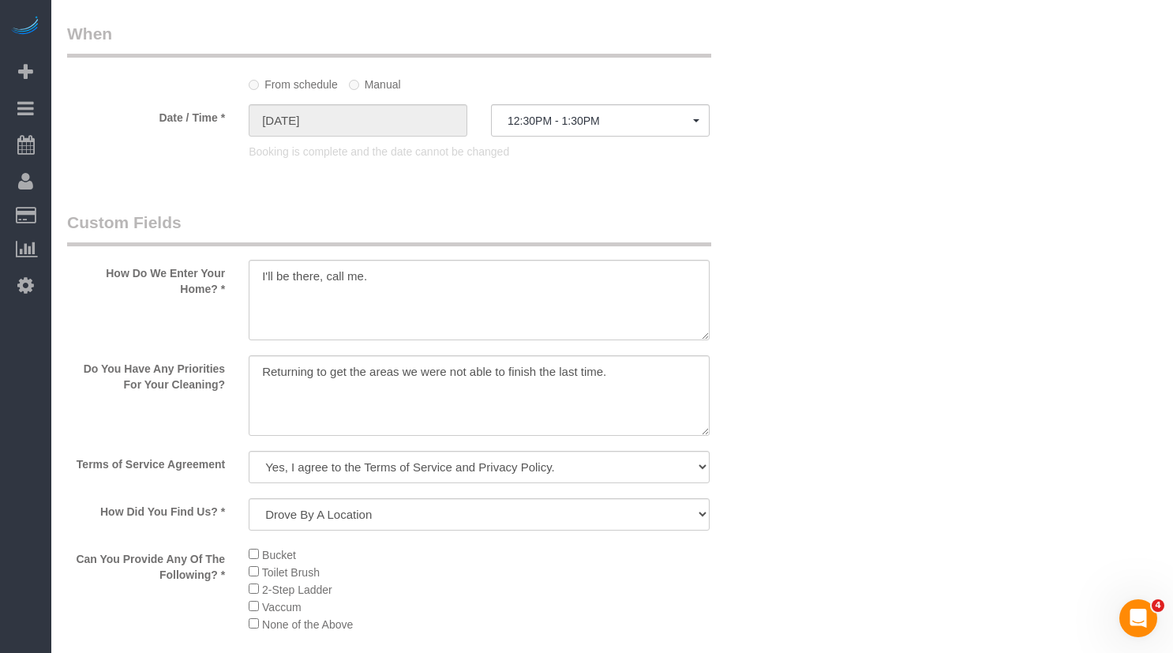
scroll to position [1816, 0]
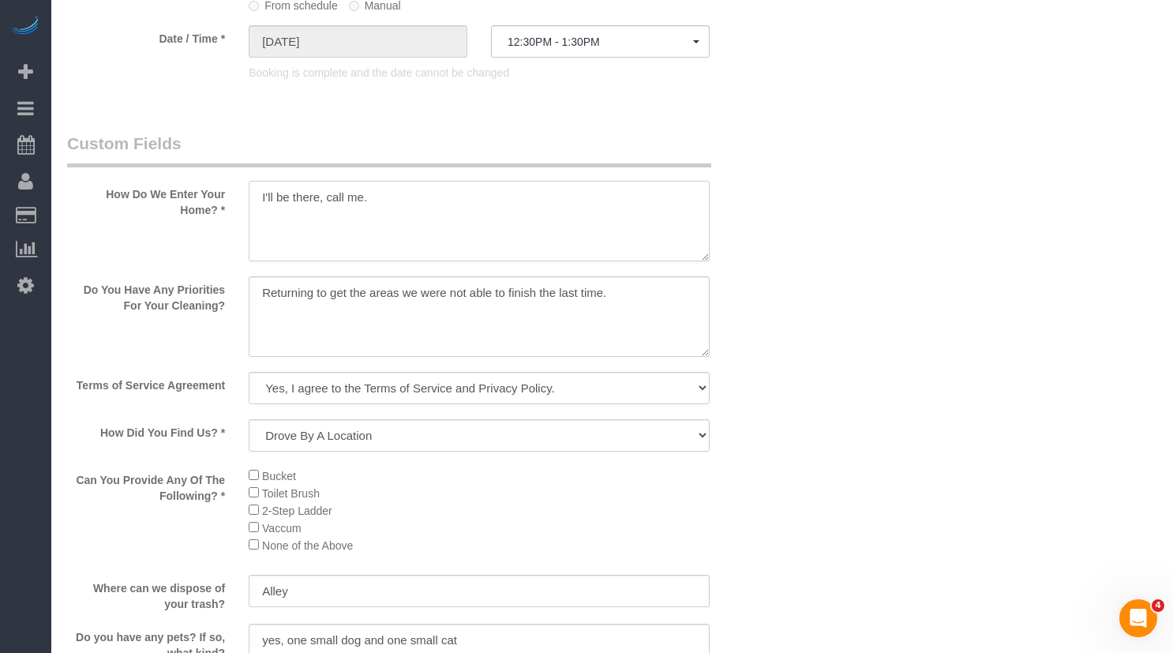
drag, startPoint x: 430, startPoint y: 207, endPoint x: -8, endPoint y: 206, distance: 438.1
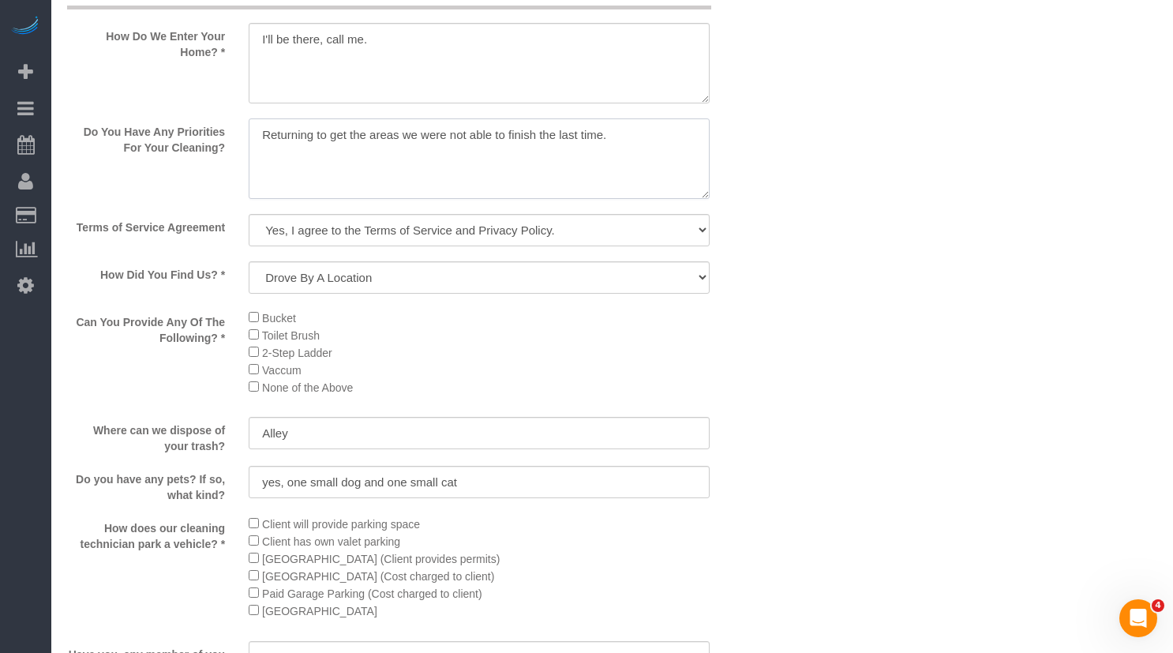
click at [643, 139] on textarea at bounding box center [479, 158] width 461 height 81
drag, startPoint x: 663, startPoint y: 139, endPoint x: 178, endPoint y: 142, distance: 484.7
click at [178, 142] on div "Do You Have Any Priorities For Your Cleaning?" at bounding box center [418, 160] width 727 height 84
drag, startPoint x: 1062, startPoint y: 305, endPoint x: 1115, endPoint y: 167, distance: 148.7
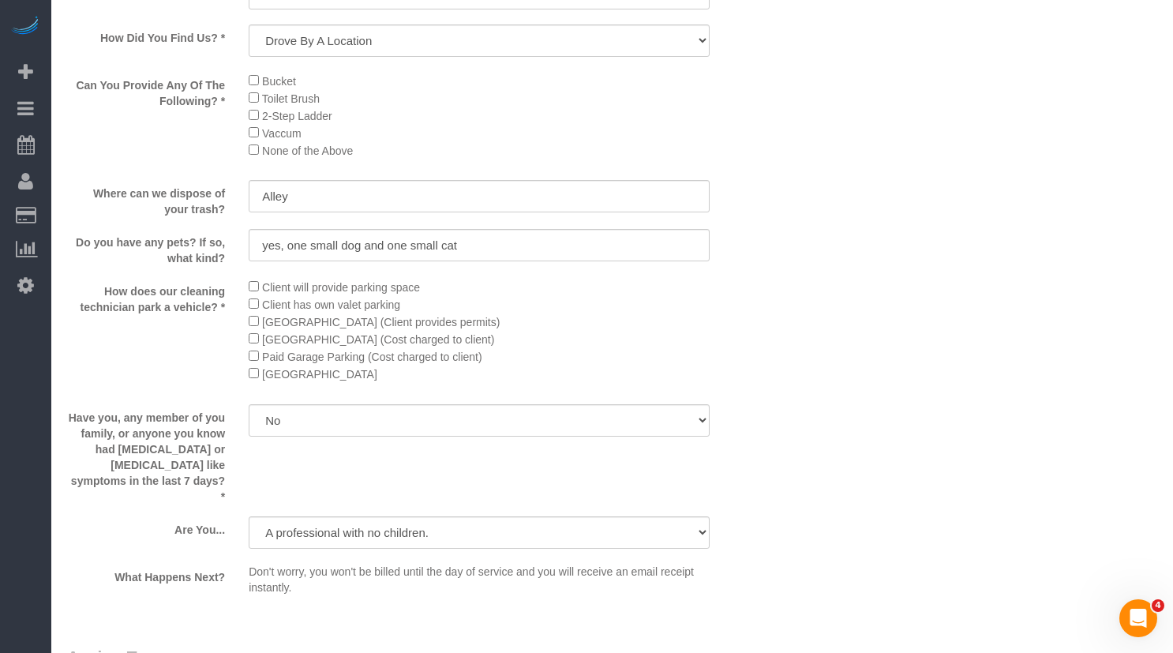
scroll to position [2289, 0]
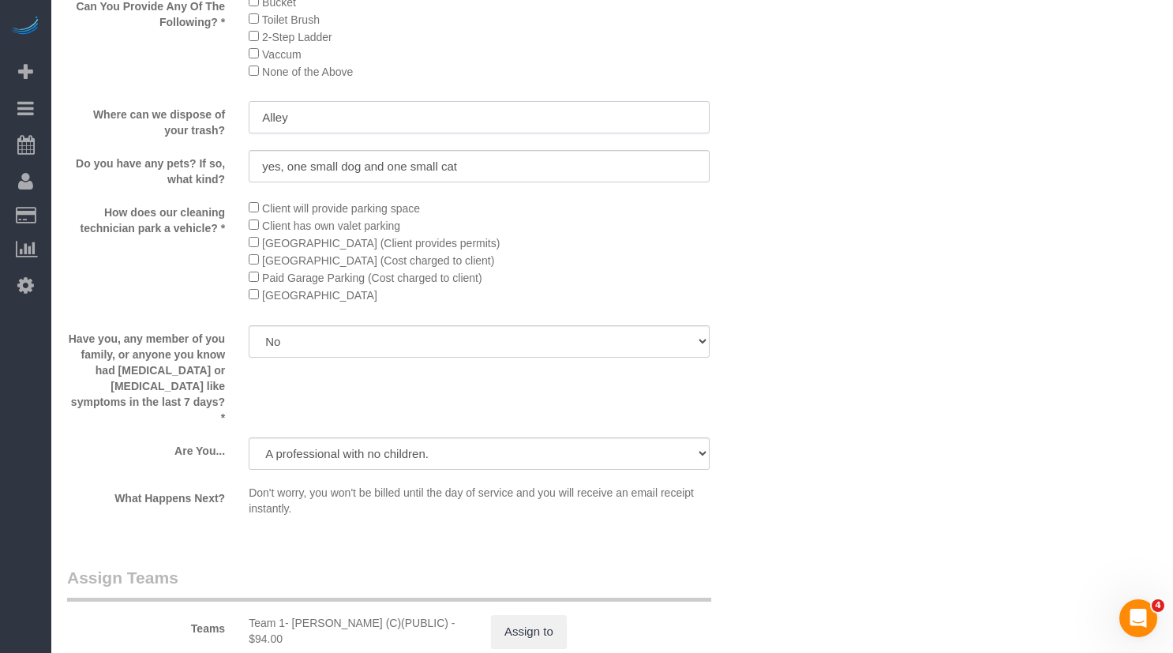
drag, startPoint x: 362, startPoint y: 111, endPoint x: 133, endPoint y: 98, distance: 228.5
click at [140, 98] on sui-booking-custom-fields "How Do We Enter Your Home? * Do You Have Any Priorities For Your Cleaning? Term…" at bounding box center [418, 90] width 703 height 864
drag, startPoint x: 493, startPoint y: 163, endPoint x: -131, endPoint y: 165, distance: 624.4
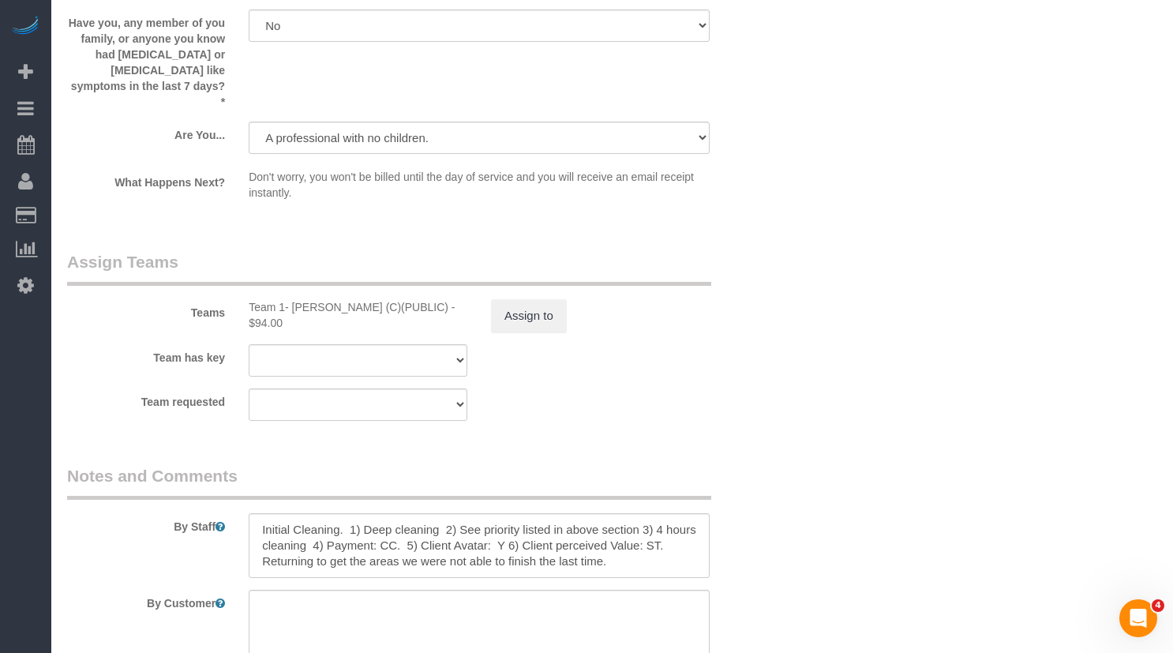
scroll to position [2825, 0]
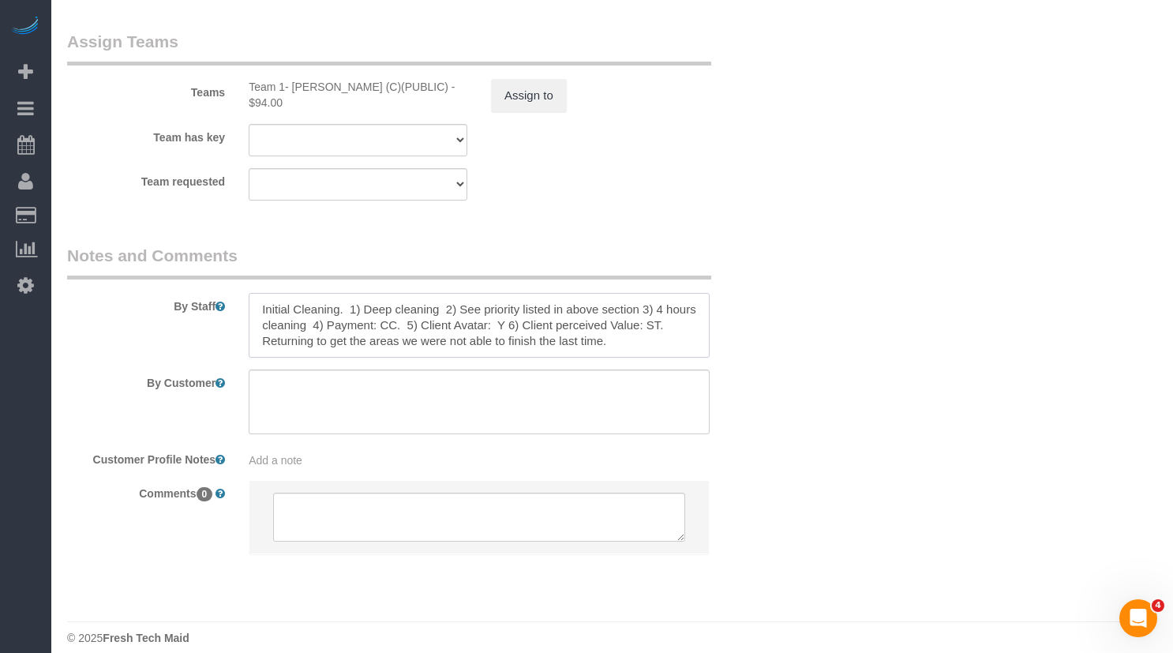
click at [399, 329] on textarea at bounding box center [479, 325] width 461 height 65
click at [519, 326] on textarea at bounding box center [479, 325] width 461 height 65
